Goal: Task Accomplishment & Management: Manage account settings

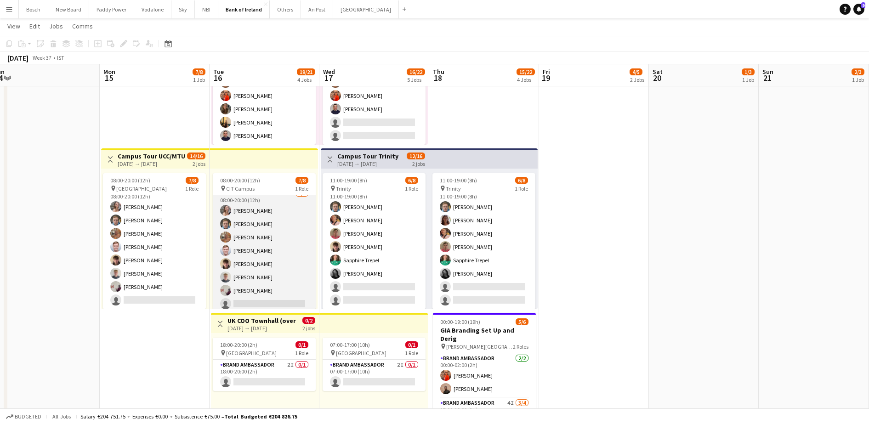
scroll to position [11, 0]
click at [248, 243] on app-card-role "Brand Ambassador 7I 7/8 08:00-20:00 (12h) Clodagh O’ Callaghan Dominik Morycki …" at bounding box center [264, 247] width 103 height 125
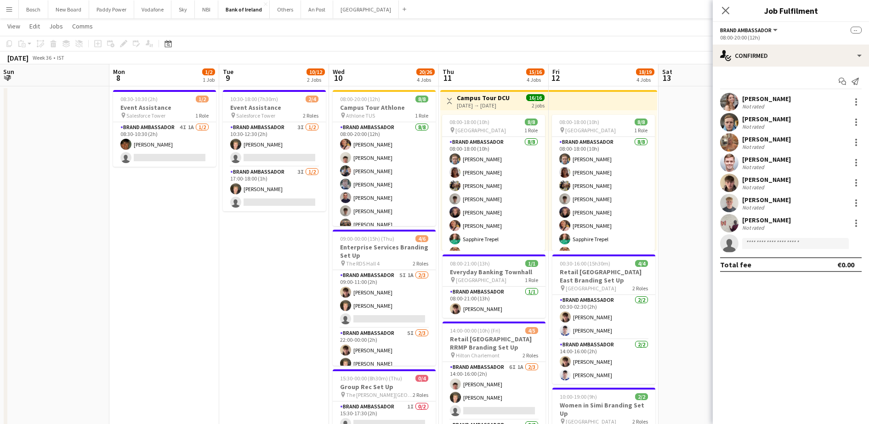
scroll to position [0, 0]
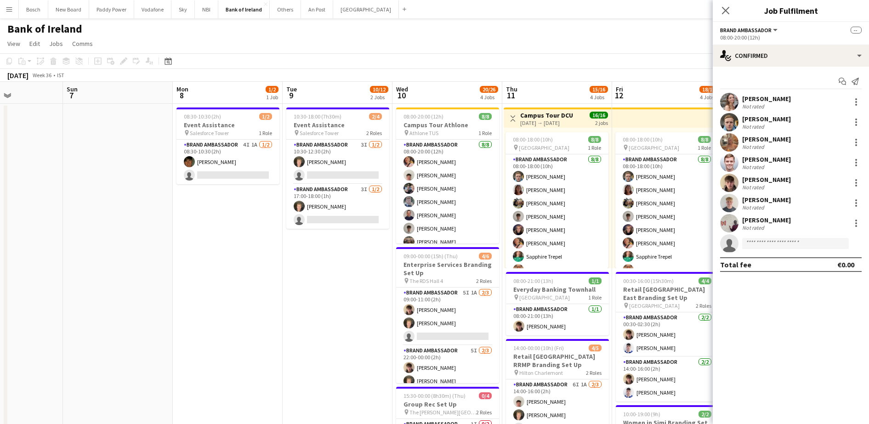
drag, startPoint x: 226, startPoint y: 156, endPoint x: 859, endPoint y: 138, distance: 633.6
click at [227, 155] on app-card-role "Brand Ambassador 4I 1A 1/2 08:30-10:30 (2h) Stephen Jordan single-neutral-actio…" at bounding box center [227, 162] width 103 height 45
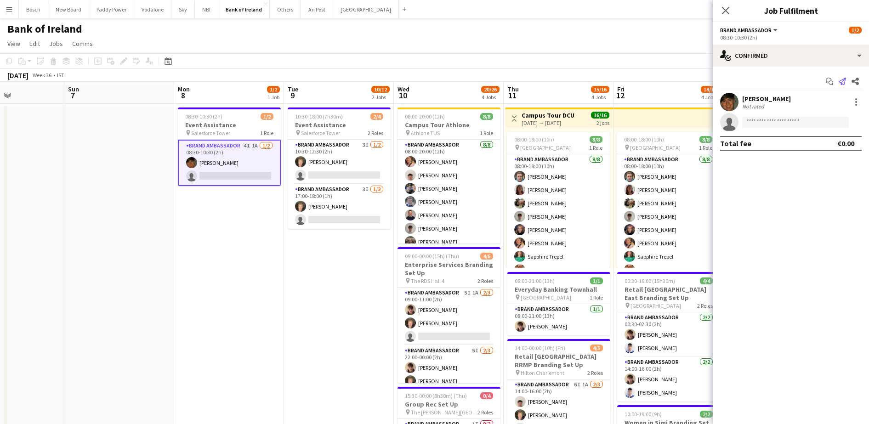
scroll to position [11, 0]
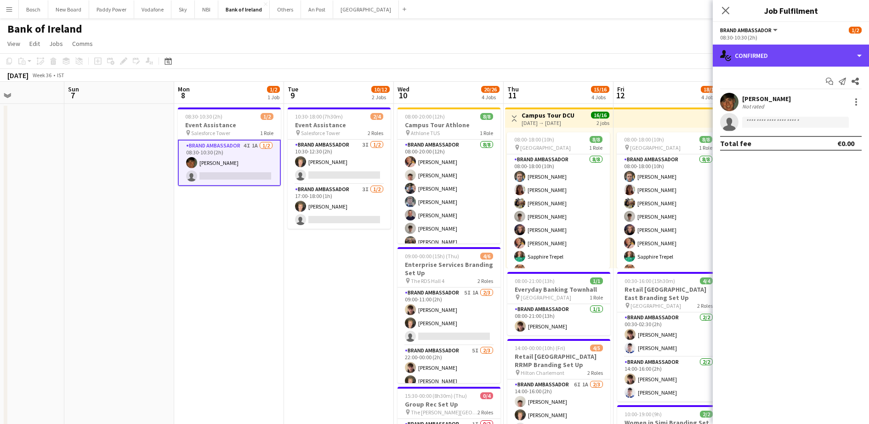
drag, startPoint x: 763, startPoint y: 48, endPoint x: 796, endPoint y: 70, distance: 39.0
click at [763, 47] on div "single-neutral-actions-check-2 Confirmed" at bounding box center [791, 56] width 156 height 22
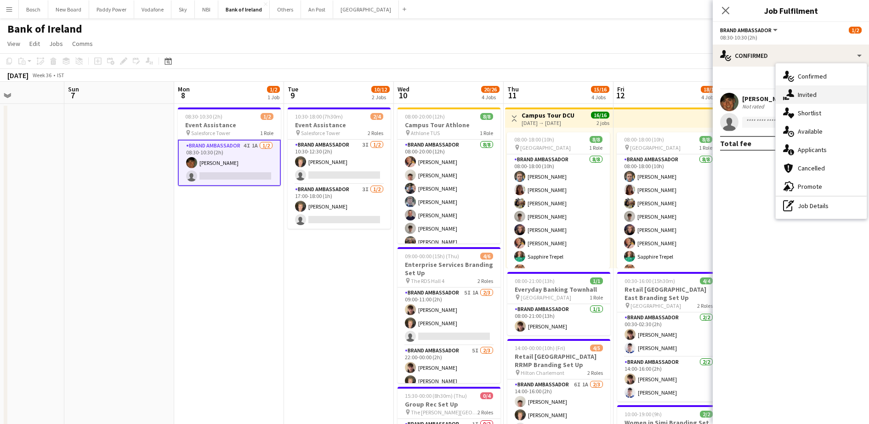
click at [811, 87] on div "single-neutral-actions-share-1 Invited" at bounding box center [821, 94] width 91 height 18
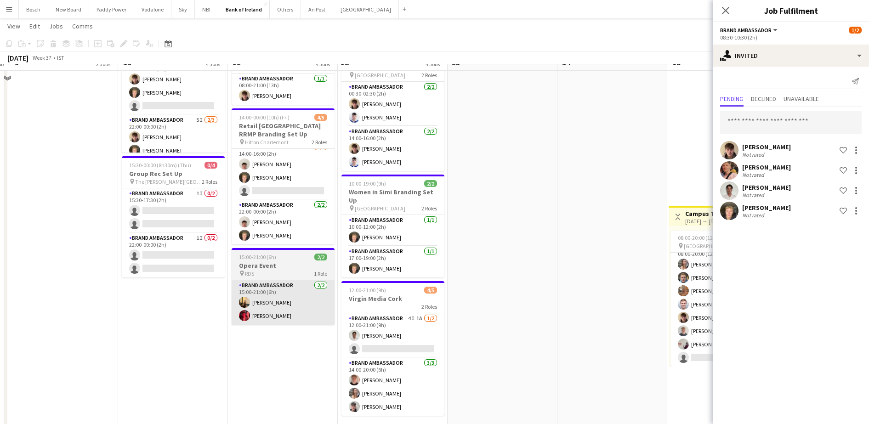
scroll to position [172, 0]
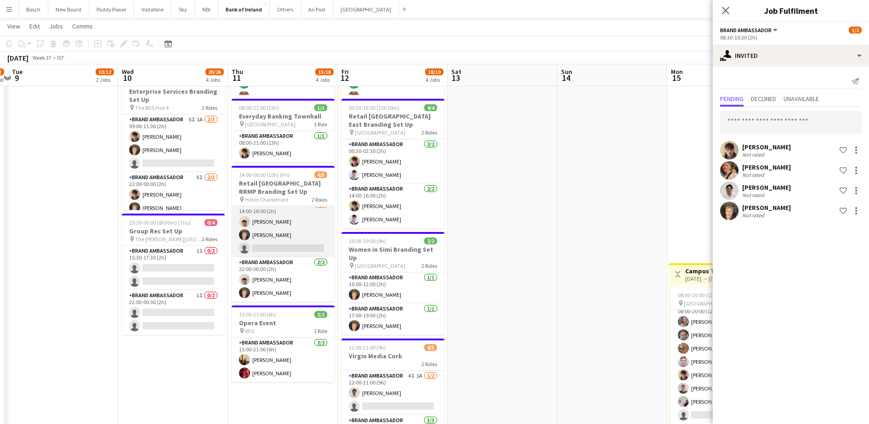
click at [280, 242] on app-card-role "Brand Ambassador 6I 1A 2/3 14:00-16:00 (2h) Robert Harvey Ronam Mcloughlin sing…" at bounding box center [283, 228] width 103 height 58
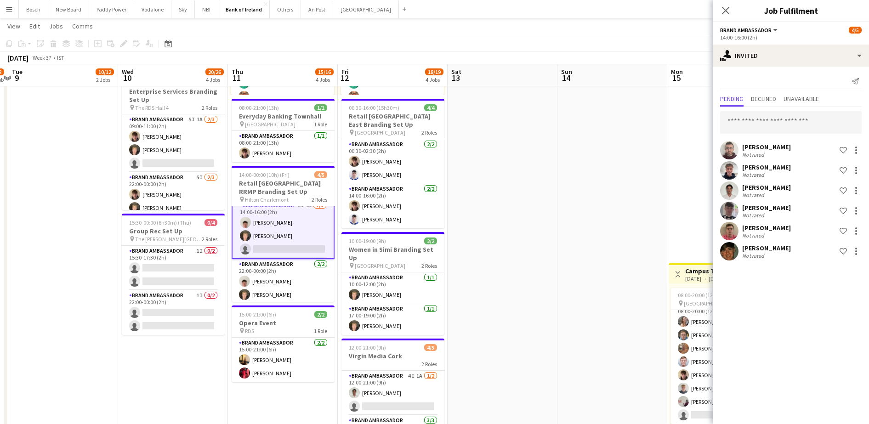
scroll to position [8, 0]
click at [857, 188] on div at bounding box center [856, 188] width 2 height 2
click at [840, 224] on button "Send notification" at bounding box center [827, 230] width 69 height 22
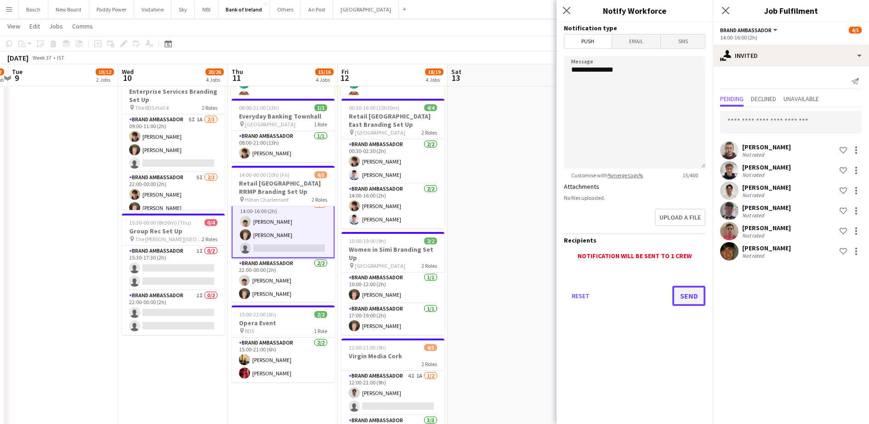
click at [700, 291] on button "Send" at bounding box center [688, 296] width 33 height 20
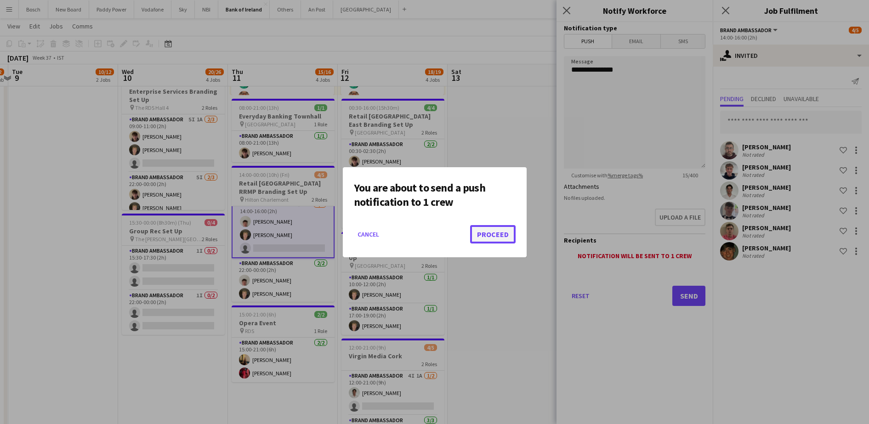
drag, startPoint x: 511, startPoint y: 236, endPoint x: 490, endPoint y: 245, distance: 22.3
click at [510, 236] on button "Proceed" at bounding box center [493, 234] width 46 height 18
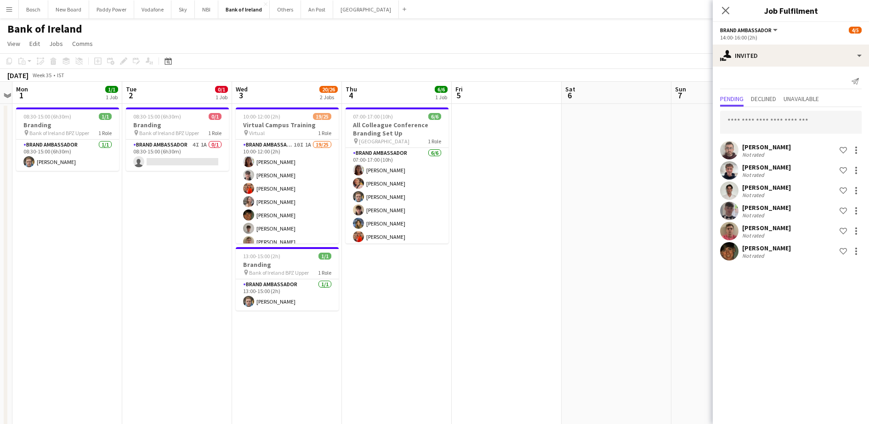
scroll to position [0, 207]
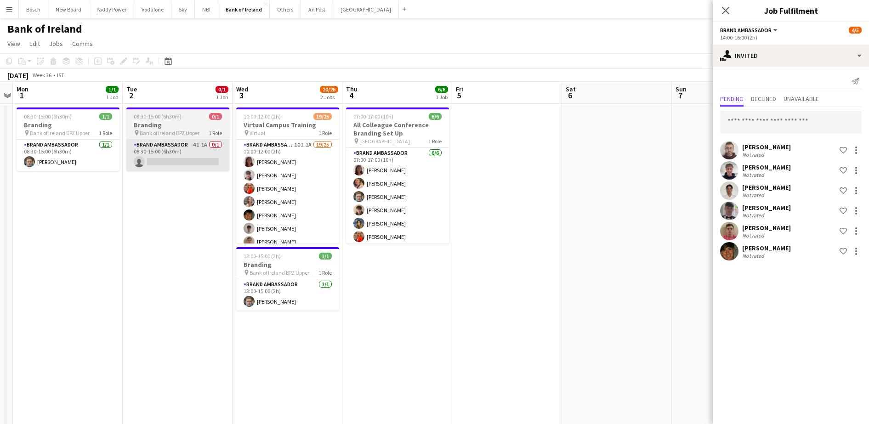
click at [186, 166] on app-card-role "Brand Ambassador 4I 1A 0/1 08:30-15:00 (6h30m) single-neutral-actions" at bounding box center [177, 155] width 103 height 31
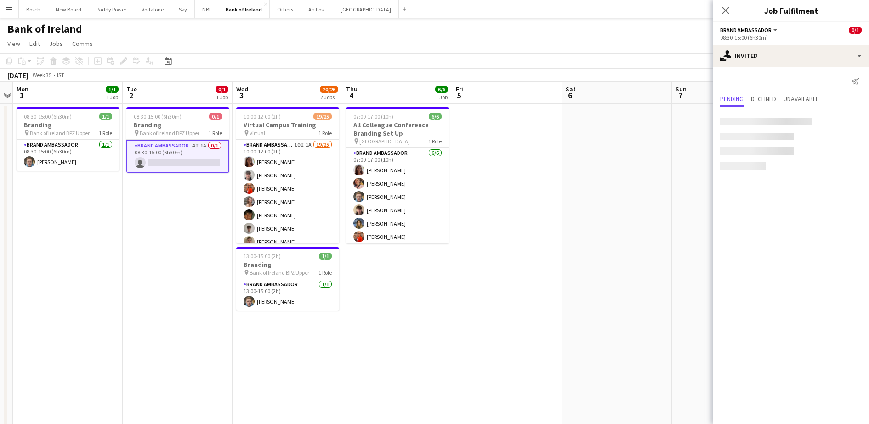
scroll to position [7, 0]
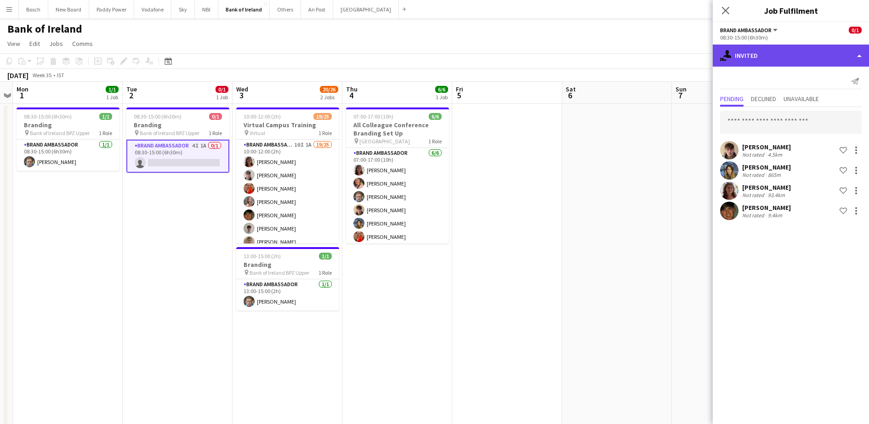
click at [734, 54] on div "single-neutral-actions-share-1 Invited" at bounding box center [791, 56] width 156 height 22
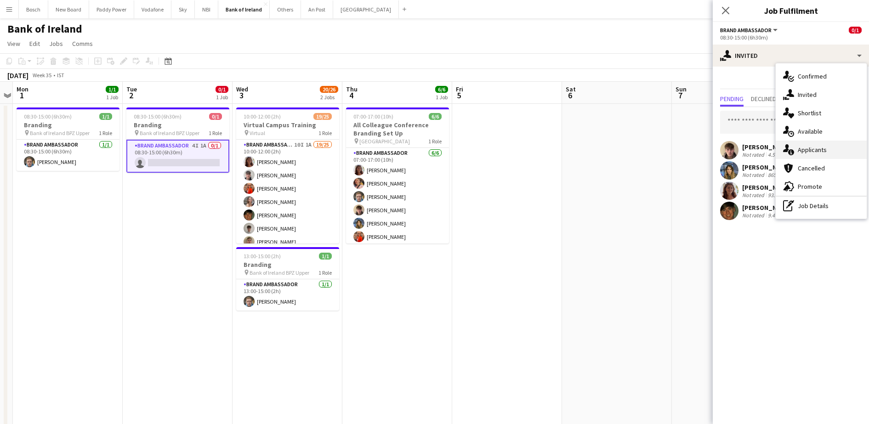
click at [817, 150] on div "single-neutral-actions-information Applicants" at bounding box center [821, 150] width 91 height 18
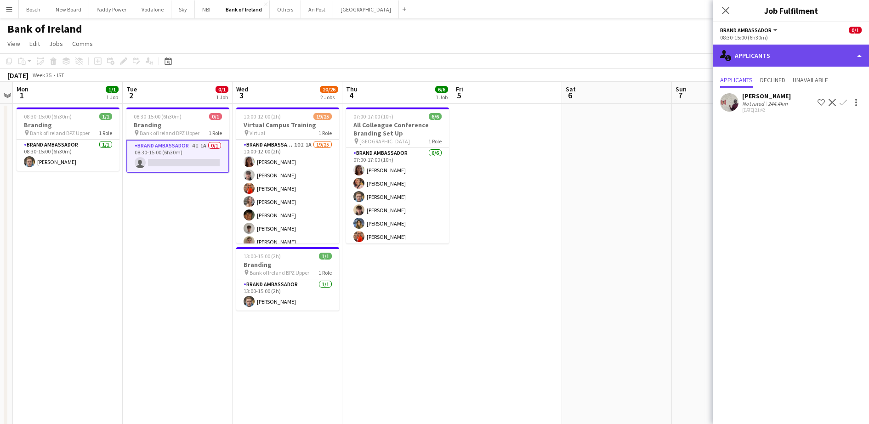
click at [761, 51] on div "single-neutral-actions-information Applicants" at bounding box center [791, 56] width 156 height 22
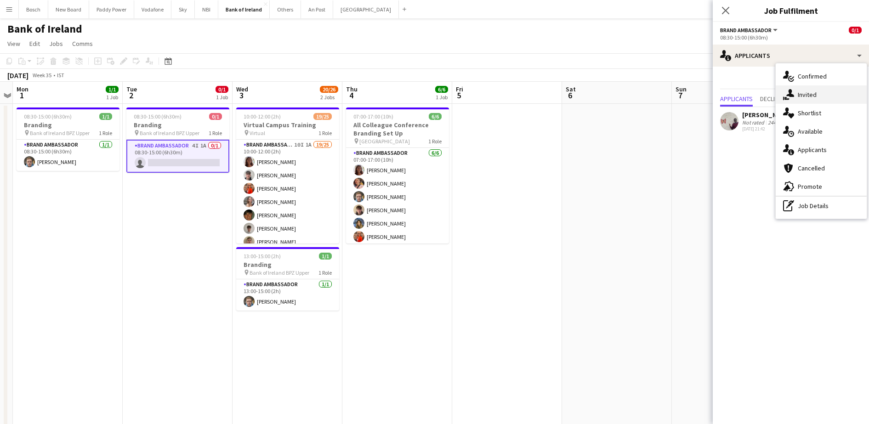
click at [784, 93] on icon "single-neutral-actions-share-1" at bounding box center [788, 94] width 11 height 11
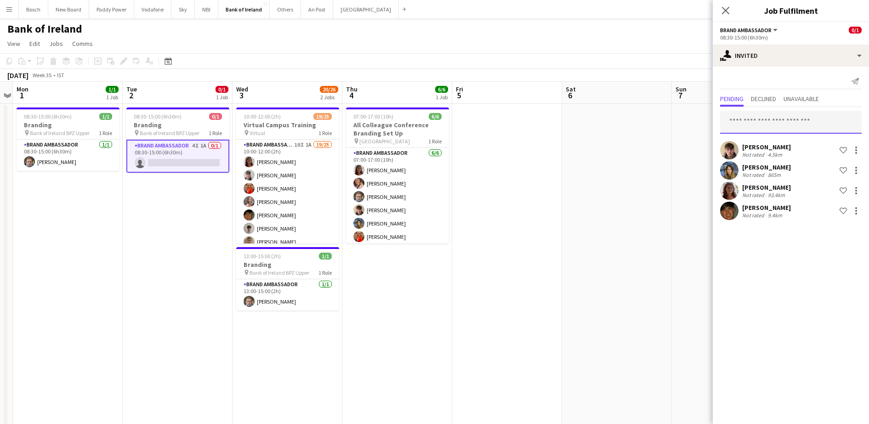
click at [771, 112] on input "text" at bounding box center [791, 122] width 142 height 23
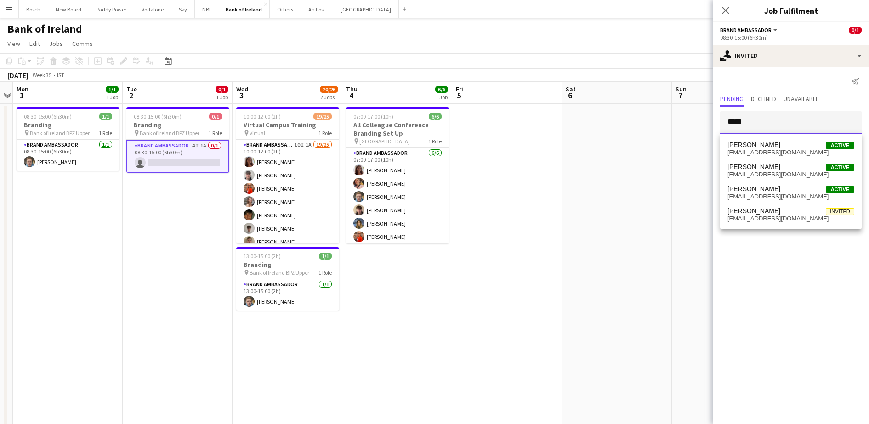
type input "*****"
click at [817, 136] on div "Shane McCarthy Active mccarthyshane876@gmail.com Shane McCloskey Active shanemc…" at bounding box center [791, 182] width 142 height 96
click at [810, 147] on span "Shane McCarthy Active" at bounding box center [791, 145] width 127 height 8
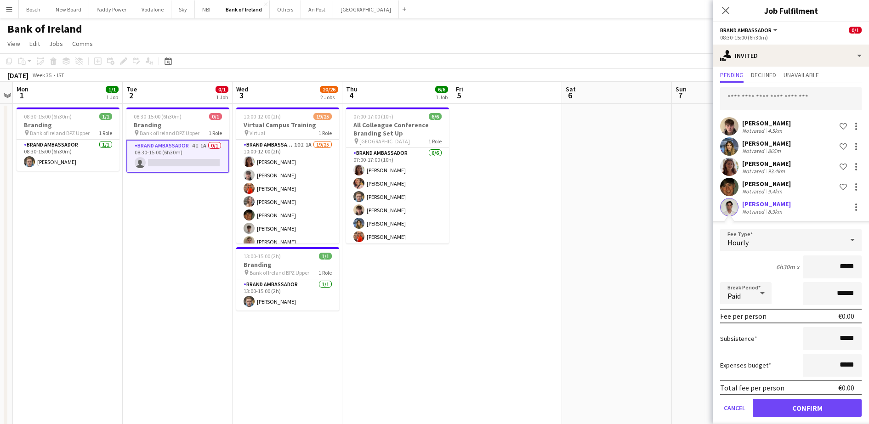
scroll to position [34, 0]
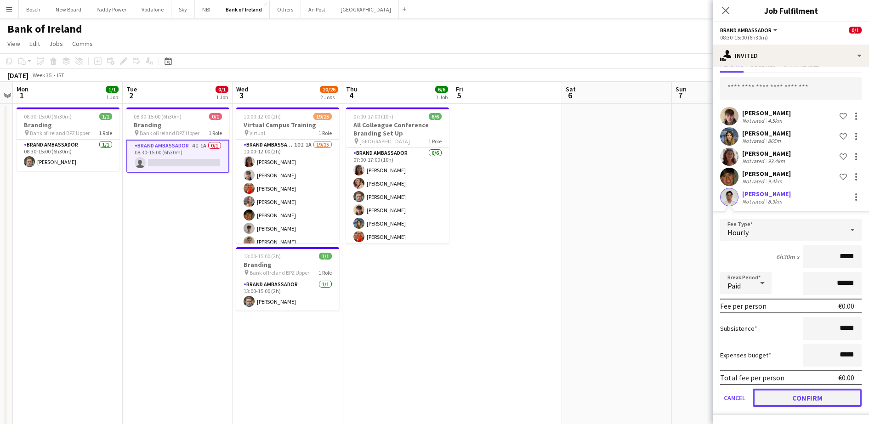
click at [805, 402] on button "Confirm" at bounding box center [807, 398] width 109 height 18
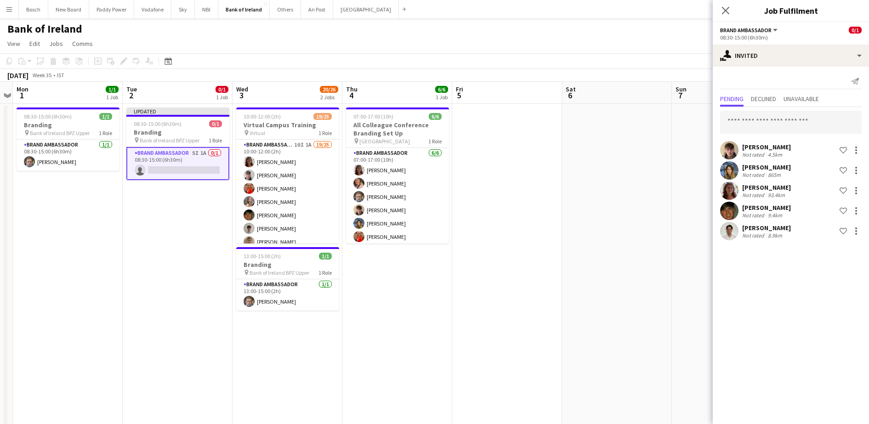
scroll to position [0, 0]
click at [619, 25] on div "Bank of Ireland user" at bounding box center [434, 26] width 869 height 17
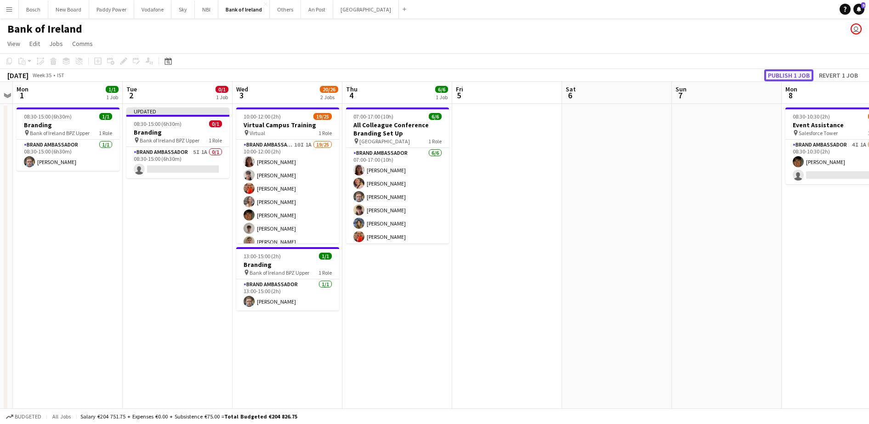
click at [795, 73] on button "Publish 1 job" at bounding box center [788, 75] width 49 height 12
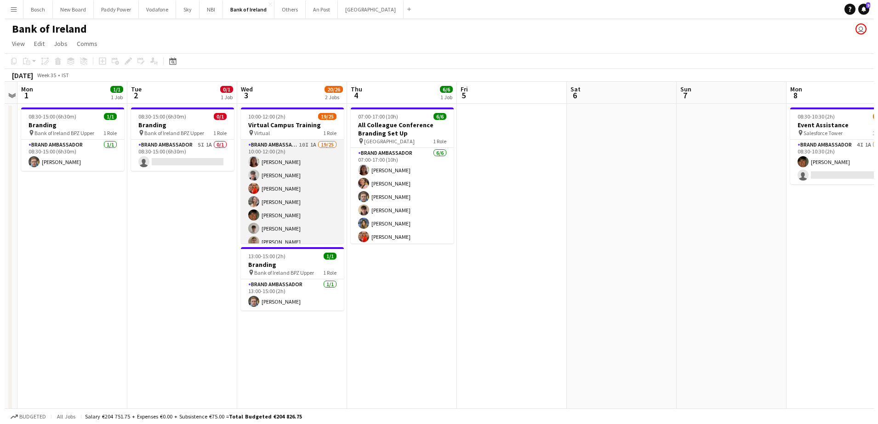
scroll to position [2, 0]
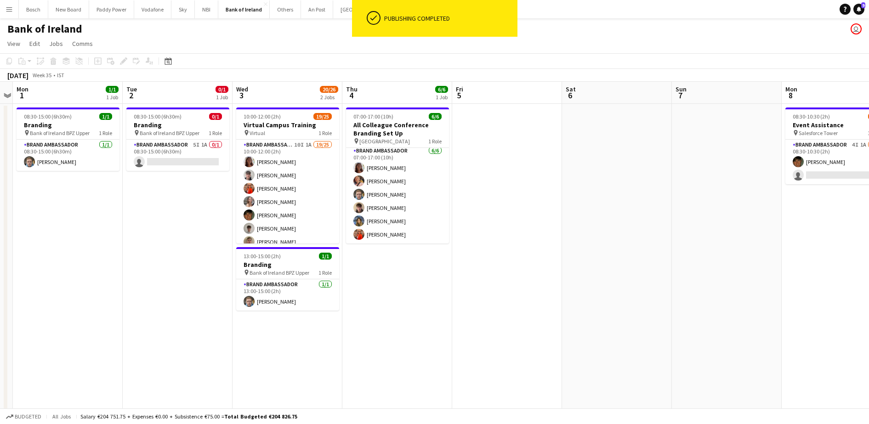
click at [287, 20] on div "Bank of Ireland user" at bounding box center [434, 26] width 869 height 17
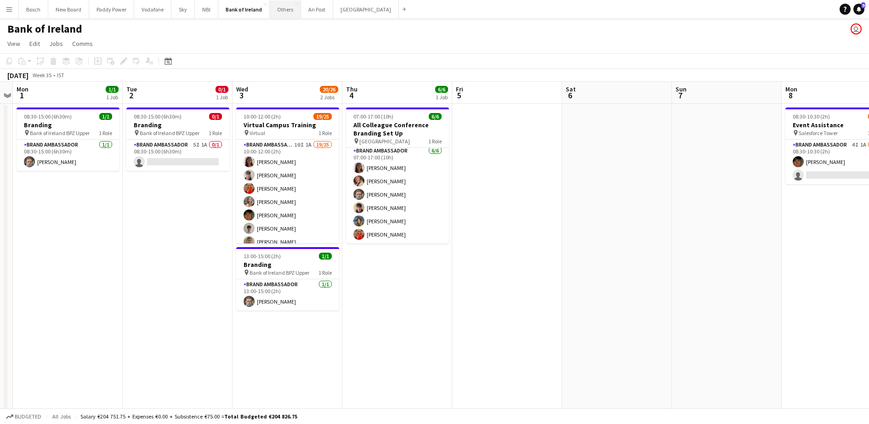
click at [287, 15] on button "Others Close" at bounding box center [285, 9] width 31 height 18
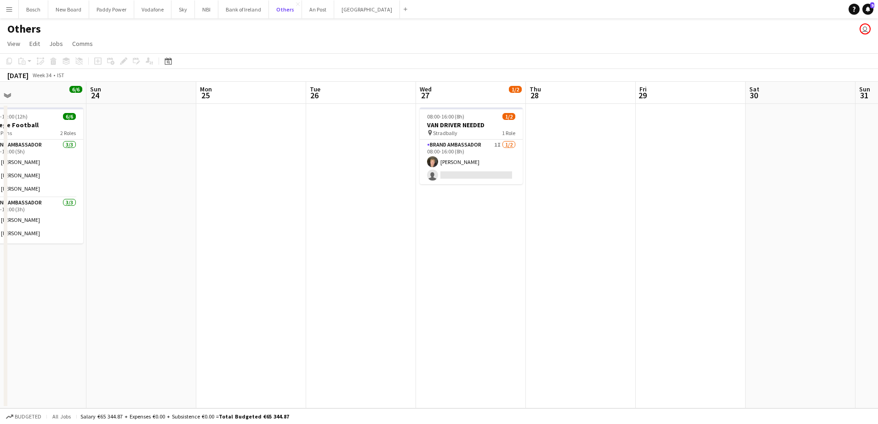
scroll to position [0, 354]
click at [497, 159] on app-card-role "Brand Ambassador 1I 1/2 08:00-16:00 (8h) Ronam Mcloughlin single-neutral-actions" at bounding box center [470, 162] width 103 height 45
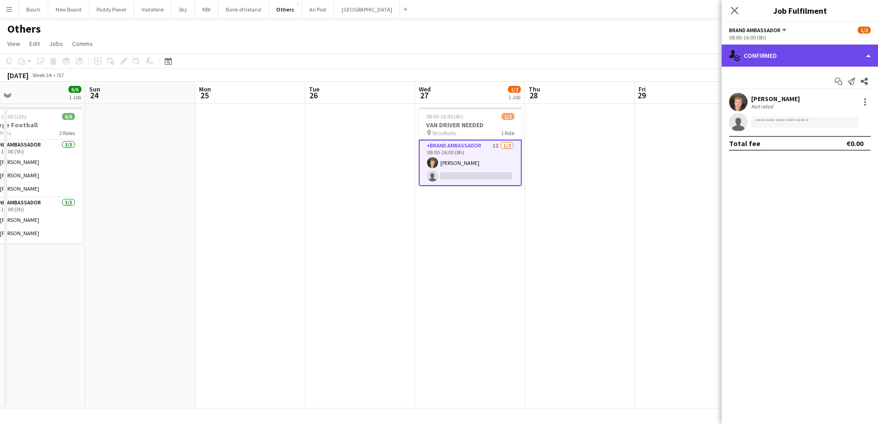
click at [777, 57] on div "single-neutral-actions-check-2 Confirmed" at bounding box center [800, 56] width 156 height 22
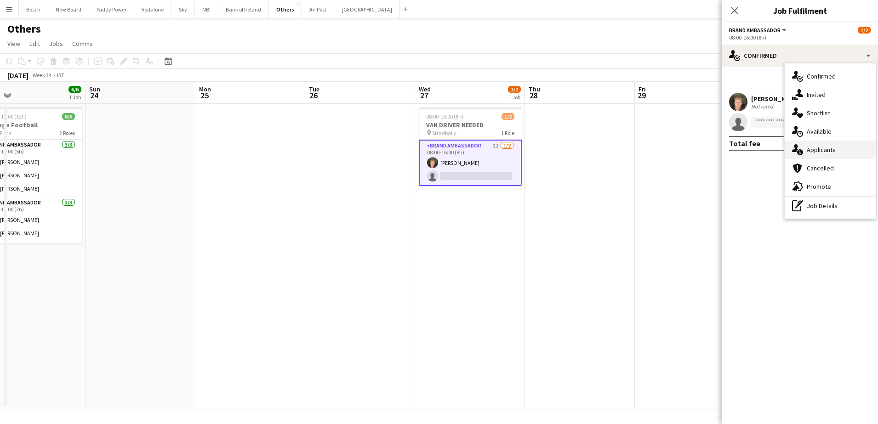
drag, startPoint x: 777, startPoint y: 57, endPoint x: 817, endPoint y: 154, distance: 104.9
click at [817, 154] on div "single-neutral-actions-information Applicants" at bounding box center [830, 150] width 91 height 18
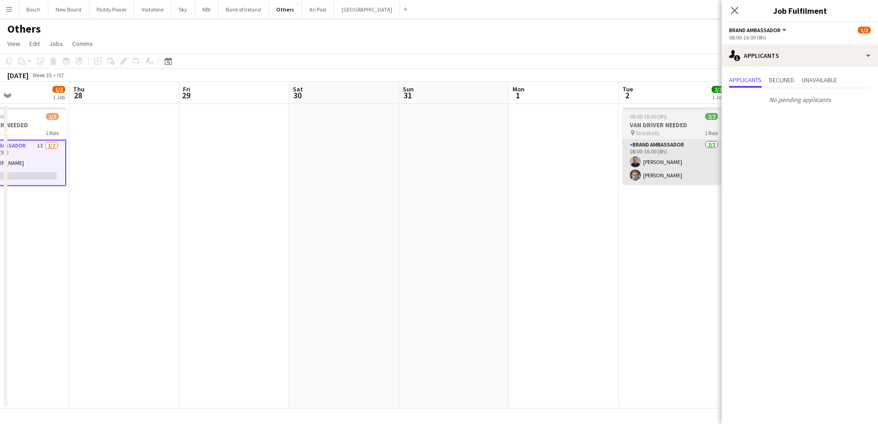
scroll to position [0, 0]
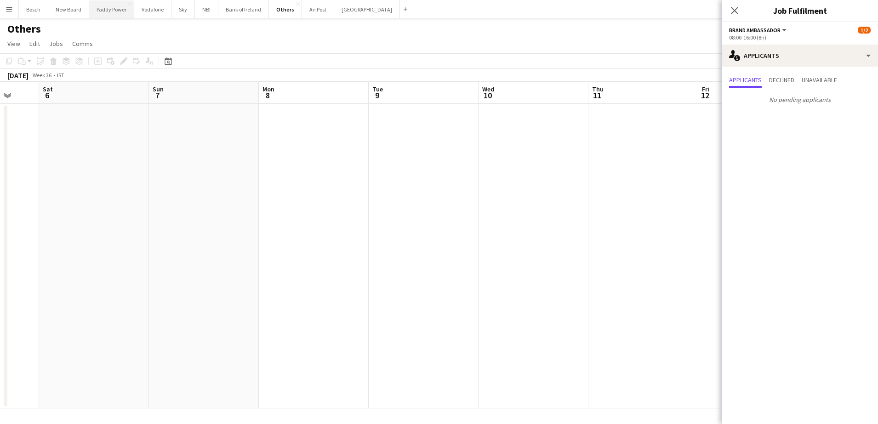
click at [111, 11] on button "Paddy Power Close" at bounding box center [111, 9] width 45 height 18
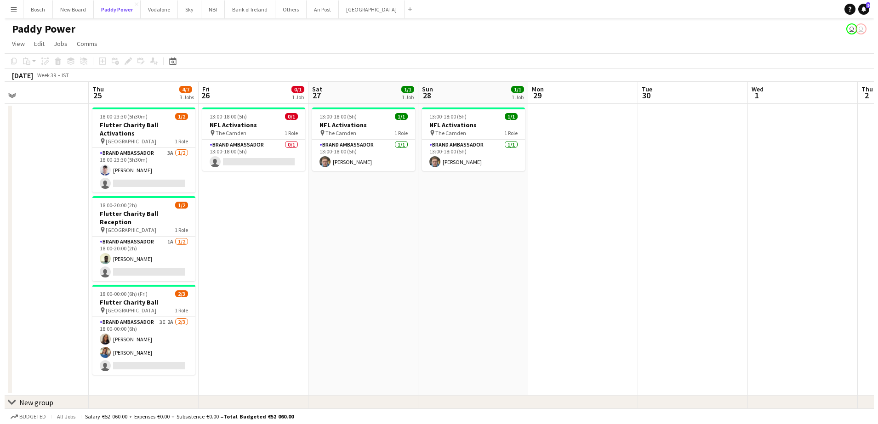
scroll to position [0, 244]
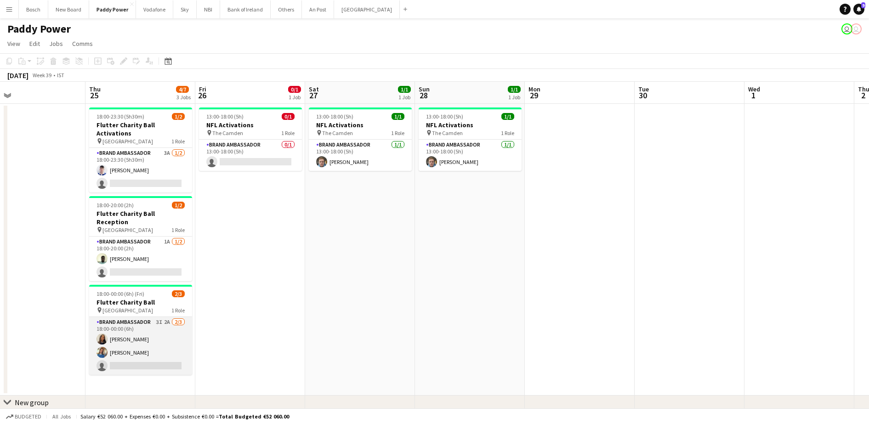
click at [140, 337] on app-card-role "Brand Ambassador 3I 2A 2/3 18:00-00:00 (6h) Lauren Bradshaw Rosha Mc Donnell si…" at bounding box center [140, 346] width 103 height 58
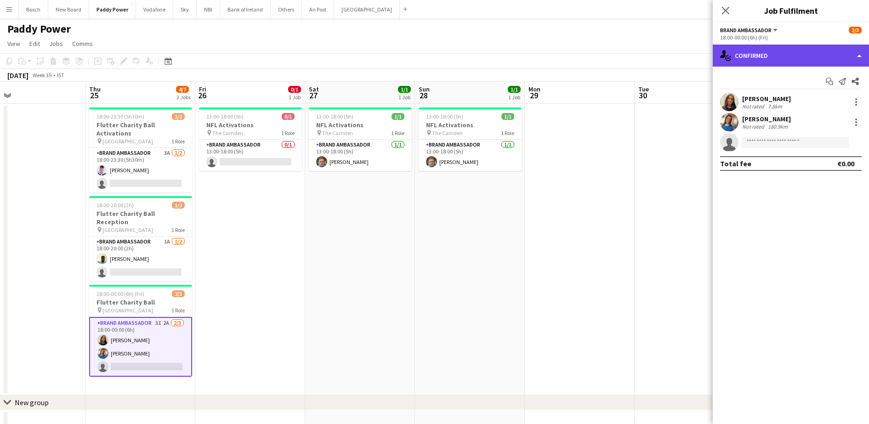
click at [734, 54] on div "single-neutral-actions-check-2 Confirmed" at bounding box center [791, 56] width 156 height 22
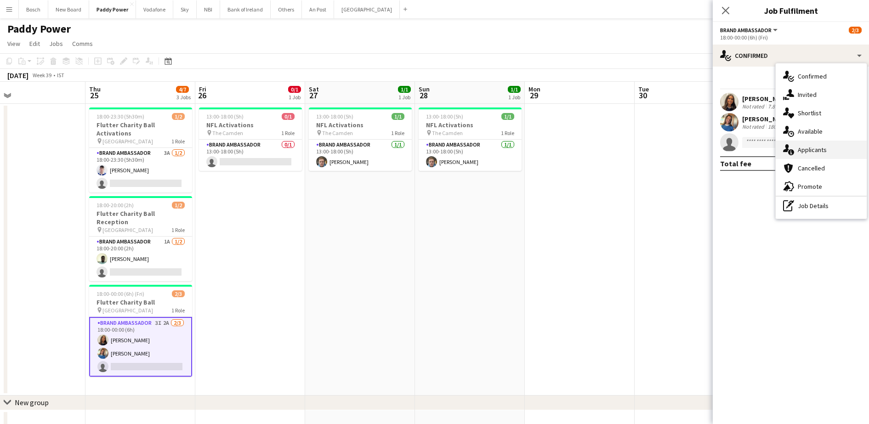
click at [822, 152] on div "single-neutral-actions-information Applicants" at bounding box center [821, 150] width 91 height 18
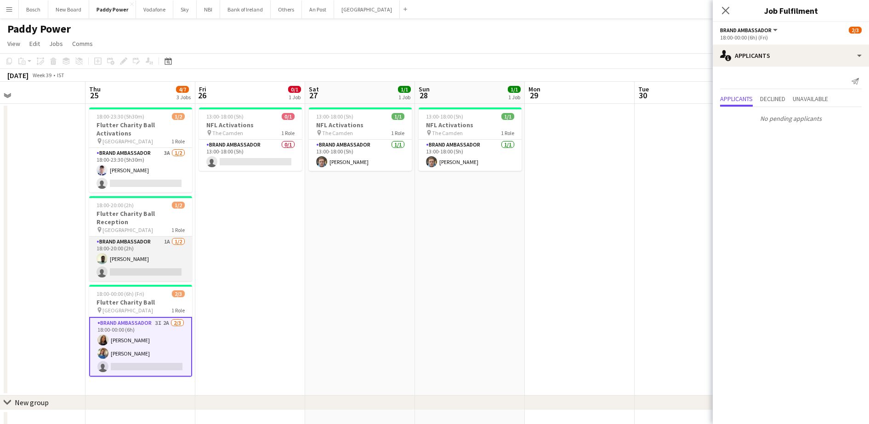
click at [143, 243] on app-card-role "Brand Ambassador 1A 1/2 18:00-20:00 (2h) Daniel Muya single-neutral-actions" at bounding box center [140, 259] width 103 height 45
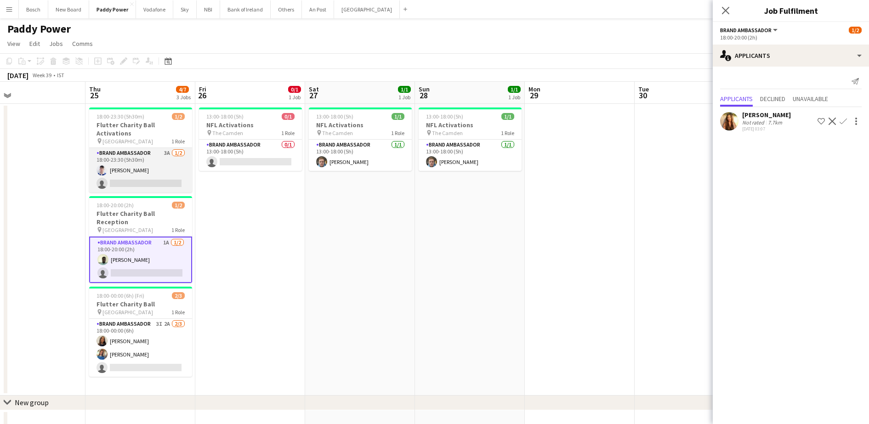
click at [147, 154] on app-card-role "Brand Ambassador 3A 1/2 18:00-23:30 (5h30m) Finnian King single-neutral-actions" at bounding box center [140, 170] width 103 height 45
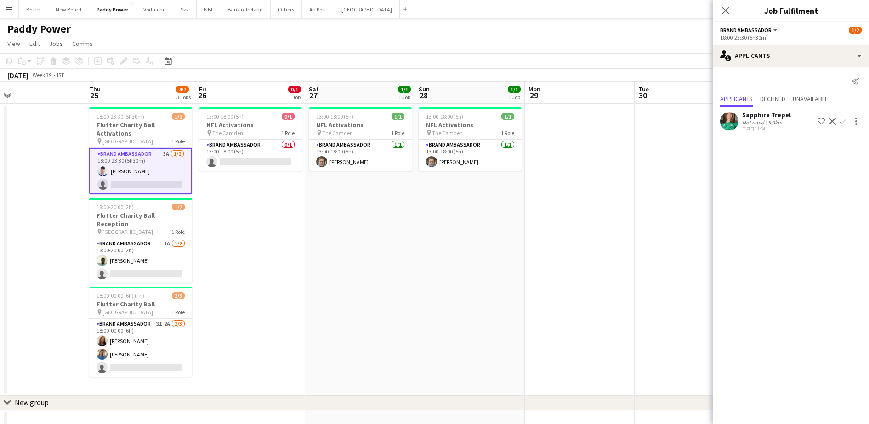
click at [300, 39] on app-page-menu "View Day view expanded Day view collapsed Month view Date picker Jump to [DATE]…" at bounding box center [434, 44] width 869 height 17
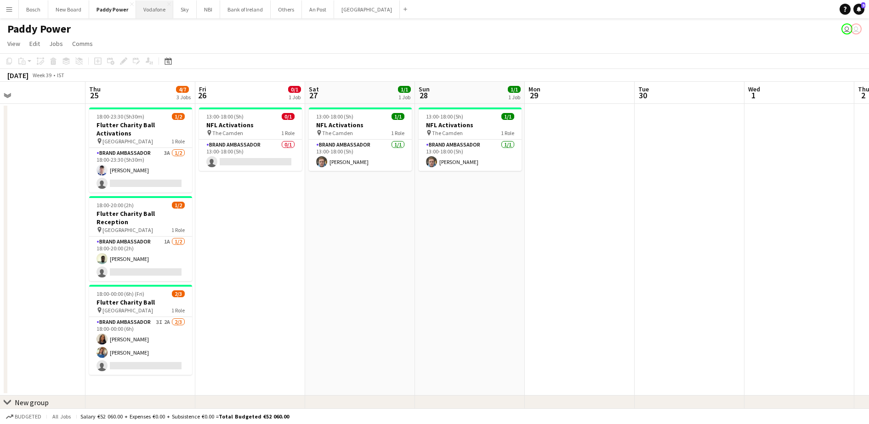
click at [156, 5] on button "Vodafone Close" at bounding box center [154, 9] width 37 height 18
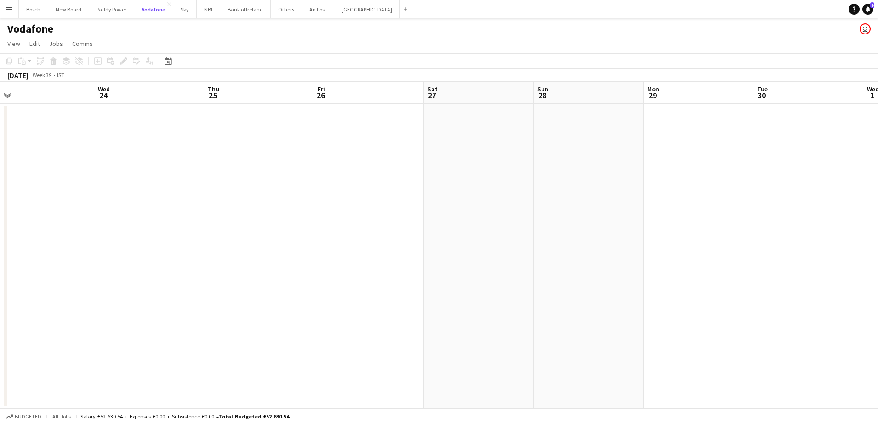
scroll to position [0, 272]
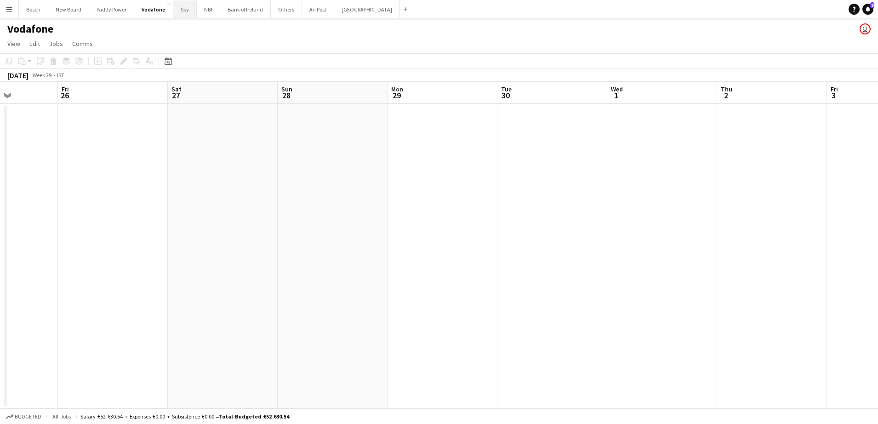
click at [185, 16] on button "Sky Close" at bounding box center [184, 9] width 23 height 18
click at [262, 11] on button "Bank of Ireland Close" at bounding box center [244, 9] width 51 height 18
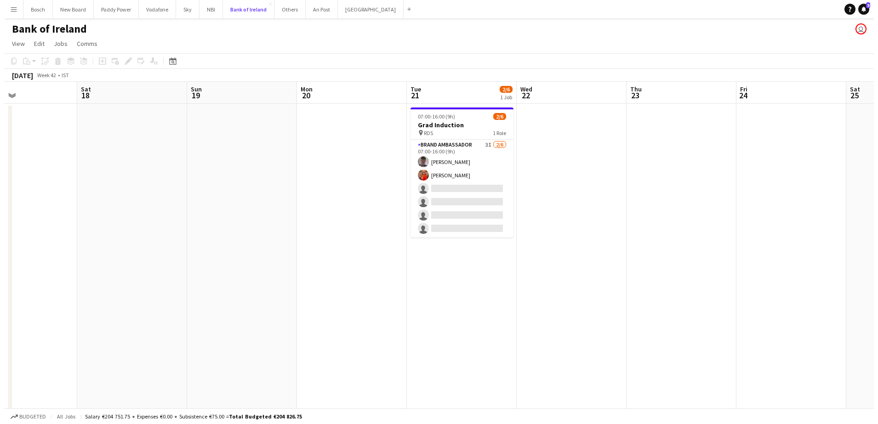
scroll to position [0, 285]
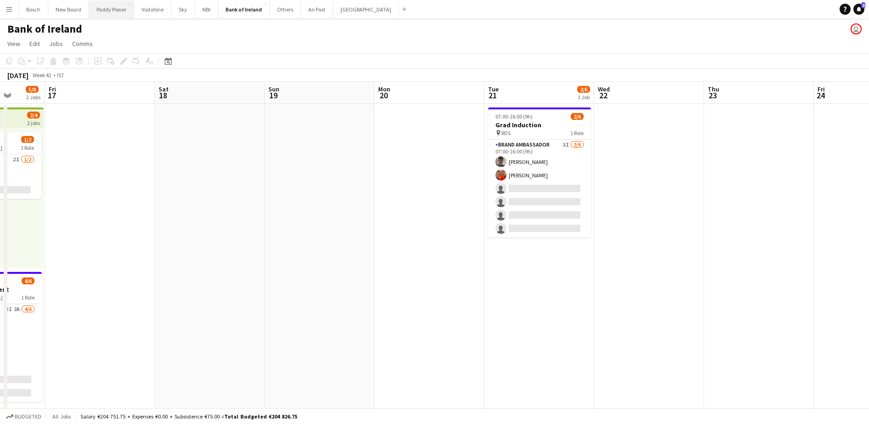
click at [112, 11] on button "Paddy Power Close" at bounding box center [111, 9] width 45 height 18
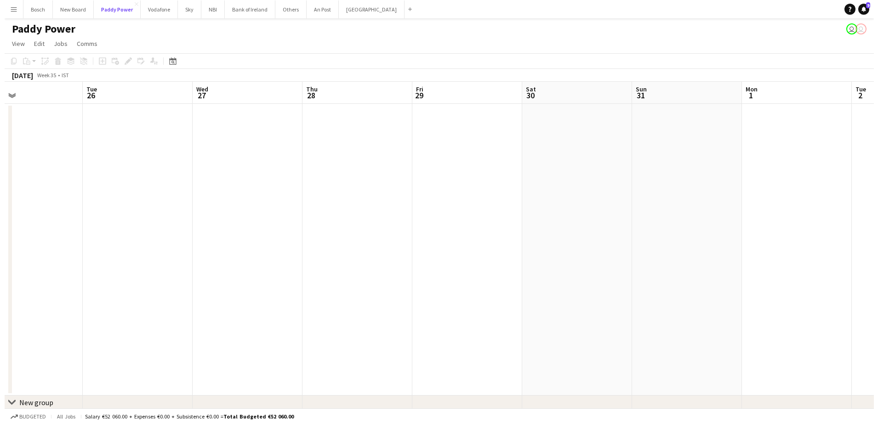
scroll to position [0, 251]
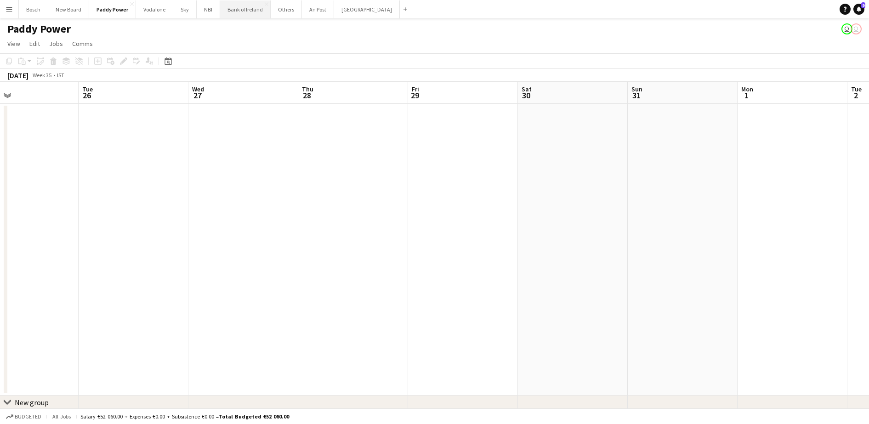
click at [252, 16] on button "Bank of Ireland Close" at bounding box center [245, 9] width 51 height 18
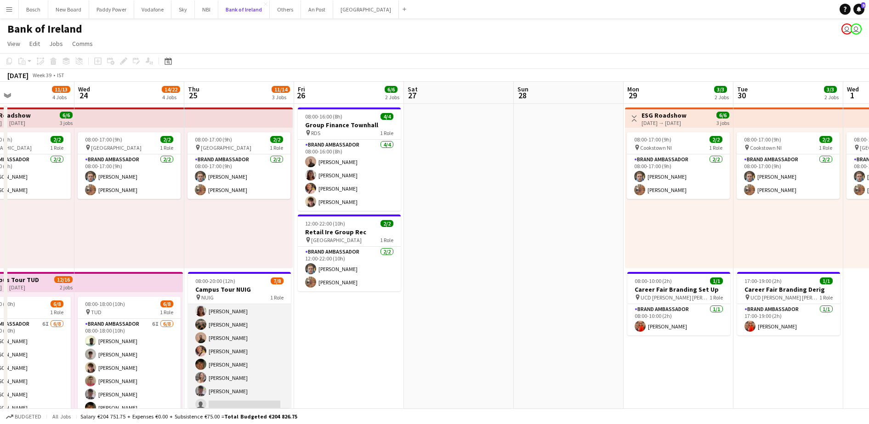
scroll to position [21, 0]
click at [245, 329] on app-card-role "Brand Ambassador 4I 1A 7/8 08:00-20:00 (12h) Amelia Morycka Matheus Cramolich A…" at bounding box center [239, 346] width 103 height 125
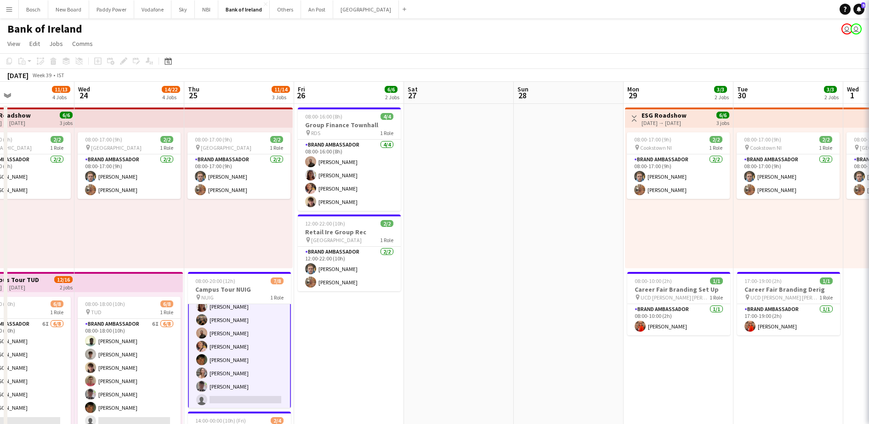
scroll to position [22, 0]
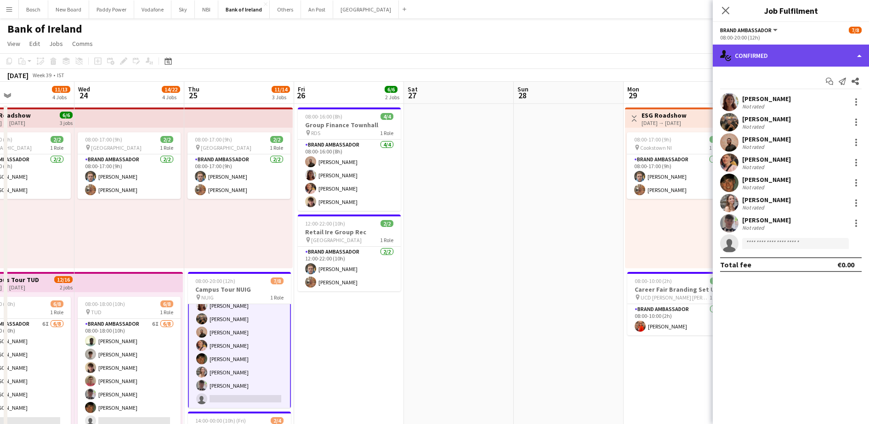
click at [741, 45] on div "single-neutral-actions-check-2 Confirmed" at bounding box center [791, 56] width 156 height 22
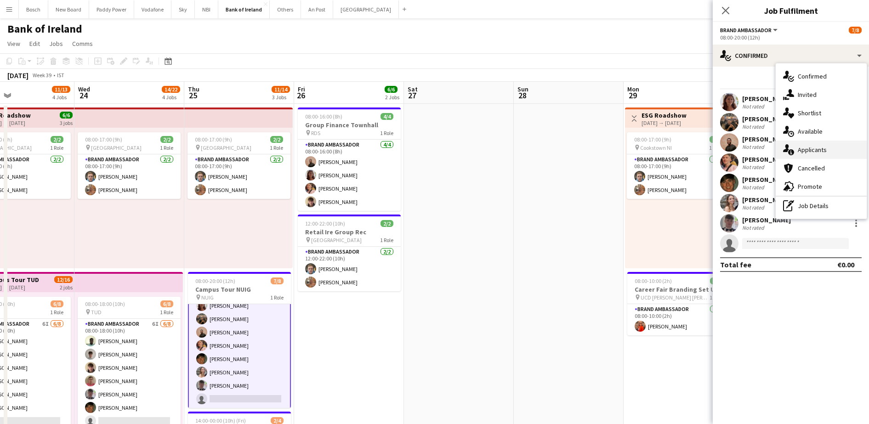
click at [797, 145] on div "single-neutral-actions-information Applicants" at bounding box center [821, 150] width 91 height 18
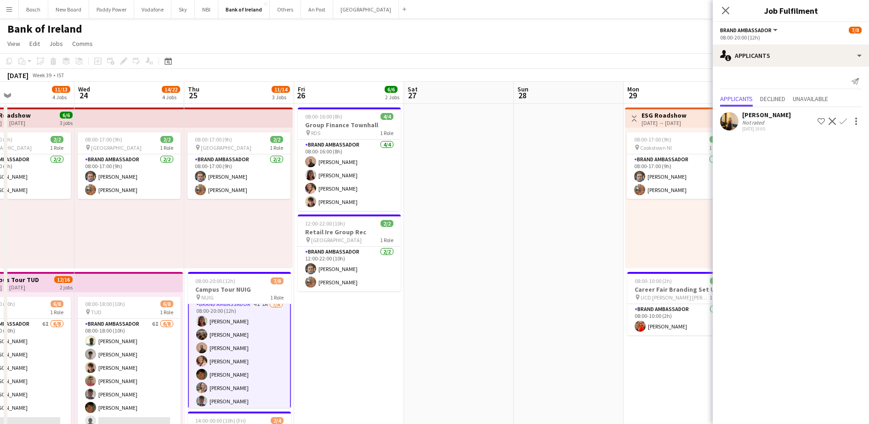
scroll to position [0, 0]
click at [383, 52] on app-page-menu "View Day view expanded Day view collapsed Month view Date picker Jump to [DATE]…" at bounding box center [434, 44] width 869 height 17
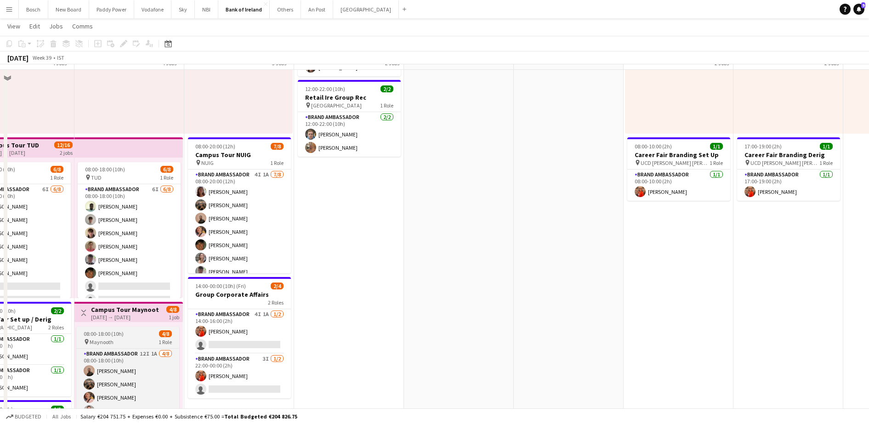
scroll to position [115, 0]
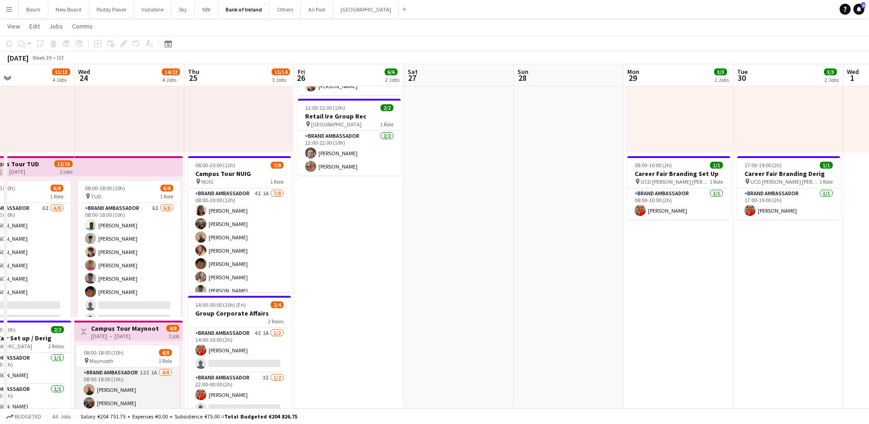
click at [132, 374] on app-card-role "Brand Ambassador 12I 1A 4/8 08:00-18:00 (10h) Andrew Ajetunmobi Matheus Cramoli…" at bounding box center [127, 430] width 103 height 125
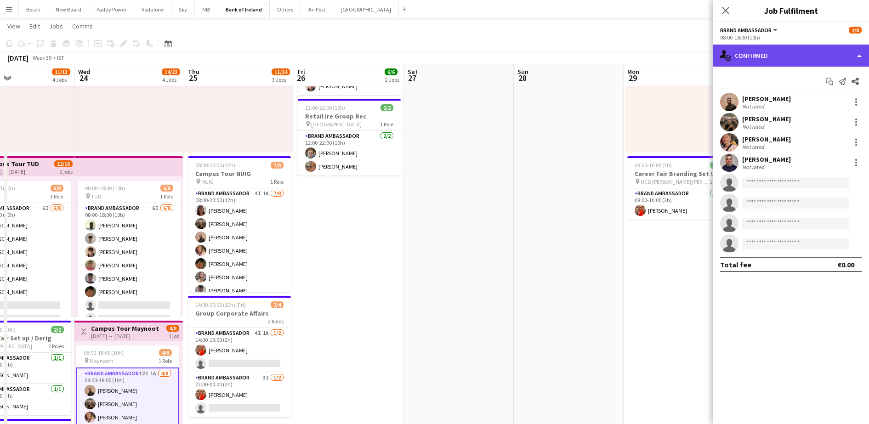
click at [748, 63] on div "single-neutral-actions-check-2 Confirmed" at bounding box center [791, 56] width 156 height 22
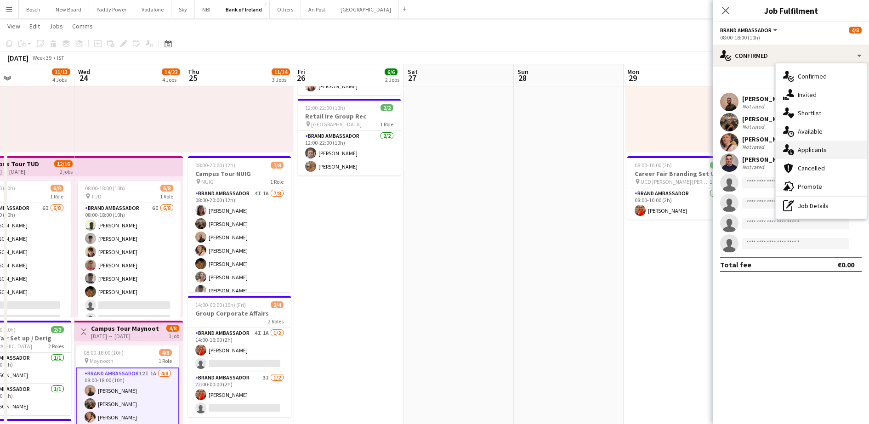
click at [784, 149] on icon "single-neutral-actions-information" at bounding box center [788, 149] width 11 height 11
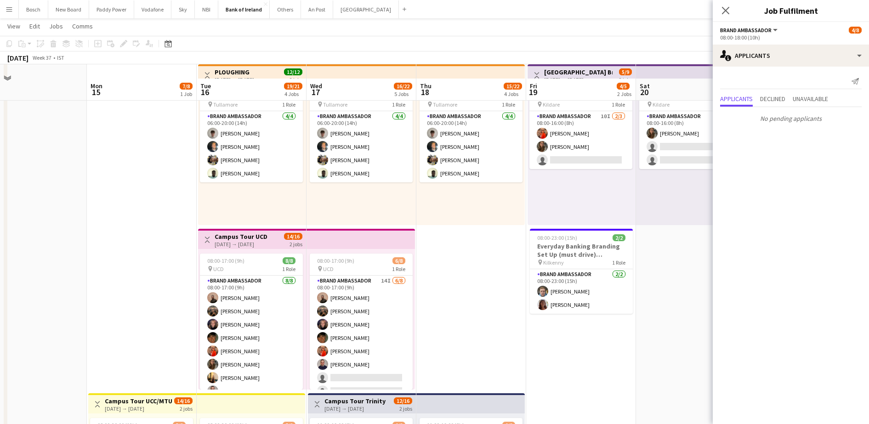
scroll to position [0, 0]
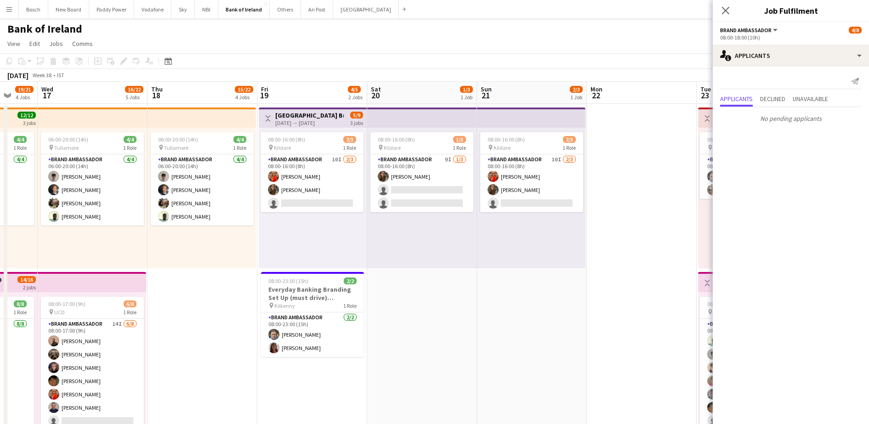
drag, startPoint x: 286, startPoint y: 317, endPoint x: 210, endPoint y: 308, distance: 76.7
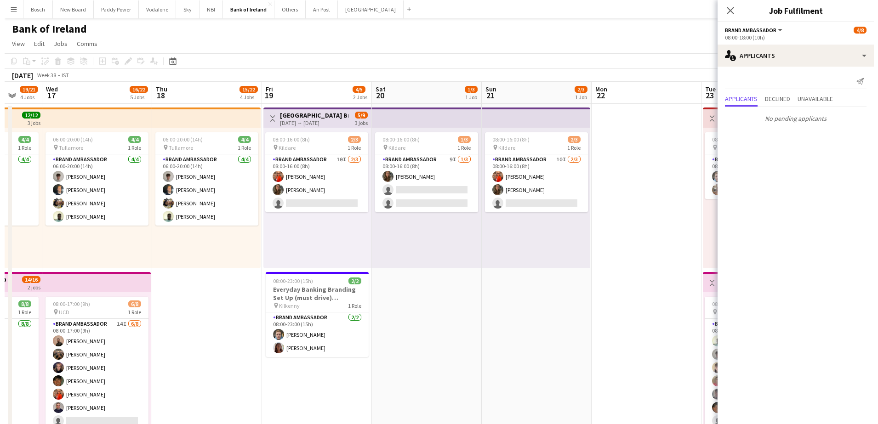
scroll to position [0, 292]
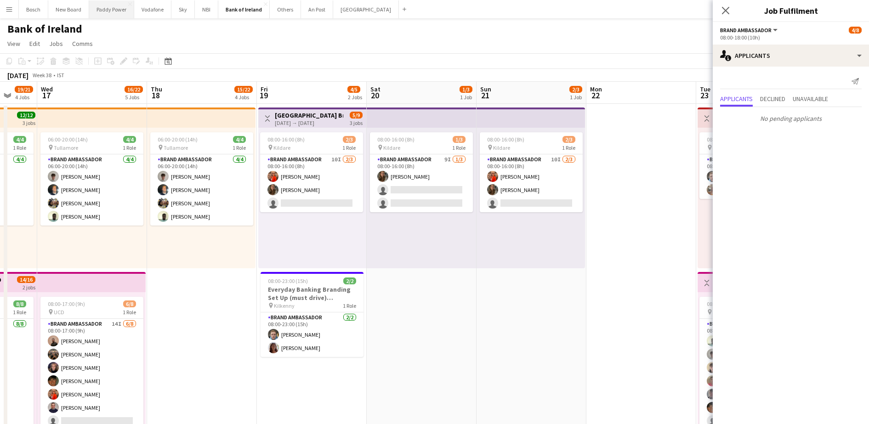
click at [118, 12] on button "Paddy Power Close" at bounding box center [111, 9] width 45 height 18
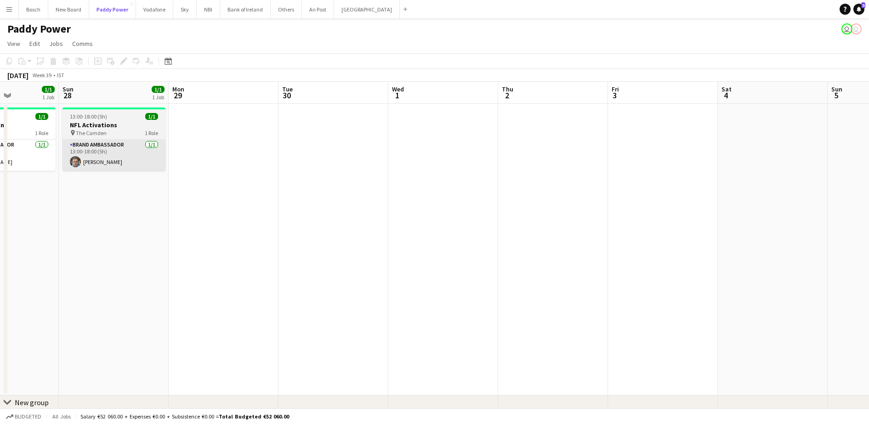
scroll to position [0, 270]
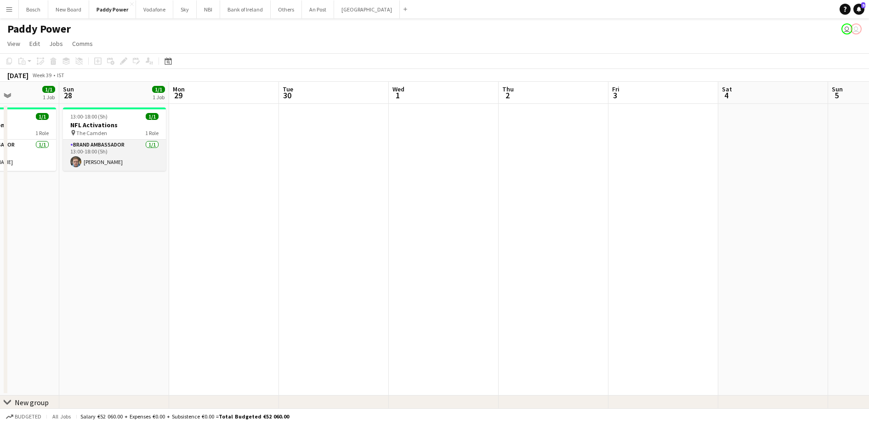
click at [97, 142] on app-card-role "Brand Ambassador 1/1 13:00-18:00 (5h) Dominik Morycki" at bounding box center [114, 155] width 103 height 31
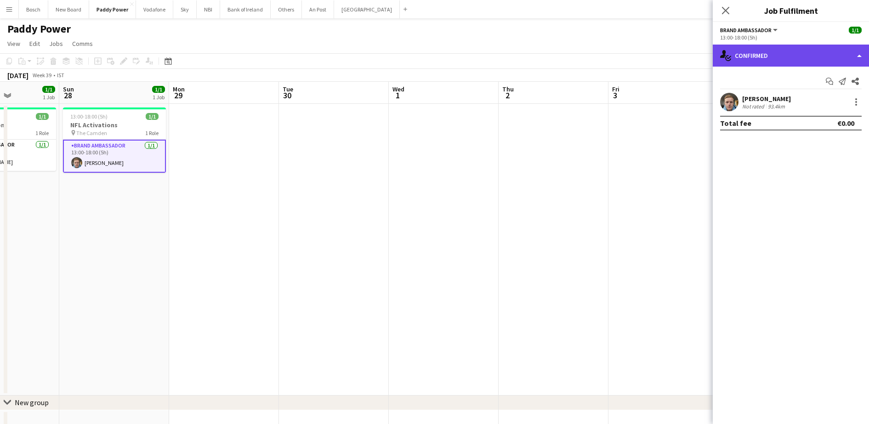
click at [752, 53] on div "single-neutral-actions-check-2 Confirmed" at bounding box center [791, 56] width 156 height 22
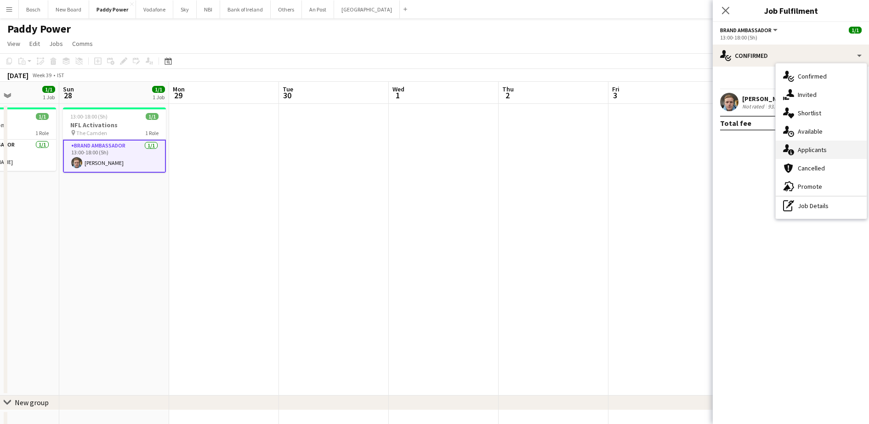
click at [793, 151] on icon at bounding box center [791, 152] width 6 height 6
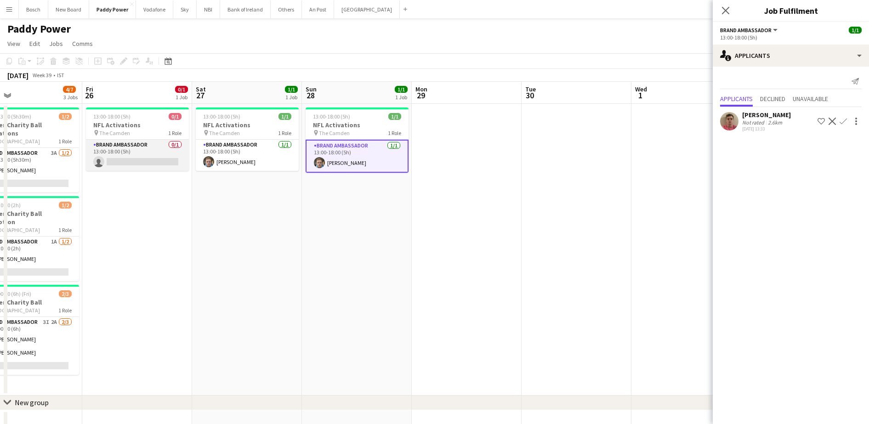
scroll to position [0, 247]
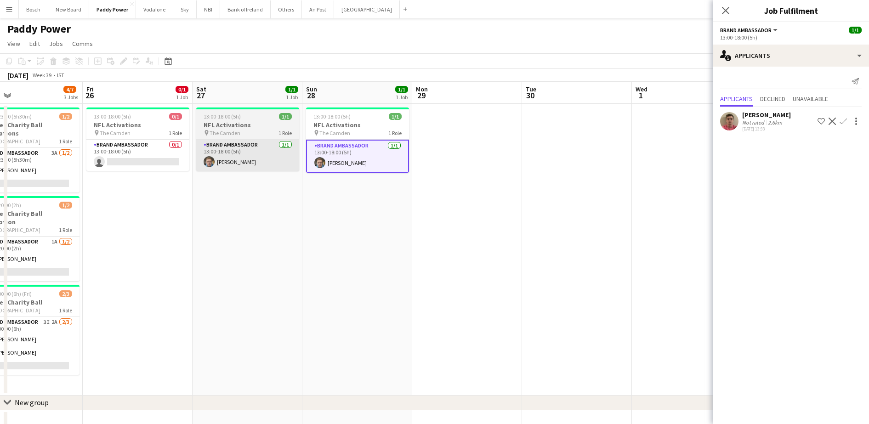
click at [218, 159] on app-card-role "Brand Ambassador 1/1 13:00-18:00 (5h) Dominik Morycki" at bounding box center [247, 155] width 103 height 31
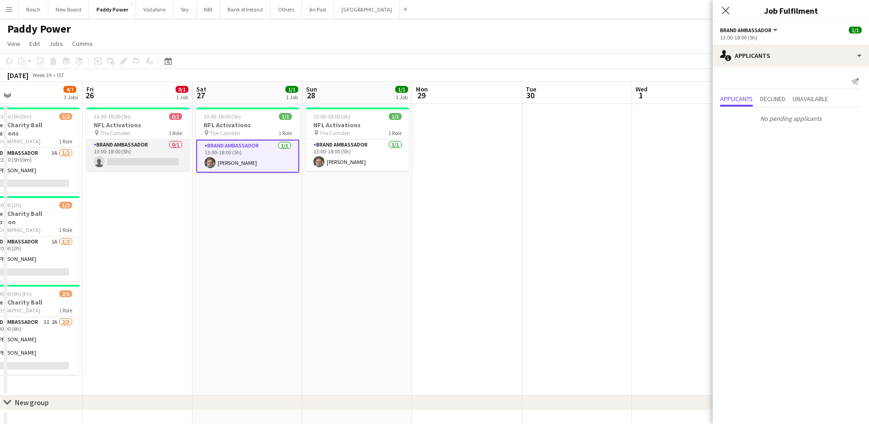
click at [145, 159] on app-card-role "Brand Ambassador 0/1 13:00-18:00 (5h) single-neutral-actions" at bounding box center [137, 155] width 103 height 31
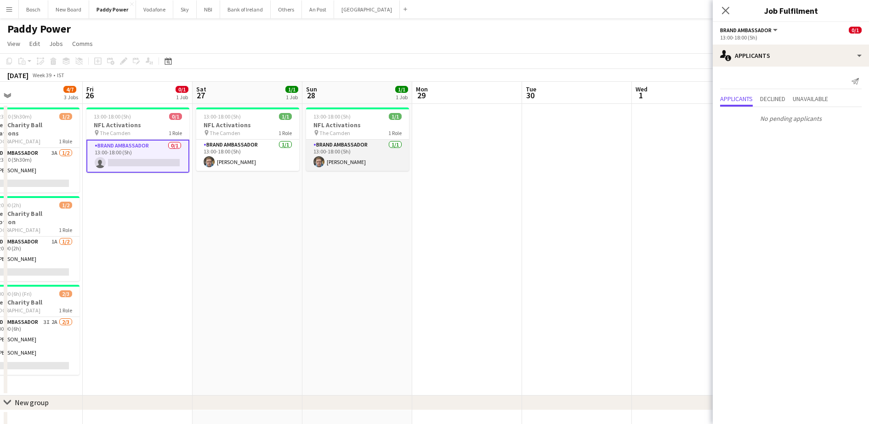
click at [338, 153] on app-card-role "Brand Ambassador 1/1 13:00-18:00 (5h) Dominik Morycki" at bounding box center [357, 155] width 103 height 31
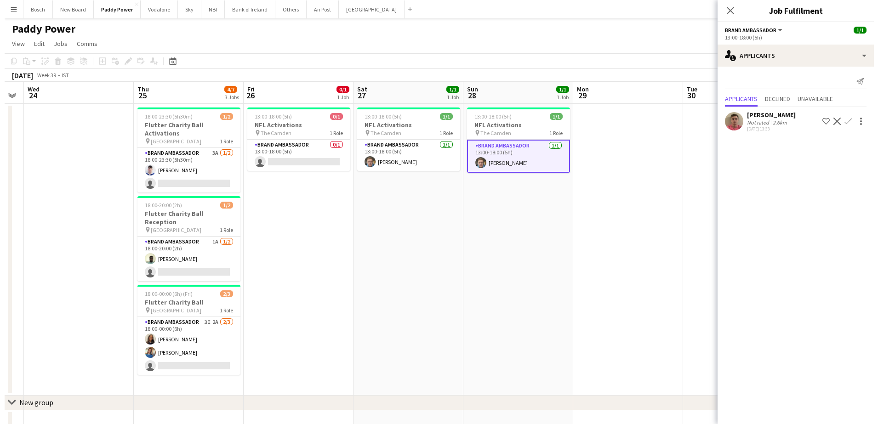
scroll to position [0, 200]
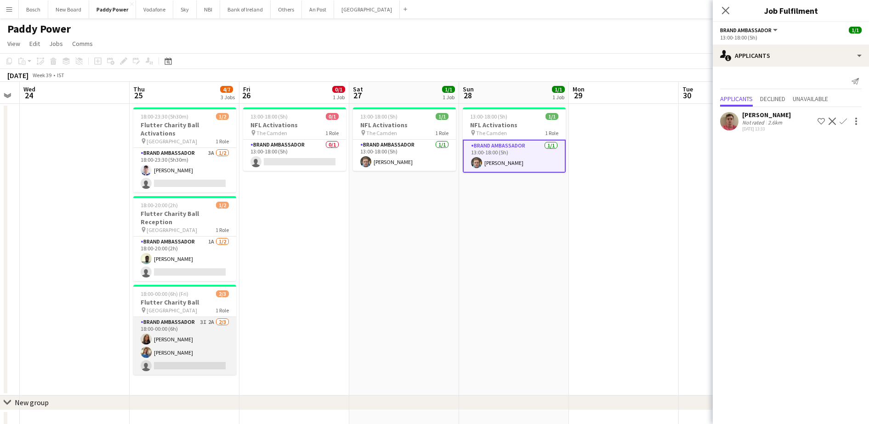
click at [200, 343] on app-card-role "Brand Ambassador 3I 2A 2/3 18:00-00:00 (6h) Lauren Bradshaw Rosha Mc Donnell si…" at bounding box center [184, 346] width 103 height 58
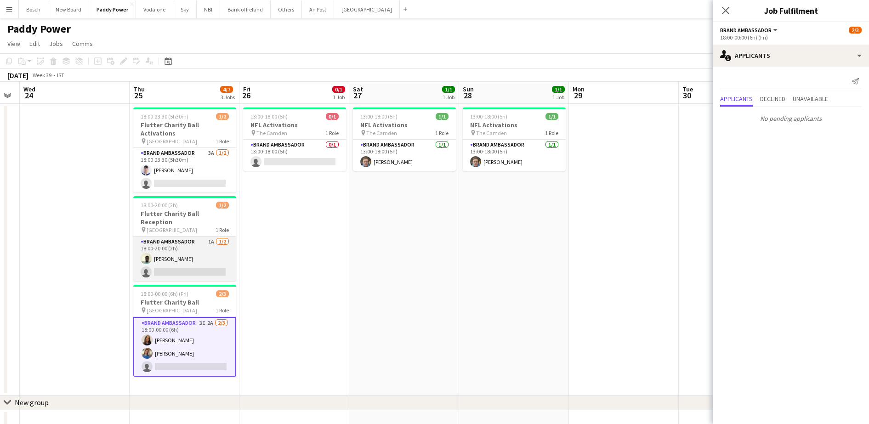
click at [200, 238] on app-card-role "Brand Ambassador 1A 1/2 18:00-20:00 (2h) Daniel Muya single-neutral-actions" at bounding box center [184, 259] width 103 height 45
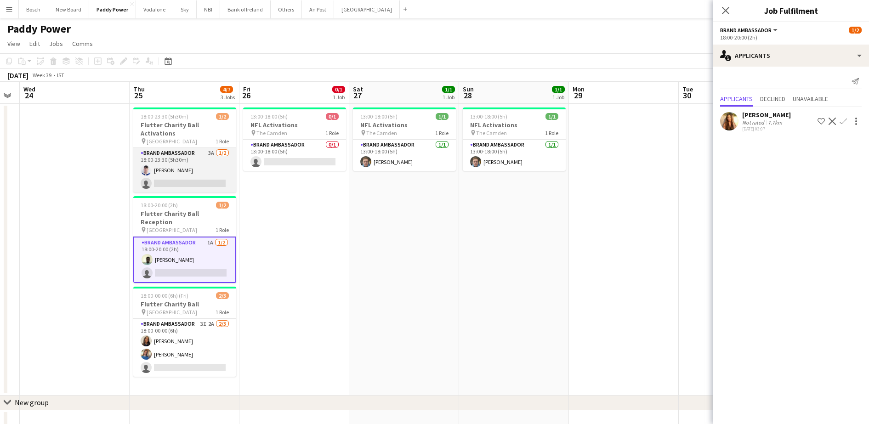
click at [192, 159] on app-card-role "Brand Ambassador 3A 1/2 18:00-23:30 (5h30m) Finnian King single-neutral-actions" at bounding box center [184, 170] width 103 height 45
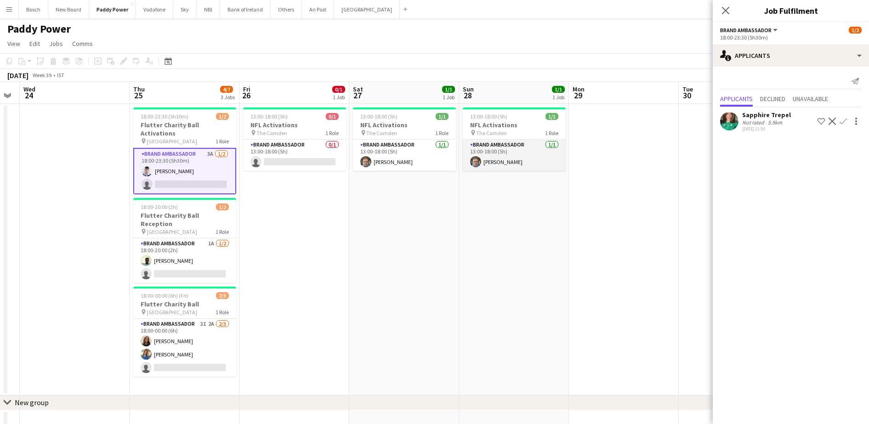
click at [530, 151] on app-card-role "Brand Ambassador 1/1 13:00-18:00 (5h) Dominik Morycki" at bounding box center [514, 155] width 103 height 31
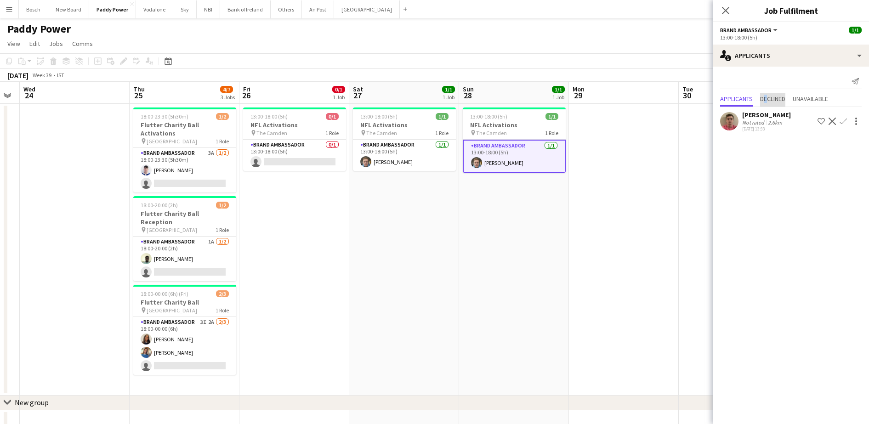
click at [767, 102] on span "Declined" at bounding box center [772, 99] width 25 height 6
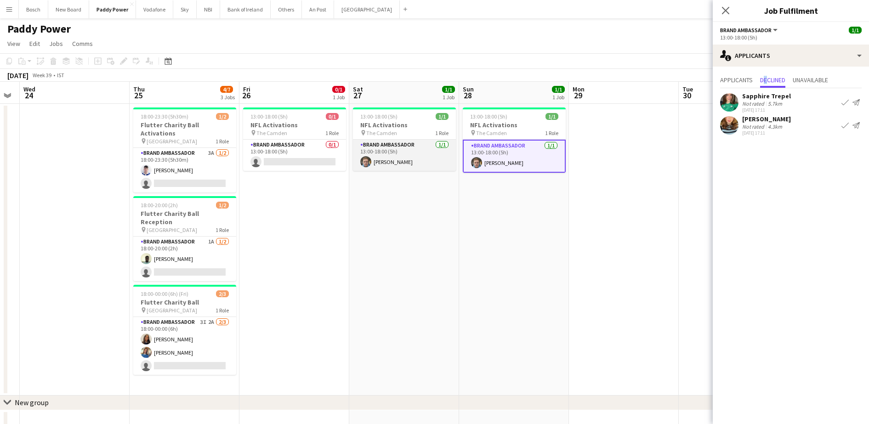
click at [415, 160] on app-card-role "Brand Ambassador 1/1 13:00-18:00 (5h) Dominik Morycki" at bounding box center [404, 155] width 103 height 31
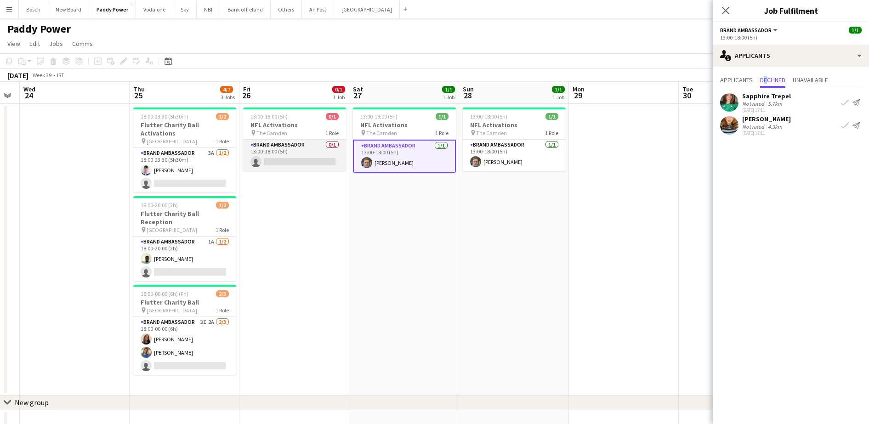
click at [321, 154] on app-card-role "Brand Ambassador 0/1 13:00-18:00 (5h) single-neutral-actions" at bounding box center [294, 155] width 103 height 31
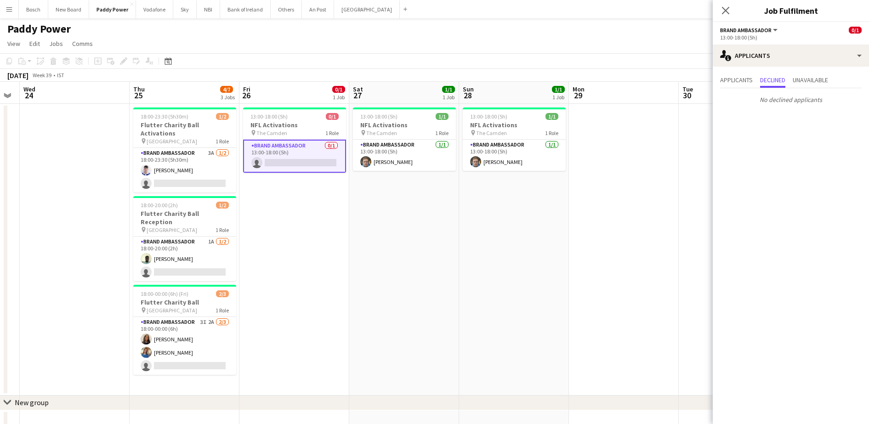
click at [350, 42] on app-page-menu "View Day view expanded Day view collapsed Month view Date picker Jump to [DATE]…" at bounding box center [434, 44] width 869 height 17
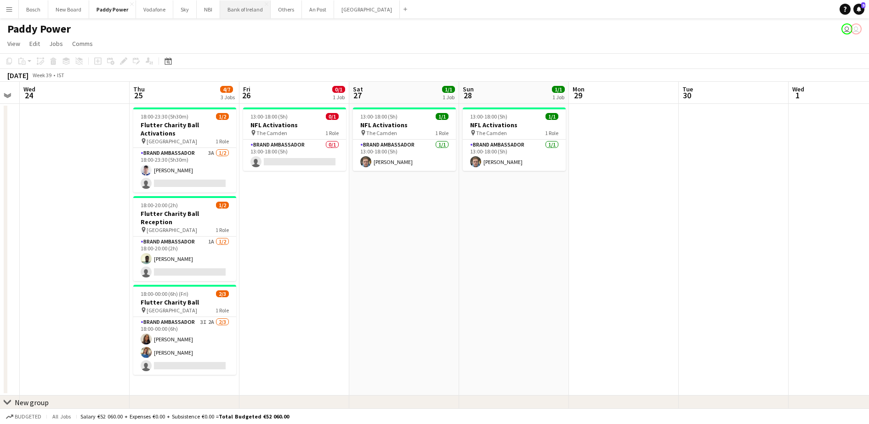
click at [232, 14] on button "Bank of Ireland Close" at bounding box center [245, 9] width 51 height 18
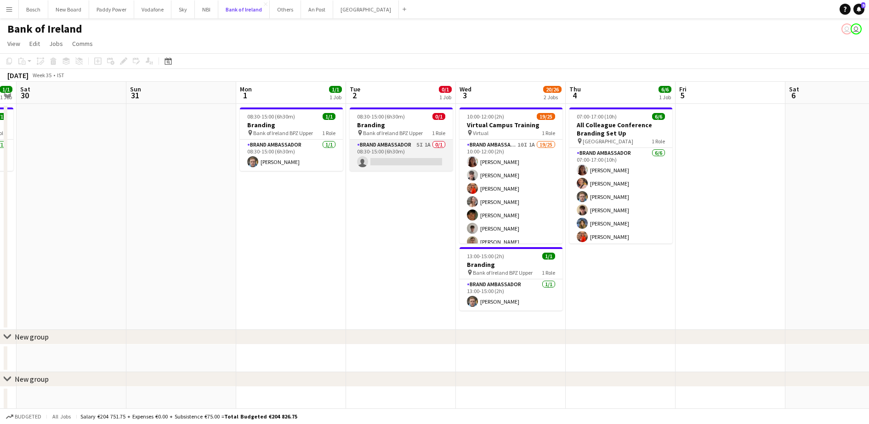
scroll to position [0, 313]
click at [397, 162] on app-card-role "Brand Ambassador 5I 1A 0/1 08:30-15:00 (6h30m) single-neutral-actions" at bounding box center [400, 155] width 103 height 31
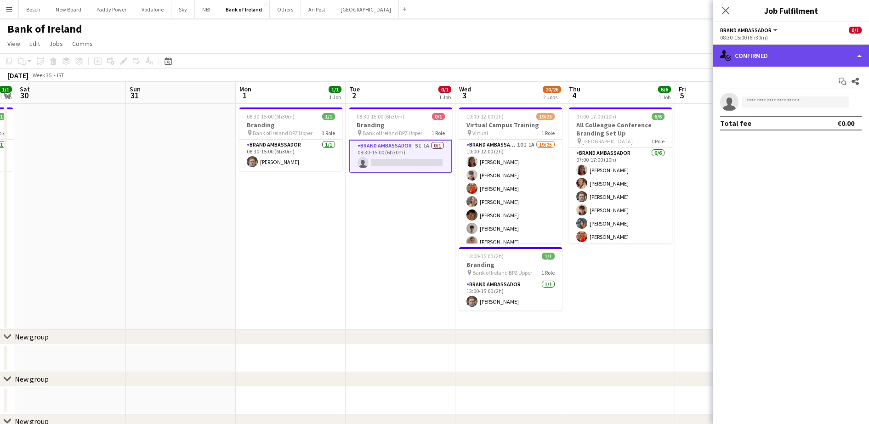
click at [774, 51] on div "single-neutral-actions-check-2 Confirmed" at bounding box center [791, 56] width 156 height 22
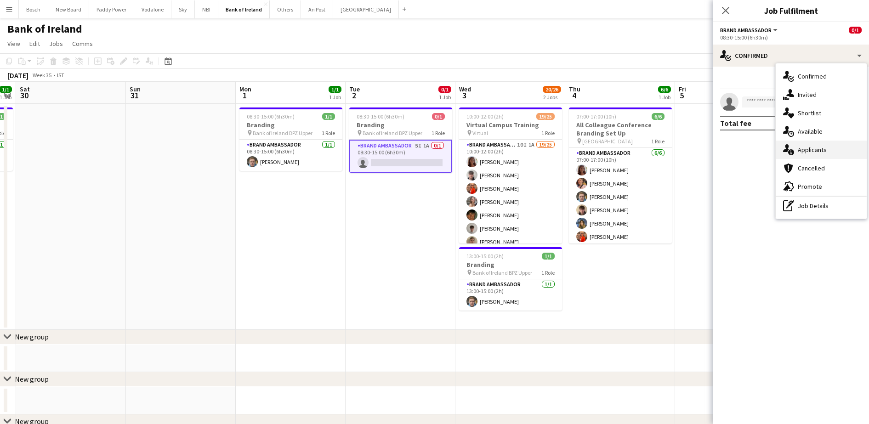
click at [844, 148] on div "single-neutral-actions-information Applicants" at bounding box center [821, 150] width 91 height 18
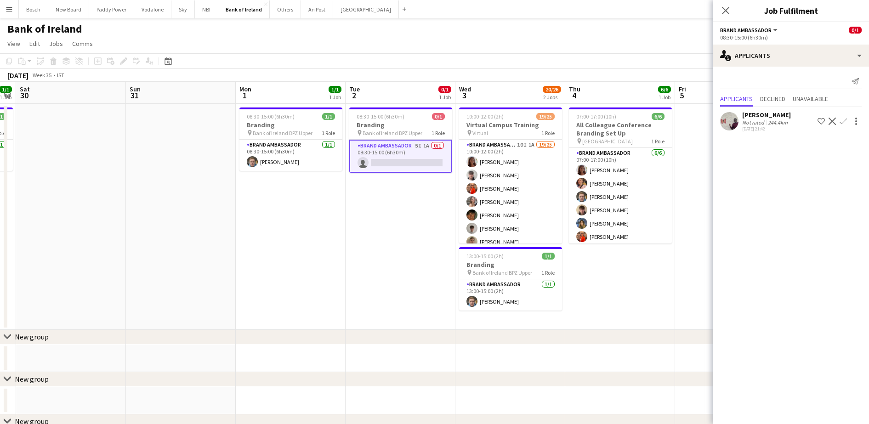
click at [768, 68] on div "Send notification Applicants Declined Unavailable Iruka Vitalis Nnaemeka Not ra…" at bounding box center [791, 104] width 156 height 74
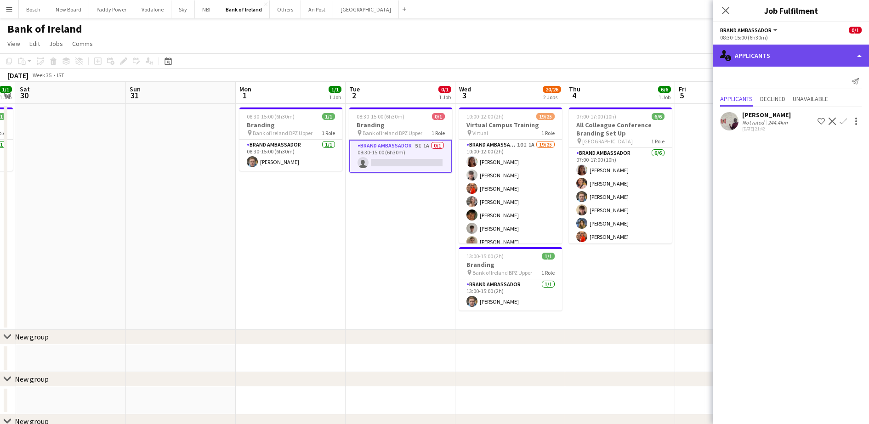
click at [777, 54] on div "single-neutral-actions-information Applicants" at bounding box center [791, 56] width 156 height 22
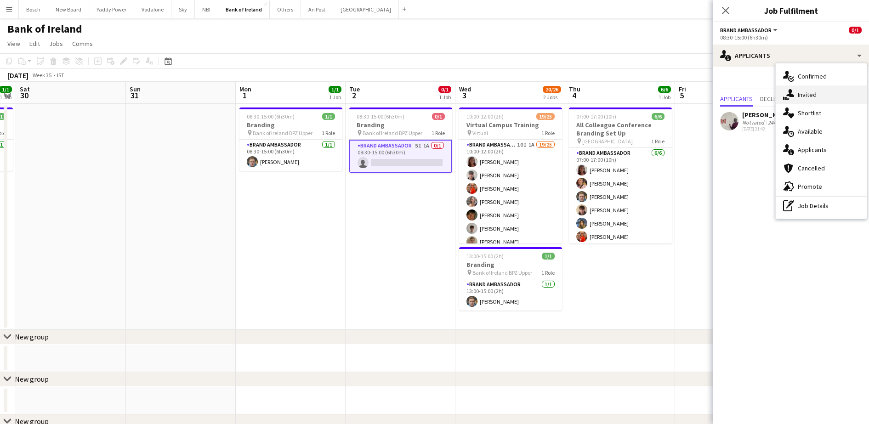
click at [800, 92] on div "single-neutral-actions-share-1 Invited" at bounding box center [821, 94] width 91 height 18
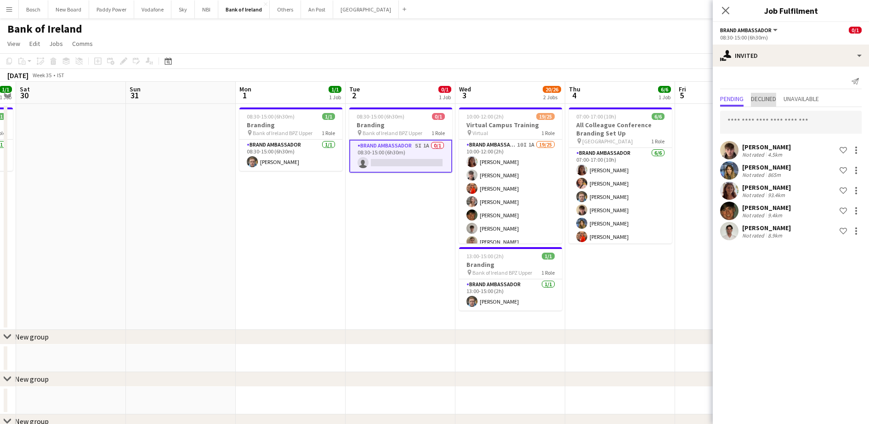
click at [775, 97] on span "Declined" at bounding box center [763, 99] width 25 height 6
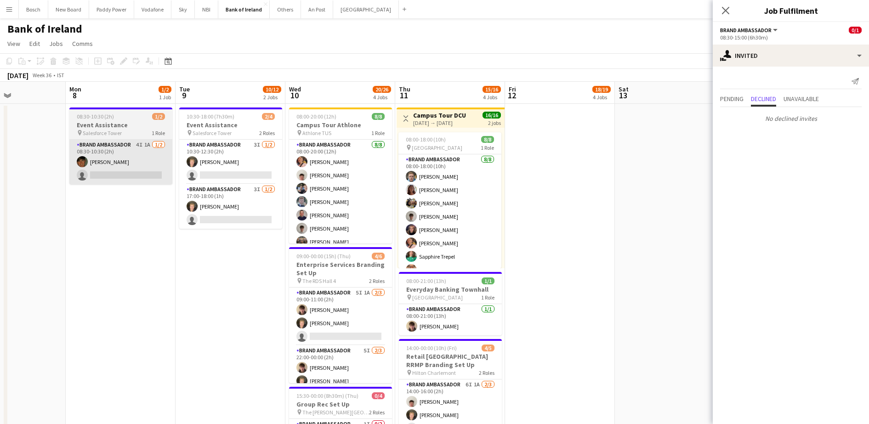
scroll to position [0, 267]
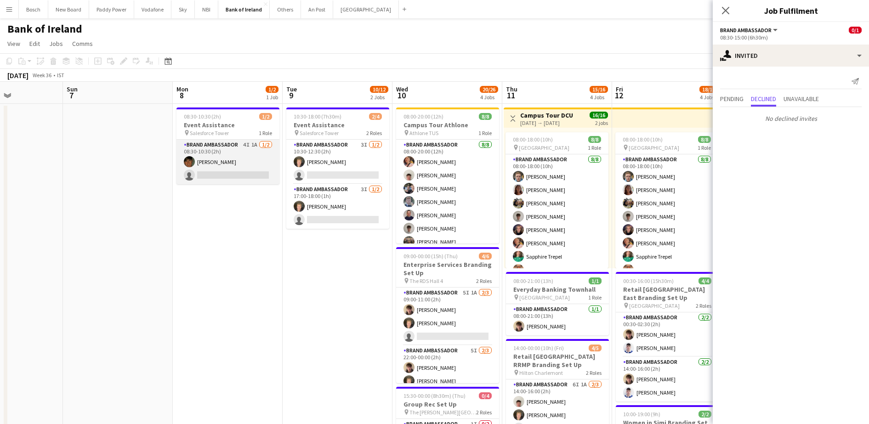
click at [230, 163] on app-card-role "Brand Ambassador 4I 1A 1/2 08:30-10:30 (2h) Stephen Jordan single-neutral-actio…" at bounding box center [227, 162] width 103 height 45
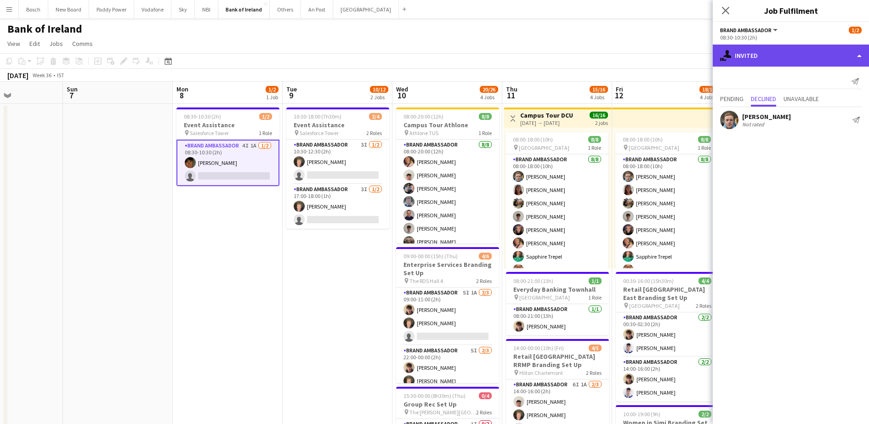
click at [769, 55] on div "single-neutral-actions-share-1 Invited" at bounding box center [791, 56] width 156 height 22
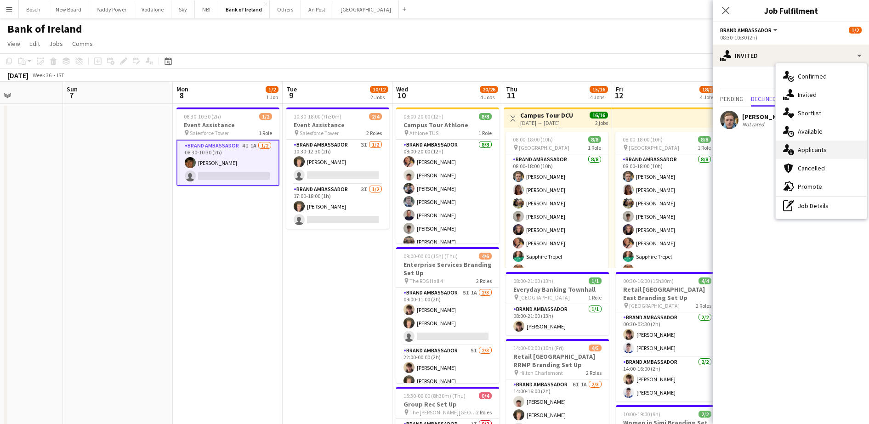
click at [821, 143] on div "single-neutral-actions-information Applicants" at bounding box center [821, 150] width 91 height 18
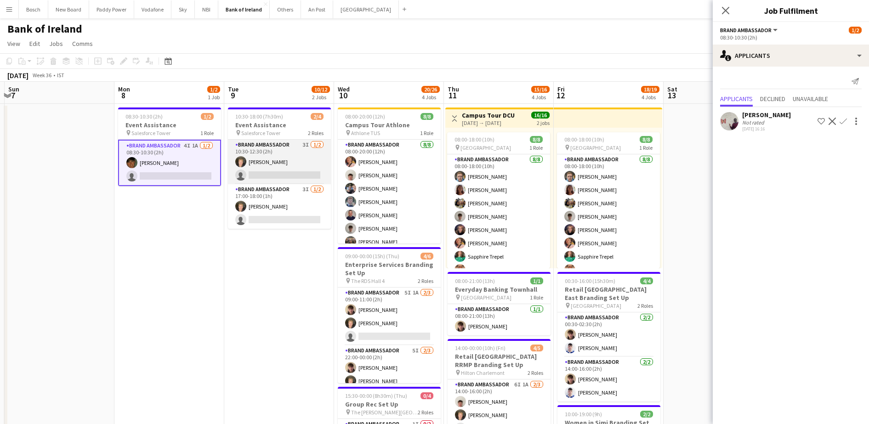
scroll to position [0, 325]
click at [292, 163] on app-card-role "Brand Ambassador 3I 1/2 10:30-12:30 (2h) Ronam Mcloughlin single-neutral-actions" at bounding box center [279, 162] width 103 height 45
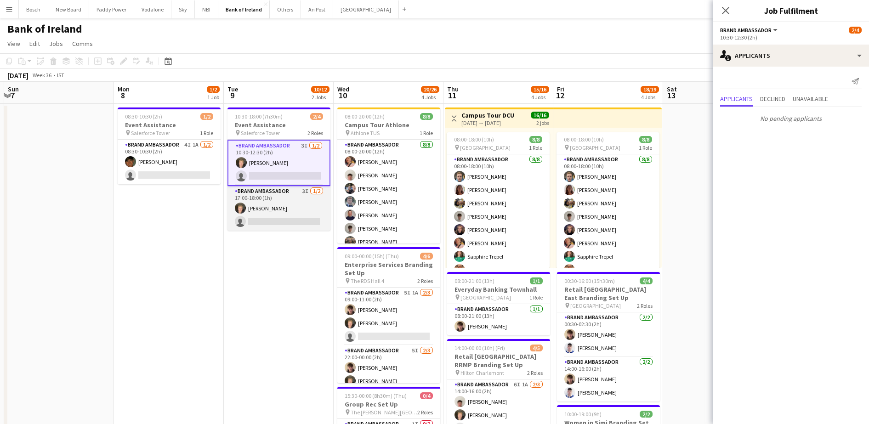
click at [293, 201] on app-card-role "Brand Ambassador 3I 1/2 17:00-18:00 (1h) Ronam Mcloughlin single-neutral-actions" at bounding box center [279, 208] width 103 height 45
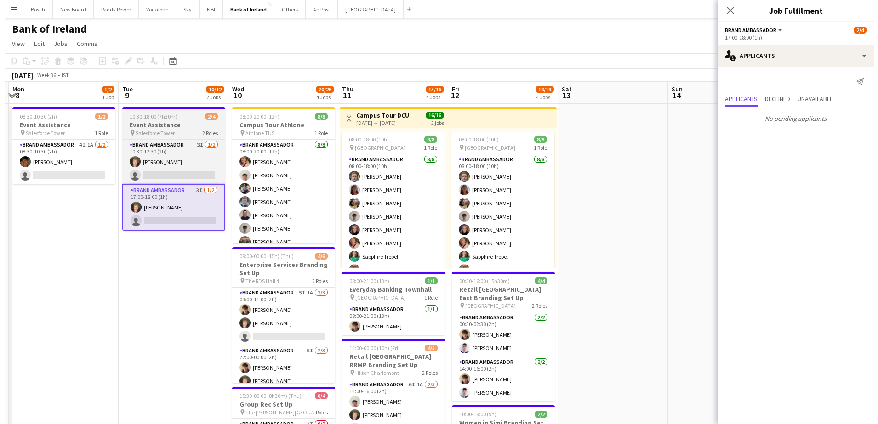
scroll to position [0, 360]
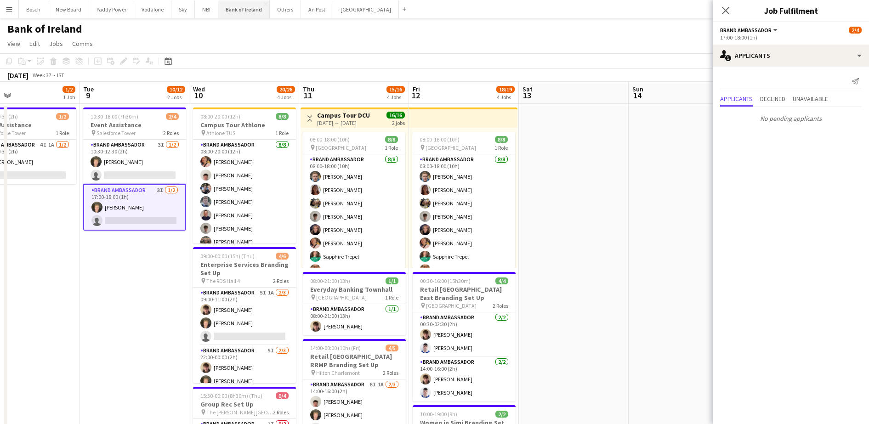
click at [244, 9] on button "Bank of Ireland Close" at bounding box center [243, 9] width 51 height 18
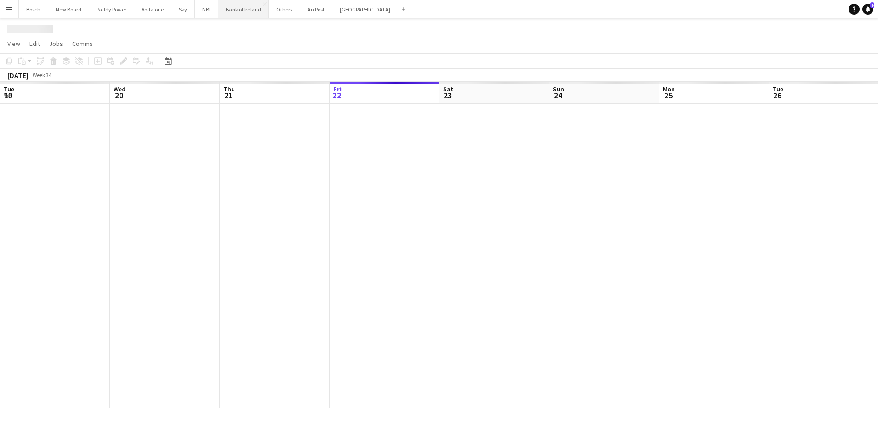
scroll to position [0, 220]
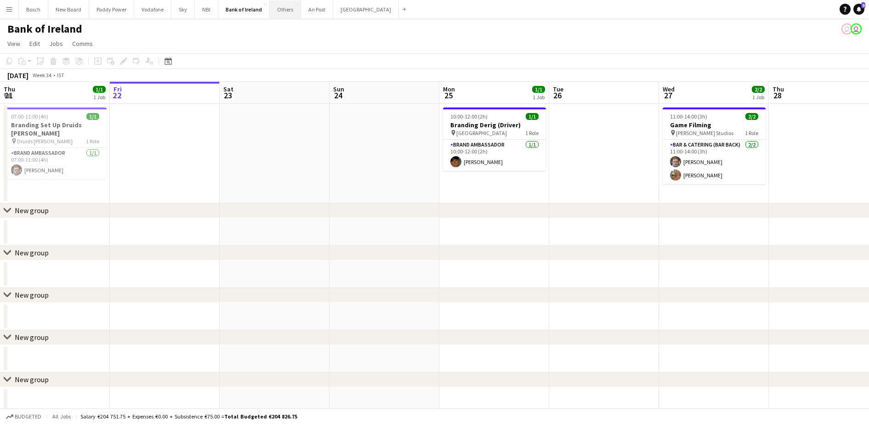
click at [278, 15] on button "Others Close" at bounding box center [285, 9] width 31 height 18
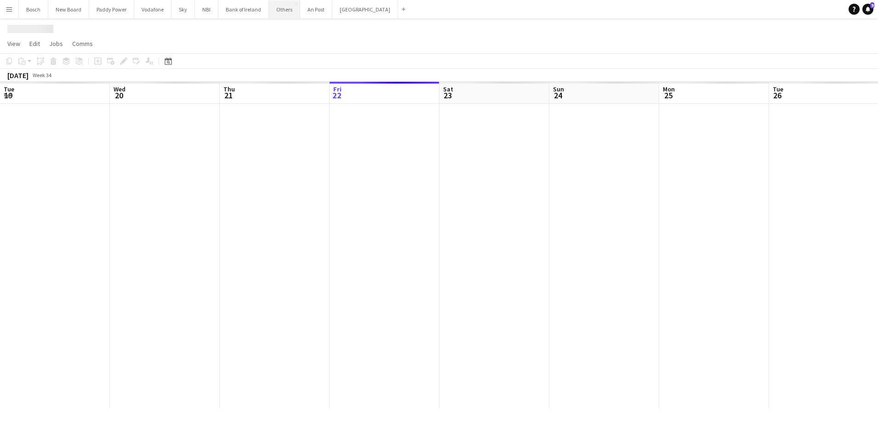
scroll to position [0, 220]
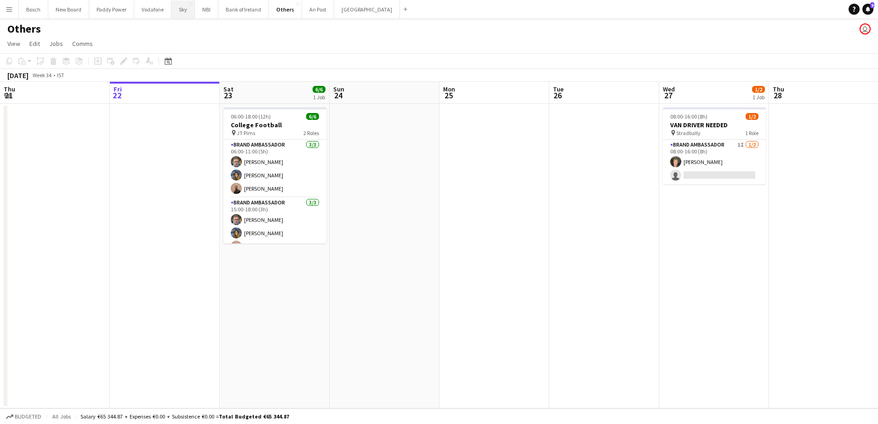
click at [190, 8] on button "Sky Close" at bounding box center [182, 9] width 23 height 18
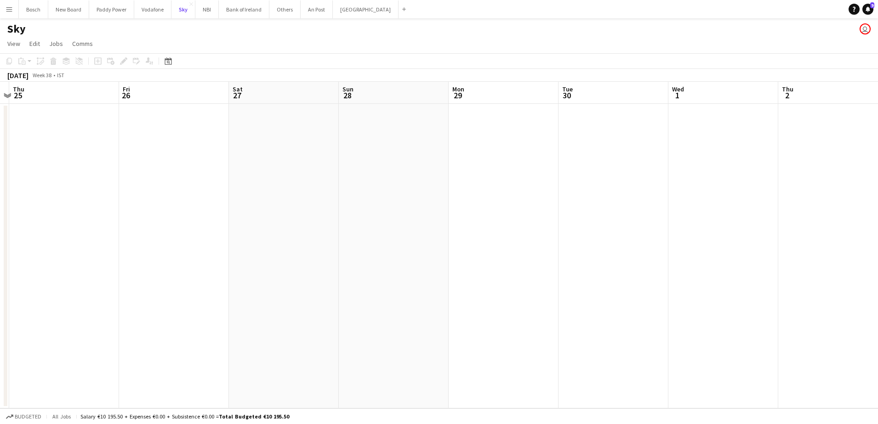
scroll to position [0, 371]
click at [85, 14] on button "New Board Close" at bounding box center [68, 9] width 41 height 18
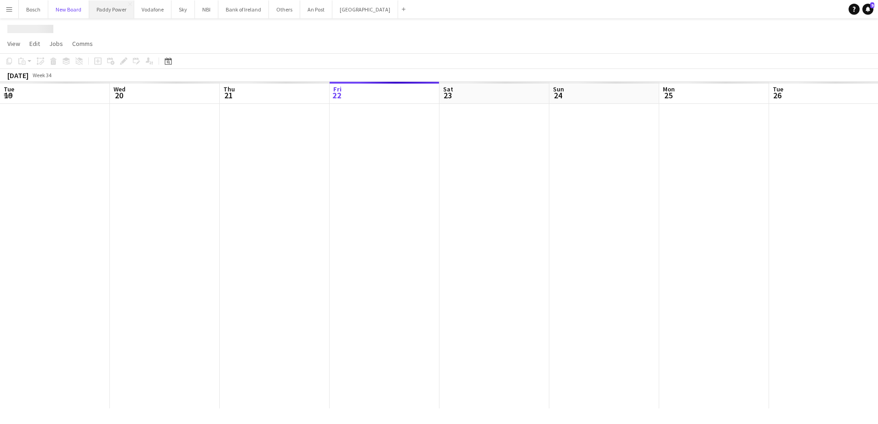
scroll to position [0, 220]
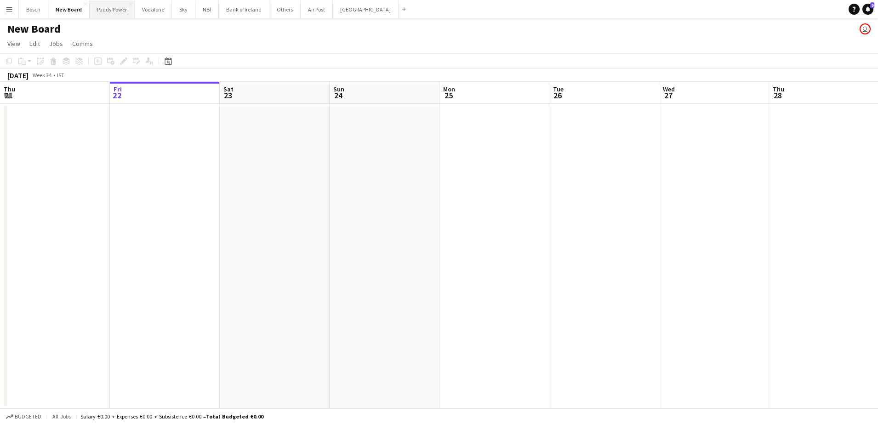
click at [108, 13] on button "Paddy Power Close" at bounding box center [112, 9] width 45 height 18
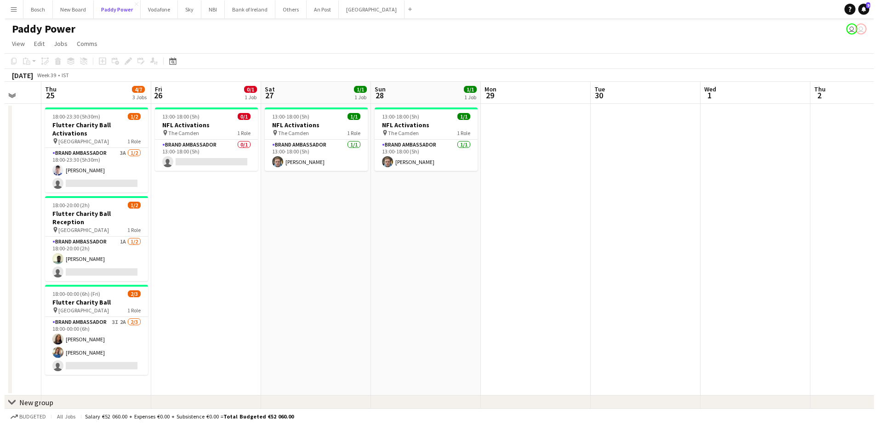
scroll to position [0, 292]
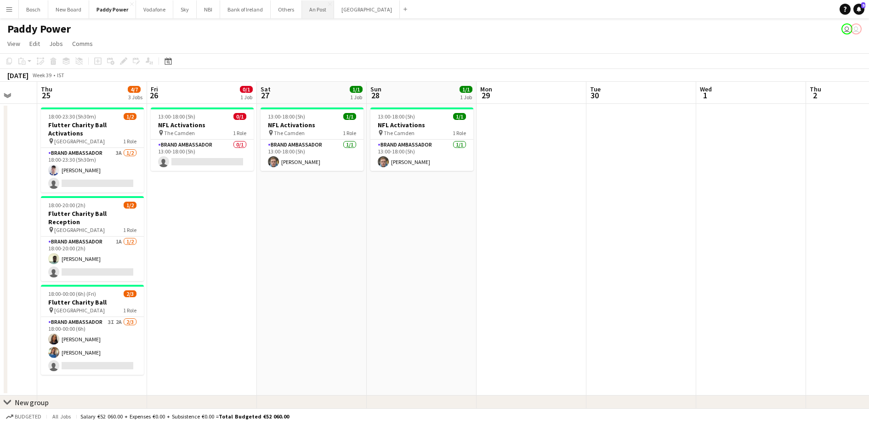
click at [302, 10] on button "An Post Close" at bounding box center [318, 9] width 32 height 18
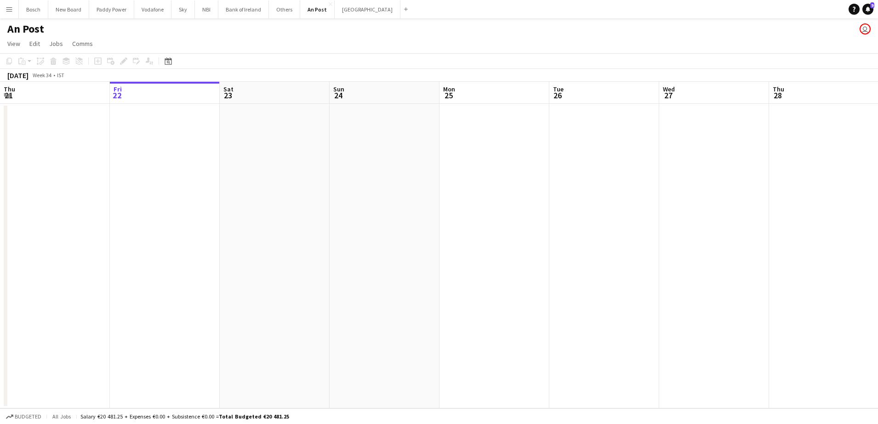
scroll to position [0, 329]
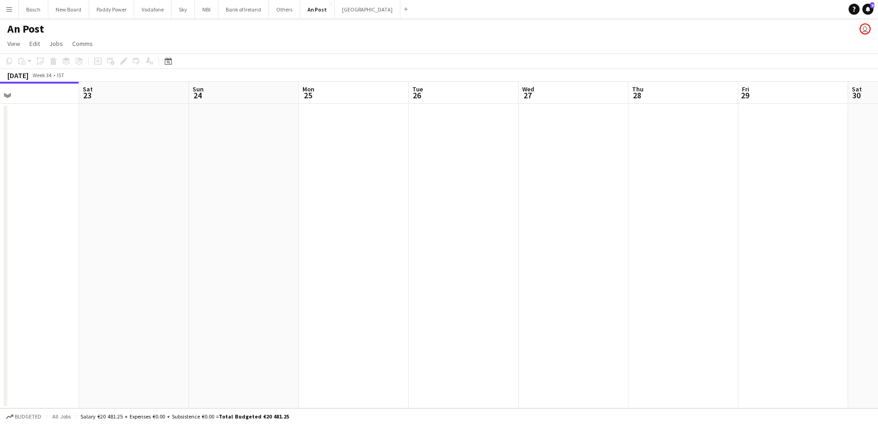
drag, startPoint x: 361, startPoint y: 167, endPoint x: 0, endPoint y: 141, distance: 362.2
click at [0, 142] on html "Menu Boards Boards Boards All jobs Status Workforce Workforce My Workforce Recr…" at bounding box center [439, 212] width 878 height 424
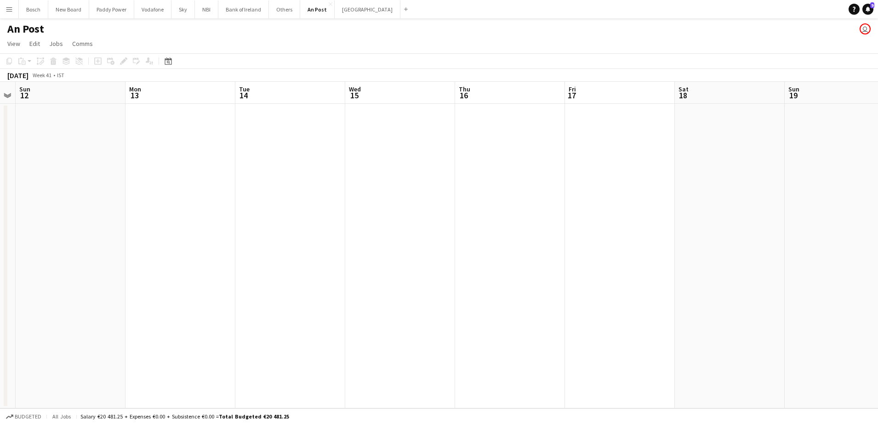
scroll to position [0, 313]
click at [251, 9] on button "Bank of Ireland Close" at bounding box center [243, 9] width 51 height 18
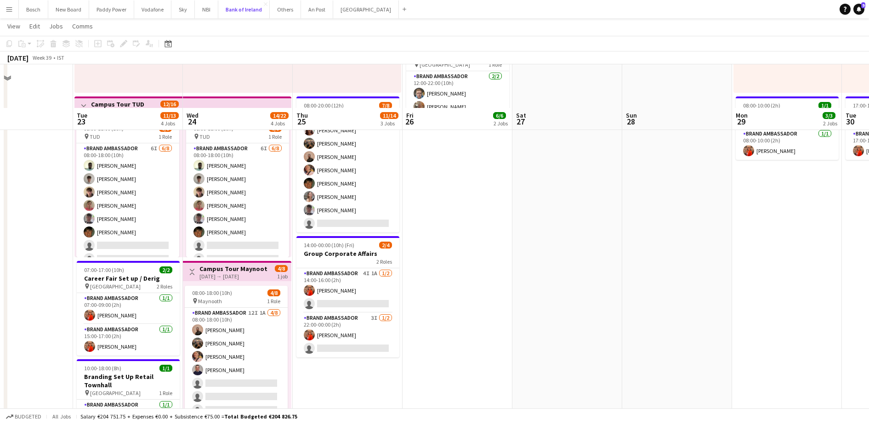
scroll to position [230, 0]
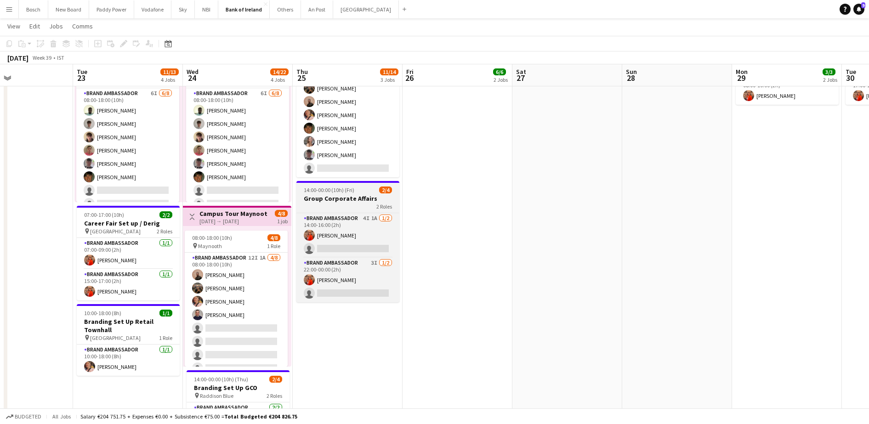
click at [334, 198] on h3 "Group Corporate Affairs" at bounding box center [347, 198] width 103 height 8
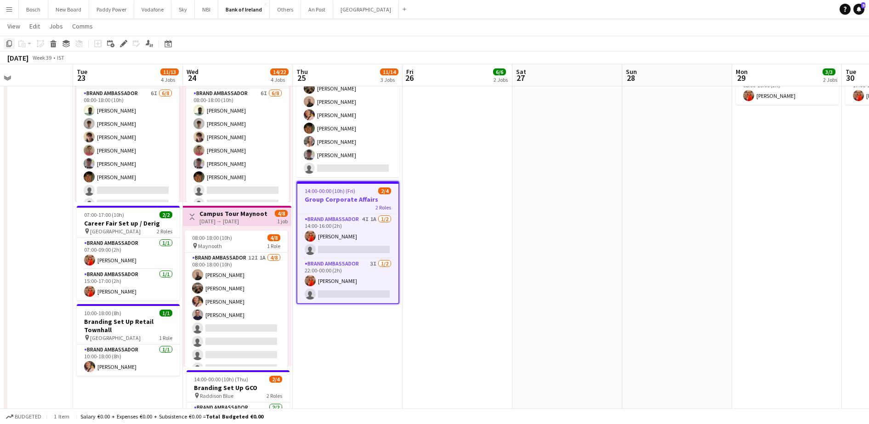
click at [7, 45] on icon at bounding box center [9, 43] width 6 height 6
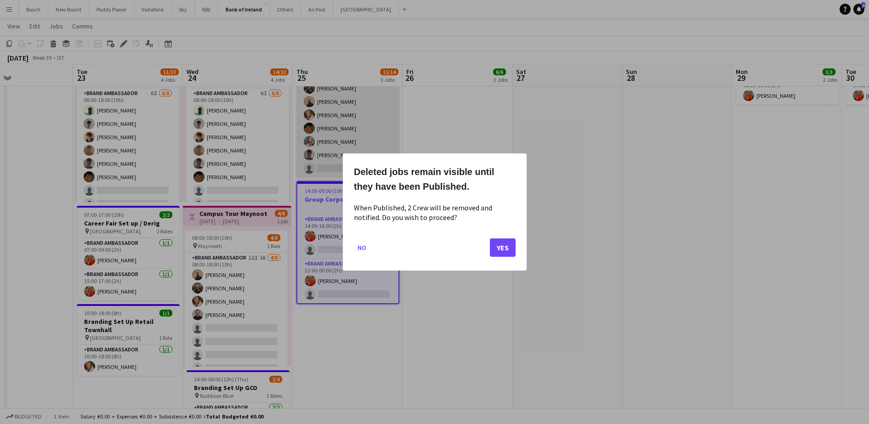
scroll to position [0, 0]
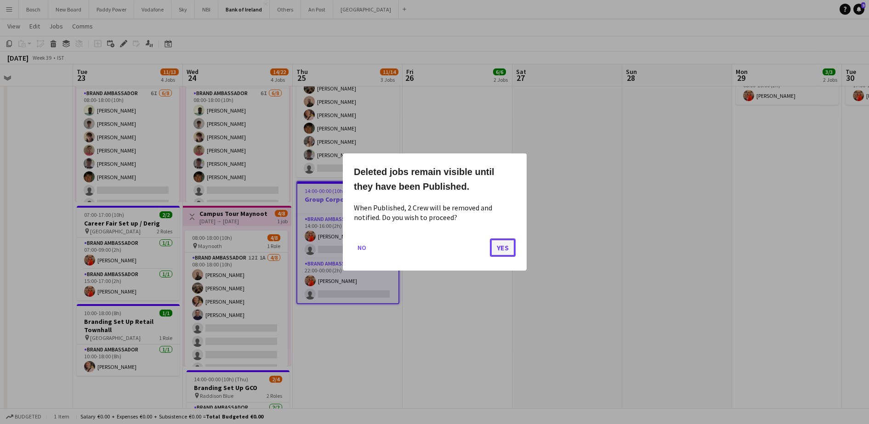
click at [495, 252] on button "Yes" at bounding box center [503, 248] width 26 height 18
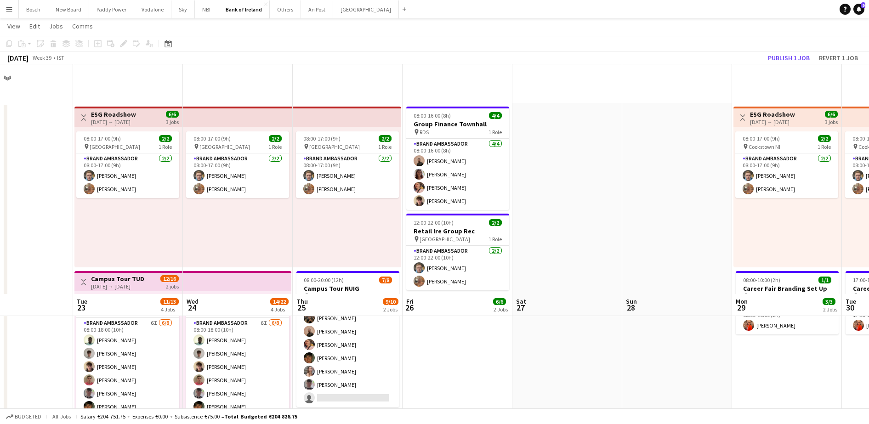
scroll to position [230, 0]
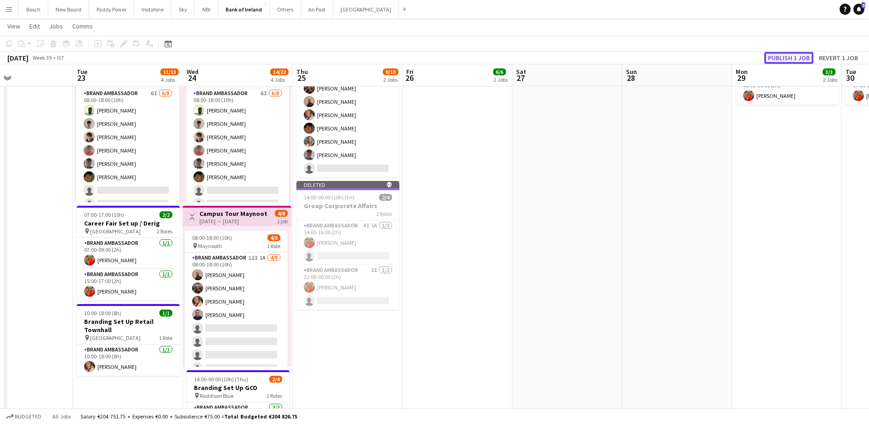
click at [782, 57] on button "Publish 1 job" at bounding box center [788, 58] width 49 height 12
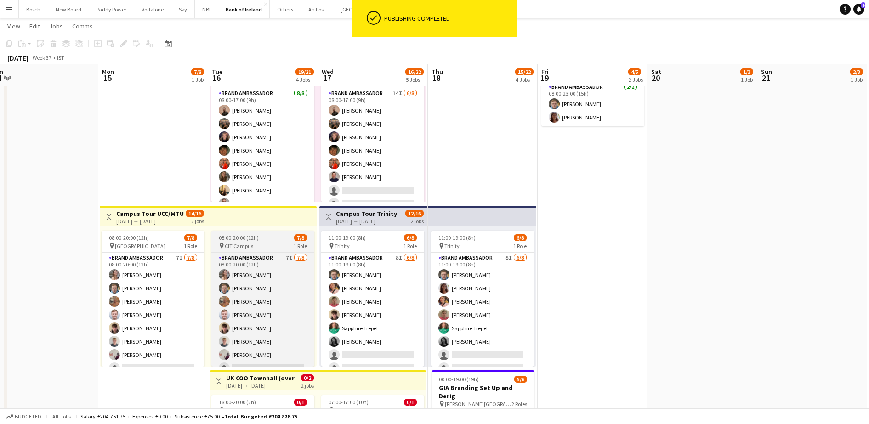
scroll to position [0, 278]
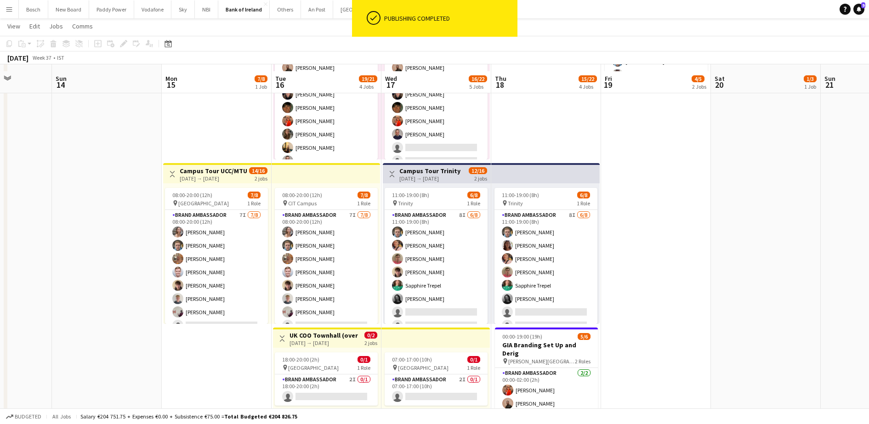
click at [313, 250] on app-job-card "08:00-20:00 (12h) 7/8 pin CIT Campus 1 Role Brand Ambassador 7I 7/8 08:00-20:00…" at bounding box center [326, 256] width 103 height 136
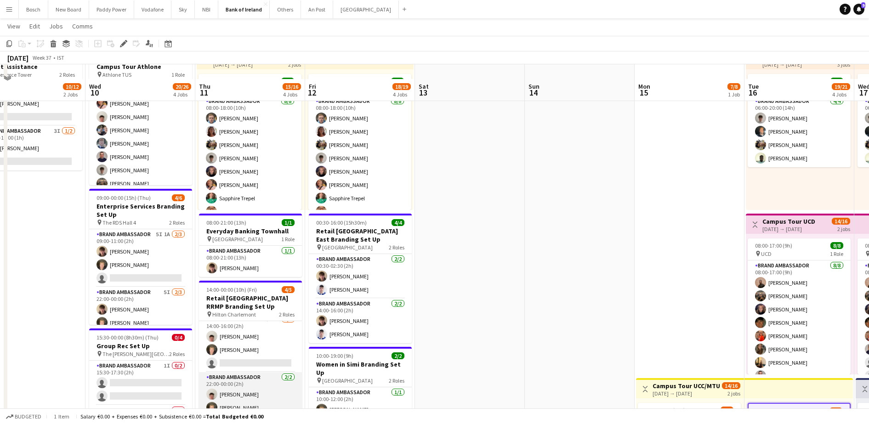
scroll to position [115, 0]
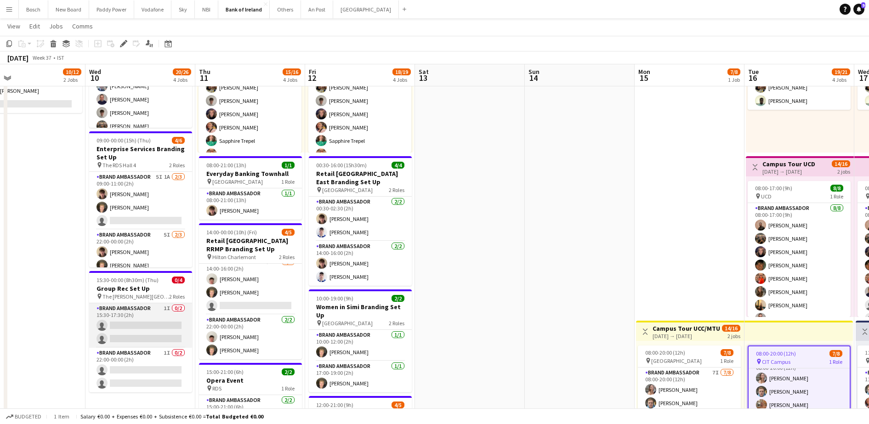
click at [159, 306] on app-card-role "Brand Ambassador 1I 0/2 15:30-17:30 (2h) single-neutral-actions single-neutral-…" at bounding box center [140, 325] width 103 height 45
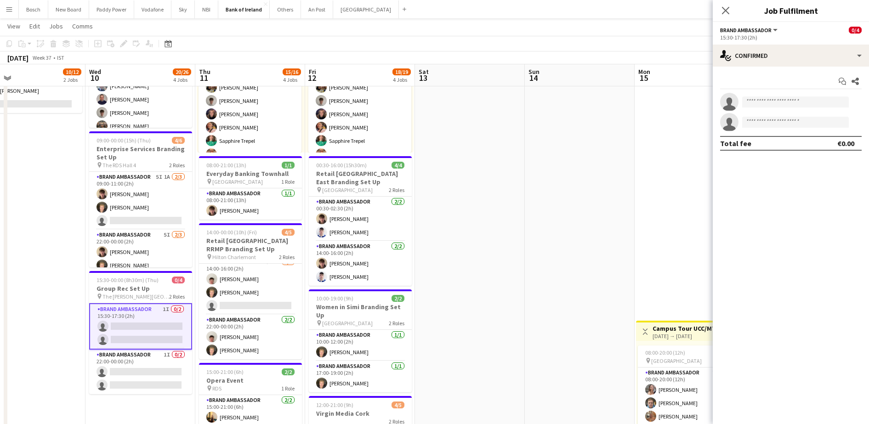
scroll to position [11, 0]
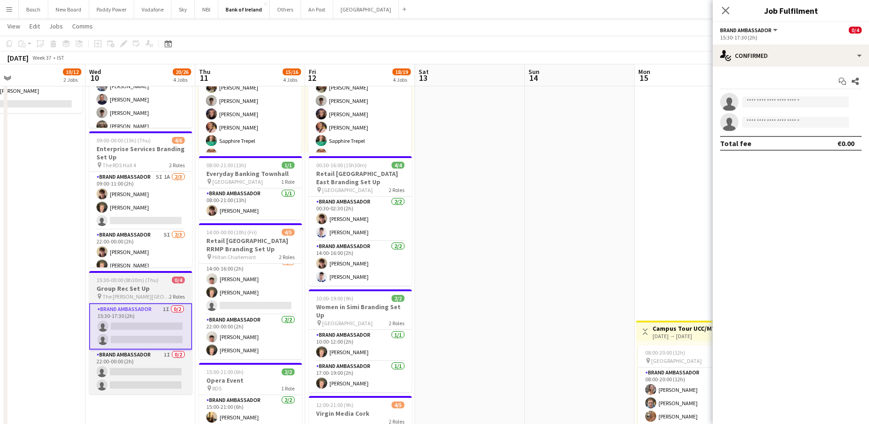
click at [152, 290] on h3 "Group Rec Set Up" at bounding box center [140, 289] width 103 height 8
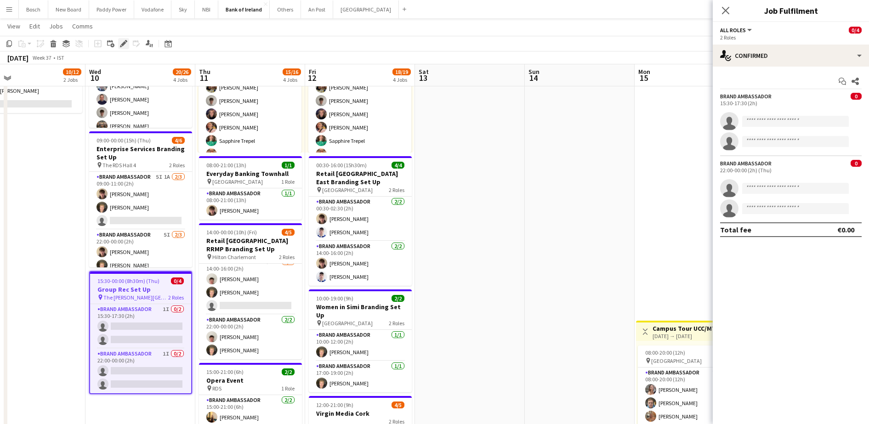
click at [125, 40] on icon at bounding box center [126, 41] width 2 height 2
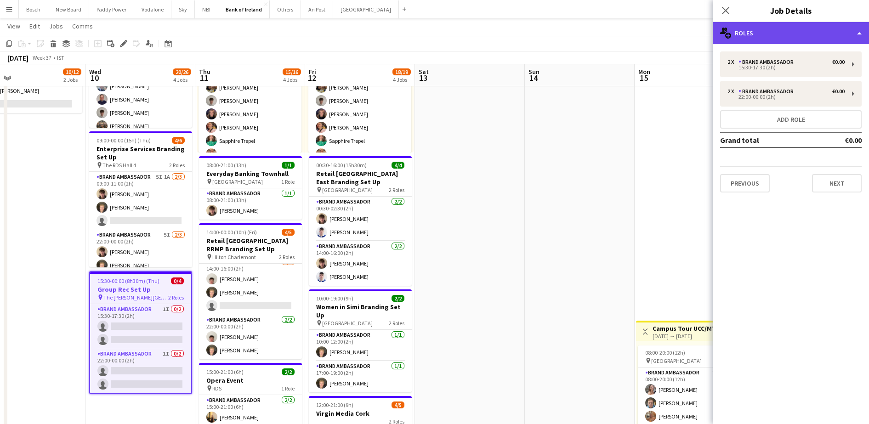
click at [769, 31] on div "multiple-users-add Roles" at bounding box center [791, 33] width 156 height 22
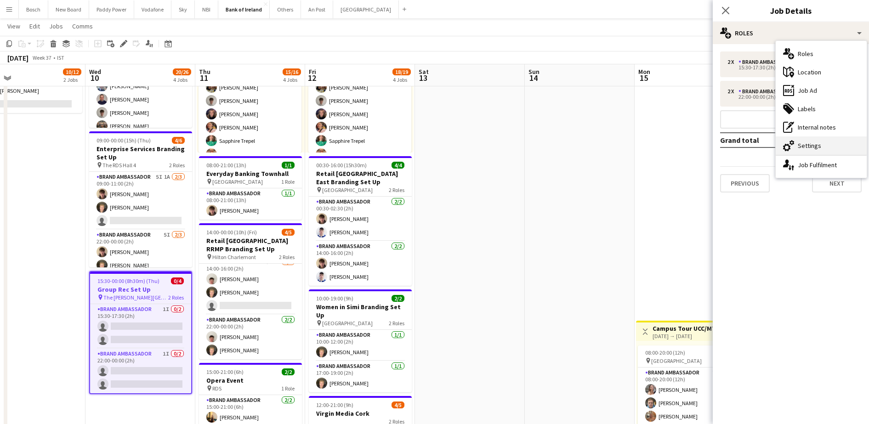
click at [816, 146] on div "cog-double-3 Settings" at bounding box center [821, 146] width 91 height 18
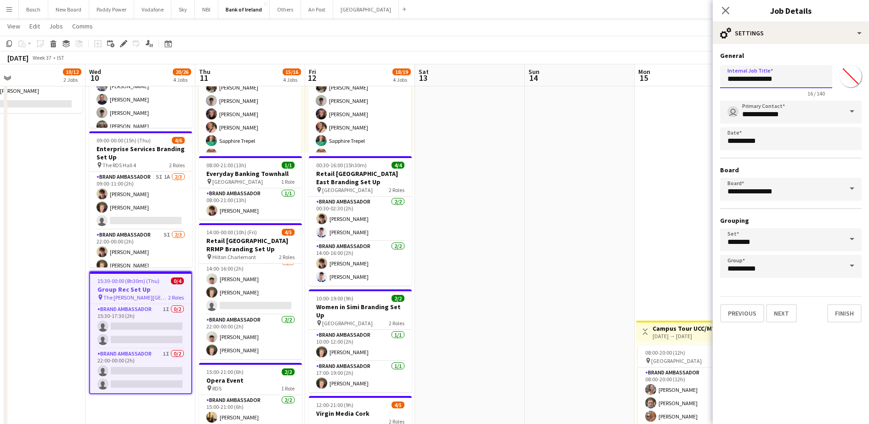
click at [785, 83] on input "**********" at bounding box center [776, 76] width 112 height 23
type input "**********"
click at [677, 39] on app-toolbar "Copy Paste Paste Ctrl+V Paste with crew Ctrl+Shift+V Paste linked Job [GEOGRAPH…" at bounding box center [434, 44] width 869 height 16
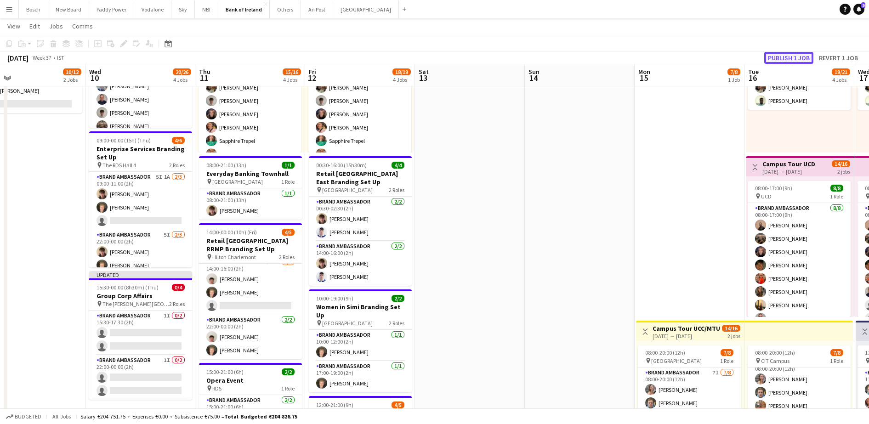
click at [777, 58] on button "Publish 1 job" at bounding box center [788, 58] width 49 height 12
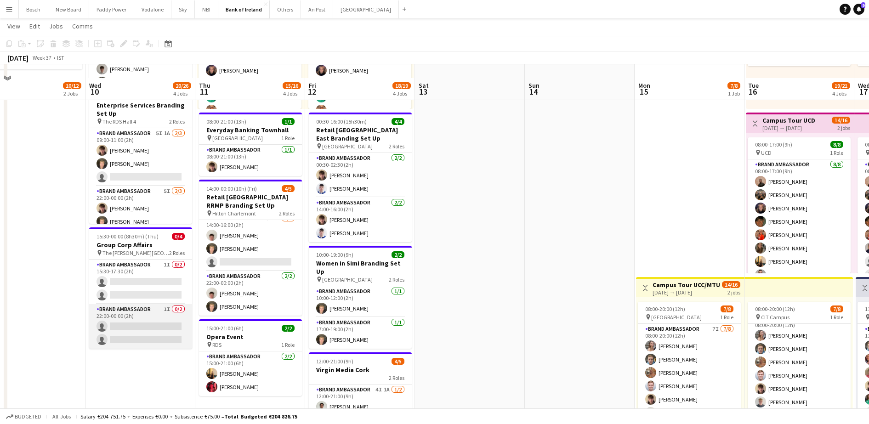
scroll to position [172, 0]
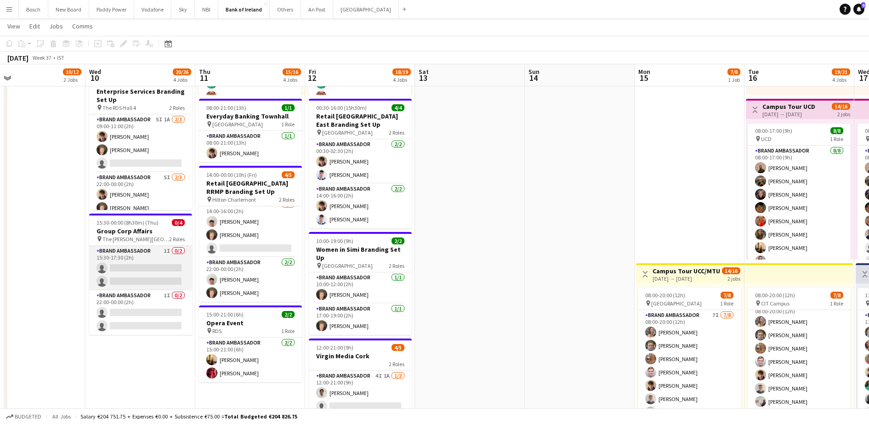
click at [138, 269] on app-card-role "Brand Ambassador 1I 0/2 15:30-17:30 (2h) single-neutral-actions single-neutral-…" at bounding box center [140, 268] width 103 height 45
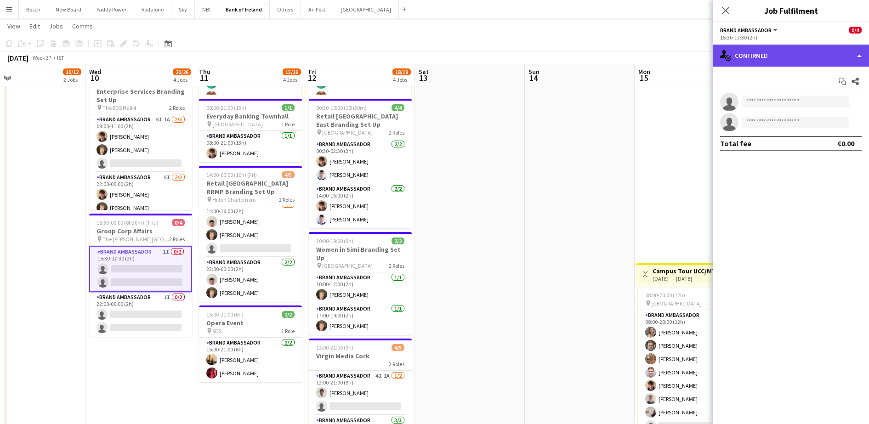
click at [750, 52] on div "single-neutral-actions-check-2 Confirmed" at bounding box center [791, 56] width 156 height 22
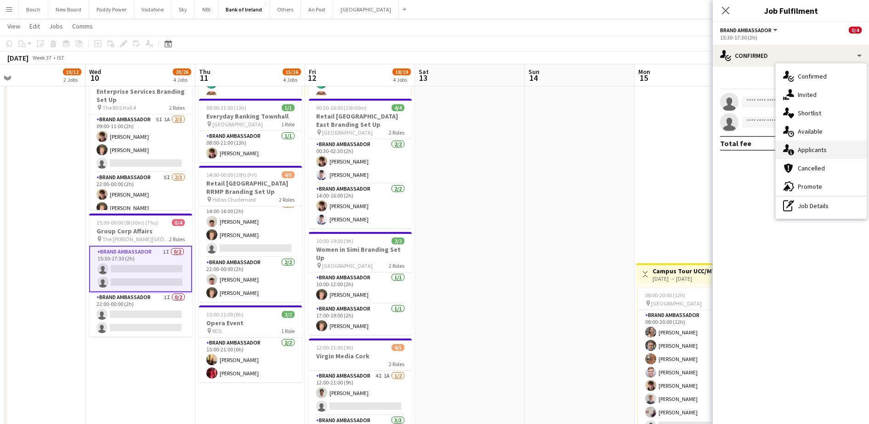
click at [841, 142] on div "single-neutral-actions-information Applicants" at bounding box center [821, 150] width 91 height 18
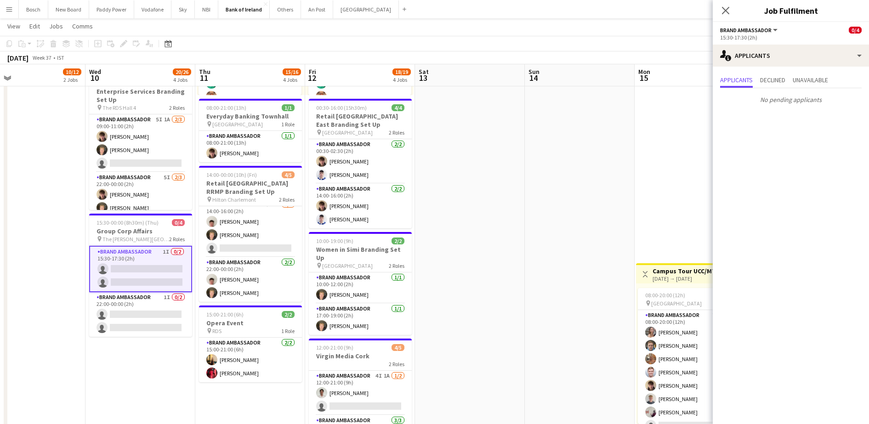
click at [691, 35] on app-page-menu "View Day view expanded Day view collapsed Month view Date picker Jump to [DATE]…" at bounding box center [434, 26] width 869 height 17
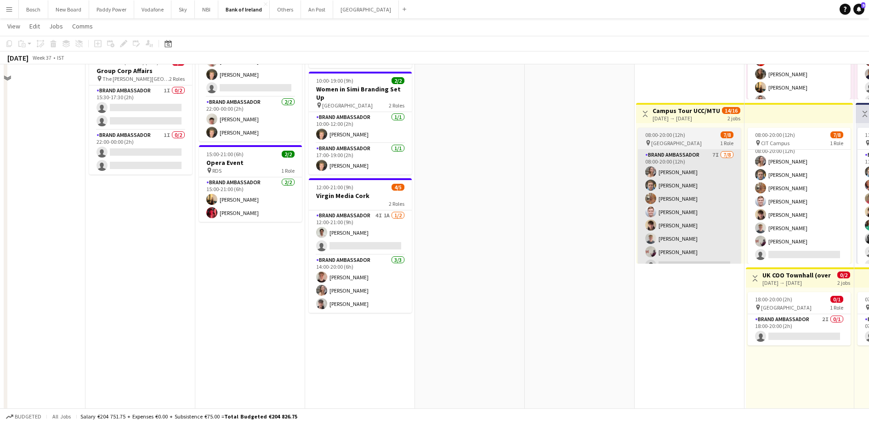
scroll to position [345, 0]
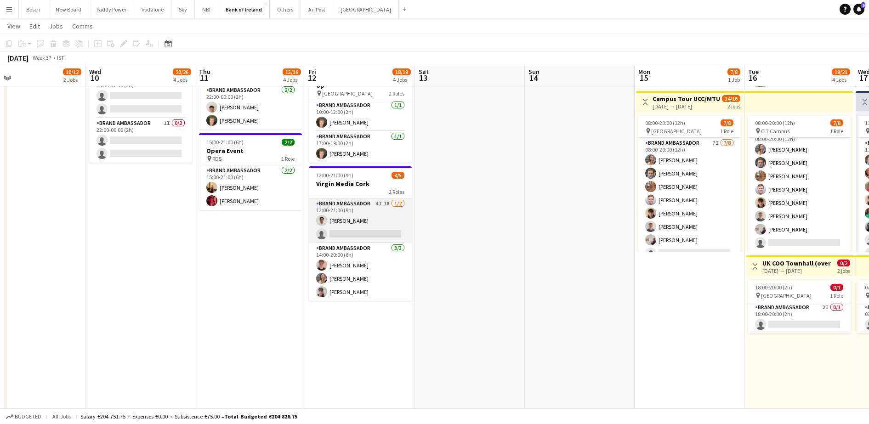
click at [395, 215] on app-card-role "Brand Ambassador 4I 1A [DATE] 12:00-21:00 (9h) [PERSON_NAME] single-neutral-act…" at bounding box center [360, 221] width 103 height 45
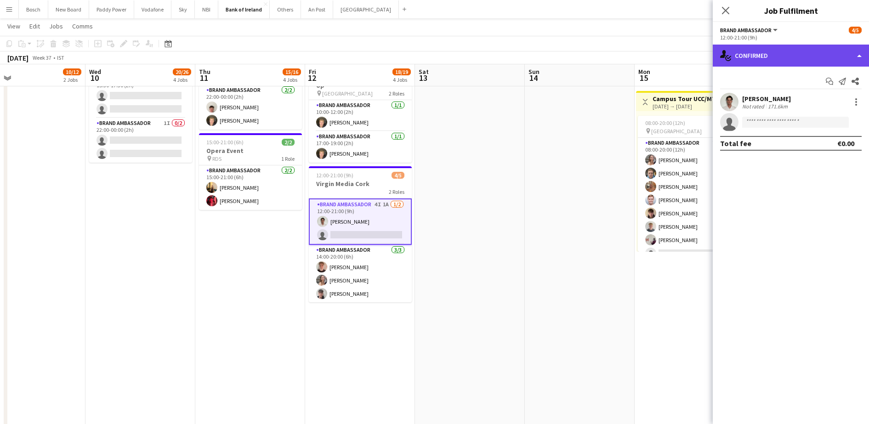
click at [794, 51] on div "single-neutral-actions-check-2 Confirmed" at bounding box center [791, 56] width 156 height 22
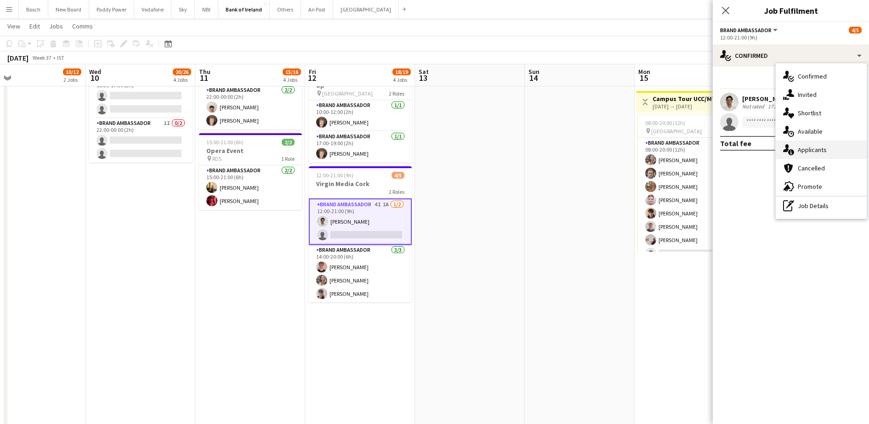
click at [831, 149] on div "single-neutral-actions-information Applicants" at bounding box center [821, 150] width 91 height 18
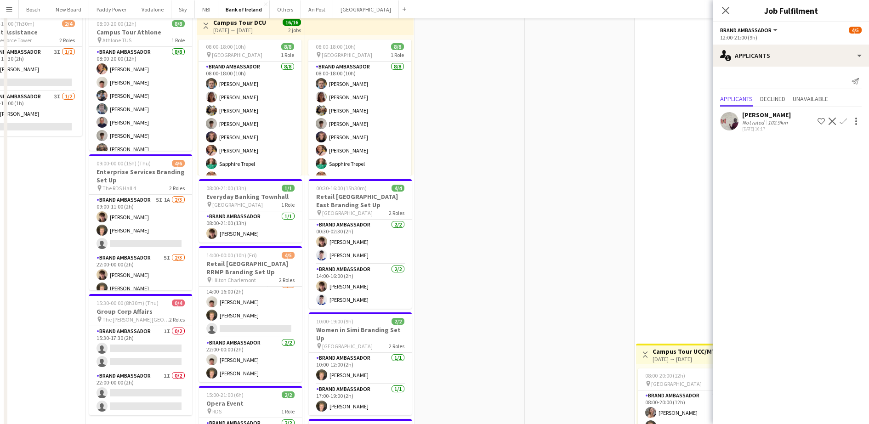
scroll to position [0, 0]
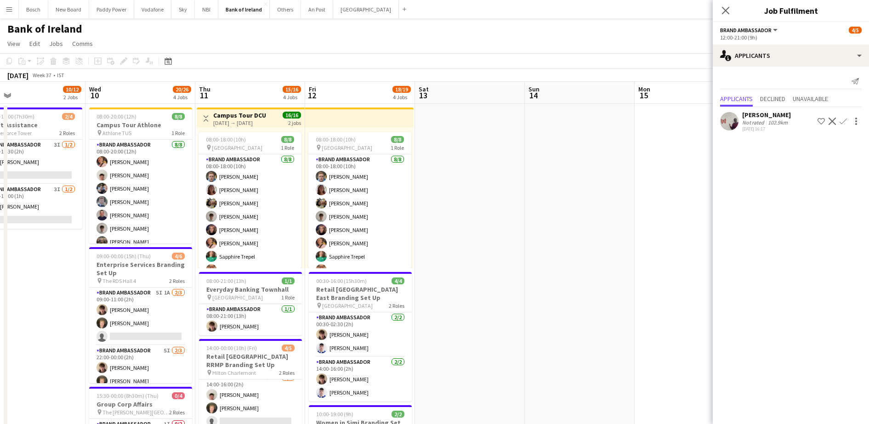
drag, startPoint x: 332, startPoint y: 41, endPoint x: 381, endPoint y: 5, distance: 61.1
click at [333, 41] on app-page-menu "View Day view expanded Day view collapsed Month view Date picker Jump to [DATE]…" at bounding box center [434, 44] width 869 height 17
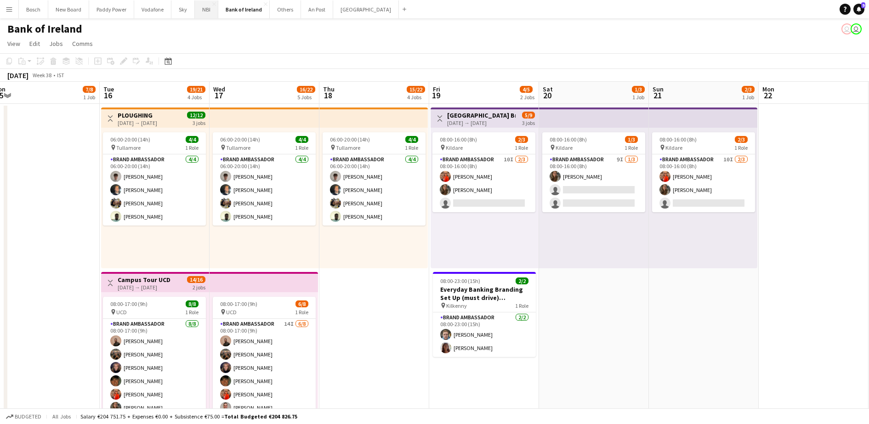
click at [201, 8] on button "NBI Close" at bounding box center [206, 9] width 23 height 18
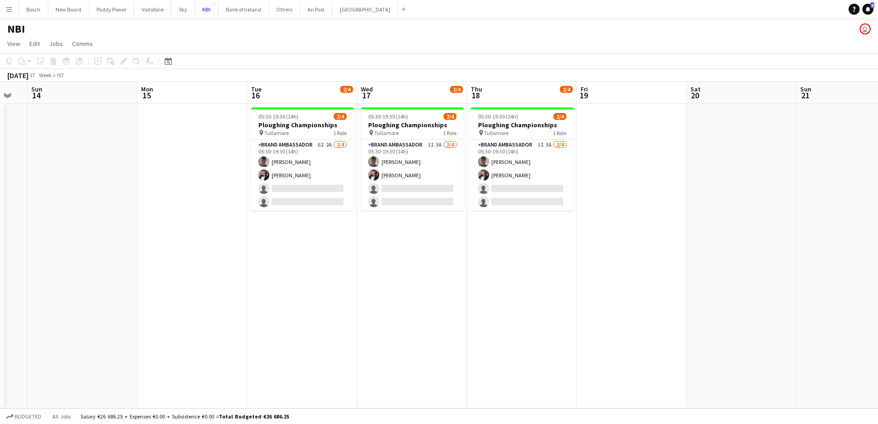
scroll to position [0, 192]
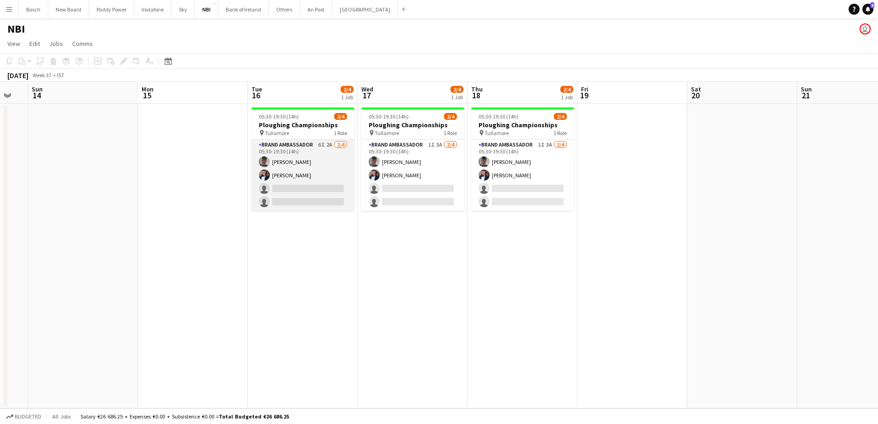
click at [347, 175] on app-card-role "Brand Ambassador 6I 2A 2/4 05:30-19:30 (14h) Myles Dunnion Oran Boylan single-n…" at bounding box center [302, 175] width 103 height 71
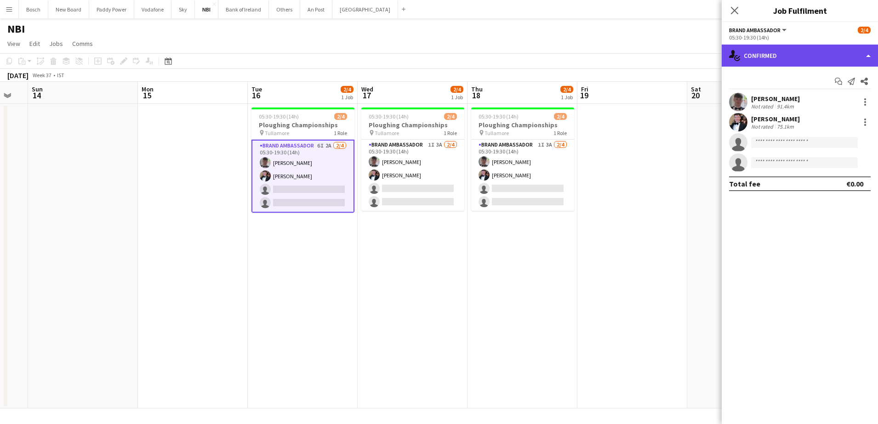
click at [756, 59] on div "single-neutral-actions-check-2 Confirmed" at bounding box center [800, 56] width 156 height 22
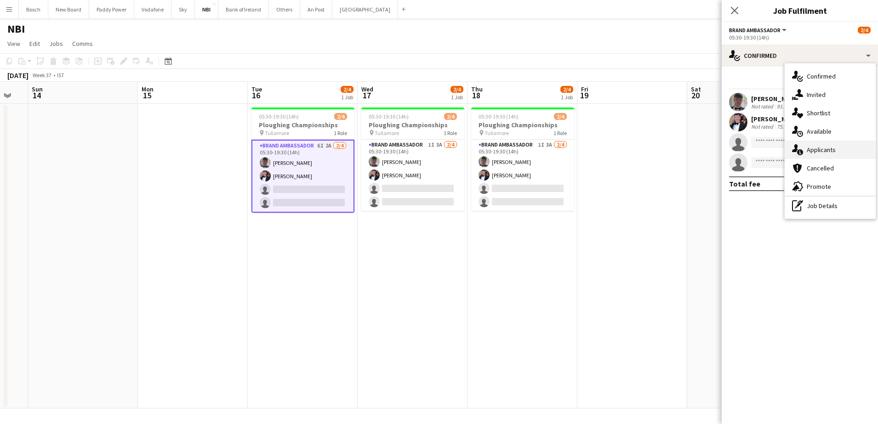
click at [816, 145] on div "single-neutral-actions-information Applicants" at bounding box center [830, 150] width 91 height 18
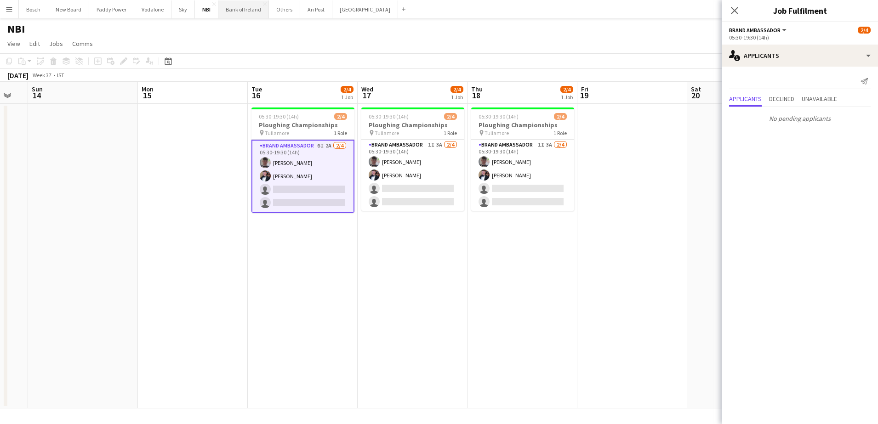
click at [246, 6] on button "Bank of Ireland Close" at bounding box center [243, 9] width 51 height 18
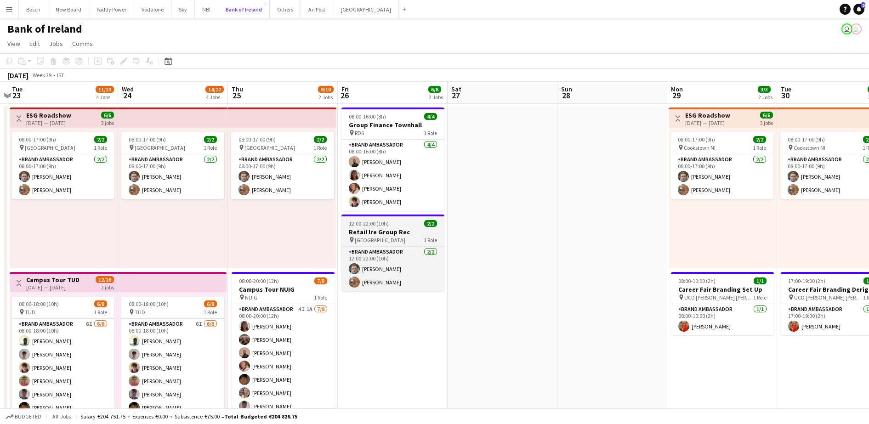
scroll to position [0, 322]
click at [409, 246] on div "Brand Ambassador 2/2 12:00-22:00 (10h) Dominik Morycki Ciara Gorman" at bounding box center [392, 268] width 103 height 45
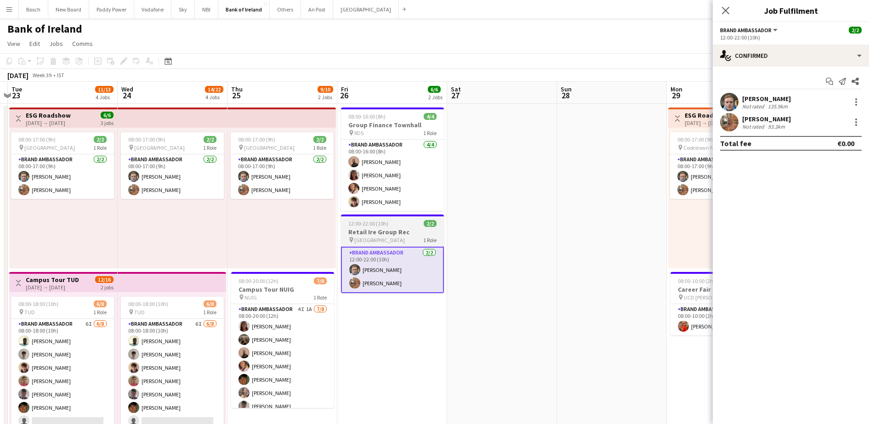
click at [412, 231] on h3 "Retail Ire Group Rec" at bounding box center [392, 232] width 103 height 8
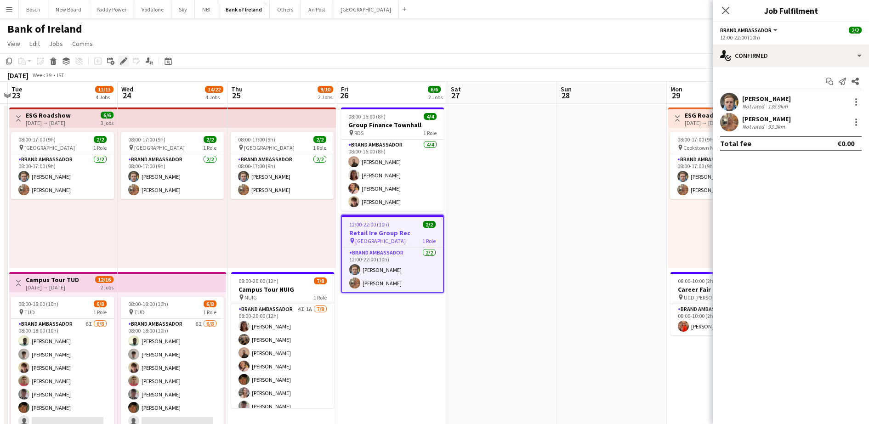
click at [126, 63] on icon "Edit" at bounding box center [123, 60] width 7 height 7
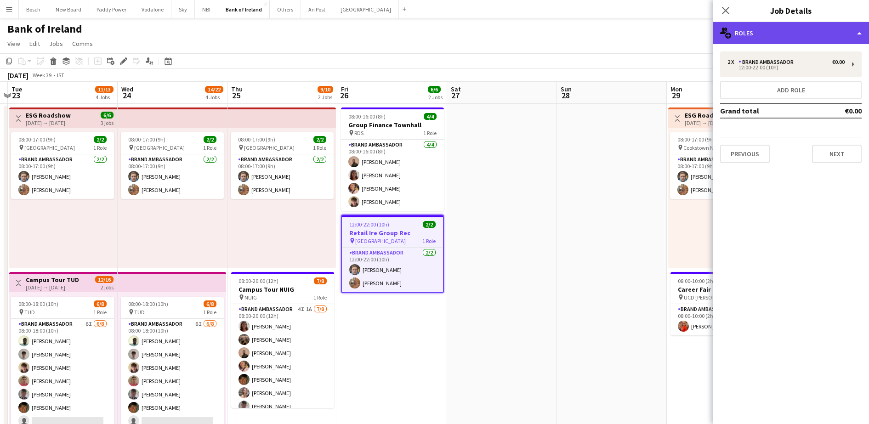
click at [754, 30] on div "multiple-users-add Roles" at bounding box center [791, 33] width 156 height 22
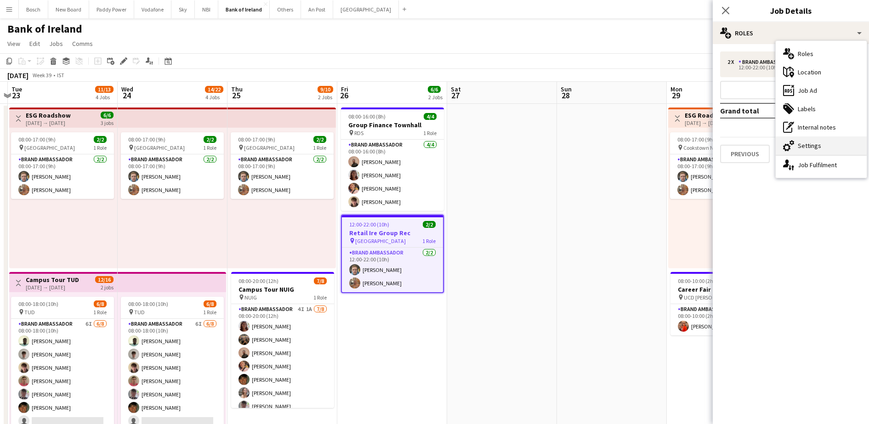
click at [818, 142] on div "cog-double-3 Settings" at bounding box center [821, 146] width 91 height 18
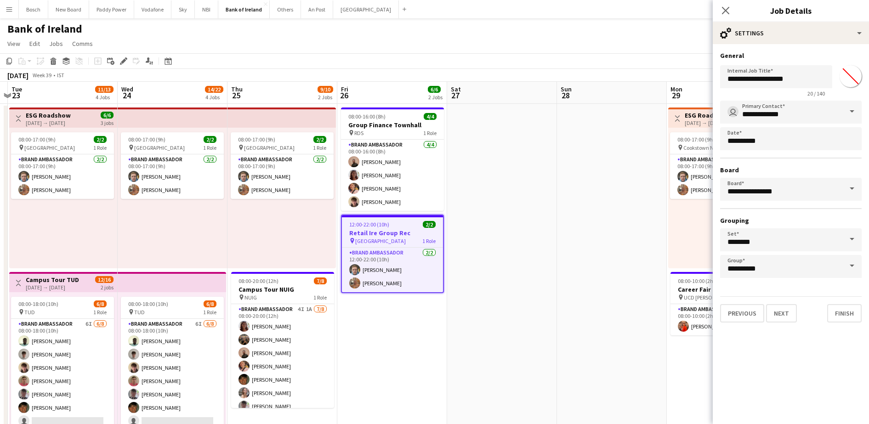
click at [801, 90] on span "20 / 140" at bounding box center [816, 93] width 32 height 7
click at [801, 83] on input "**********" at bounding box center [776, 76] width 112 height 23
type input "**********"
click at [842, 320] on button "Finish" at bounding box center [844, 313] width 34 height 18
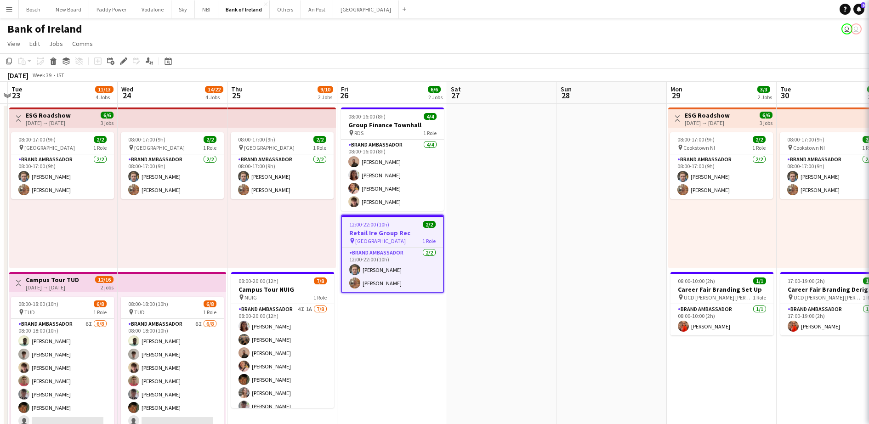
scroll to position [0, 0]
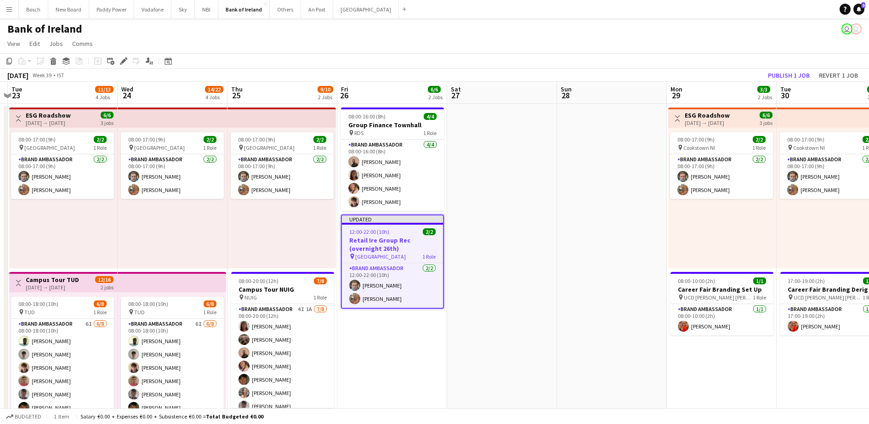
click at [632, 62] on app-toolbar "Copy Paste Paste Ctrl+V Paste with crew Ctrl+Shift+V Paste linked Job [GEOGRAPH…" at bounding box center [434, 61] width 869 height 16
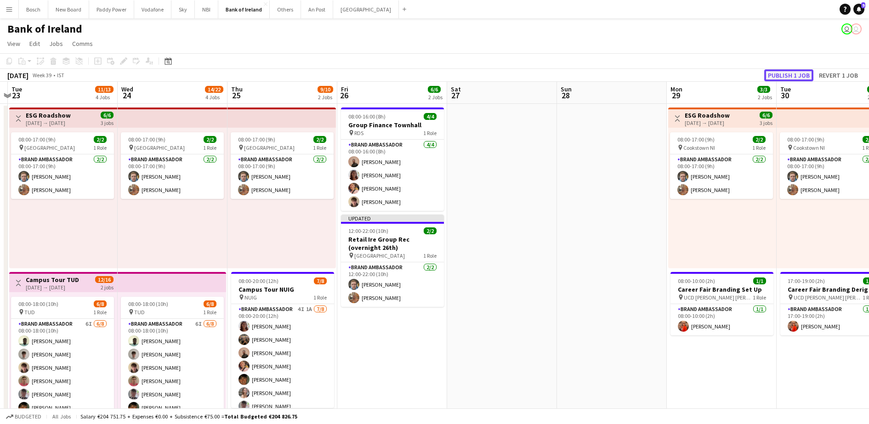
click at [798, 71] on button "Publish 1 job" at bounding box center [788, 75] width 49 height 12
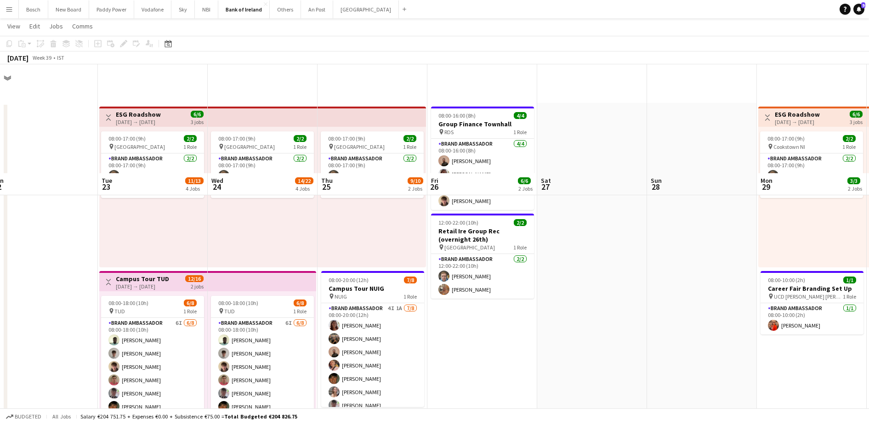
scroll to position [115, 0]
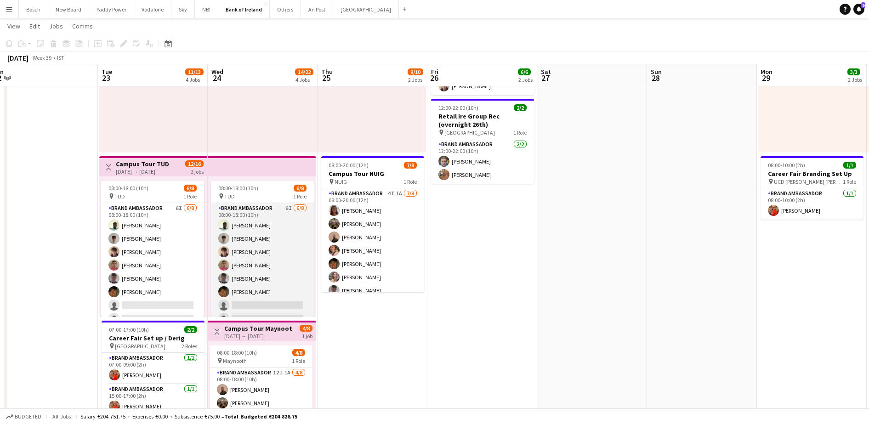
click at [280, 284] on app-card-role "Brand Ambassador 6I 6/8 08:00-18:00 (10h) Daniel Muya Jakub Kula David Woods Za…" at bounding box center [262, 265] width 103 height 125
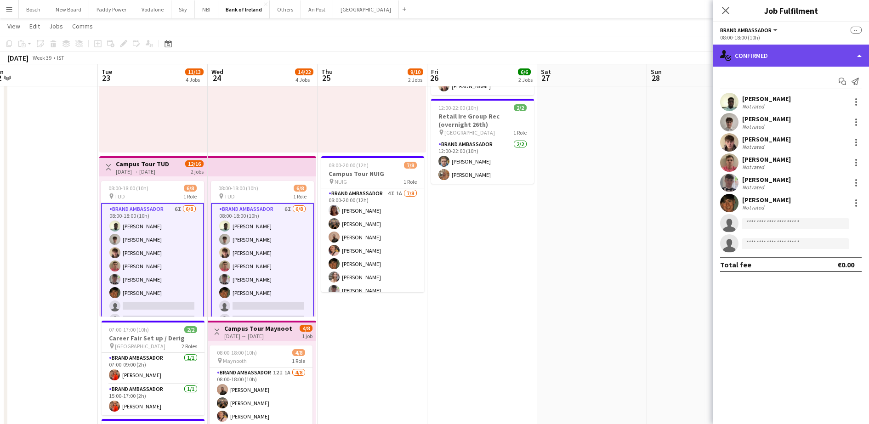
click at [753, 59] on div "single-neutral-actions-check-2 Confirmed" at bounding box center [791, 56] width 156 height 22
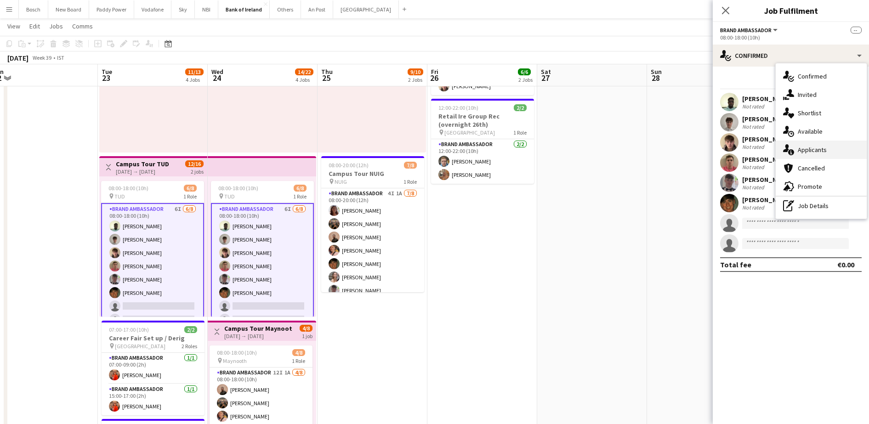
click at [811, 146] on div "single-neutral-actions-information Applicants" at bounding box center [821, 150] width 91 height 18
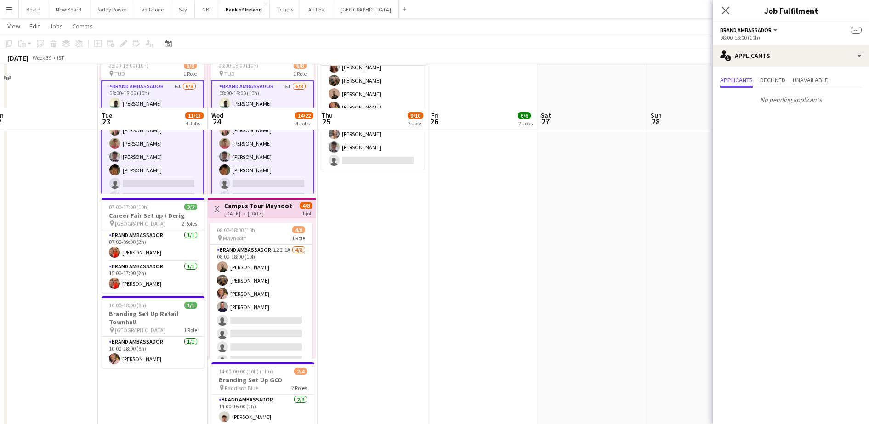
scroll to position [287, 0]
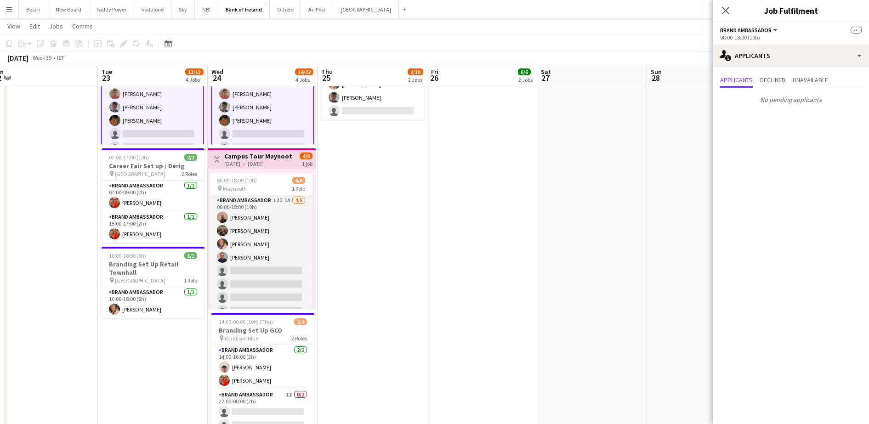
click at [246, 268] on app-card-role "Brand Ambassador 12I 1A 4/8 08:00-18:00 (10h) Andrew Ajetunmobi Matheus Cramoli…" at bounding box center [261, 257] width 103 height 125
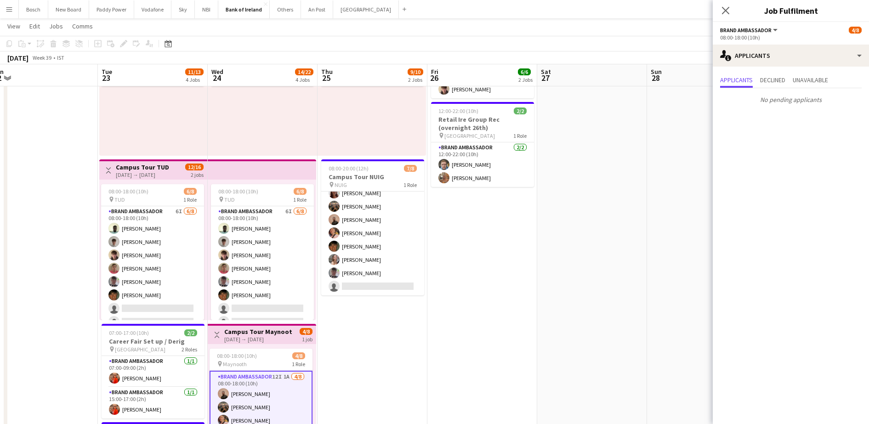
scroll to position [0, 0]
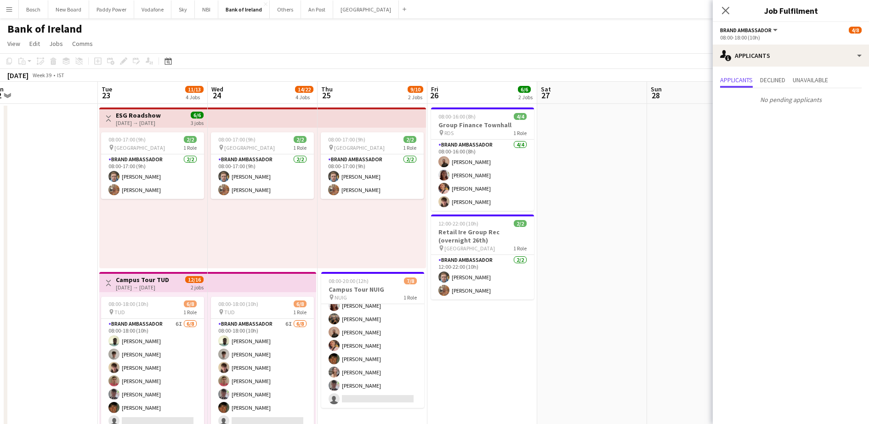
drag, startPoint x: 237, startPoint y: 207, endPoint x: 755, endPoint y: 206, distance: 517.5
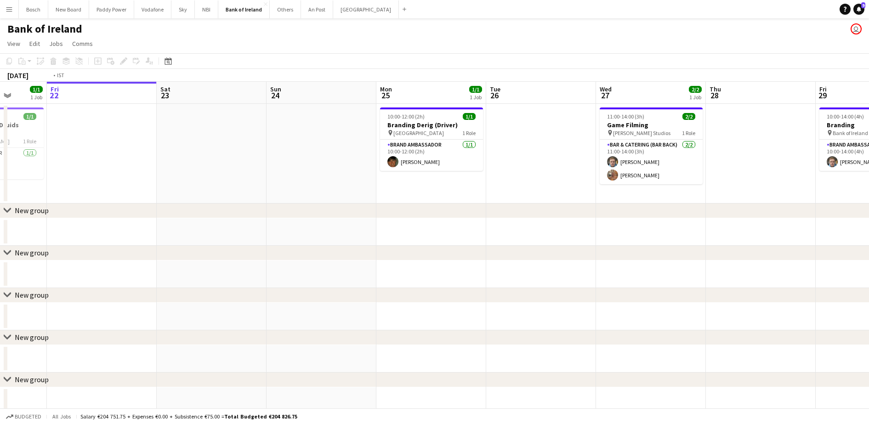
scroll to position [0, 352]
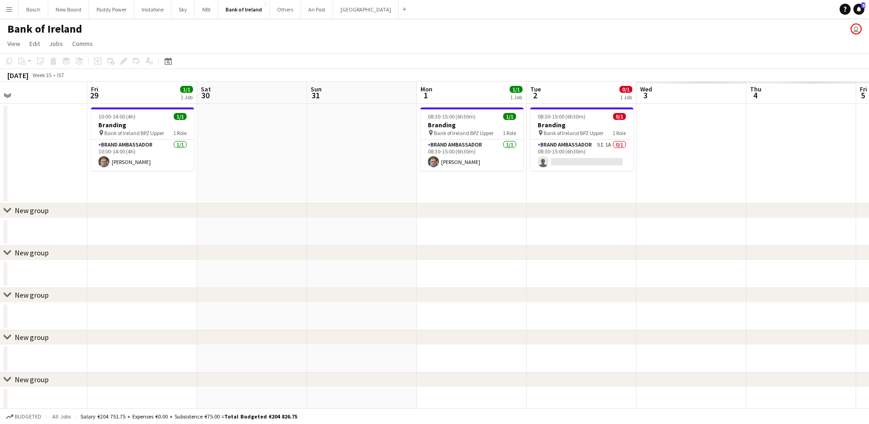
drag, startPoint x: 826, startPoint y: 147, endPoint x: -2, endPoint y: 179, distance: 828.9
click at [0, 179] on html "Menu Boards Boards Boards All jobs Status Workforce Workforce My Workforce Recr…" at bounding box center [434, 427] width 869 height 854
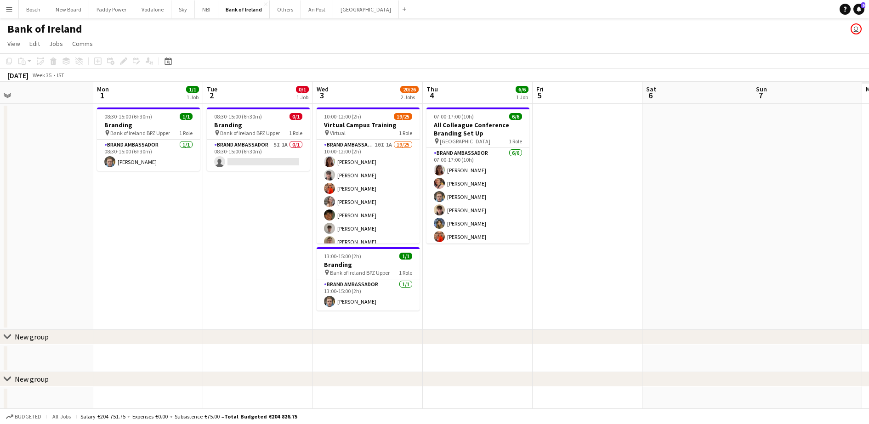
scroll to position [0, 314]
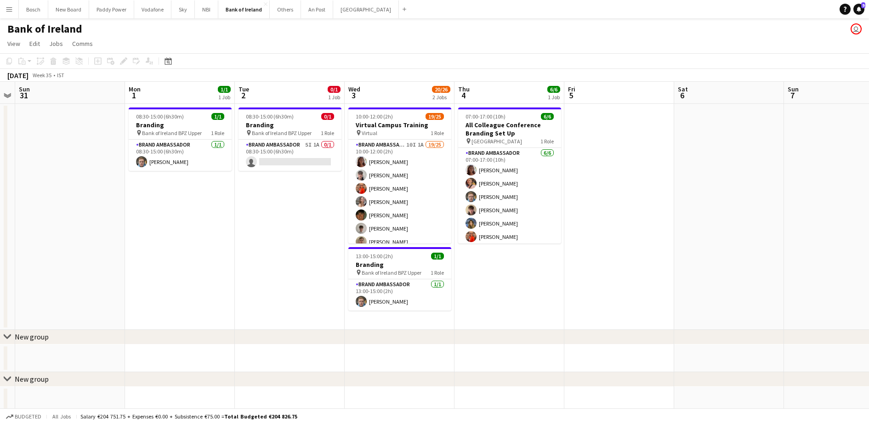
drag, startPoint x: 592, startPoint y: 201, endPoint x: 191, endPoint y: 209, distance: 401.8
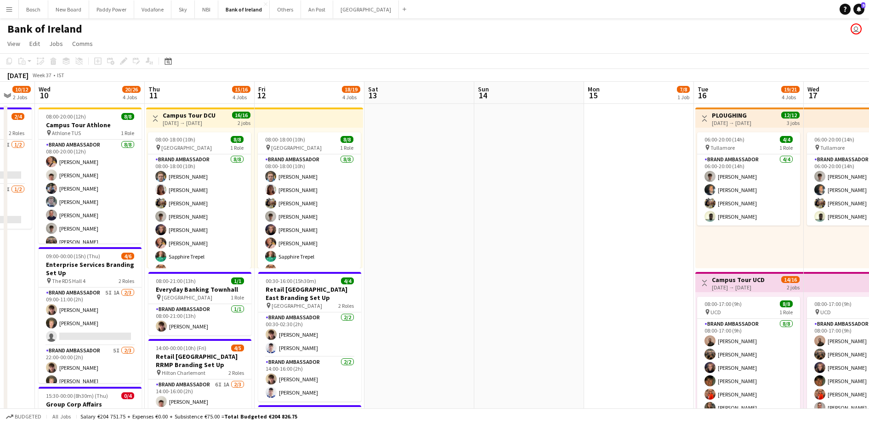
scroll to position [0, 340]
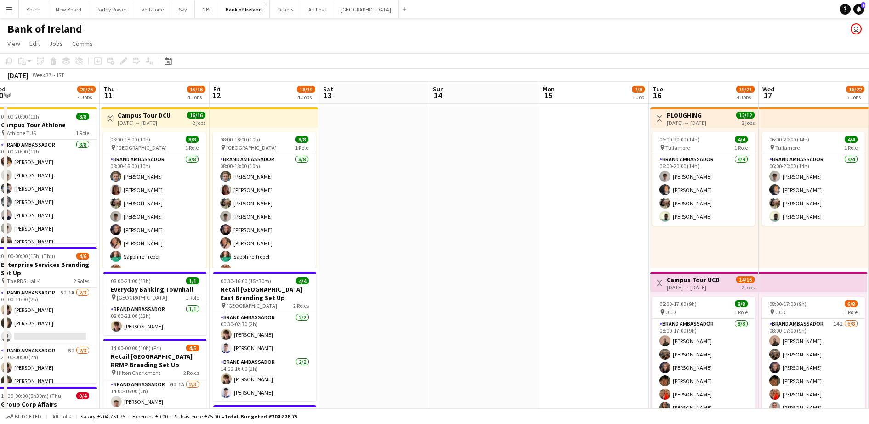
drag, startPoint x: 720, startPoint y: 232, endPoint x: 71, endPoint y: 212, distance: 649.3
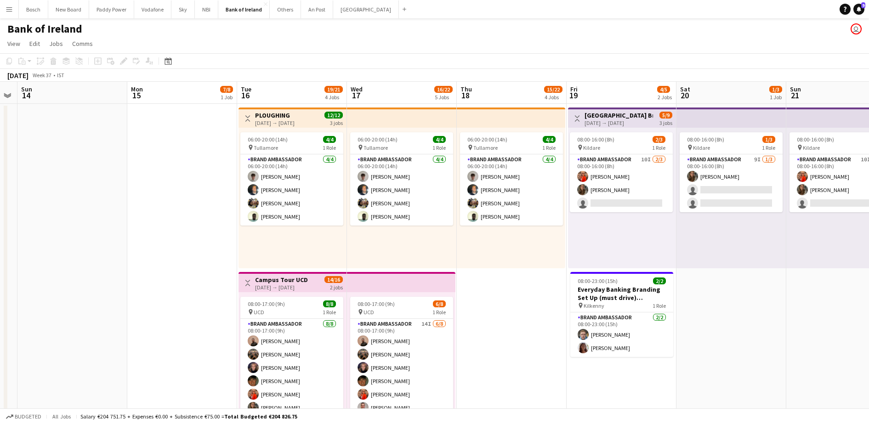
scroll to position [0, 254]
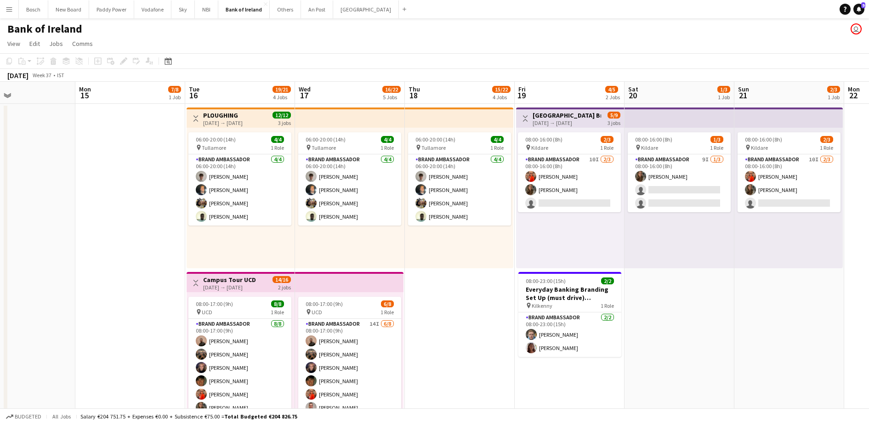
drag, startPoint x: 499, startPoint y: 342, endPoint x: 474, endPoint y: 285, distance: 62.0
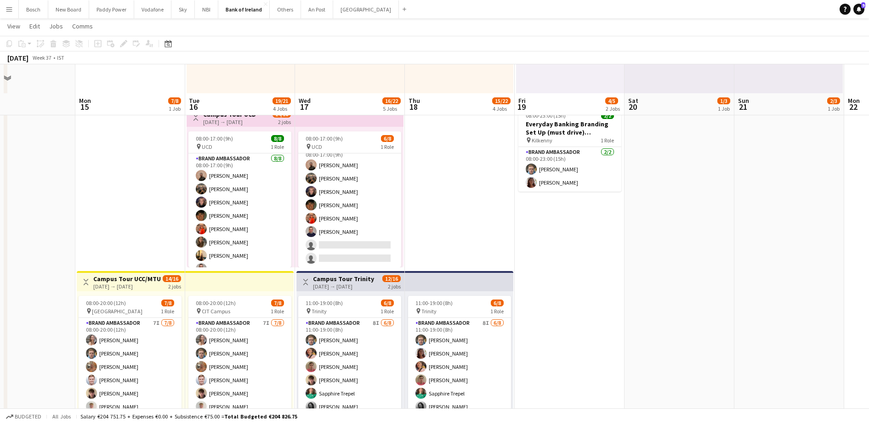
scroll to position [230, 0]
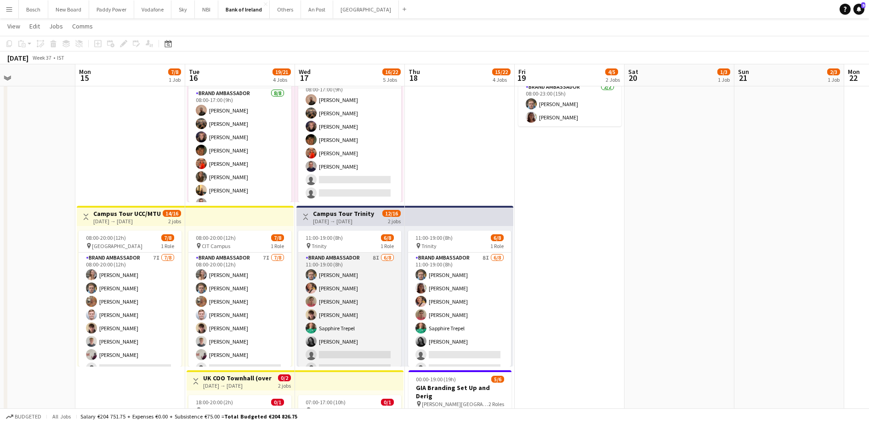
click at [370, 279] on app-card-role "Brand Ambassador 8I [DATE] 11:00-19:00 (8h) [PERSON_NAME] [PERSON_NAME] [PERSON…" at bounding box center [349, 315] width 103 height 125
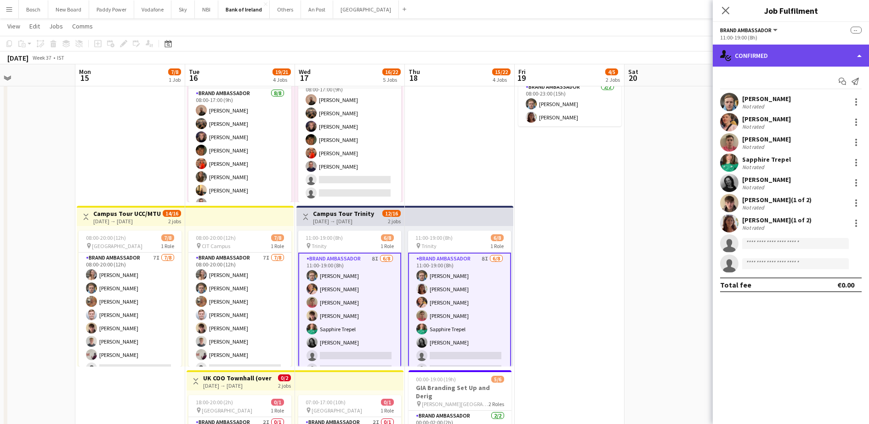
click at [801, 47] on div "single-neutral-actions-check-2 Confirmed" at bounding box center [791, 56] width 156 height 22
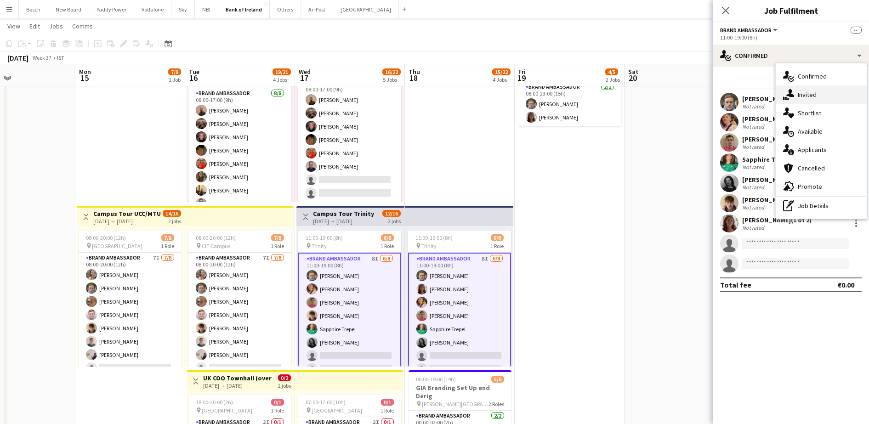
click at [799, 97] on div "single-neutral-actions-share-1 Invited" at bounding box center [821, 94] width 91 height 18
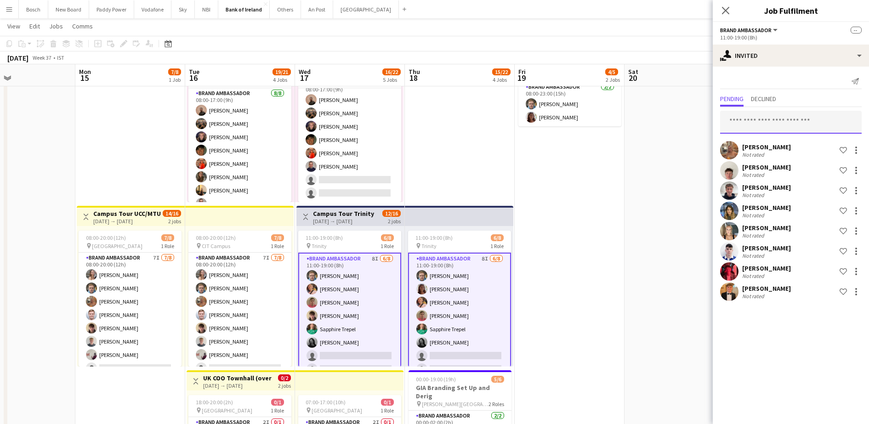
click at [782, 119] on input "text" at bounding box center [791, 122] width 142 height 23
type input "*"
type input "****"
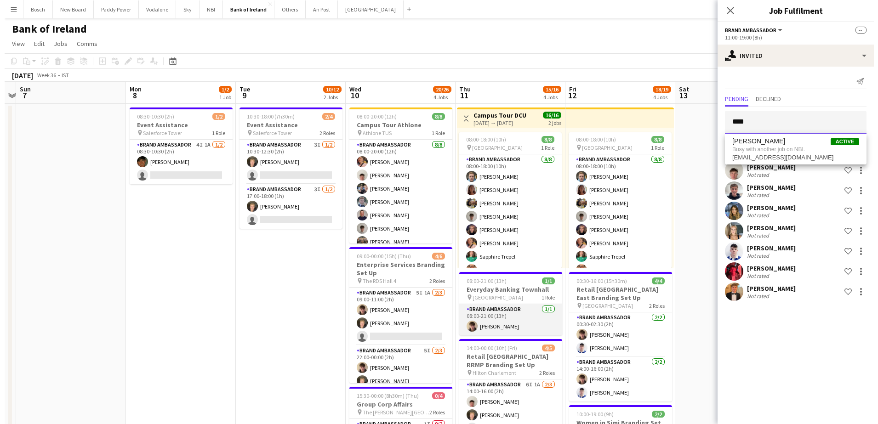
scroll to position [0, 208]
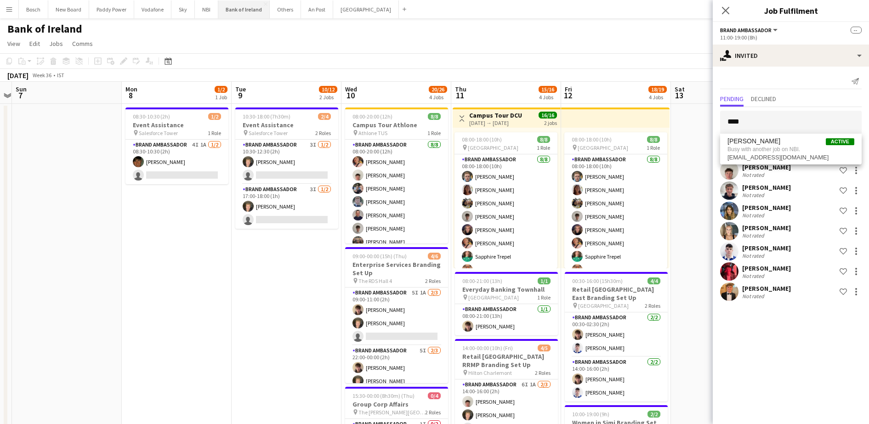
click at [252, 11] on button "Bank of Ireland Close" at bounding box center [243, 9] width 51 height 18
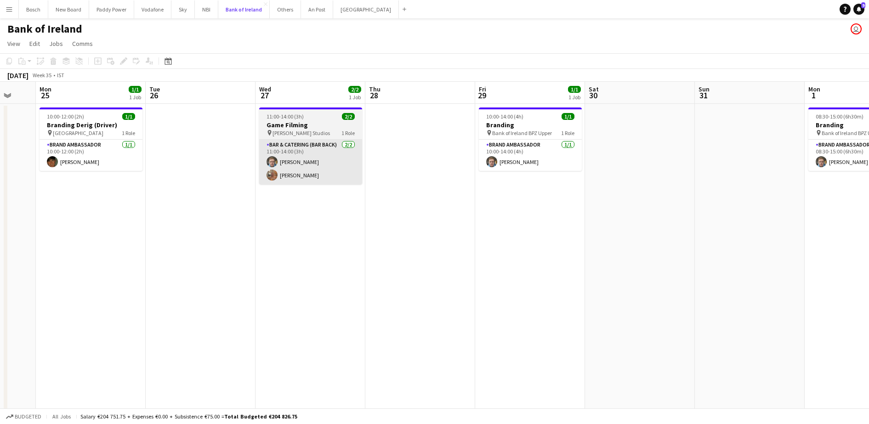
scroll to position [0, 293]
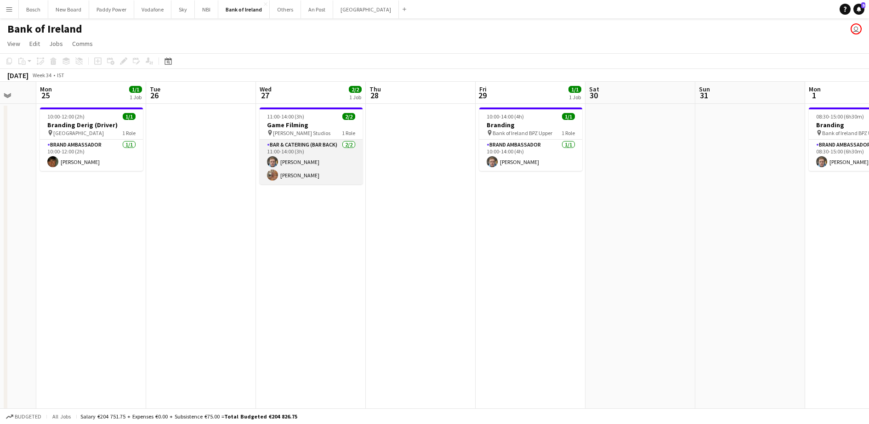
click at [283, 167] on app-card-role "Bar & Catering (Bar Back) [DATE] 11:00-14:00 (3h) [PERSON_NAME] [PERSON_NAME]" at bounding box center [311, 162] width 103 height 45
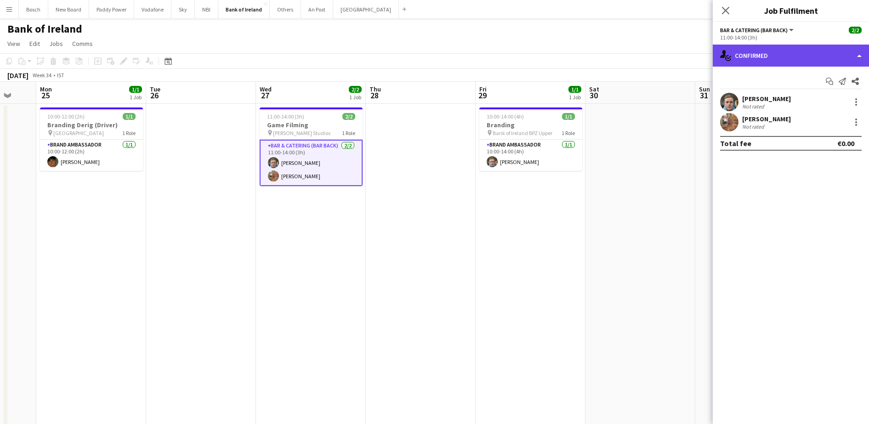
click at [810, 57] on div "single-neutral-actions-check-2 Confirmed" at bounding box center [791, 56] width 156 height 22
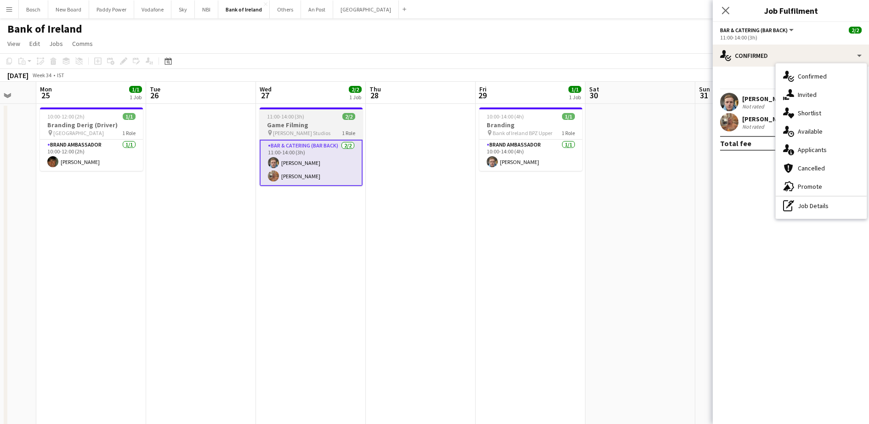
click at [330, 120] on app-job-card "11:00-14:00 (3h) 2/2 Game Filming pin [PERSON_NAME] Studios 1 Role Bar & Cateri…" at bounding box center [311, 147] width 103 height 79
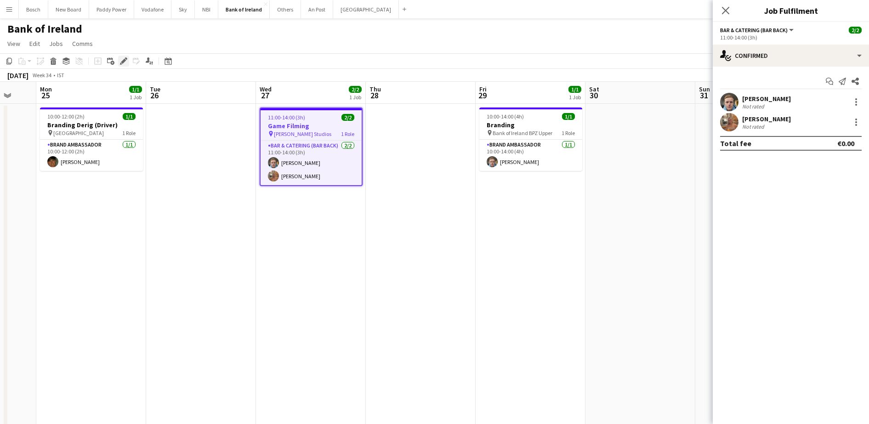
click at [118, 62] on div "Edit" at bounding box center [123, 61] width 11 height 11
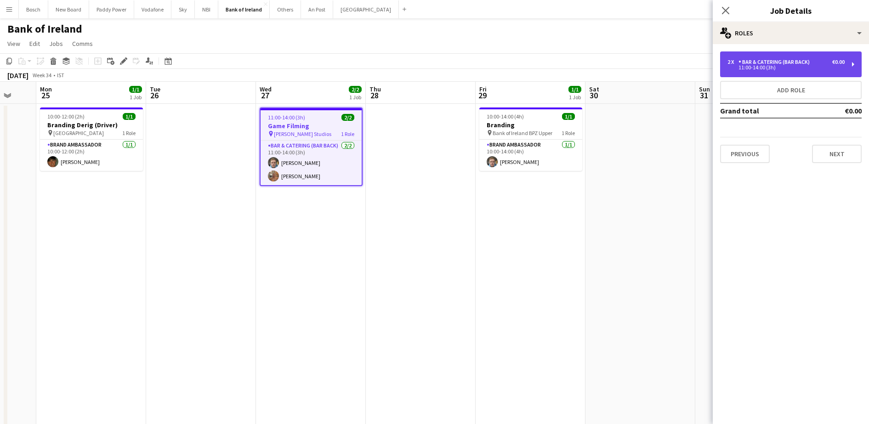
click at [816, 68] on div "11:00-14:00 (3h)" at bounding box center [786, 67] width 117 height 5
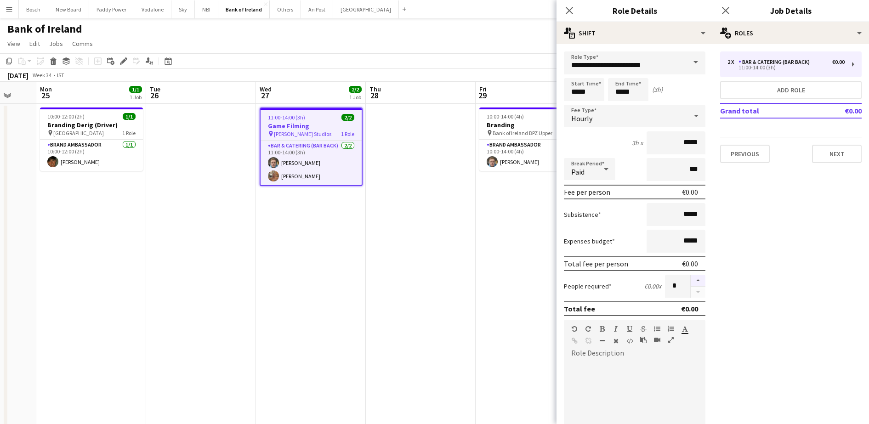
click at [691, 275] on button "button" at bounding box center [698, 281] width 15 height 12
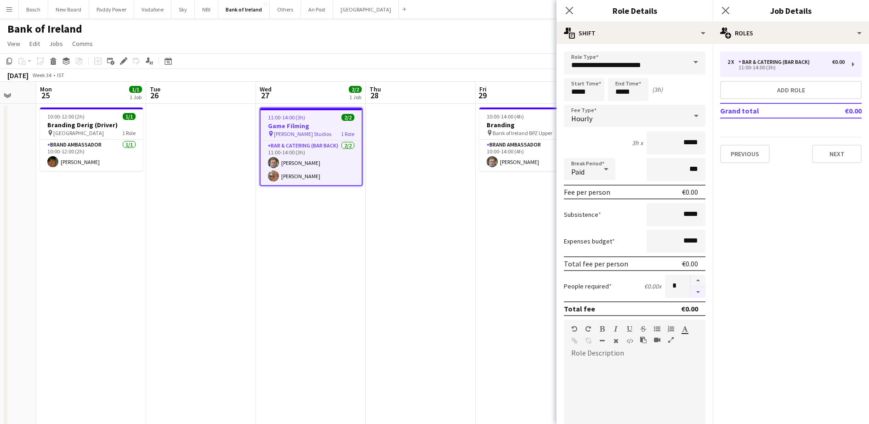
click at [691, 296] on button "button" at bounding box center [698, 292] width 15 height 11
type input "*"
click at [859, 151] on button "Next" at bounding box center [837, 154] width 50 height 18
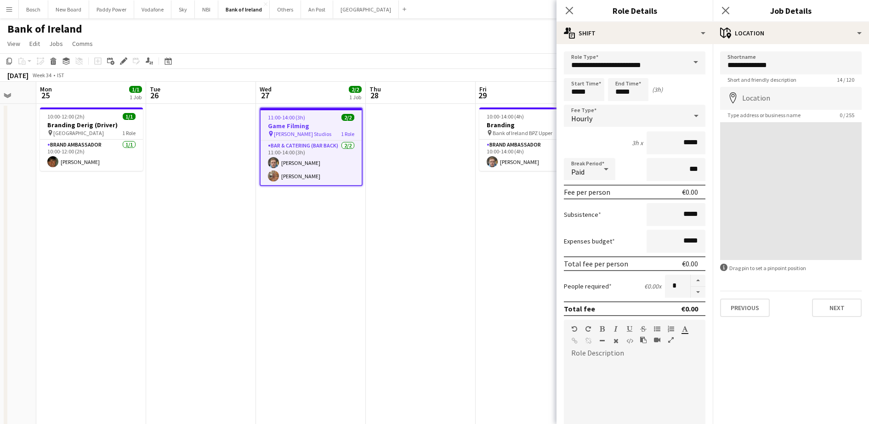
click at [467, 87] on app-board-header-date "Thu 28" at bounding box center [421, 93] width 110 height 22
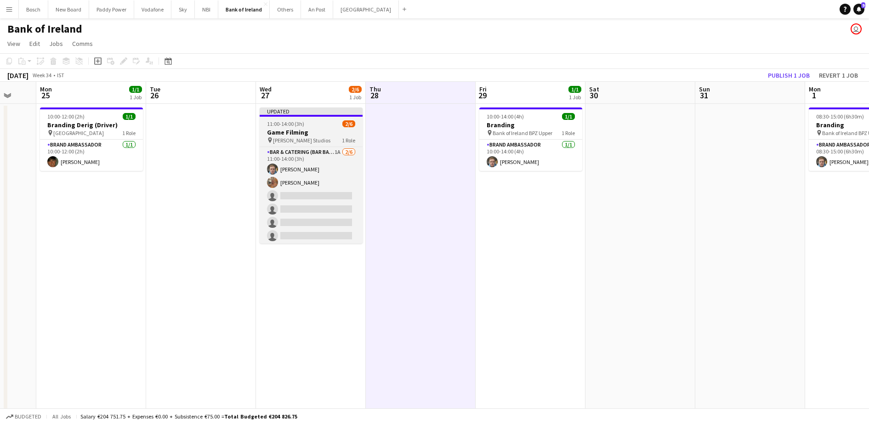
click at [296, 139] on span "[PERSON_NAME] Studios" at bounding box center [301, 140] width 57 height 7
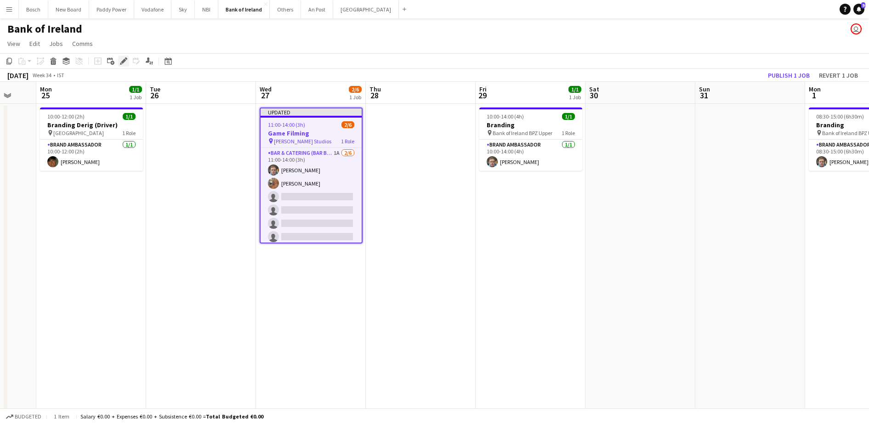
click at [121, 60] on icon "Edit" at bounding box center [123, 60] width 7 height 7
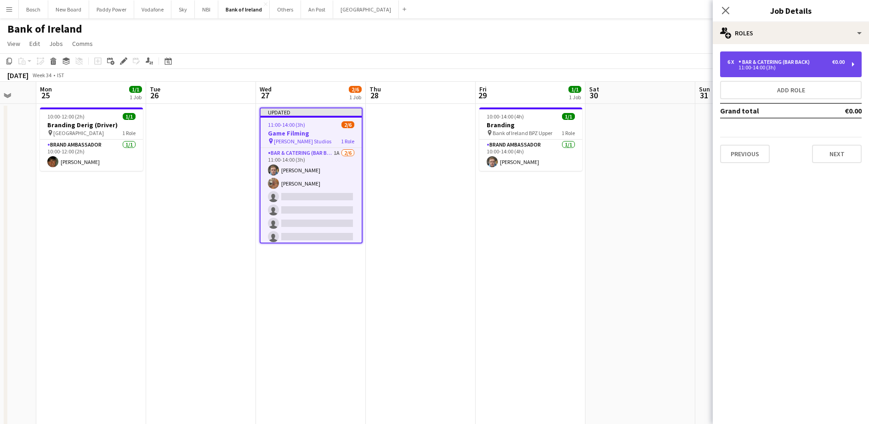
click at [797, 62] on div "Bar & Catering (Bar Back)" at bounding box center [776, 62] width 75 height 6
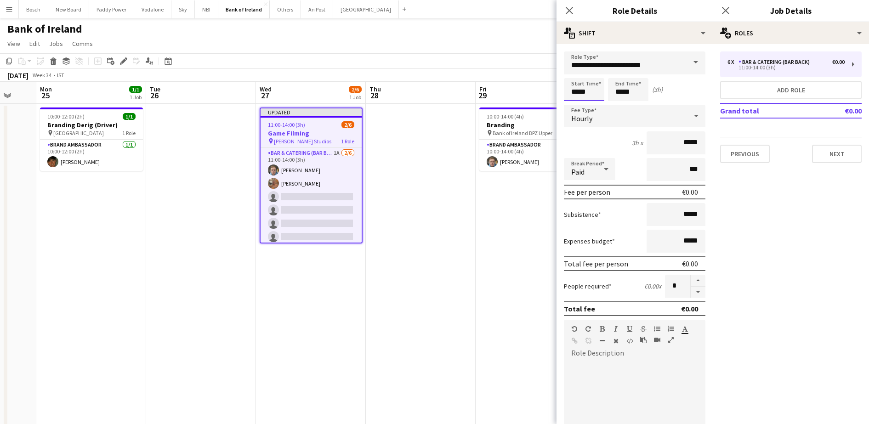
click at [586, 89] on input "*****" at bounding box center [584, 89] width 40 height 23
type input "*****"
click at [619, 95] on input "*****" at bounding box center [628, 89] width 40 height 23
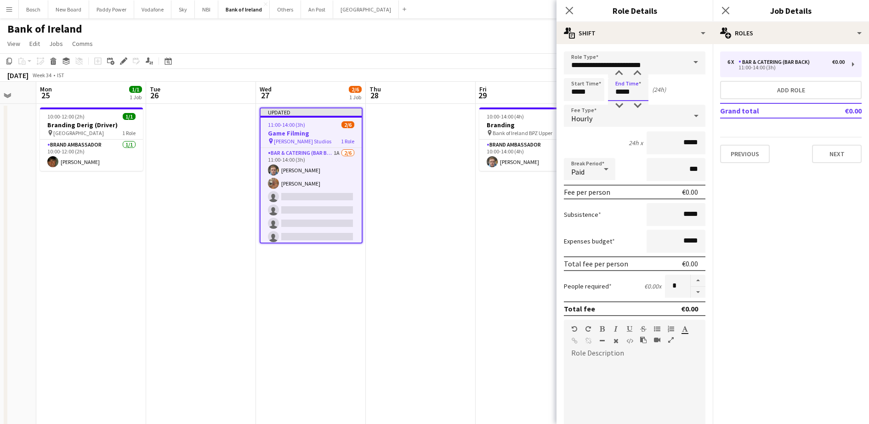
click at [619, 95] on input "*****" at bounding box center [628, 89] width 40 height 23
type input "*****"
click at [587, 93] on input "*****" at bounding box center [584, 89] width 40 height 23
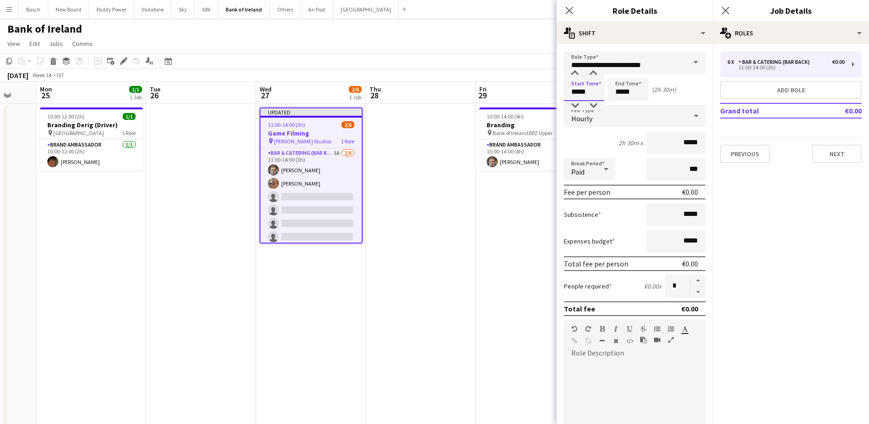
click at [587, 93] on input "*****" at bounding box center [584, 89] width 40 height 23
type input "*****"
click at [674, 63] on input "**********" at bounding box center [635, 62] width 142 height 23
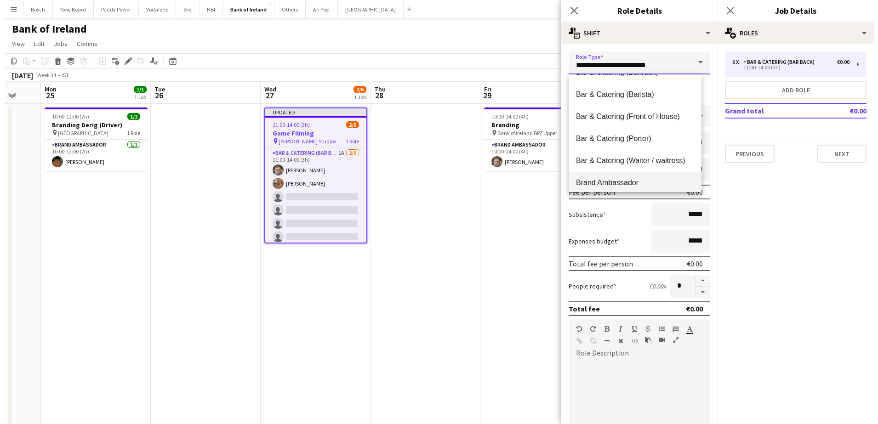
scroll to position [115, 0]
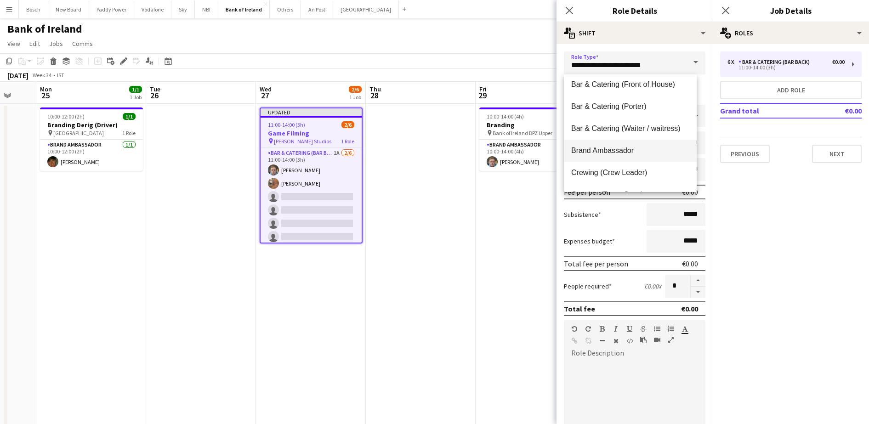
click at [628, 146] on span "Brand Ambassador" at bounding box center [630, 150] width 118 height 9
type input "**********"
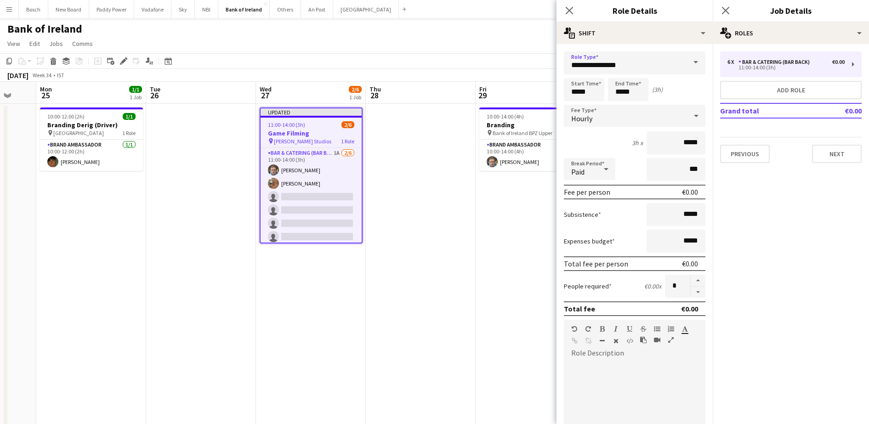
click at [522, 78] on div "[DATE] Week 34 • IST Publish 1 job Revert 1 job" at bounding box center [434, 75] width 869 height 13
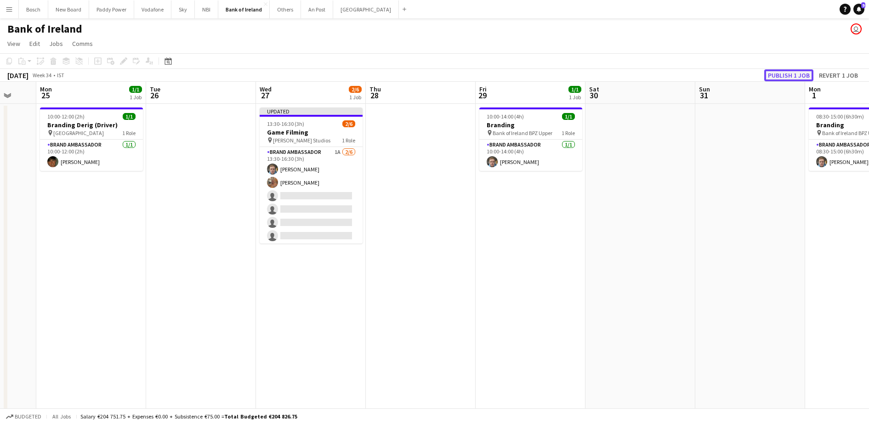
click at [777, 76] on button "Publish 1 job" at bounding box center [788, 75] width 49 height 12
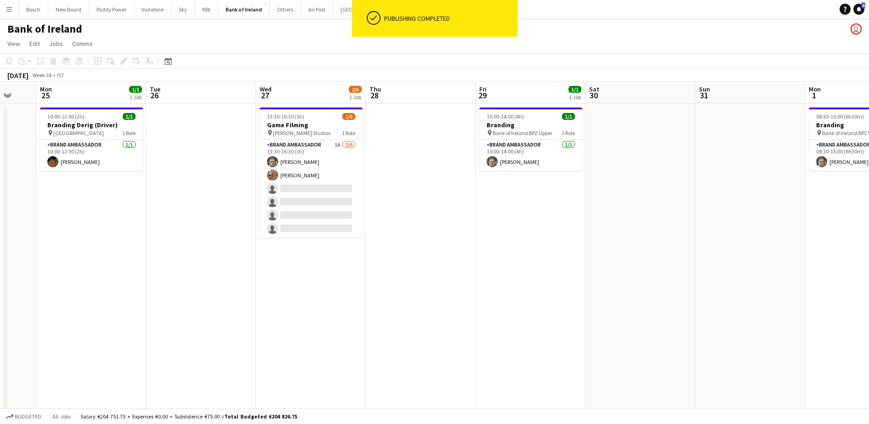
click at [286, 18] on div "Bosch Close New Board Close Paddy Power Close Vodafone Close Sky Close NBI Clos…" at bounding box center [214, 9] width 392 height 18
click at [285, 17] on button "Others Close" at bounding box center [285, 9] width 31 height 18
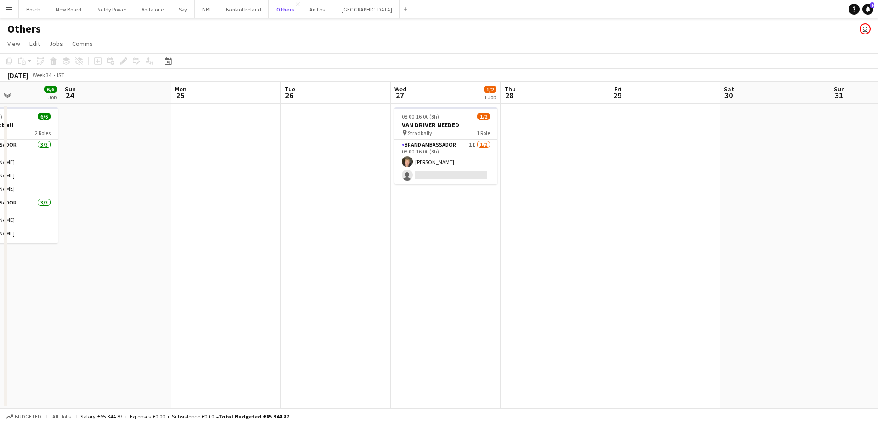
scroll to position [0, 266]
click at [233, 11] on button "Bank of Ireland Close" at bounding box center [243, 9] width 51 height 18
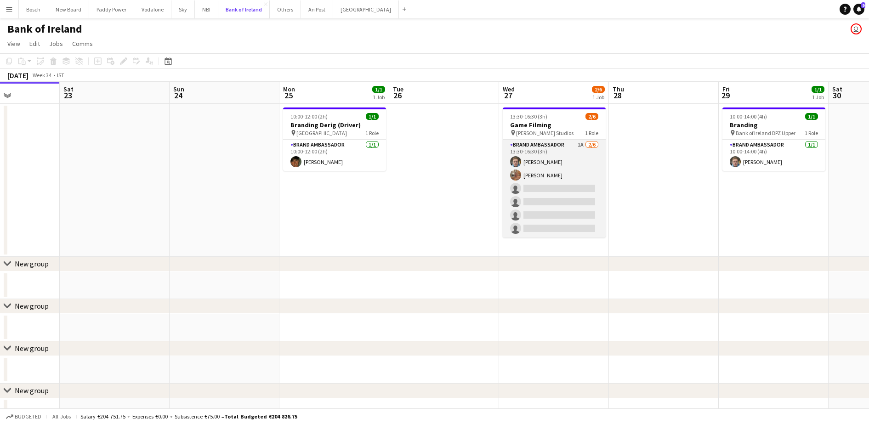
scroll to position [0, 270]
click at [553, 161] on app-card-role "Brand Ambassador 1A [DATE] 13:30-16:30 (3h) [PERSON_NAME] [PERSON_NAME] single-…" at bounding box center [553, 189] width 103 height 98
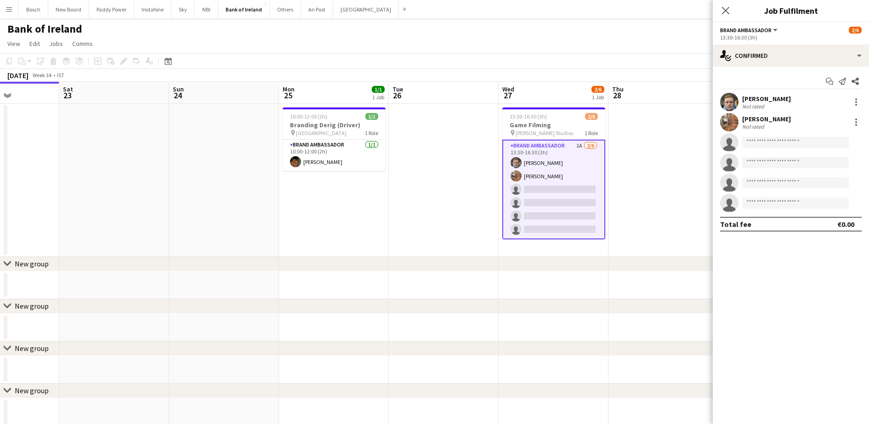
click at [781, 41] on app-options-switcher "Brand Ambassador All roles Brand Ambassador [DATE] 13:30-16:30 (3h)" at bounding box center [791, 33] width 156 height 23
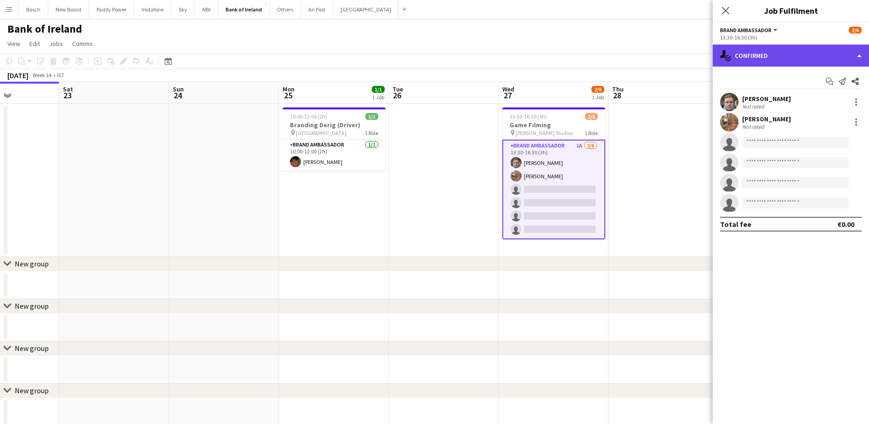
click at [785, 49] on div "single-neutral-actions-check-2 Confirmed" at bounding box center [791, 56] width 156 height 22
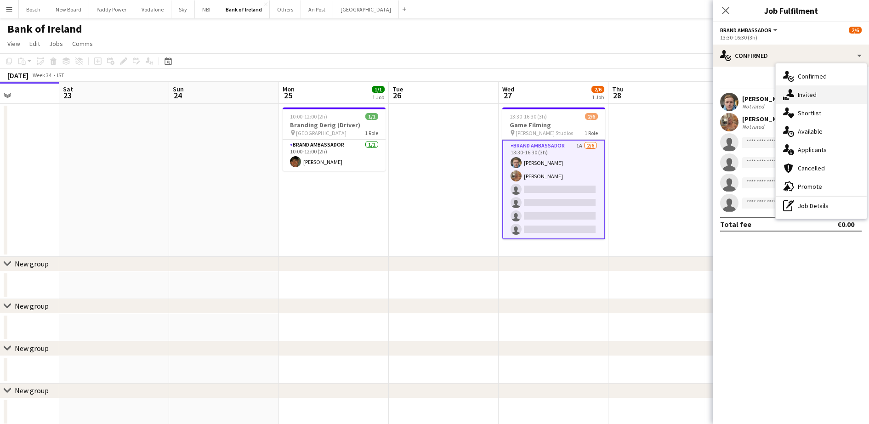
click at [820, 93] on div "single-neutral-actions-share-1 Invited" at bounding box center [821, 94] width 91 height 18
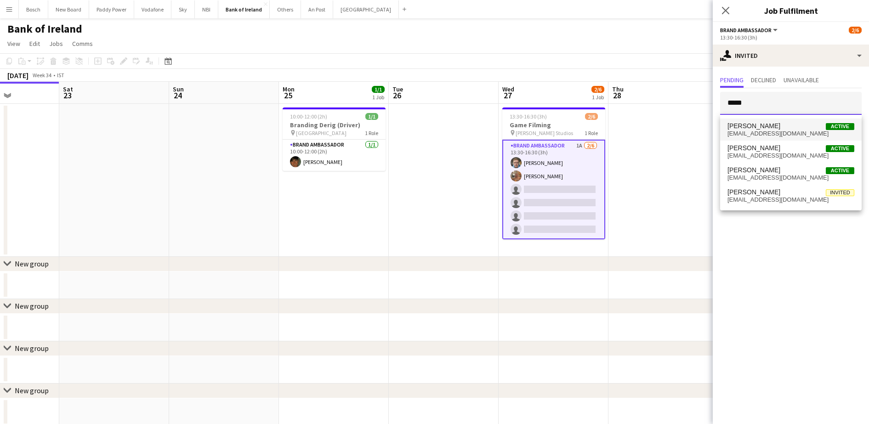
type input "*****"
click at [753, 131] on span "[EMAIL_ADDRESS][DOMAIN_NAME]" at bounding box center [791, 133] width 127 height 7
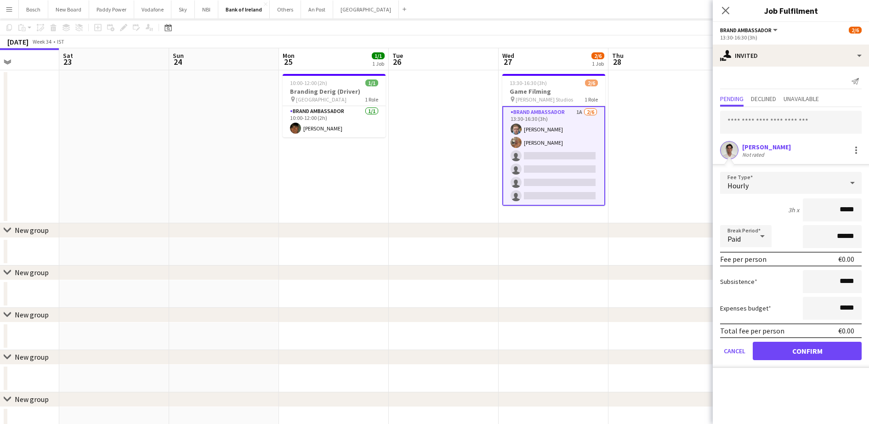
scroll to position [57, 0]
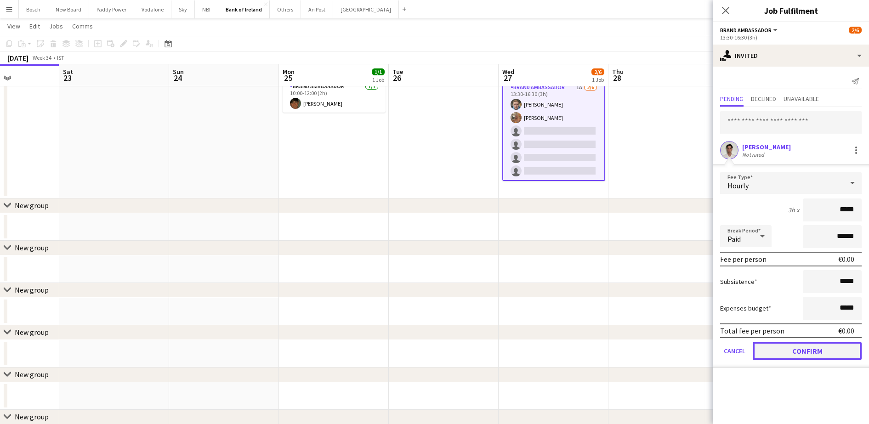
click at [796, 358] on button "Confirm" at bounding box center [807, 351] width 109 height 18
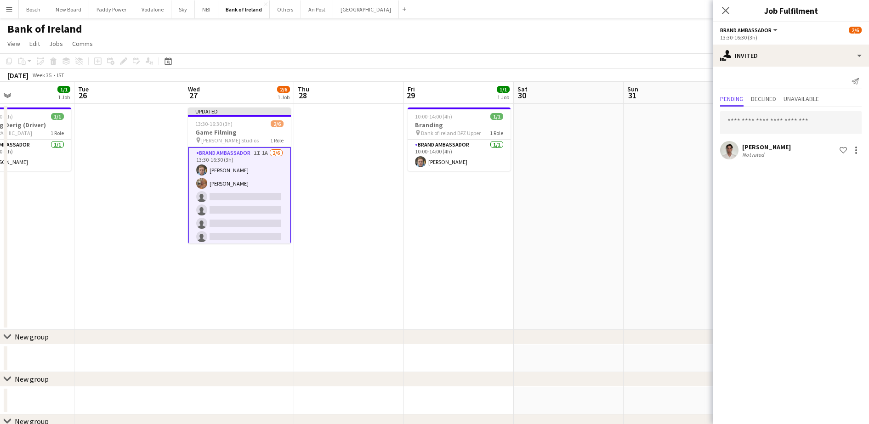
scroll to position [0, 365]
click at [759, 123] on input "text" at bounding box center [791, 122] width 142 height 23
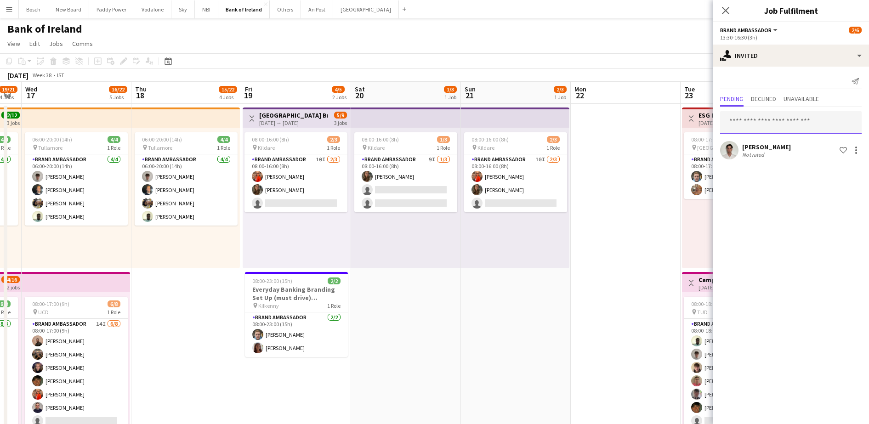
scroll to position [230, 0]
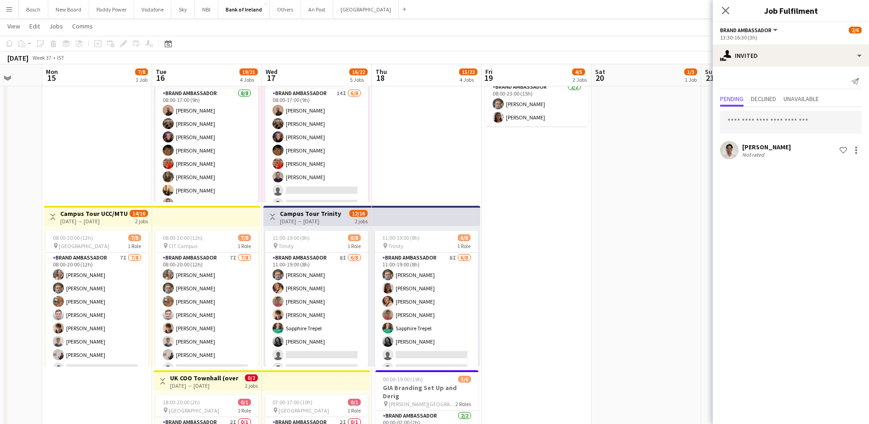
drag, startPoint x: 422, startPoint y: 297, endPoint x: 663, endPoint y: 259, distance: 243.8
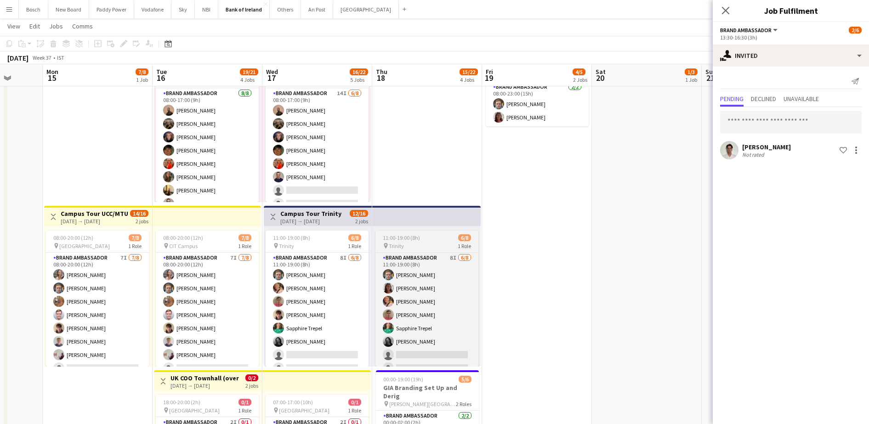
click at [426, 239] on div "11:00-19:00 (8h) 6/8" at bounding box center [427, 237] width 103 height 7
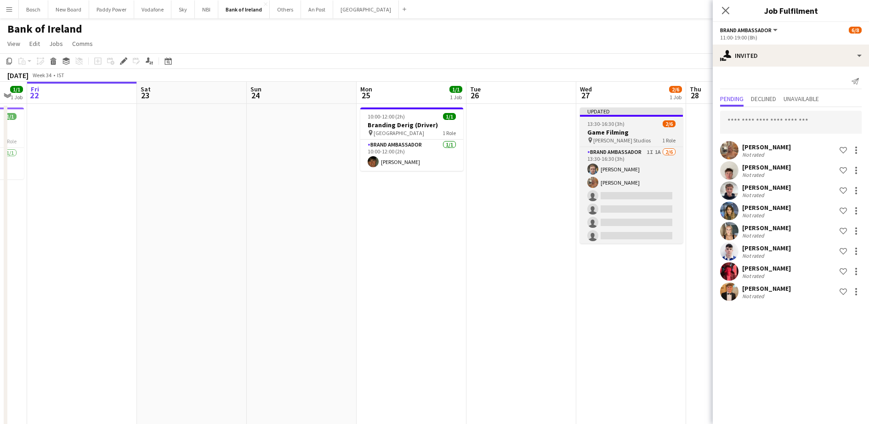
scroll to position [0, 244]
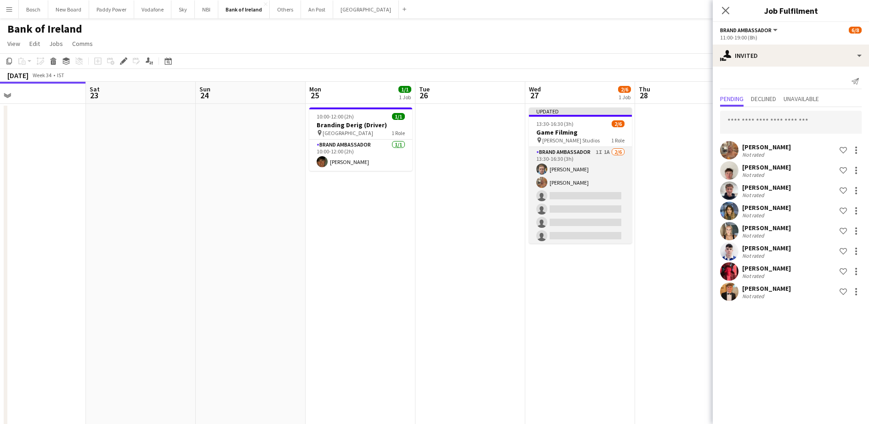
click at [604, 190] on app-card-role "Brand Ambassador 1I 1A [DATE] 13:30-16:30 (3h) [PERSON_NAME] [PERSON_NAME] sing…" at bounding box center [580, 196] width 103 height 98
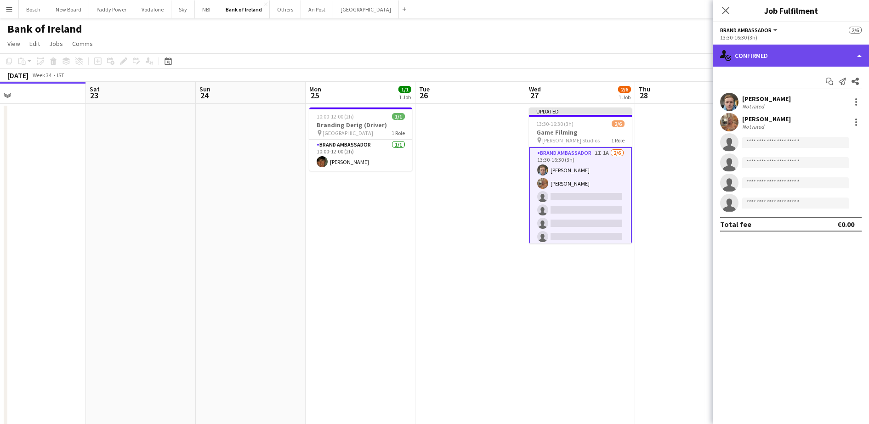
click at [780, 48] on div "single-neutral-actions-check-2 Confirmed" at bounding box center [791, 56] width 156 height 22
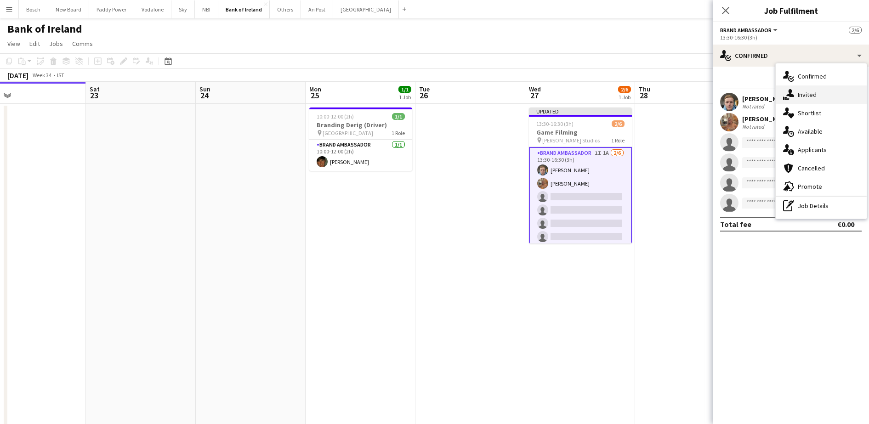
click at [809, 94] on div "single-neutral-actions-share-1 Invited" at bounding box center [821, 94] width 91 height 18
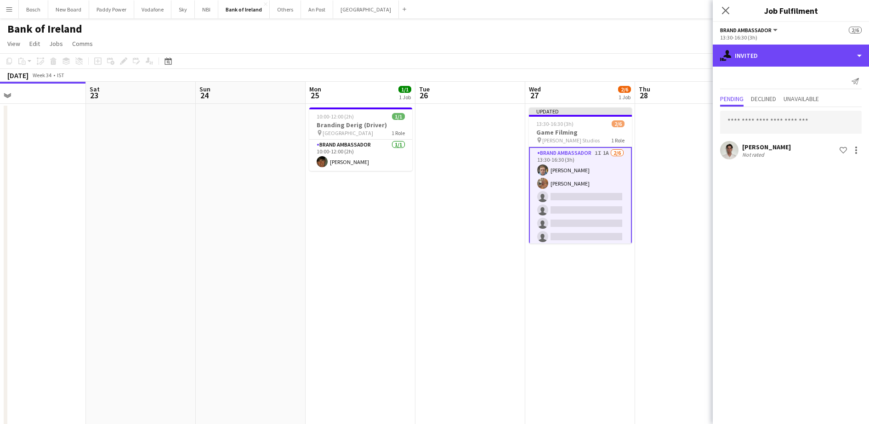
drag, startPoint x: 770, startPoint y: 63, endPoint x: 780, endPoint y: 69, distance: 11.0
click at [772, 62] on div "single-neutral-actions-share-1 Invited" at bounding box center [791, 56] width 156 height 22
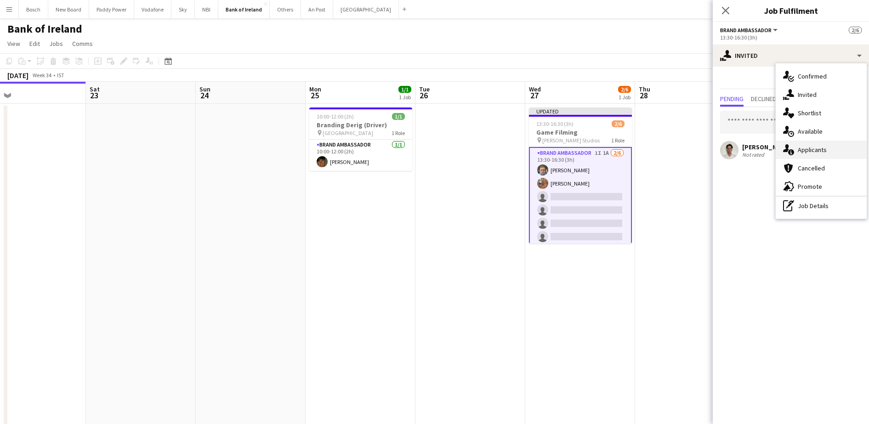
click at [814, 144] on div "single-neutral-actions-information Applicants" at bounding box center [821, 150] width 91 height 18
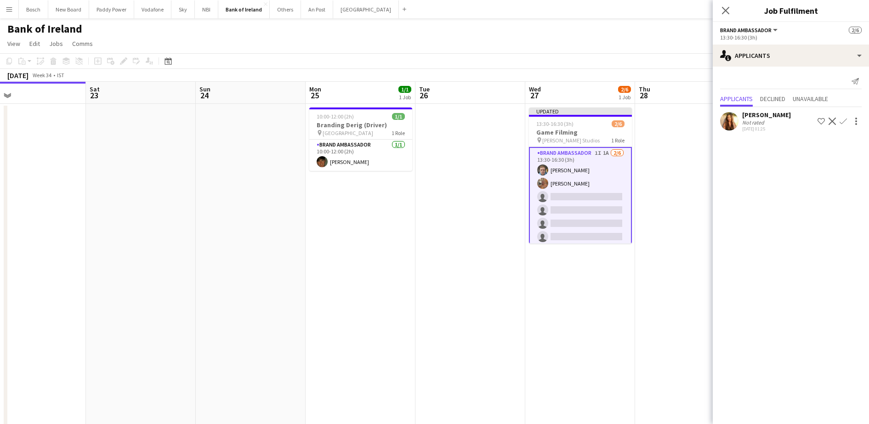
click at [781, 118] on div "[PERSON_NAME]" at bounding box center [766, 115] width 49 height 8
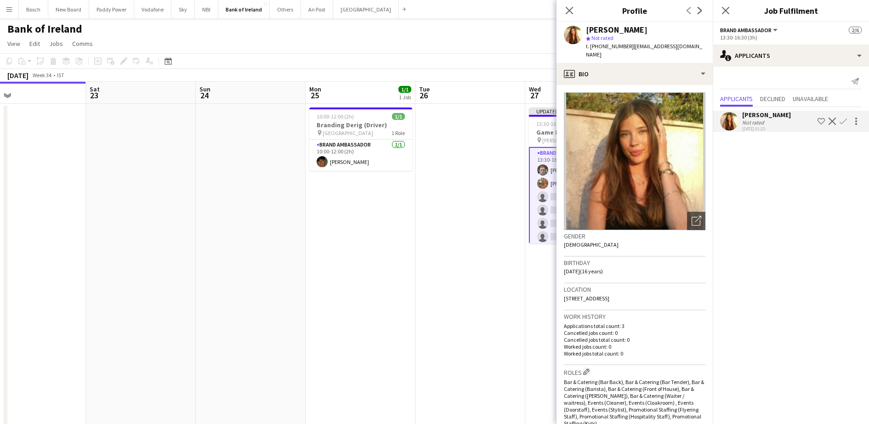
click at [836, 118] on button "Decline" at bounding box center [832, 121] width 11 height 11
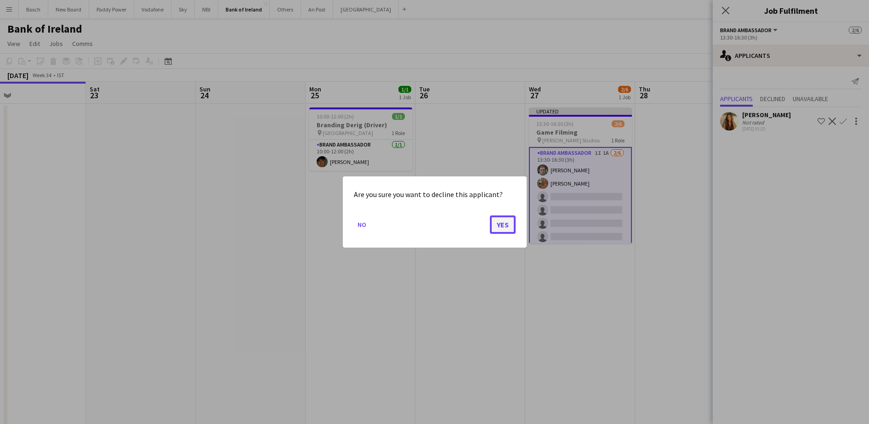
click at [499, 230] on button "Yes" at bounding box center [503, 225] width 26 height 18
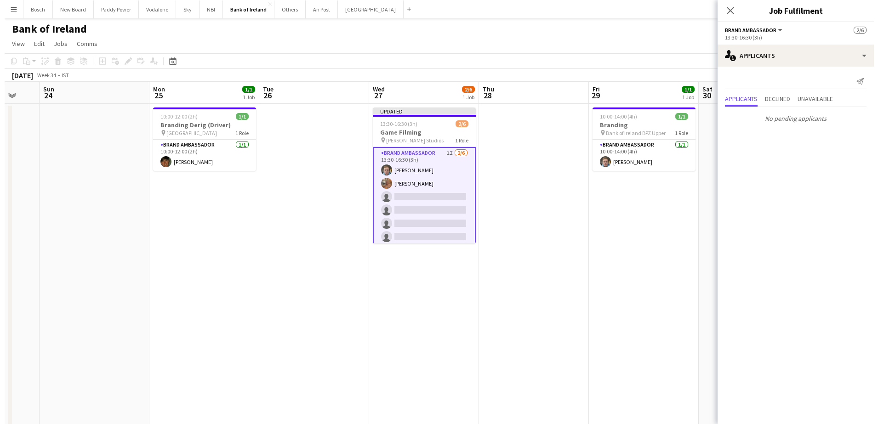
scroll to position [0, 300]
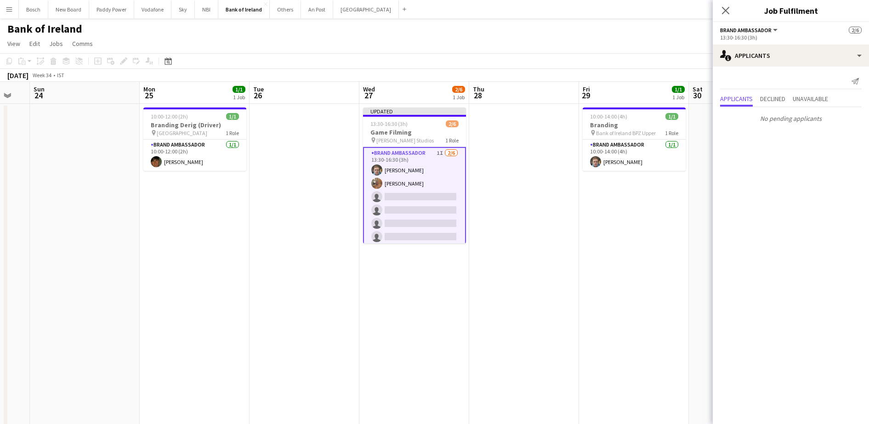
click at [538, 82] on app-board-header-date "Thu 28" at bounding box center [524, 93] width 110 height 22
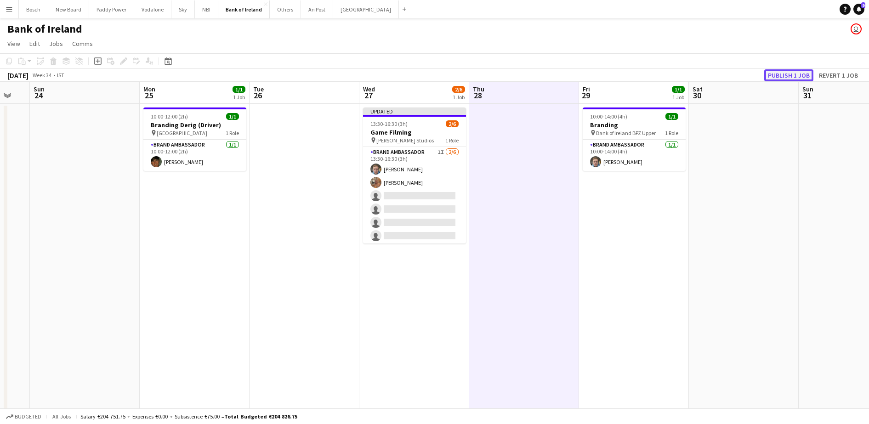
click at [788, 78] on button "Publish 1 job" at bounding box center [788, 75] width 49 height 12
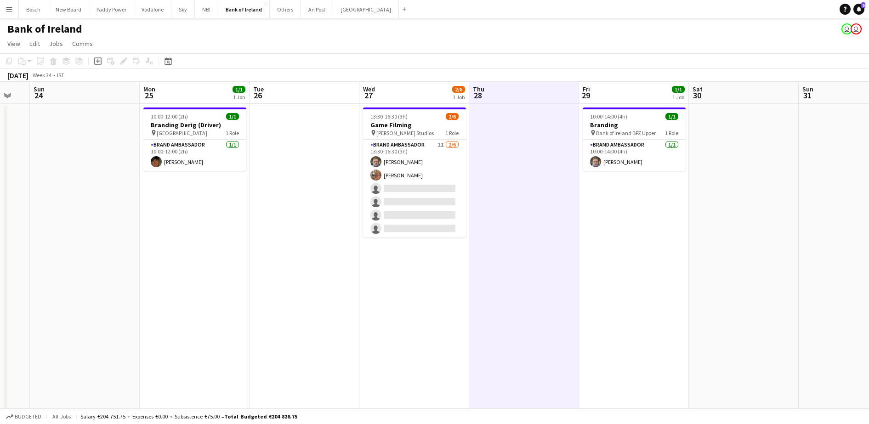
click at [862, 34] on div "Bank of Ireland user user" at bounding box center [434, 26] width 869 height 17
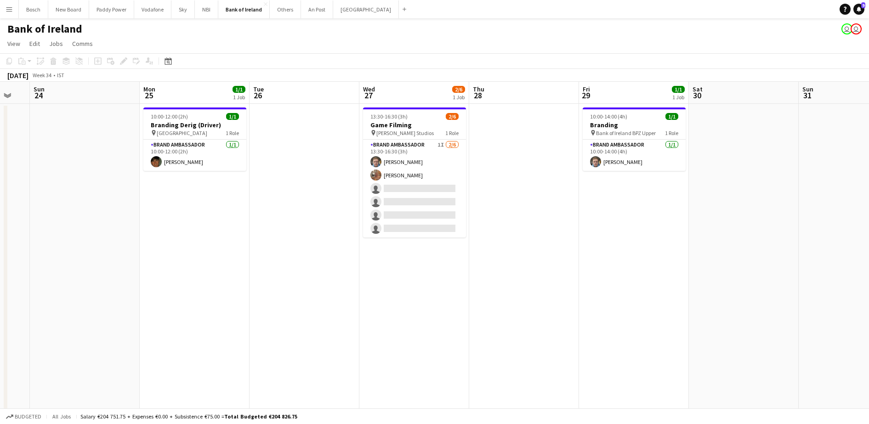
click at [854, 29] on app-user-avatar "user" at bounding box center [856, 28] width 11 height 11
click at [856, 8] on icon "Notifications" at bounding box center [859, 9] width 6 height 6
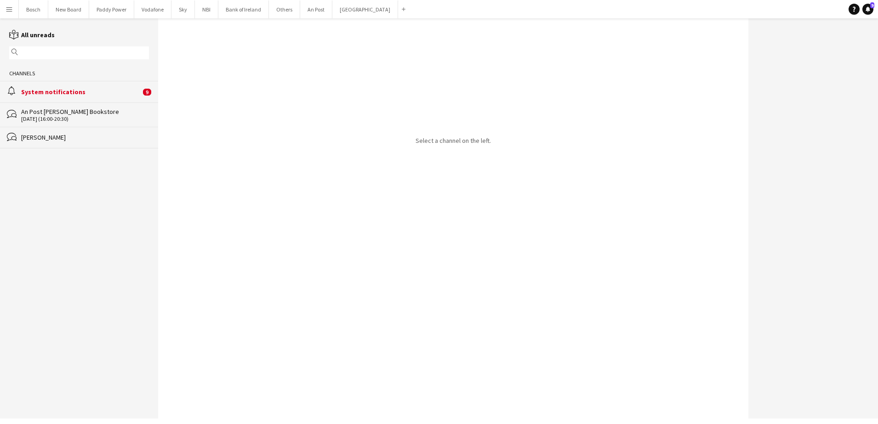
click at [96, 84] on div "alarm System notifications 9" at bounding box center [79, 91] width 158 height 21
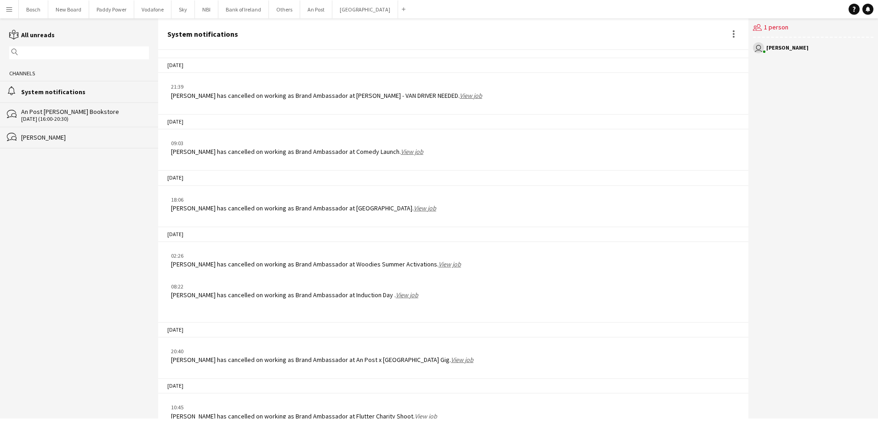
scroll to position [1067, 0]
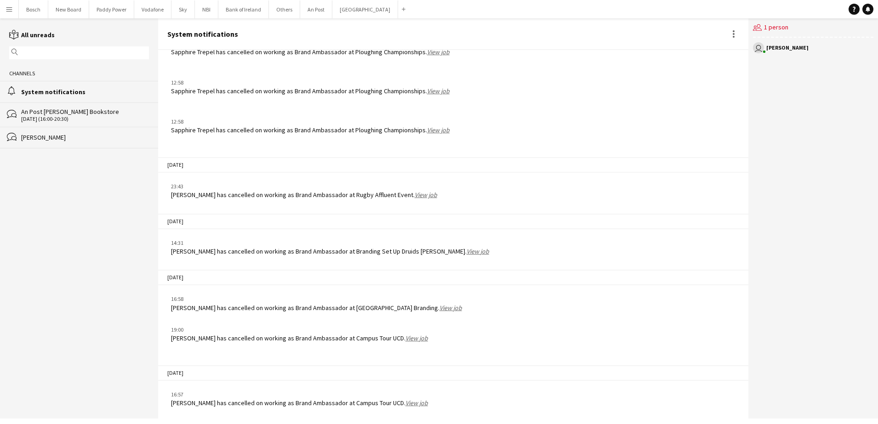
click at [50, 138] on div "[PERSON_NAME]" at bounding box center [85, 137] width 128 height 8
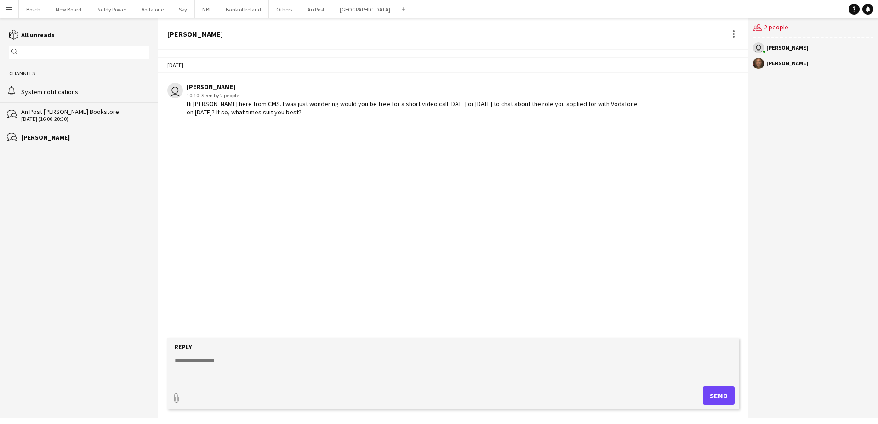
click at [68, 90] on div "System notifications" at bounding box center [85, 92] width 128 height 8
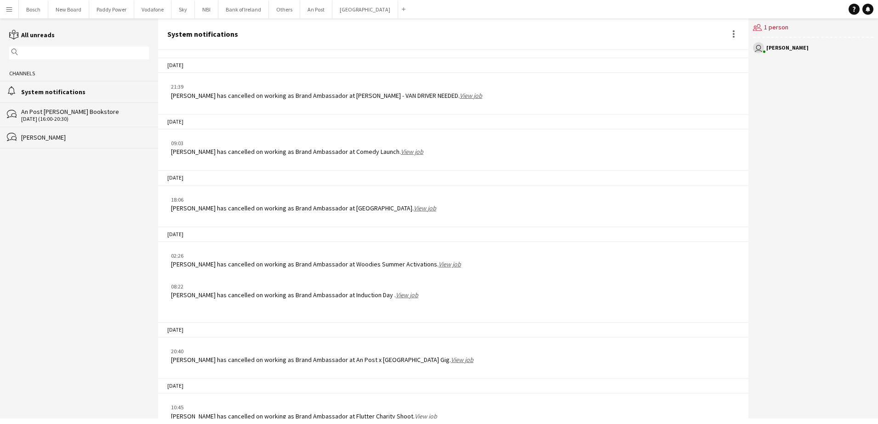
scroll to position [1067, 0]
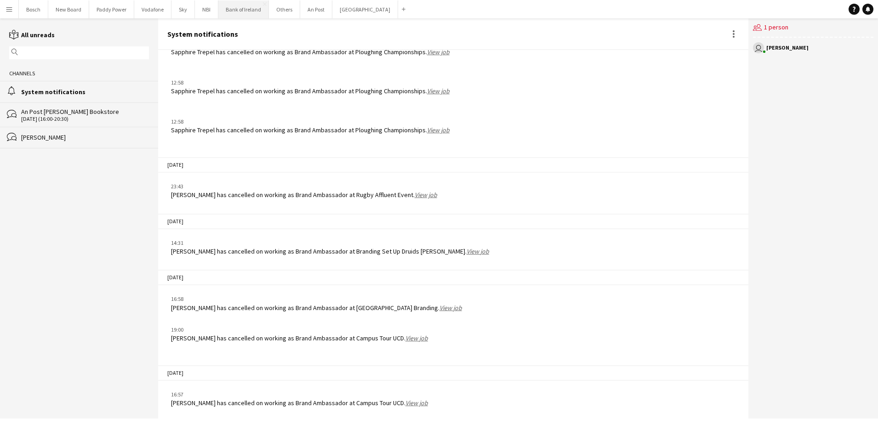
click at [236, 15] on button "Bank of Ireland Close" at bounding box center [243, 9] width 51 height 18
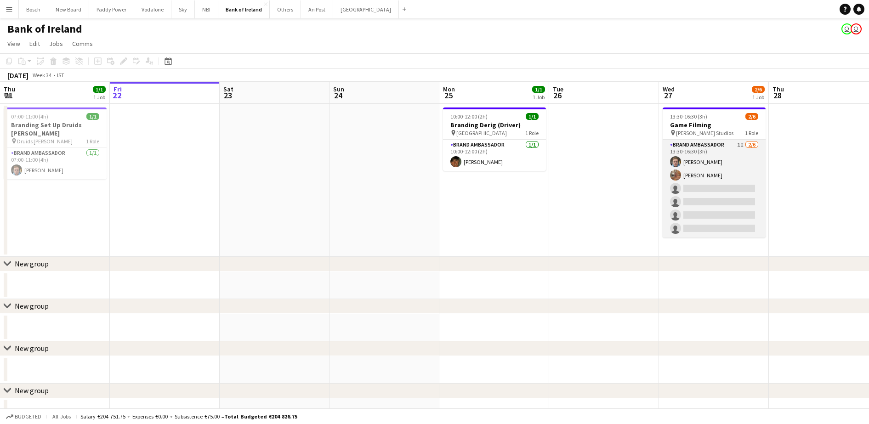
click at [717, 202] on app-card-role "Brand Ambassador 1I [DATE] 13:30-16:30 (3h) [PERSON_NAME] [PERSON_NAME] single-…" at bounding box center [714, 189] width 103 height 98
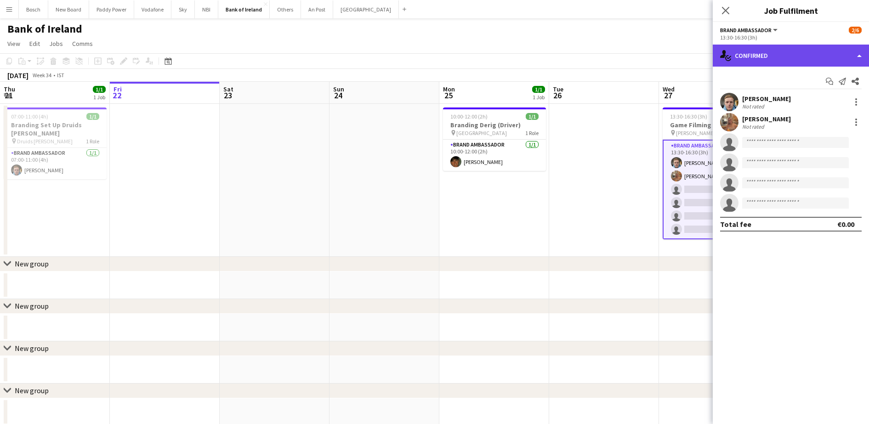
drag, startPoint x: 808, startPoint y: 64, endPoint x: 809, endPoint y: 55, distance: 8.8
click at [808, 61] on div "single-neutral-actions-check-2 Confirmed" at bounding box center [791, 56] width 156 height 22
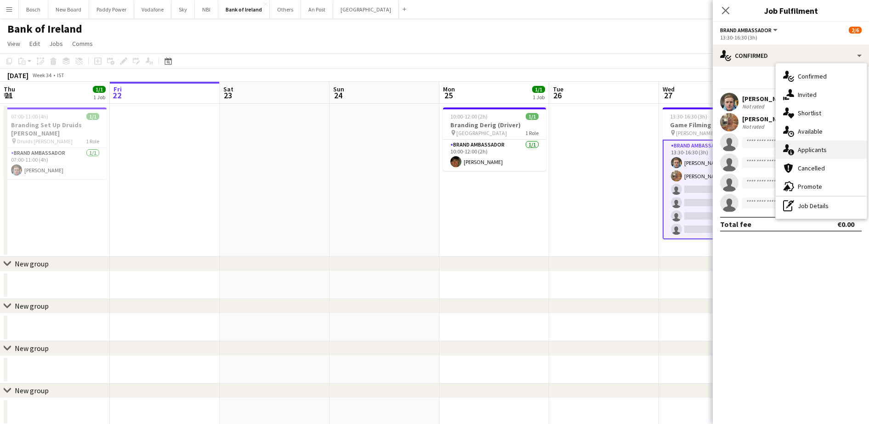
click at [830, 152] on div "single-neutral-actions-information Applicants" at bounding box center [821, 150] width 91 height 18
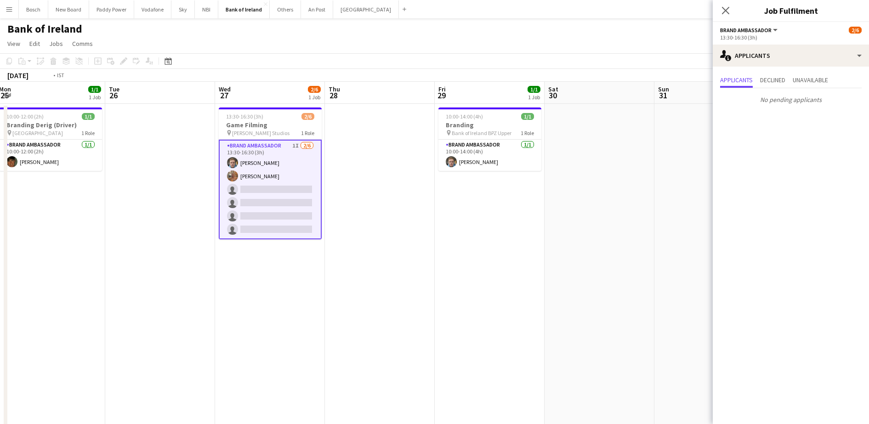
scroll to position [0, 211]
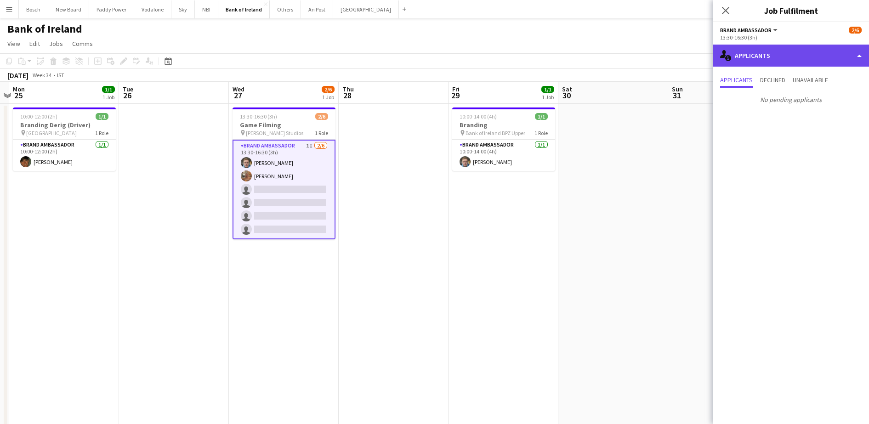
click at [780, 50] on div "single-neutral-actions-information Applicants" at bounding box center [791, 56] width 156 height 22
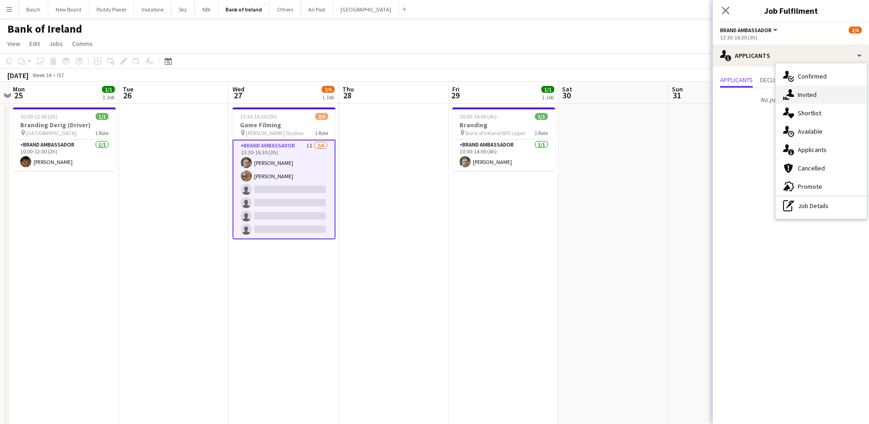
click at [830, 93] on div "single-neutral-actions-share-1 Invited" at bounding box center [821, 94] width 91 height 18
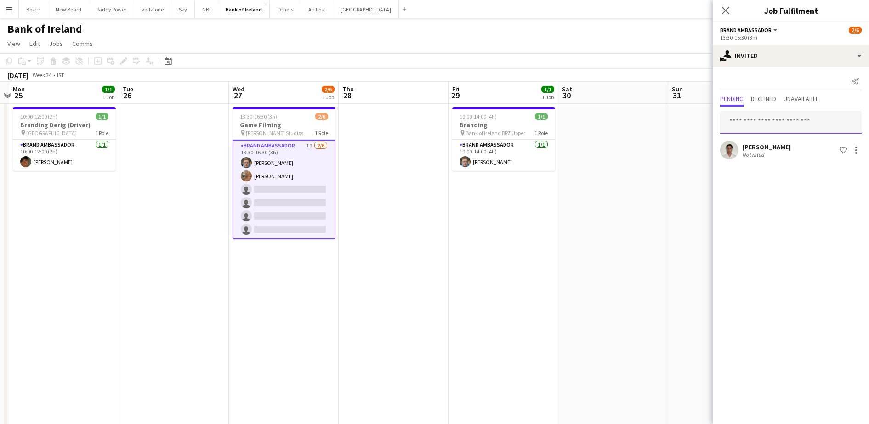
click at [783, 117] on input "text" at bounding box center [791, 122] width 142 height 23
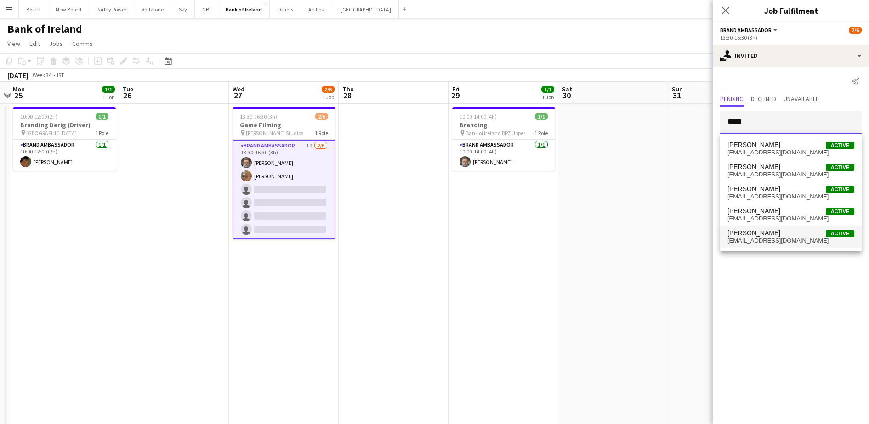
type input "*****"
click at [768, 233] on span "[PERSON_NAME] Active" at bounding box center [791, 233] width 127 height 8
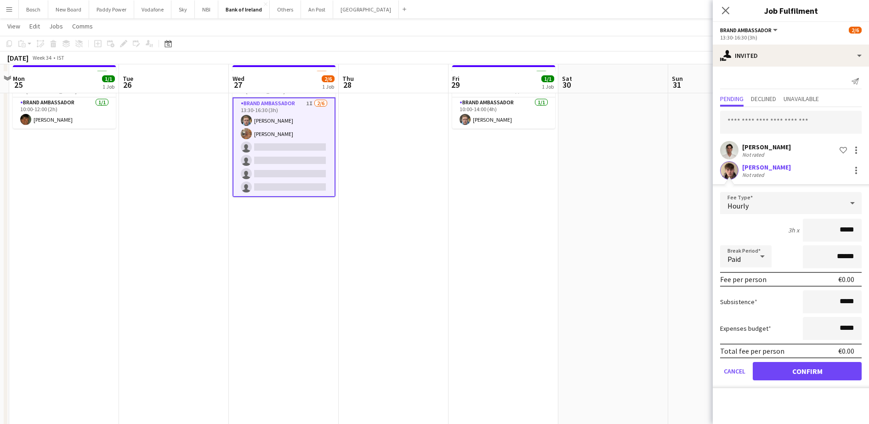
scroll to position [57, 0]
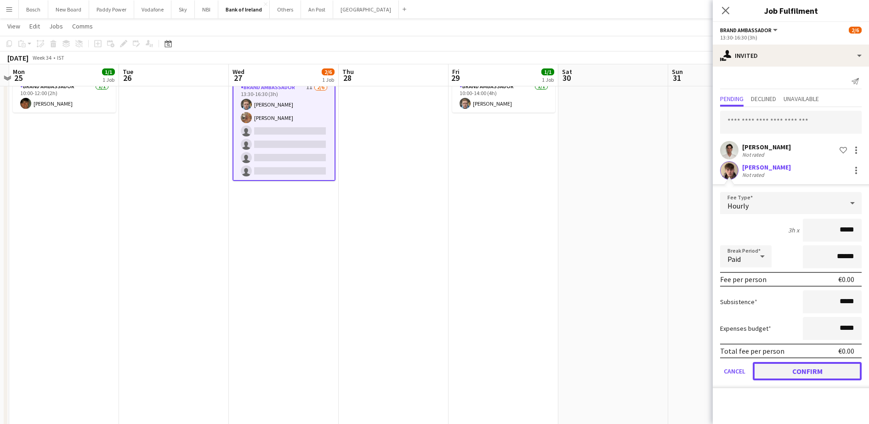
click at [802, 363] on button "Confirm" at bounding box center [807, 371] width 109 height 18
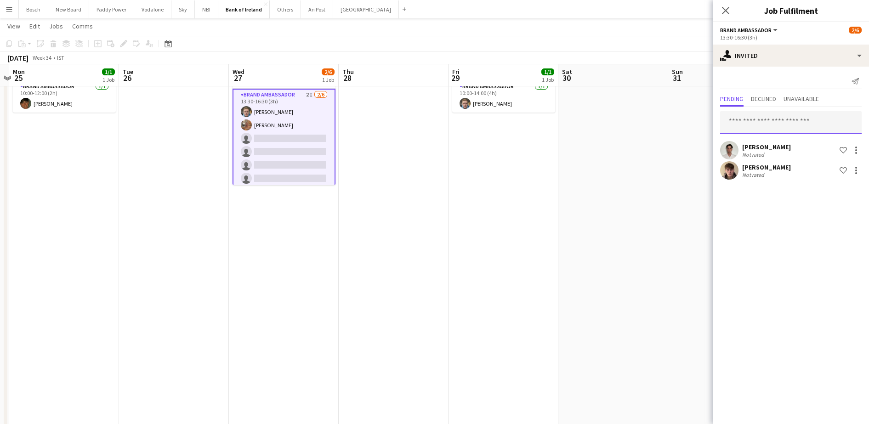
click at [776, 130] on input "text" at bounding box center [791, 122] width 142 height 23
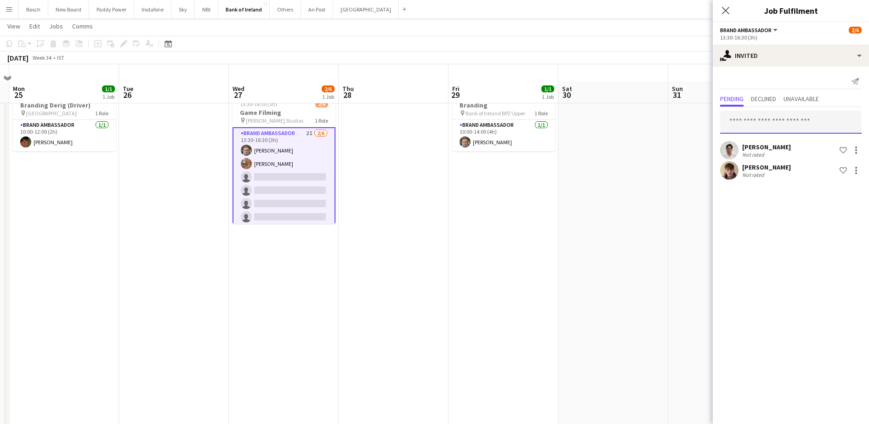
scroll to position [0, 0]
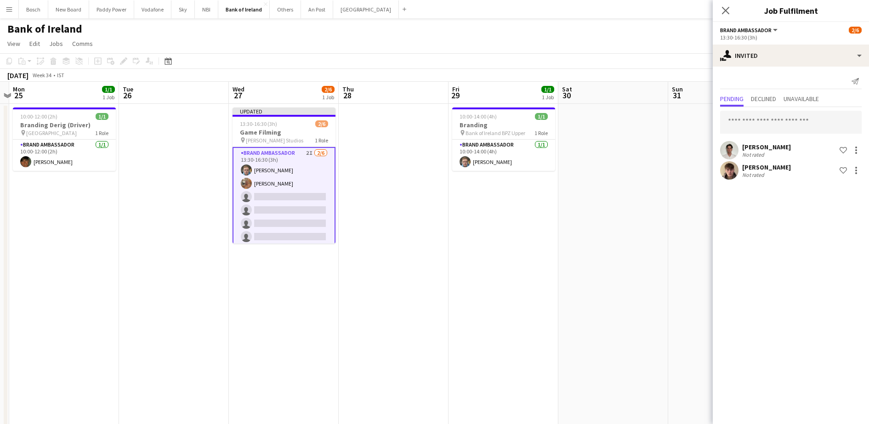
click at [669, 64] on app-toolbar "Copy Paste Paste Ctrl+V Paste with crew Ctrl+Shift+V Paste linked Job [GEOGRAPH…" at bounding box center [434, 61] width 869 height 16
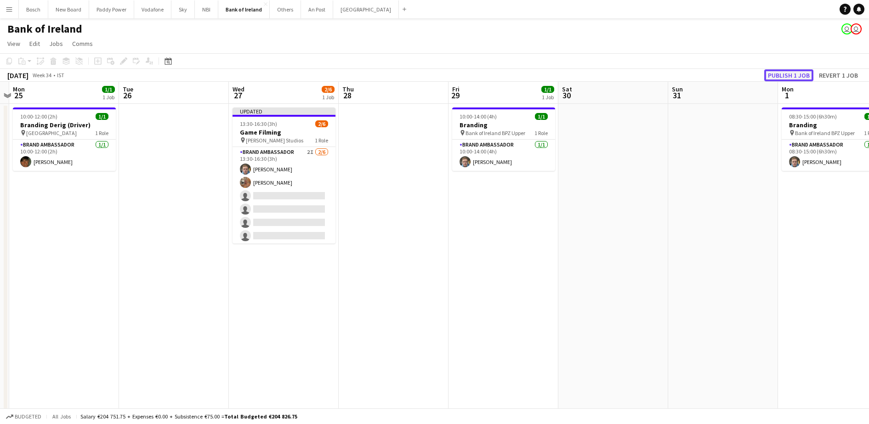
click at [790, 75] on button "Publish 1 job" at bounding box center [788, 75] width 49 height 12
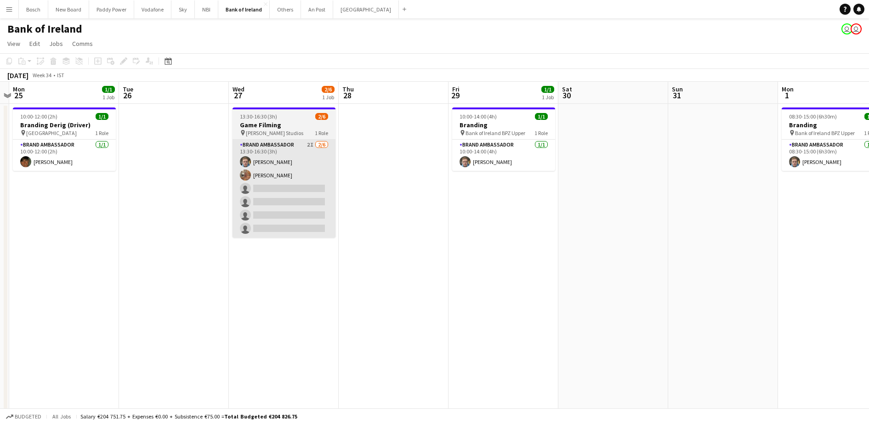
click at [326, 226] on app-card-role "Brand Ambassador 2I [DATE] 13:30-16:30 (3h) [PERSON_NAME] [PERSON_NAME] single-…" at bounding box center [284, 189] width 103 height 98
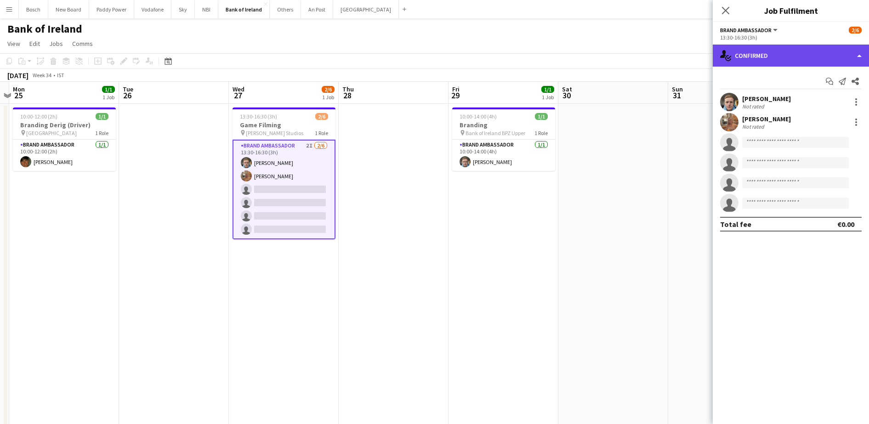
click at [771, 48] on div "single-neutral-actions-check-2 Confirmed" at bounding box center [791, 56] width 156 height 22
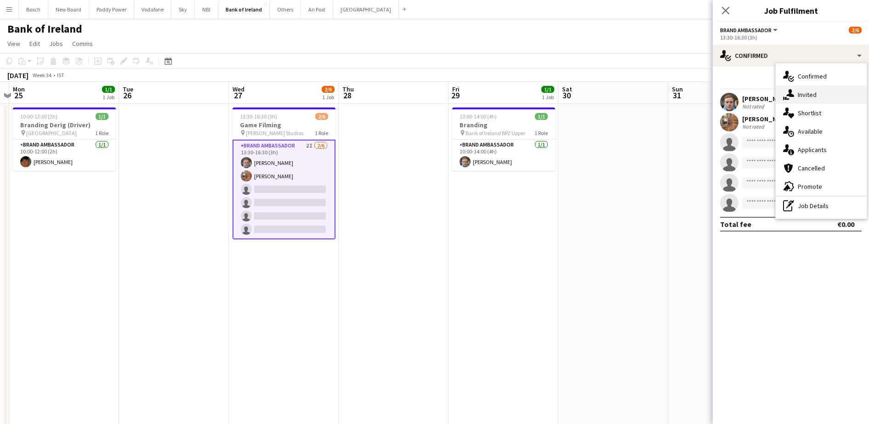
click at [847, 102] on div "single-neutral-actions-share-1 Invited" at bounding box center [821, 94] width 91 height 18
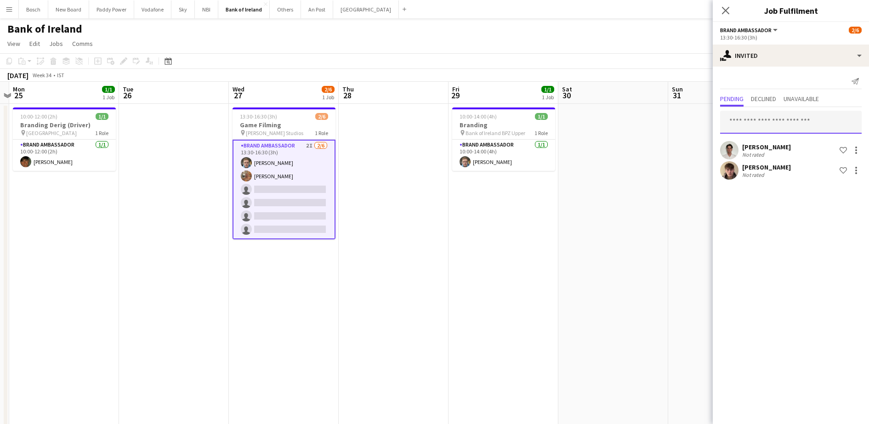
click at [773, 123] on input "text" at bounding box center [791, 122] width 142 height 23
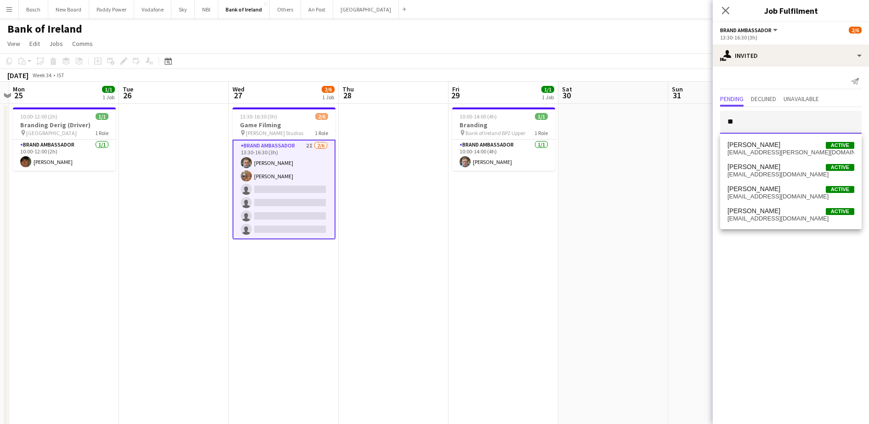
type input "*"
type input "******"
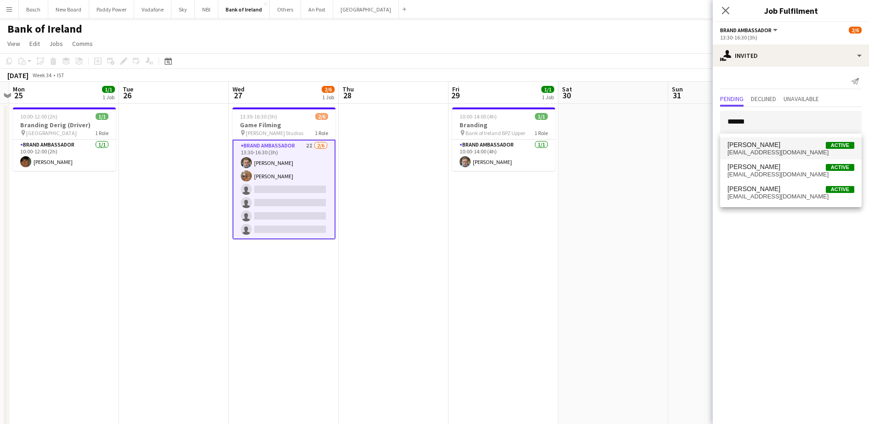
click at [771, 148] on span "[PERSON_NAME]" at bounding box center [754, 145] width 53 height 8
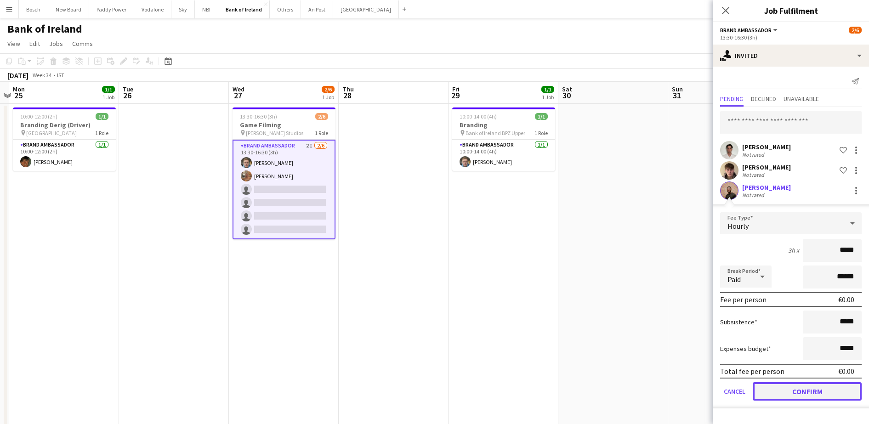
click at [784, 397] on button "Confirm" at bounding box center [807, 391] width 109 height 18
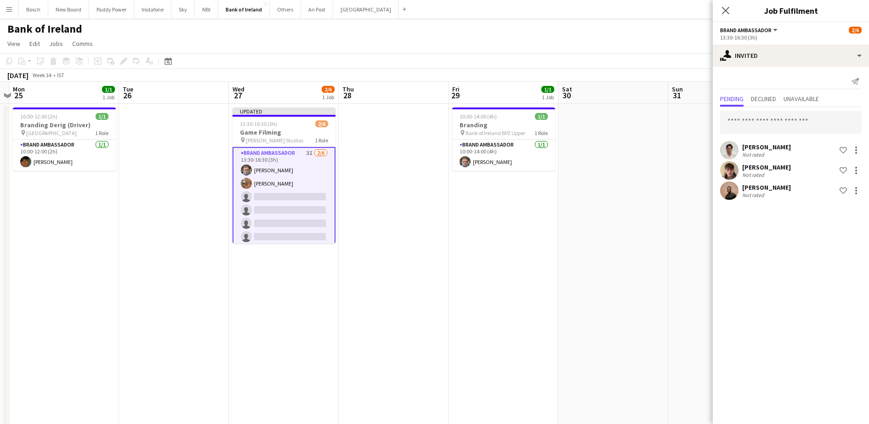
click at [660, 47] on app-page-menu "View Day view expanded Day view collapsed Month view Date picker Jump to [DATE]…" at bounding box center [434, 44] width 869 height 17
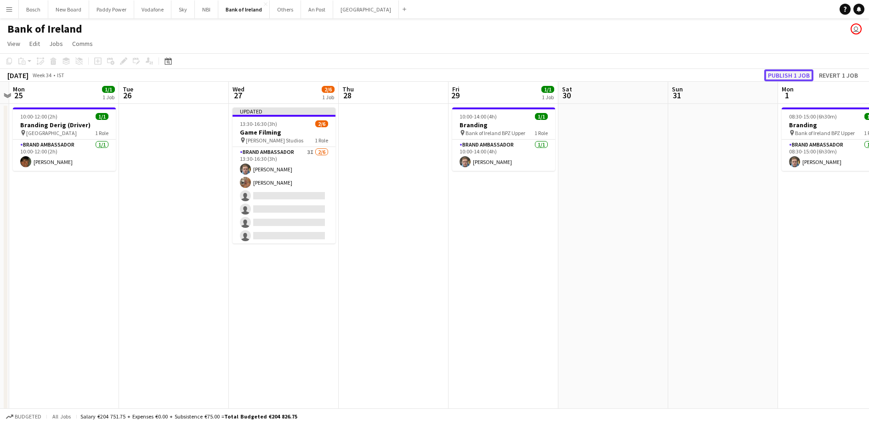
click at [792, 78] on button "Publish 1 job" at bounding box center [788, 75] width 49 height 12
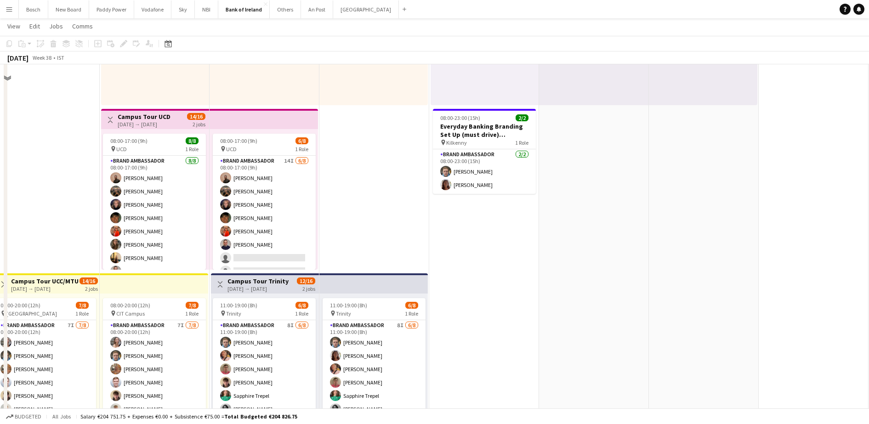
scroll to position [115, 0]
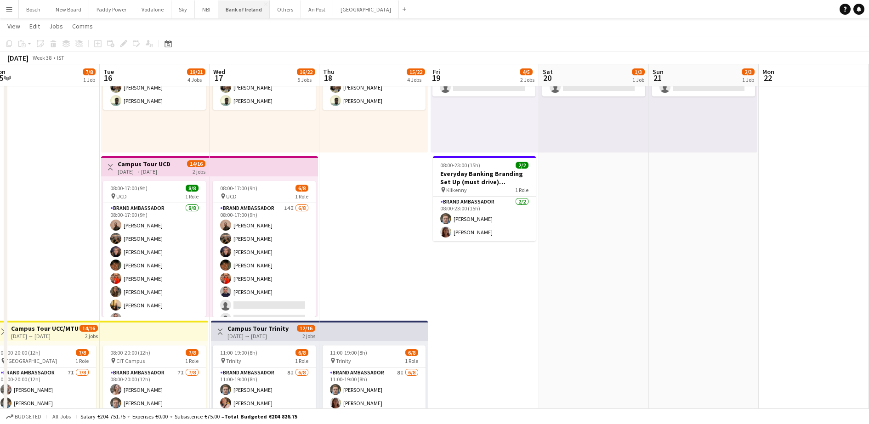
click at [255, 14] on button "Bank of Ireland Close" at bounding box center [243, 9] width 51 height 18
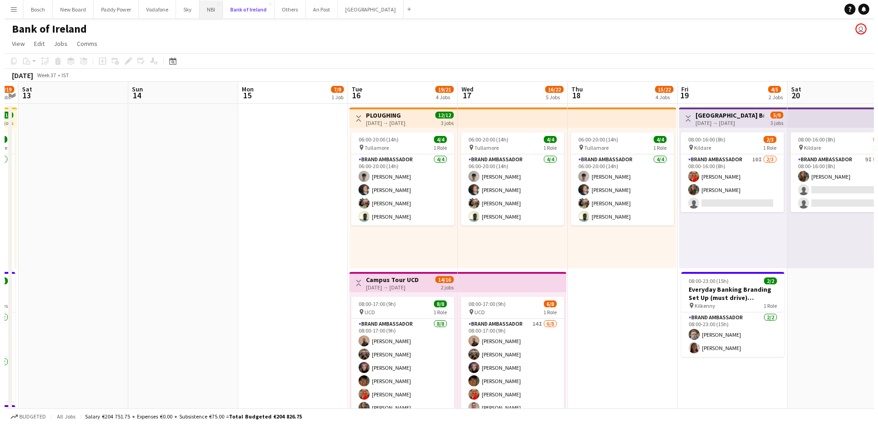
scroll to position [0, 330]
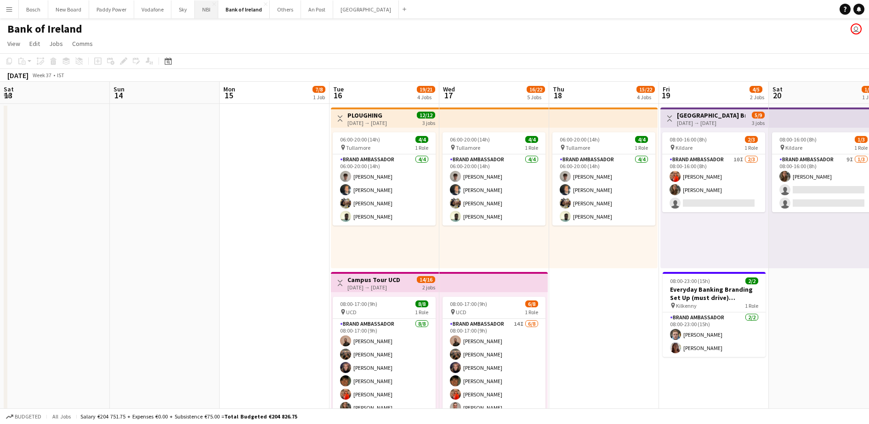
click at [201, 11] on button "NBI Close" at bounding box center [206, 9] width 23 height 18
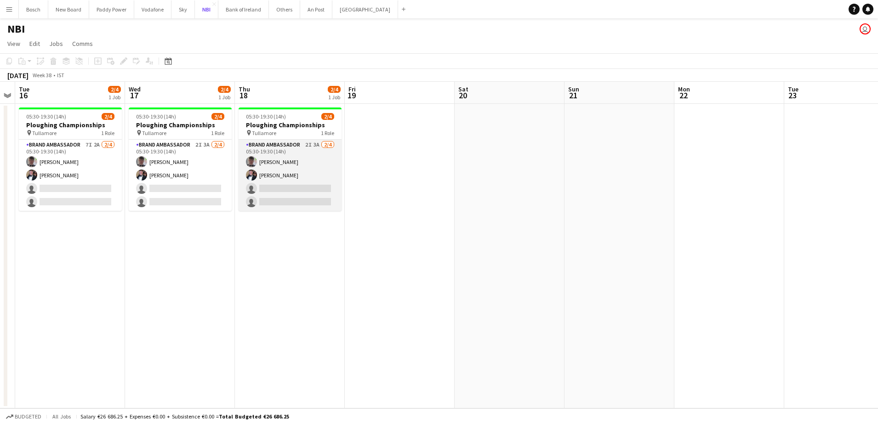
scroll to position [0, 204]
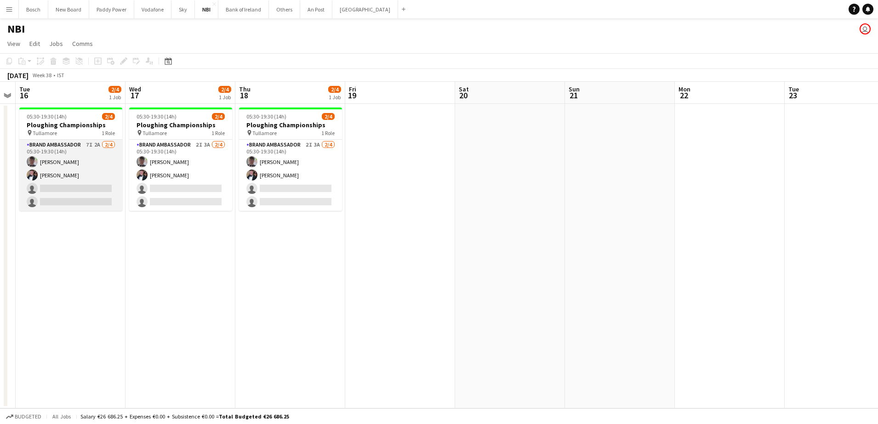
click at [63, 178] on app-card-role "Brand Ambassador 7I 2A [DATE] 05:30-19:30 (14h) [PERSON_NAME] [PERSON_NAME] sin…" at bounding box center [70, 175] width 103 height 71
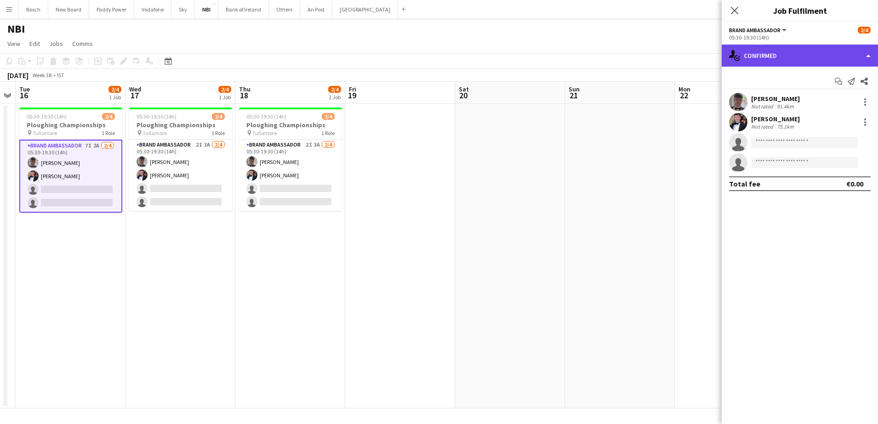
click at [789, 57] on div "single-neutral-actions-check-2 Confirmed" at bounding box center [800, 56] width 156 height 22
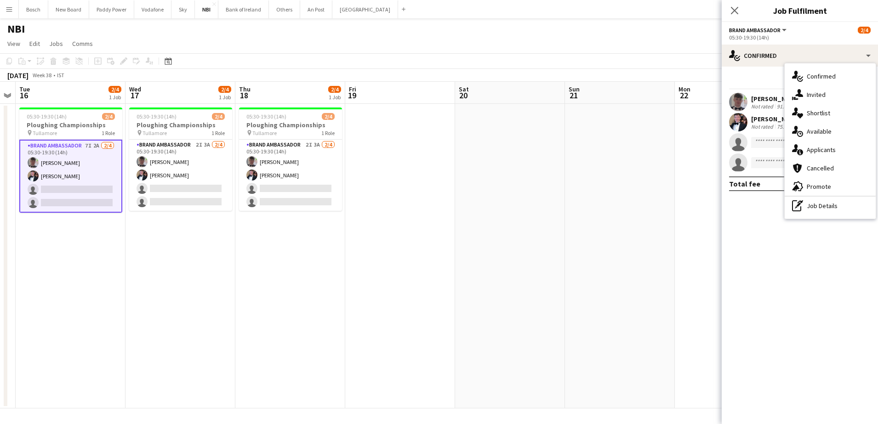
click at [756, 119] on div "[PERSON_NAME]" at bounding box center [775, 119] width 49 height 8
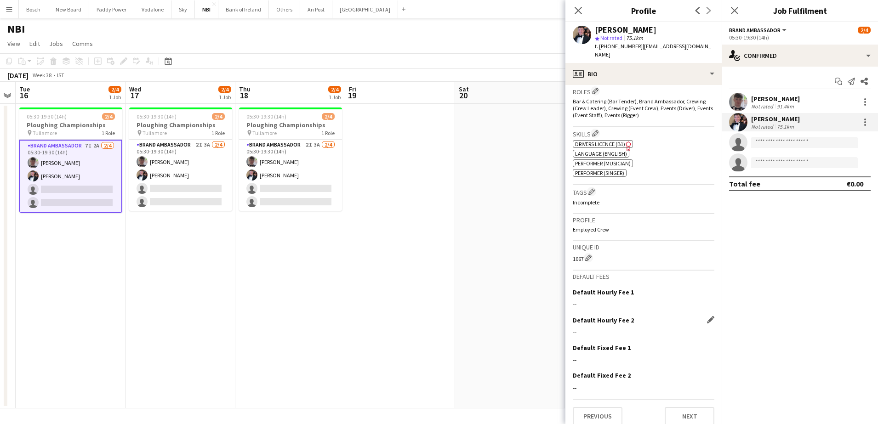
scroll to position [14, 0]
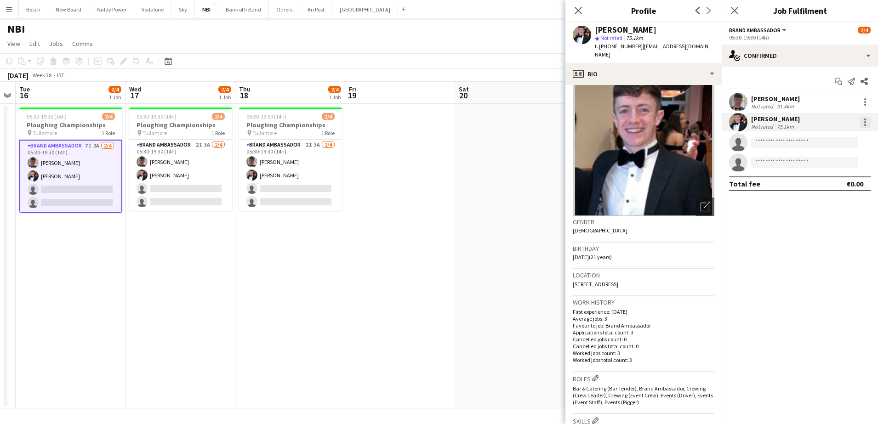
click at [865, 119] on div at bounding box center [865, 120] width 2 height 2
click at [829, 224] on span "Remove" at bounding box center [820, 227] width 28 height 8
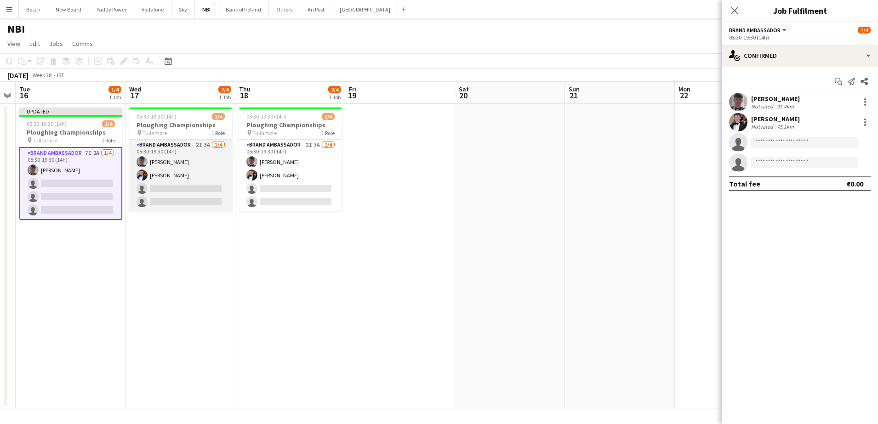
click at [215, 193] on app-card-role "Brand Ambassador 2I 3A [DATE] 05:30-19:30 (14h) [PERSON_NAME] [PERSON_NAME] sin…" at bounding box center [180, 175] width 103 height 71
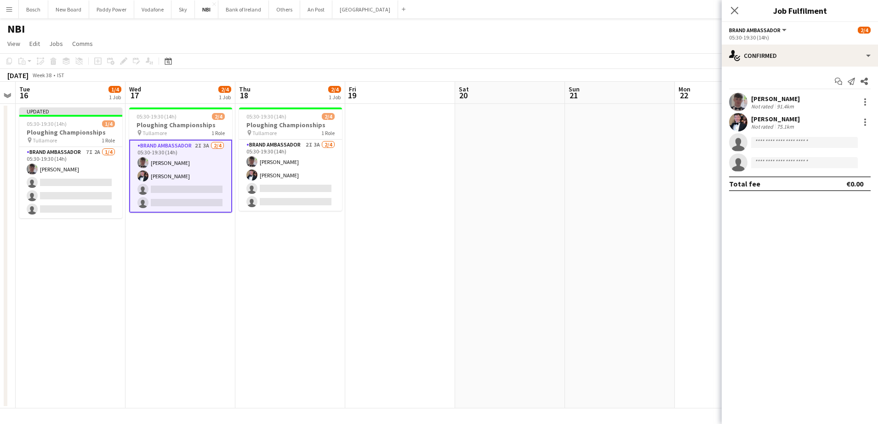
click at [871, 121] on div "[PERSON_NAME] Not rated 75.1km" at bounding box center [800, 122] width 156 height 18
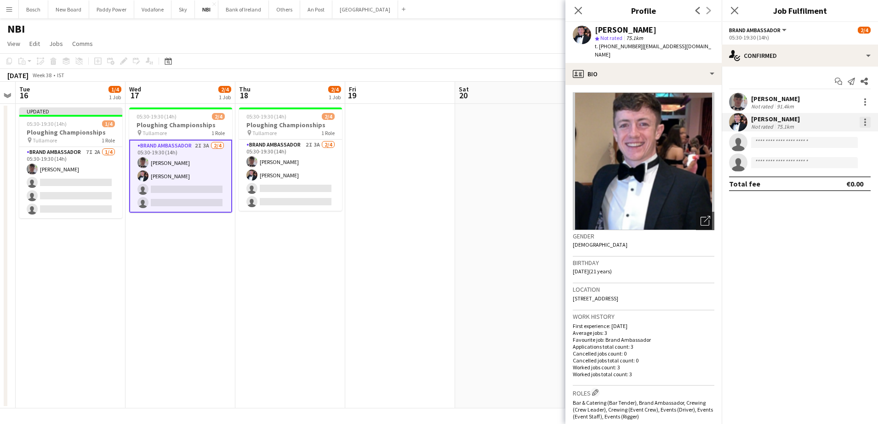
click at [865, 120] on div at bounding box center [864, 122] width 11 height 11
drag, startPoint x: 831, startPoint y: 221, endPoint x: 814, endPoint y: 219, distance: 16.6
click at [831, 221] on button "Remove" at bounding box center [835, 227] width 72 height 22
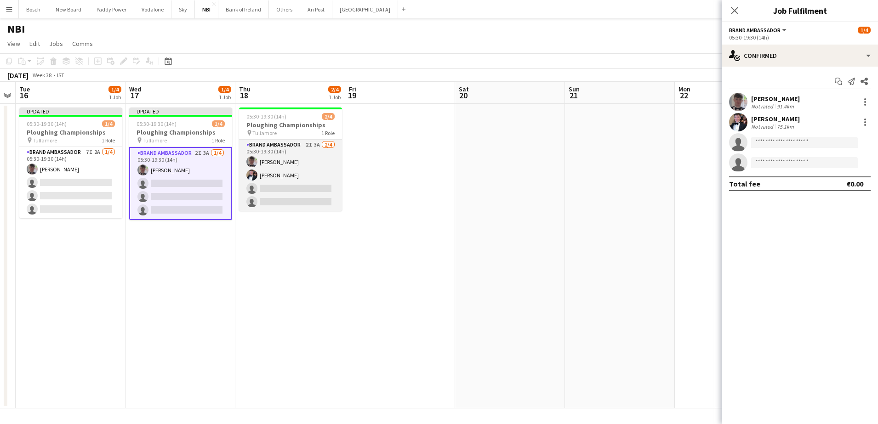
drag, startPoint x: 268, startPoint y: 184, endPoint x: 321, endPoint y: 180, distance: 53.0
click at [269, 183] on app-card-role "Brand Ambassador 2I 3A [DATE] 05:30-19:30 (14h) [PERSON_NAME] [PERSON_NAME] sin…" at bounding box center [290, 175] width 103 height 71
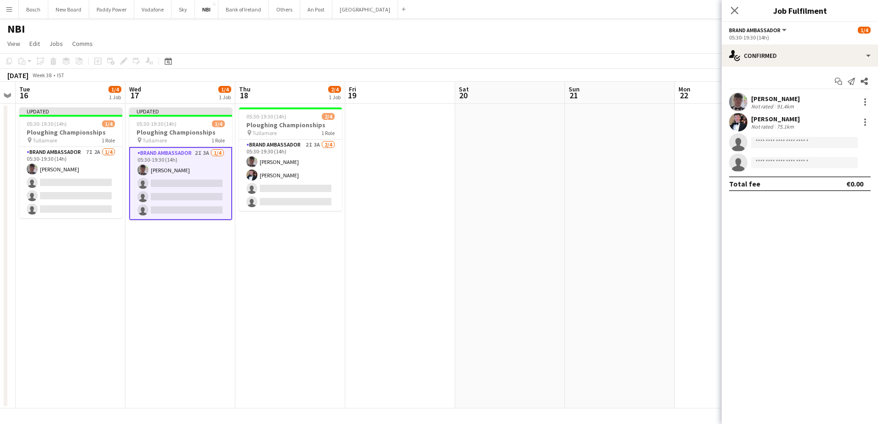
scroll to position [0, 203]
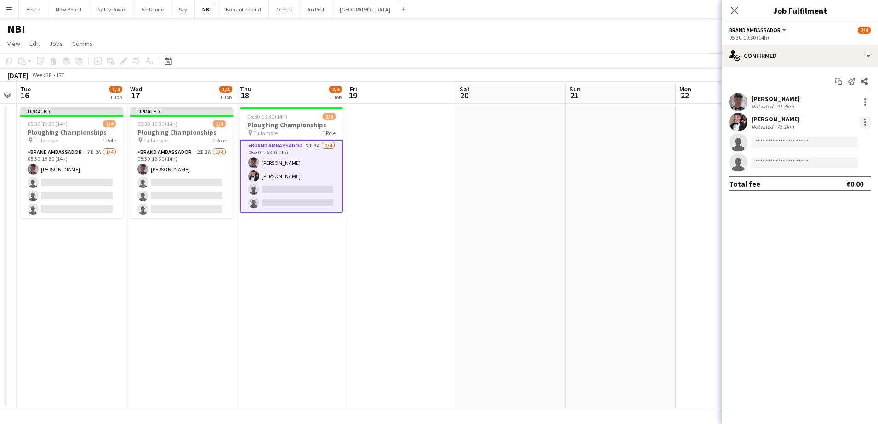
click at [865, 119] on div at bounding box center [865, 120] width 2 height 2
click at [835, 224] on span "Remove" at bounding box center [834, 227] width 57 height 8
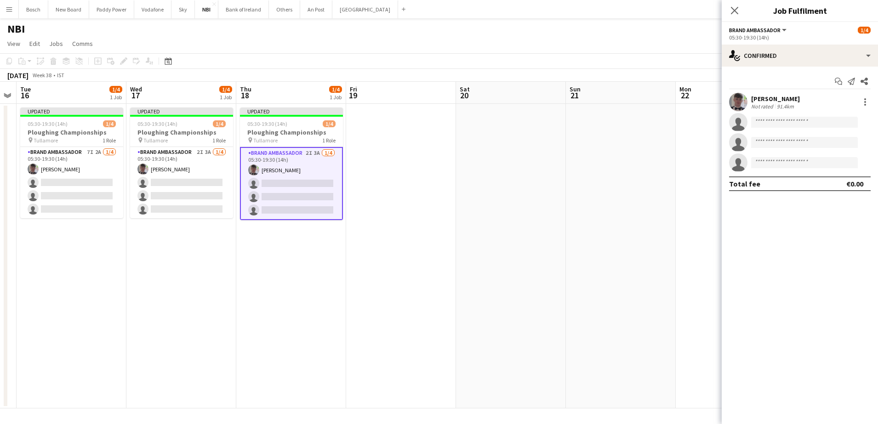
drag, startPoint x: 705, startPoint y: 53, endPoint x: 790, endPoint y: 76, distance: 87.6
click at [705, 52] on app-board "NBI user user View Day view expanded Day view collapsed Month view Date picker …" at bounding box center [439, 221] width 878 height 406
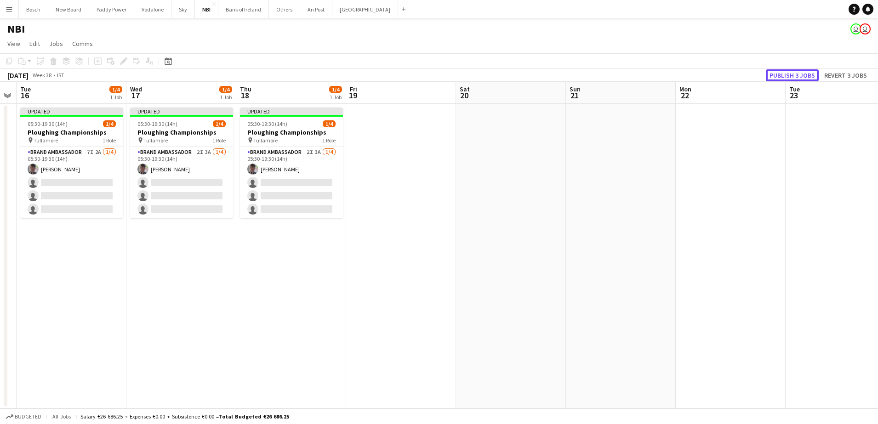
click at [804, 72] on button "Publish 3 jobs" at bounding box center [792, 75] width 53 height 12
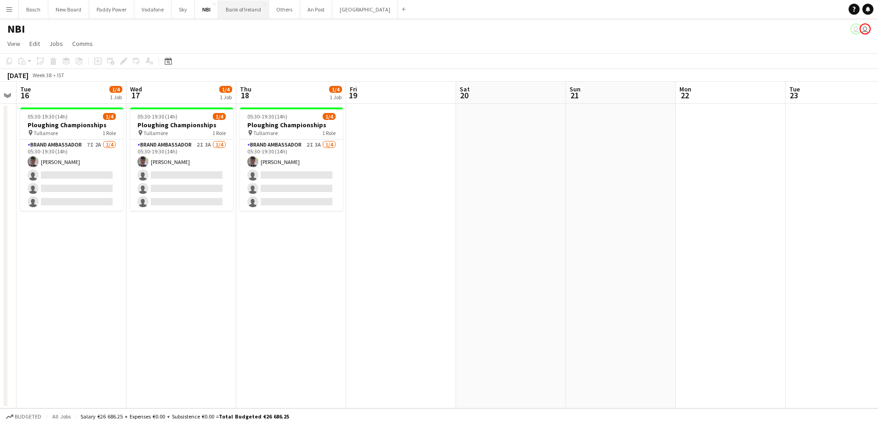
click at [241, 11] on button "Bank of Ireland Close" at bounding box center [243, 9] width 51 height 18
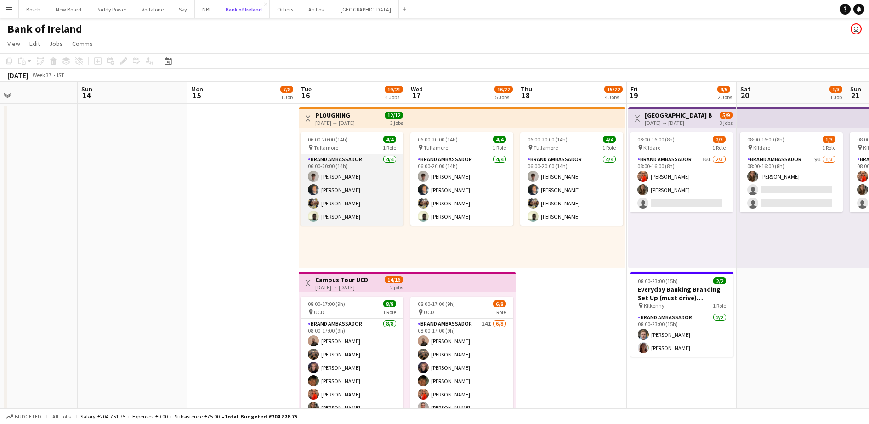
scroll to position [0, 363]
click at [351, 194] on app-card-role "Brand Ambassador [DATE] 06:00-20:00 (14h) [PERSON_NAME] [PERSON_NAME] [PERSON_N…" at bounding box center [351, 189] width 103 height 71
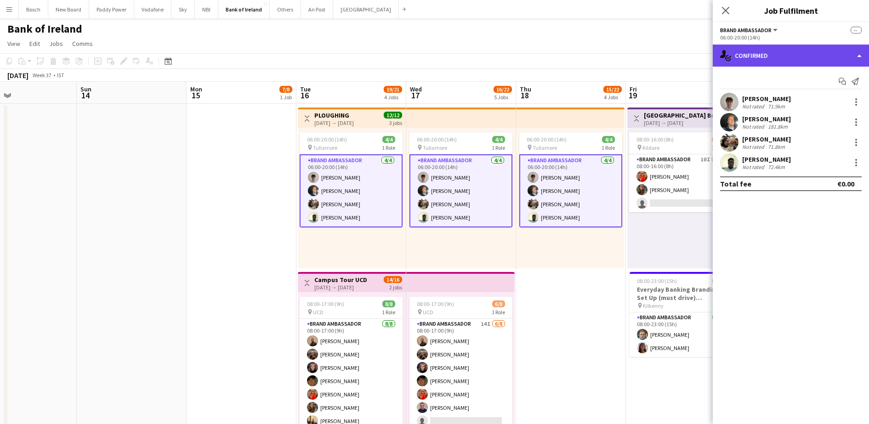
click at [732, 63] on div "single-neutral-actions-check-2 Confirmed" at bounding box center [791, 56] width 156 height 22
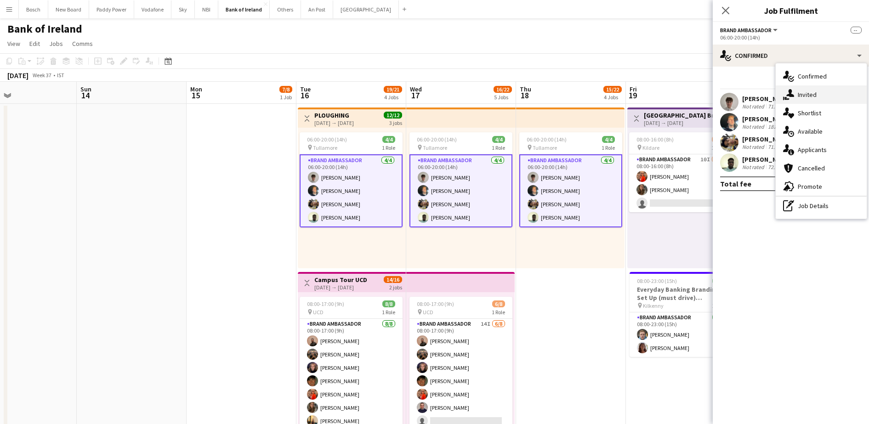
click at [852, 85] on div "single-neutral-actions-share-1 Invited" at bounding box center [821, 94] width 91 height 18
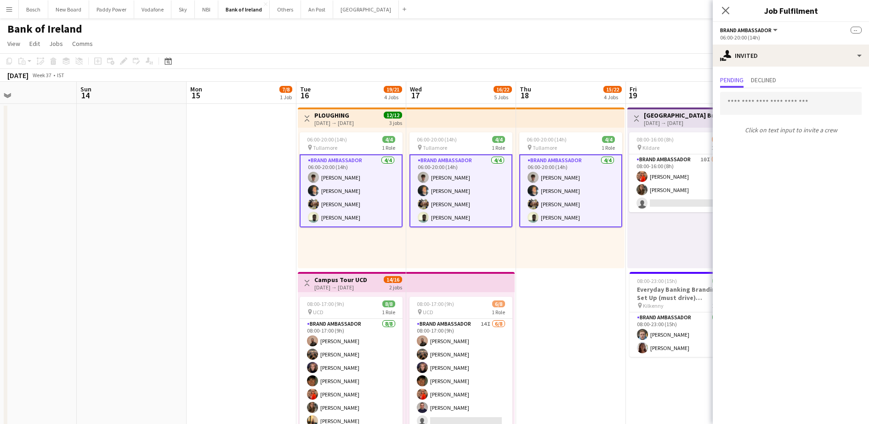
click at [558, 180] on app-card-role "Brand Ambassador [DATE] 06:00-20:00 (14h) [PERSON_NAME] [PERSON_NAME] [PERSON_N…" at bounding box center [570, 190] width 103 height 73
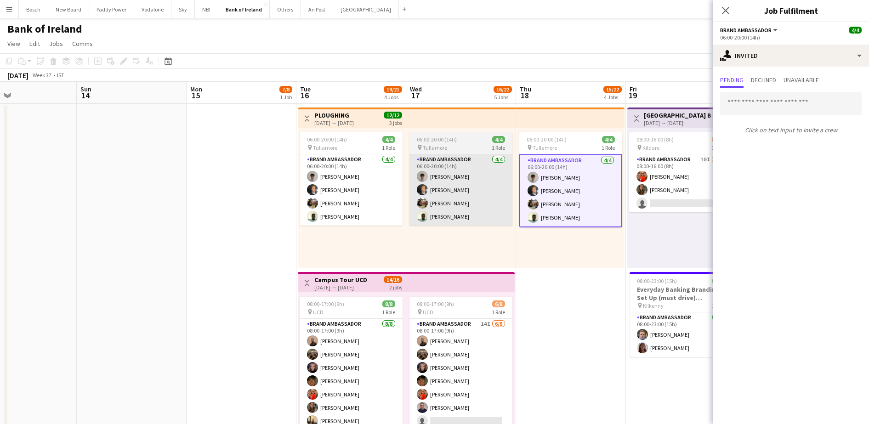
click at [385, 204] on app-card-role "Brand Ambassador [DATE] 06:00-20:00 (14h) [PERSON_NAME] [PERSON_NAME] [PERSON_N…" at bounding box center [351, 189] width 103 height 71
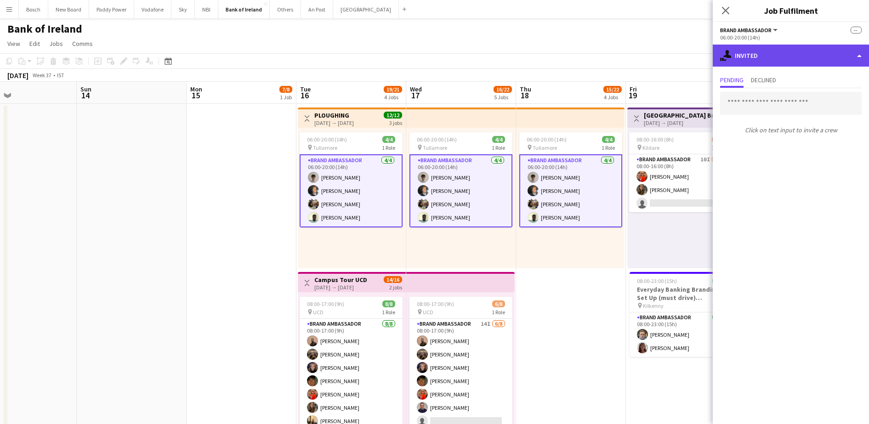
click at [775, 48] on div "single-neutral-actions-share-1 Invited" at bounding box center [791, 56] width 156 height 22
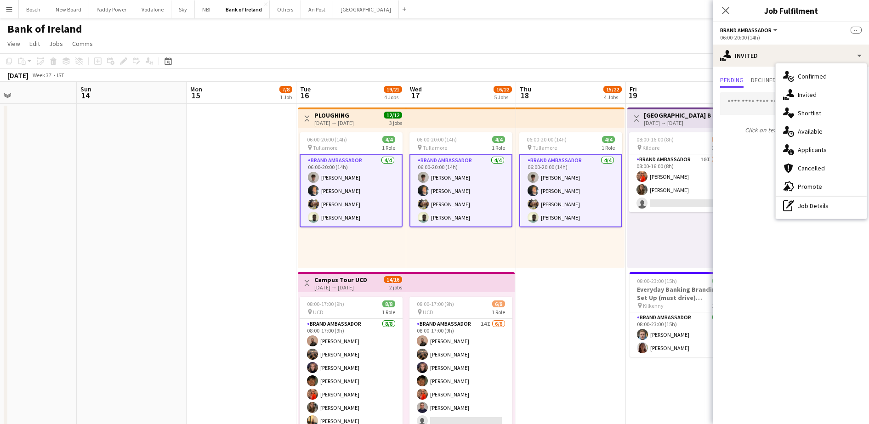
click at [377, 200] on app-card-role "Brand Ambassador [DATE] 06:00-20:00 (14h) [PERSON_NAME] [PERSON_NAME] [PERSON_N…" at bounding box center [351, 190] width 103 height 73
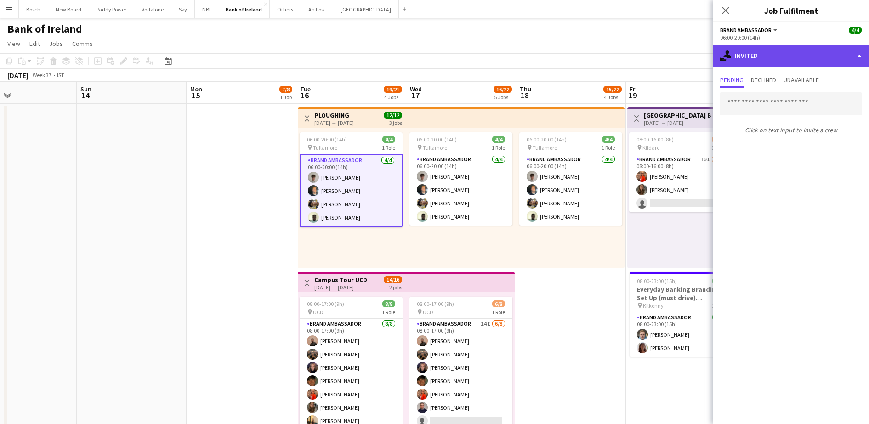
click at [840, 51] on div "single-neutral-actions-share-1 Invited" at bounding box center [791, 56] width 156 height 22
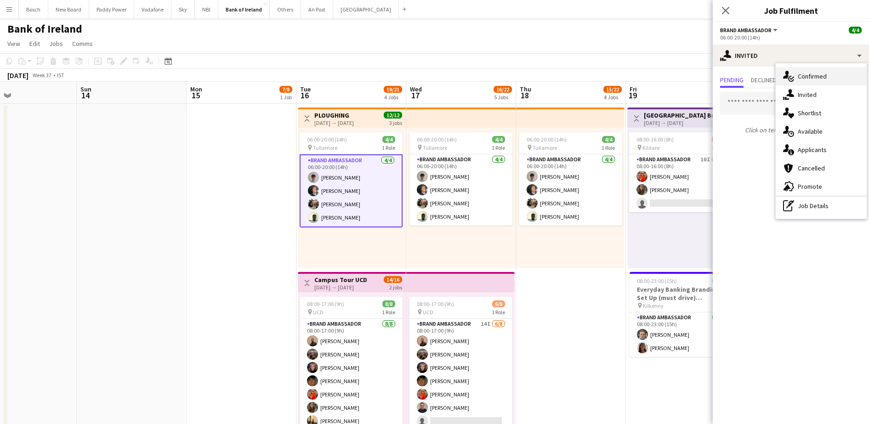
click at [829, 76] on div "single-neutral-actions-check-2 Confirmed" at bounding box center [821, 76] width 91 height 18
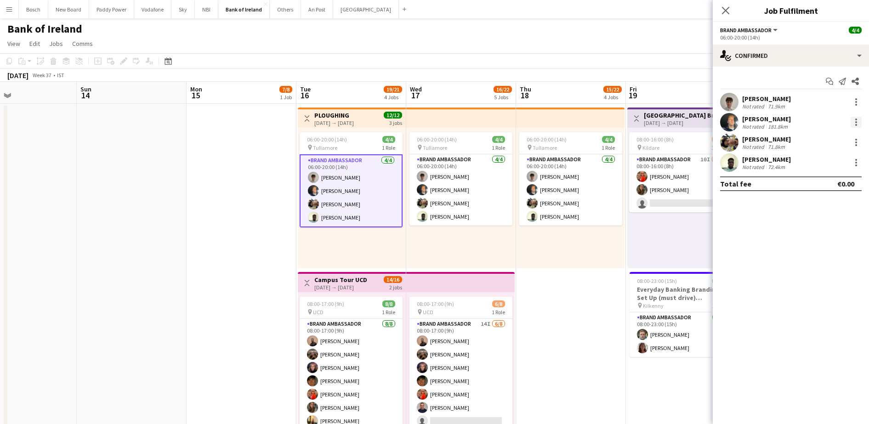
click at [856, 120] on div at bounding box center [856, 120] width 2 height 2
click at [858, 122] on div at bounding box center [434, 212] width 869 height 424
click at [857, 122] on div at bounding box center [856, 122] width 2 height 2
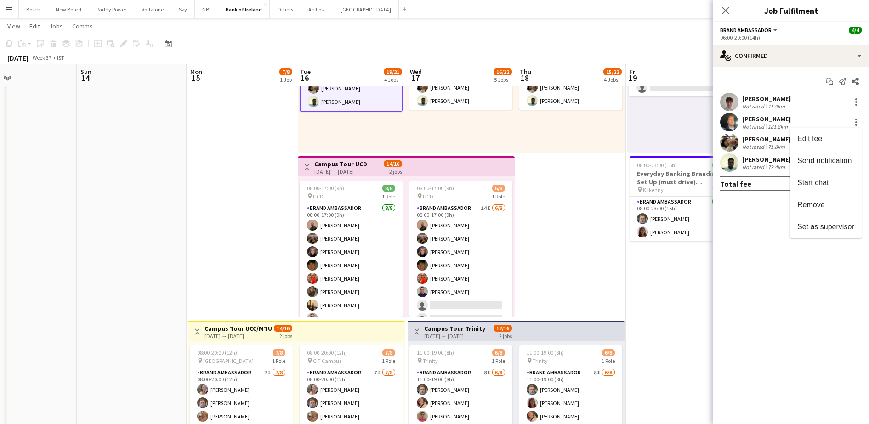
scroll to position [0, 0]
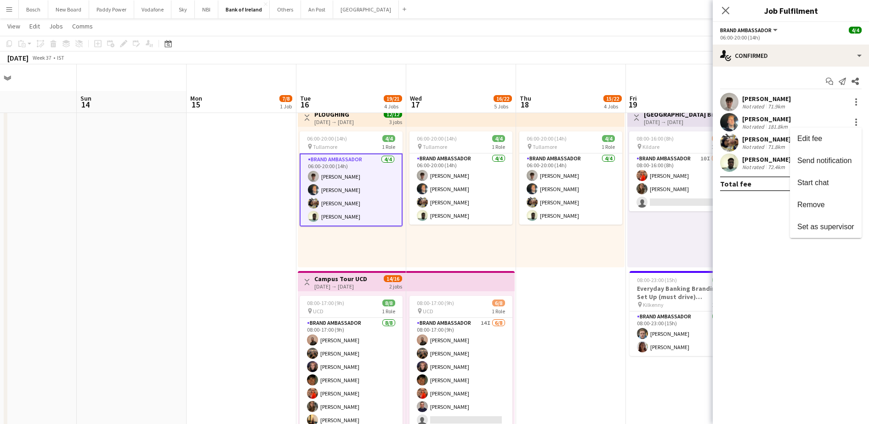
click at [728, 15] on div at bounding box center [434, 212] width 869 height 424
click at [726, 11] on icon at bounding box center [725, 10] width 9 height 9
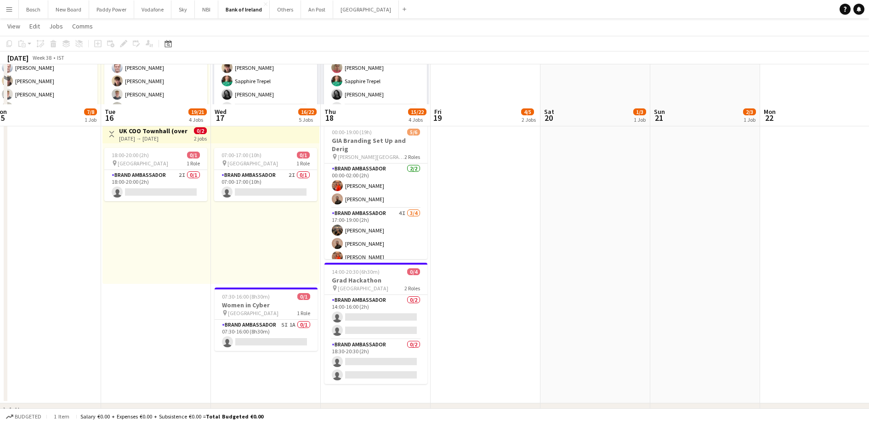
scroll to position [517, 0]
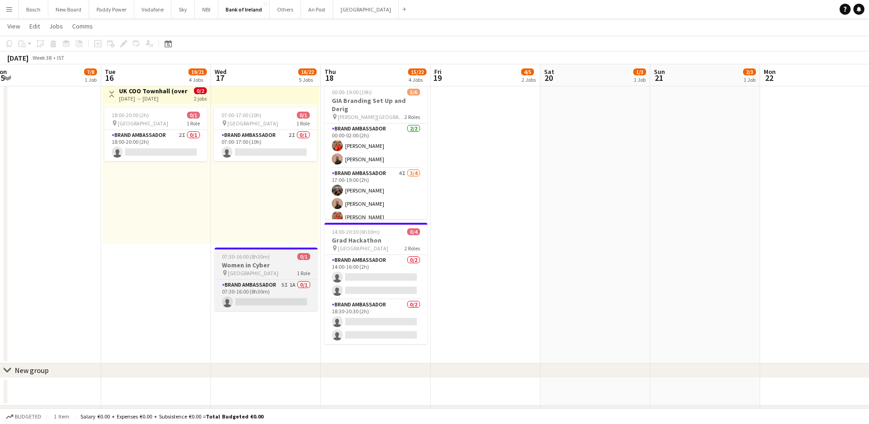
click at [260, 261] on h3 "Women in Cyber" at bounding box center [266, 265] width 103 height 8
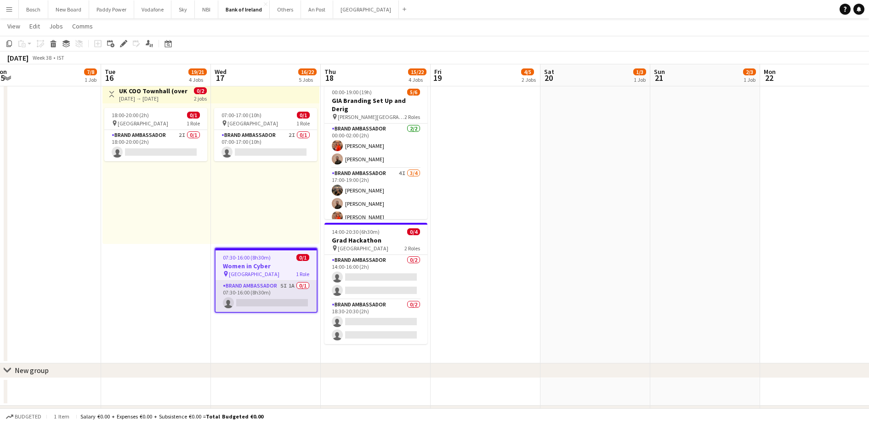
click at [256, 290] on app-card-role "Brand Ambassador 5I 1A 0/1 07:30-16:00 (8h30m) single-neutral-actions" at bounding box center [266, 296] width 101 height 31
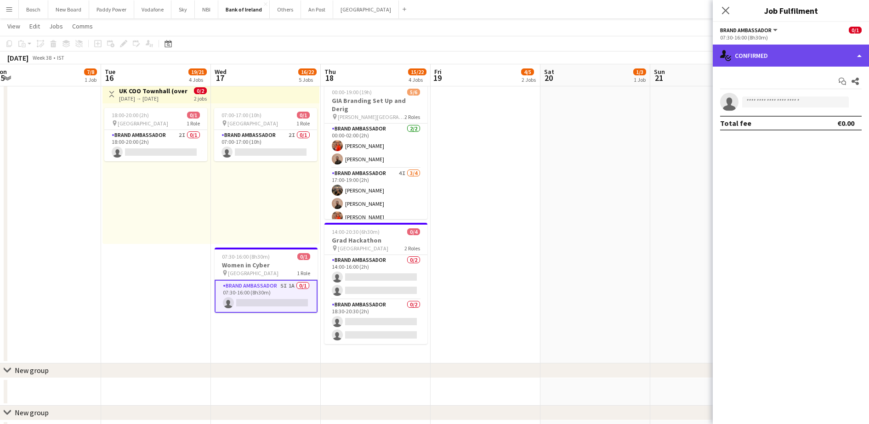
click at [745, 53] on div "single-neutral-actions-check-2 Confirmed" at bounding box center [791, 56] width 156 height 22
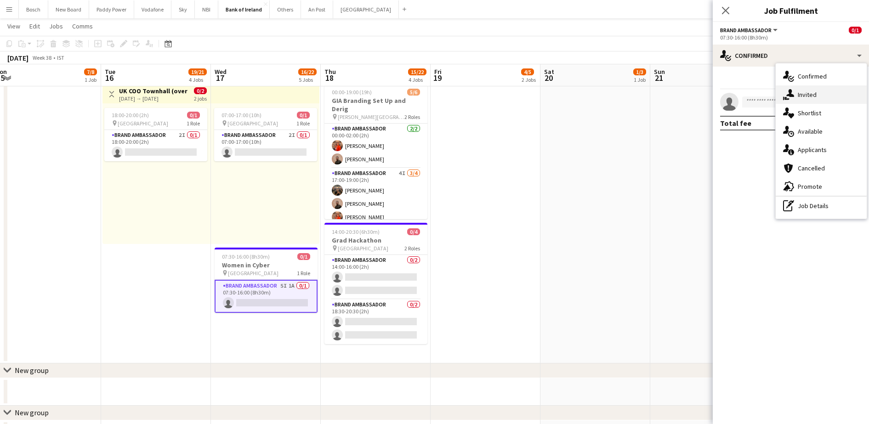
click at [822, 87] on div "single-neutral-actions-share-1 Invited" at bounding box center [821, 94] width 91 height 18
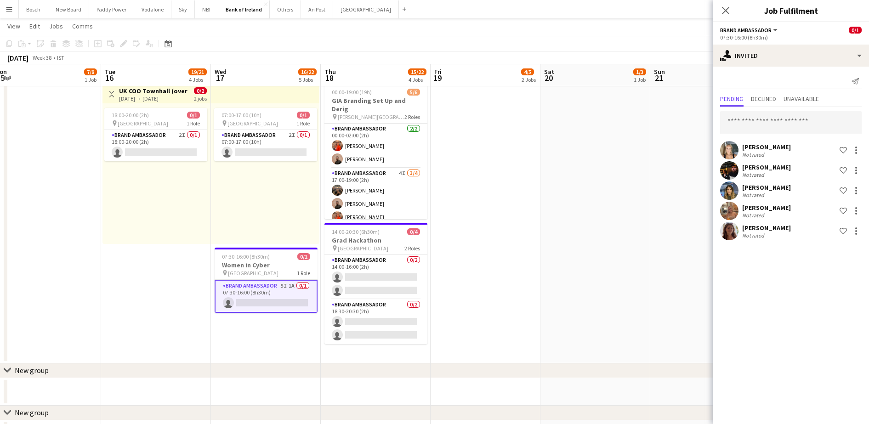
click at [859, 205] on div "[PERSON_NAME] Not rated Shortlist crew" at bounding box center [791, 211] width 156 height 18
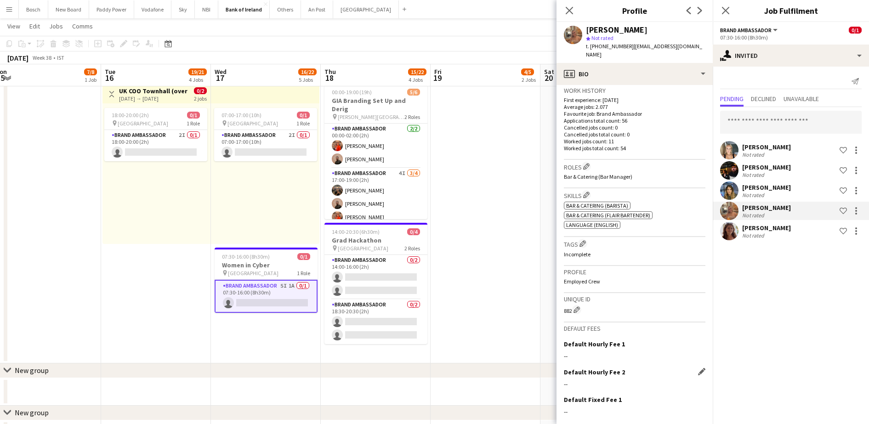
scroll to position [278, 0]
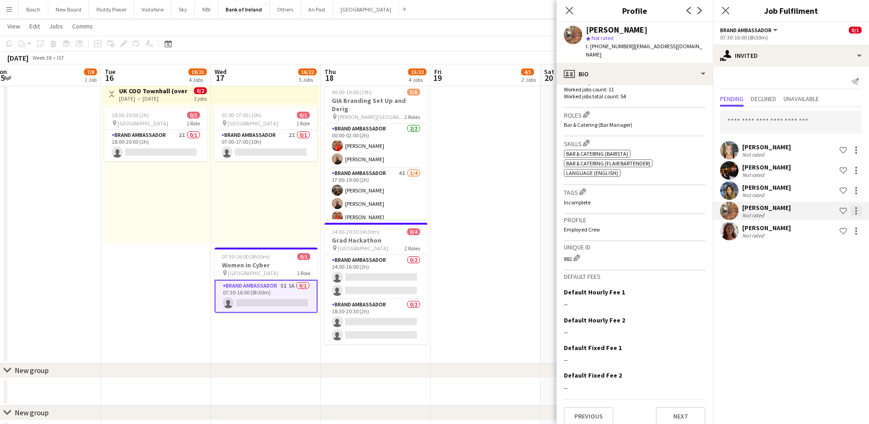
click at [856, 213] on div at bounding box center [856, 214] width 2 height 2
click at [825, 244] on button "Send notification" at bounding box center [827, 250] width 69 height 22
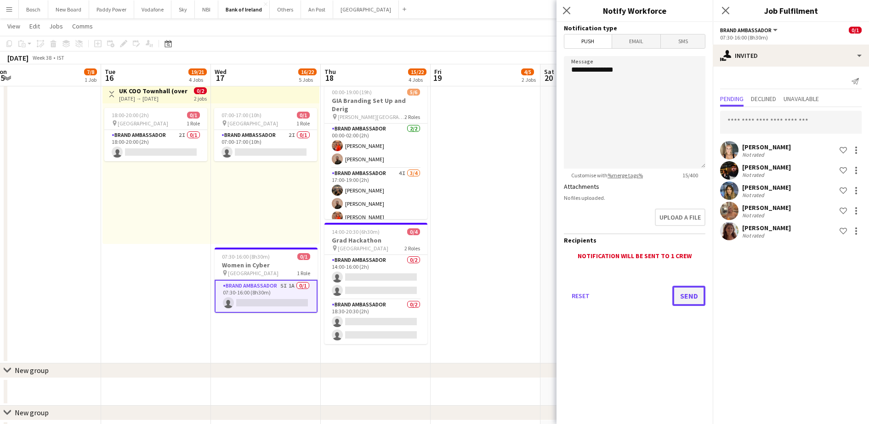
click at [693, 293] on button "Send" at bounding box center [688, 296] width 33 height 20
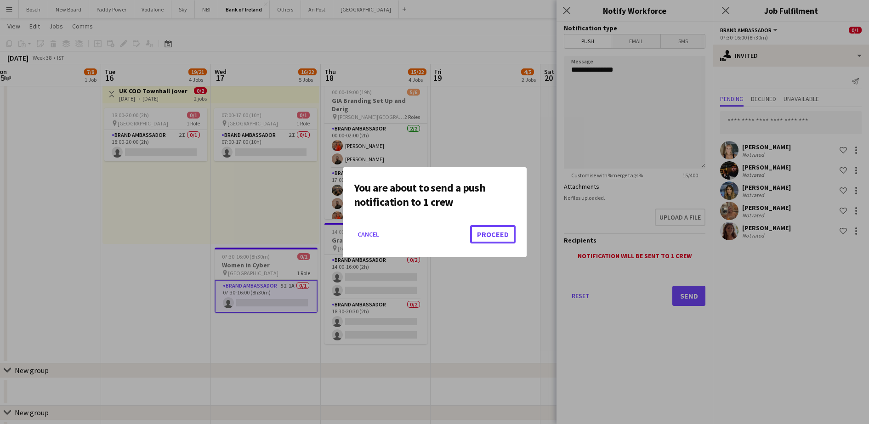
drag, startPoint x: 501, startPoint y: 228, endPoint x: 500, endPoint y: 221, distance: 7.8
click at [500, 227] on button "Proceed" at bounding box center [493, 234] width 46 height 18
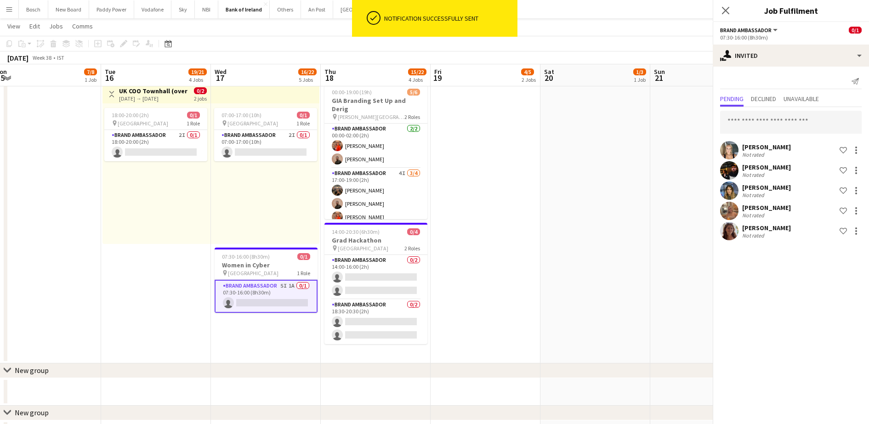
click at [488, 57] on div "[DATE] Week 38 • IST" at bounding box center [434, 57] width 869 height 13
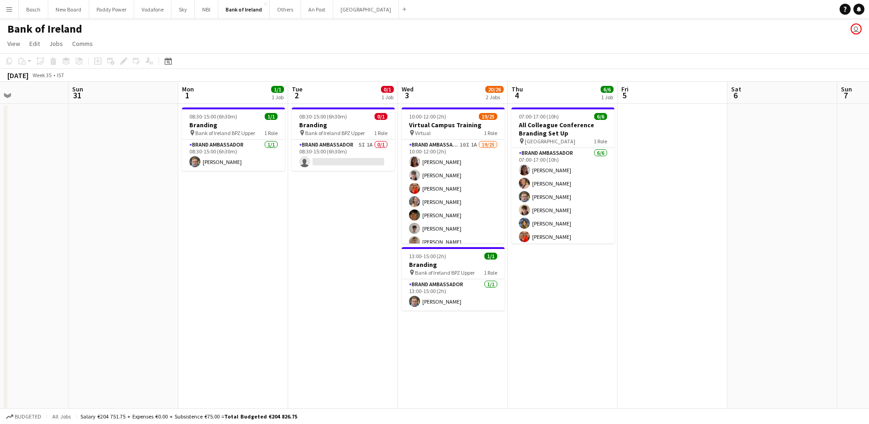
scroll to position [0, 370]
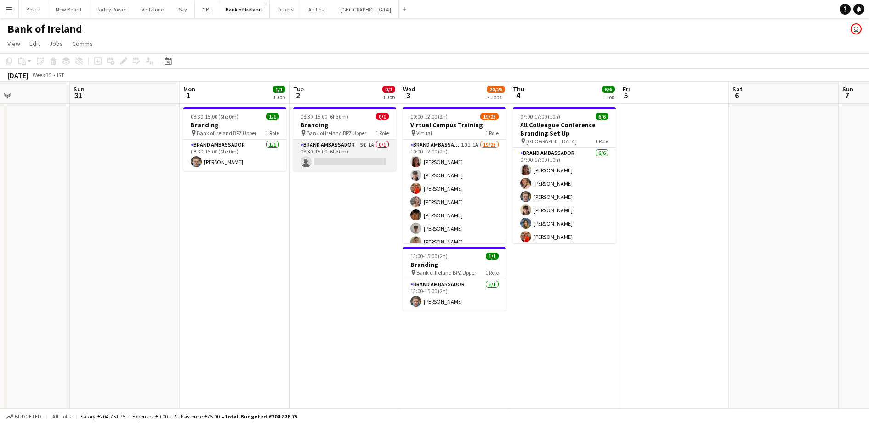
click at [360, 151] on app-card-role "Brand Ambassador 5I 1A 0/1 08:30-15:00 (6h30m) single-neutral-actions" at bounding box center [344, 155] width 103 height 31
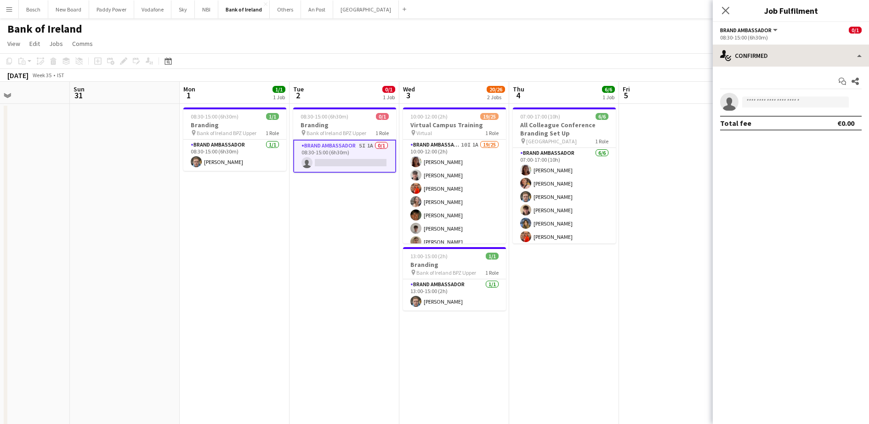
click at [772, 65] on div "single-neutral-actions-check-2 Confirmed single-neutral-actions-check-2 Confirm…" at bounding box center [791, 235] width 156 height 380
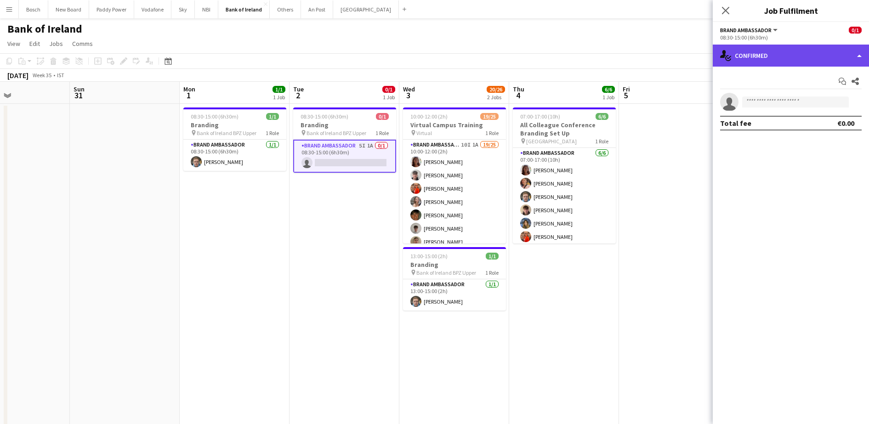
click at [776, 60] on div "single-neutral-actions-check-2 Confirmed" at bounding box center [791, 56] width 156 height 22
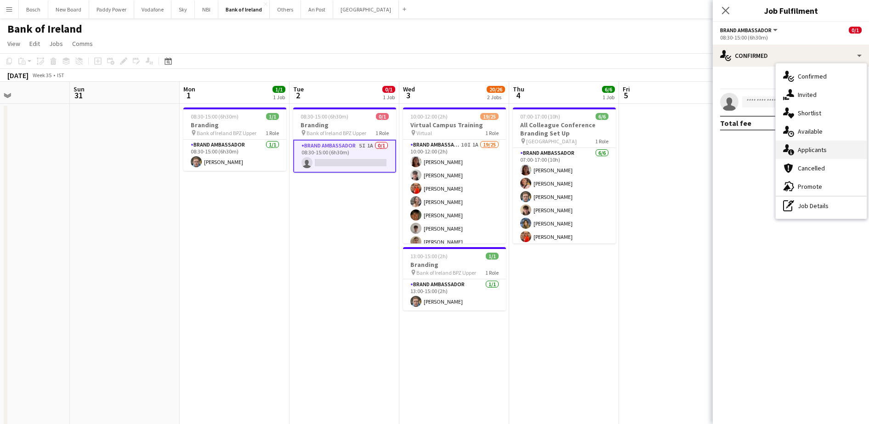
click at [810, 154] on div "single-neutral-actions-information Applicants" at bounding box center [821, 150] width 91 height 18
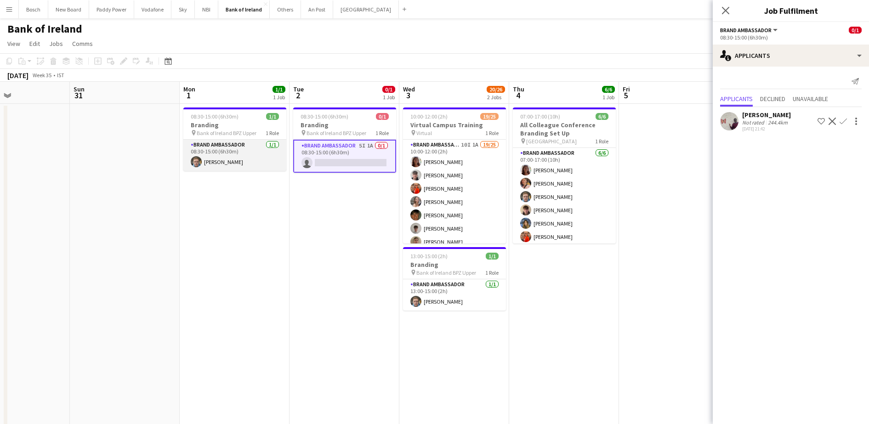
click at [251, 165] on app-card-role "Brand Ambassador [DATE] 08:30-15:00 (6h30m) [PERSON_NAME]" at bounding box center [234, 155] width 103 height 31
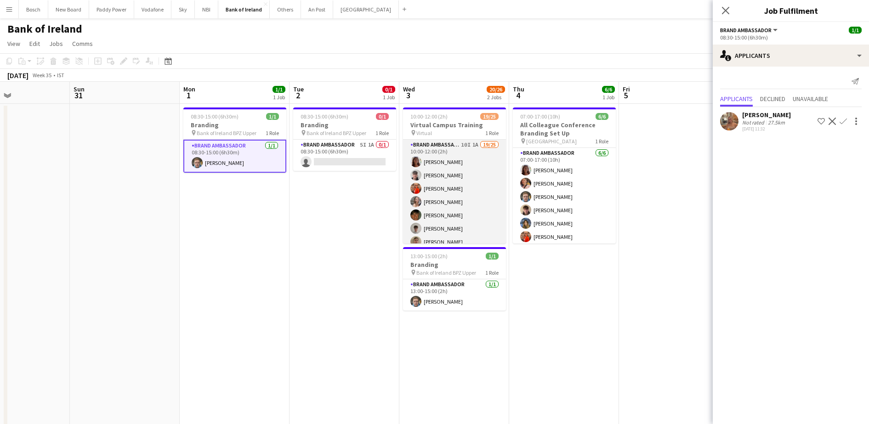
click at [474, 176] on app-card-role "Brand Ambassador 10I 1A 19/25 10:00-12:00 (2h) [PERSON_NAME] [PERSON_NAME] [PER…" at bounding box center [454, 315] width 103 height 351
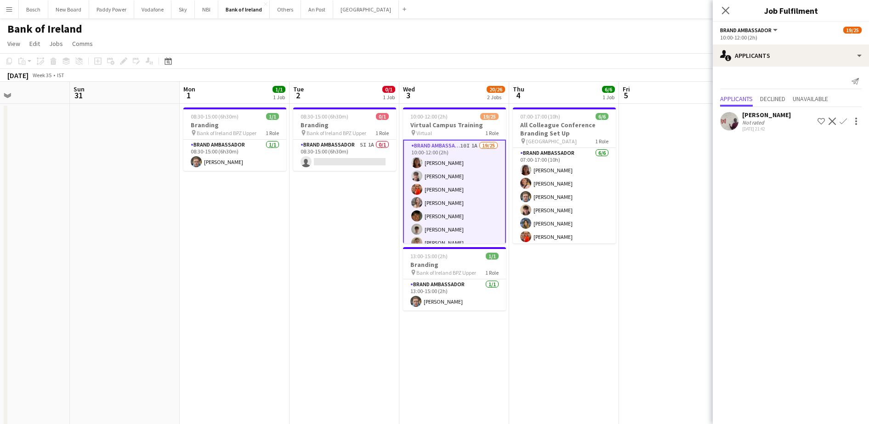
click at [580, 86] on app-board-header-date "Thu 4 6/6 1 Job" at bounding box center [564, 93] width 110 height 22
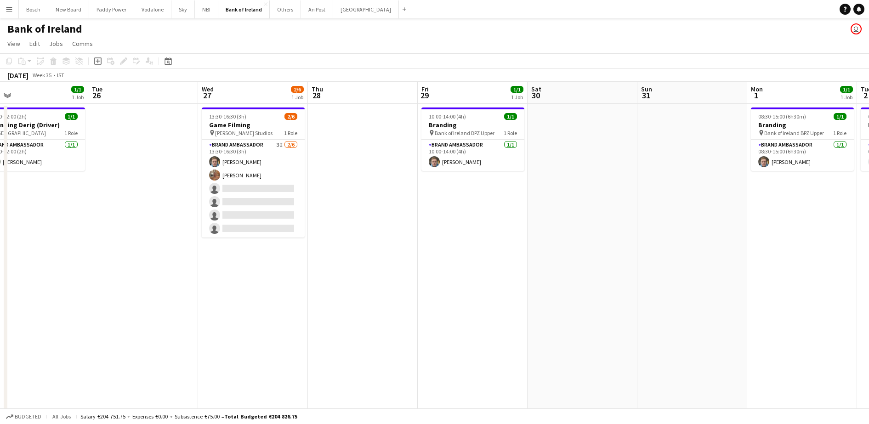
scroll to position [0, 241]
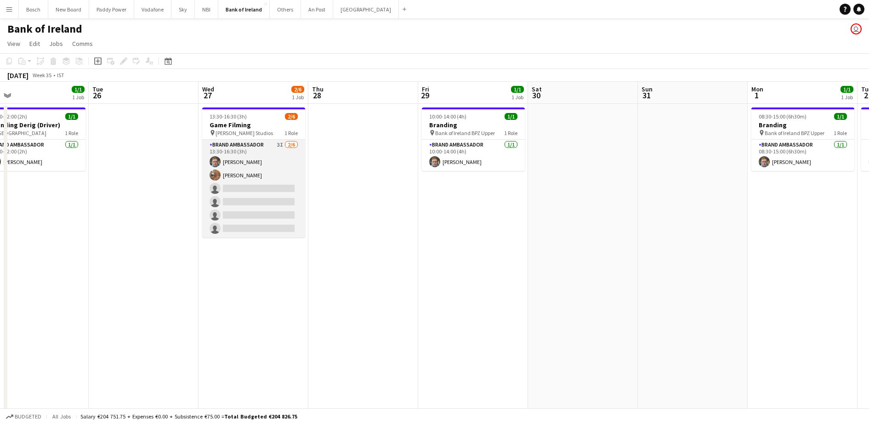
click at [254, 178] on app-card-role "Brand Ambassador 3I [DATE] 13:30-16:30 (3h) [PERSON_NAME] [PERSON_NAME] single-…" at bounding box center [253, 189] width 103 height 98
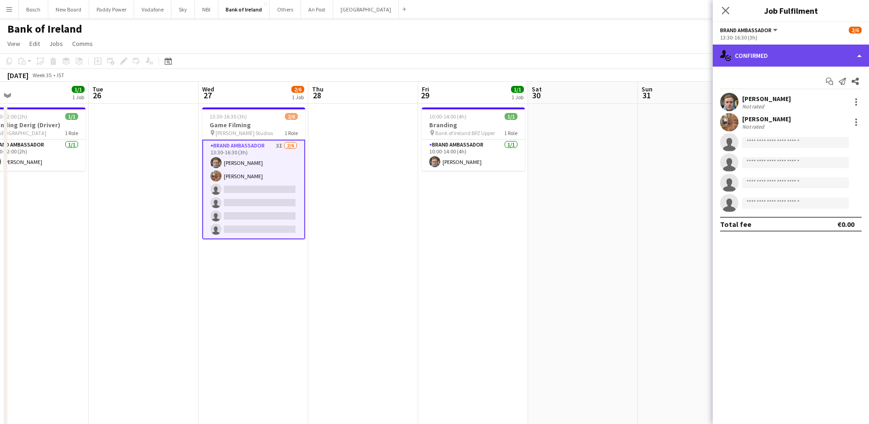
click at [778, 59] on div "single-neutral-actions-check-2 Confirmed" at bounding box center [791, 56] width 156 height 22
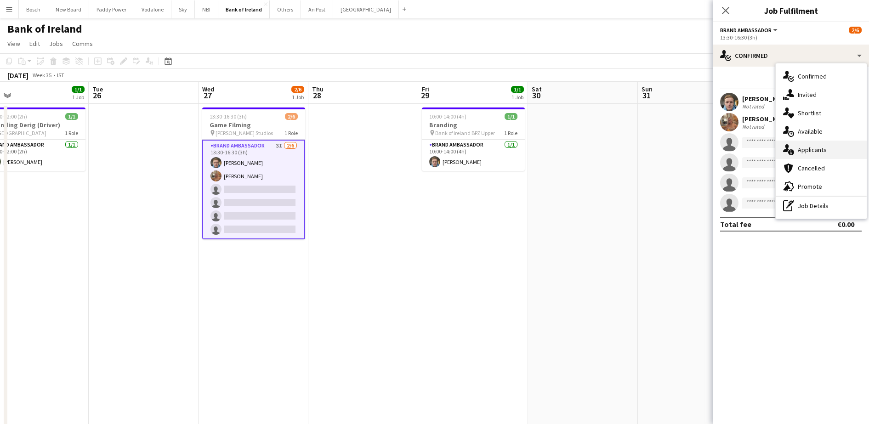
click at [803, 151] on div "single-neutral-actions-information Applicants" at bounding box center [821, 150] width 91 height 18
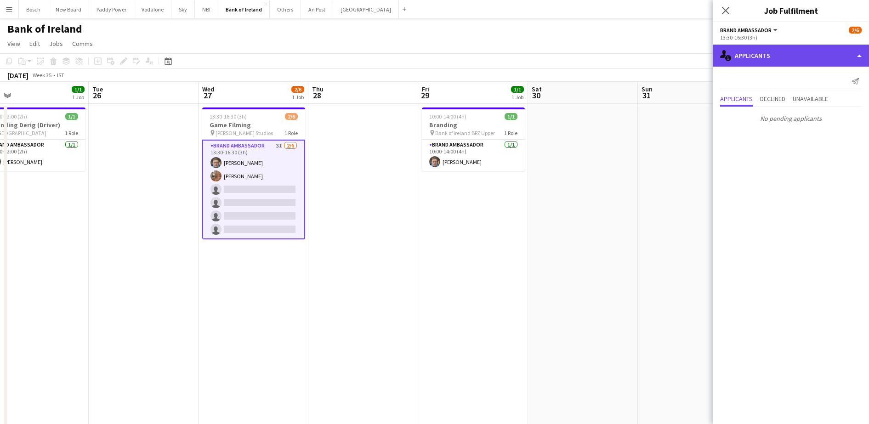
click at [771, 63] on div "single-neutral-actions-information Applicants" at bounding box center [791, 56] width 156 height 22
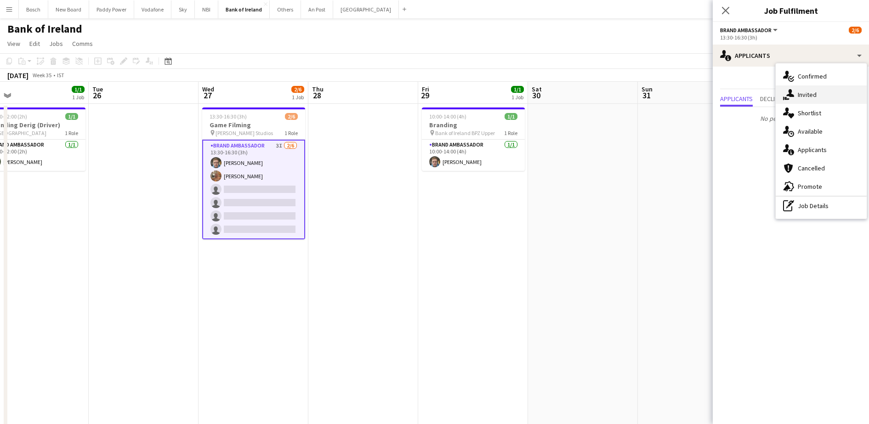
click at [800, 89] on div "single-neutral-actions-share-1 Invited" at bounding box center [821, 94] width 91 height 18
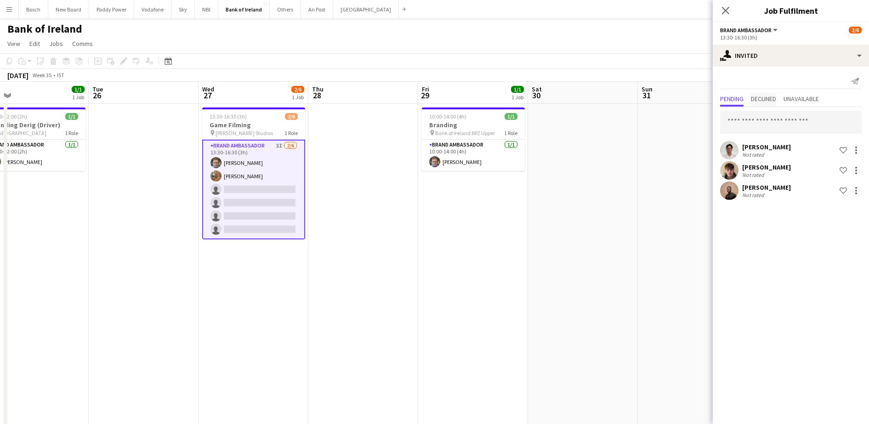
click at [760, 100] on span "Declined" at bounding box center [763, 99] width 25 height 6
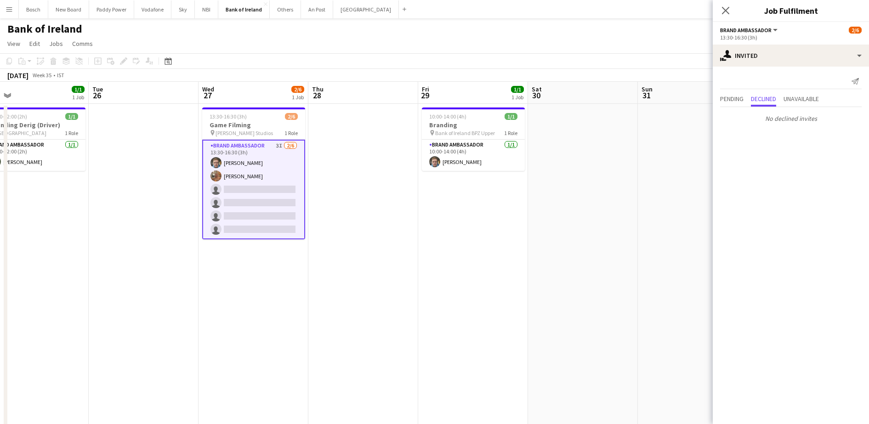
click at [540, 80] on div "[DATE] Week 35 • IST" at bounding box center [434, 75] width 869 height 13
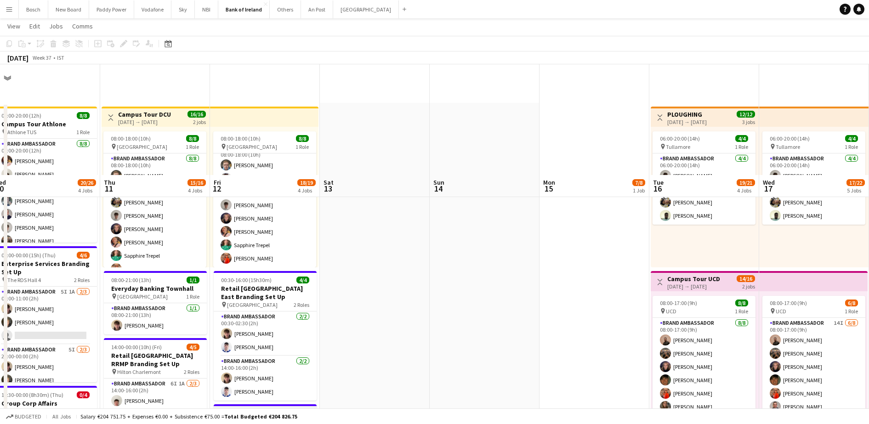
scroll to position [287, 0]
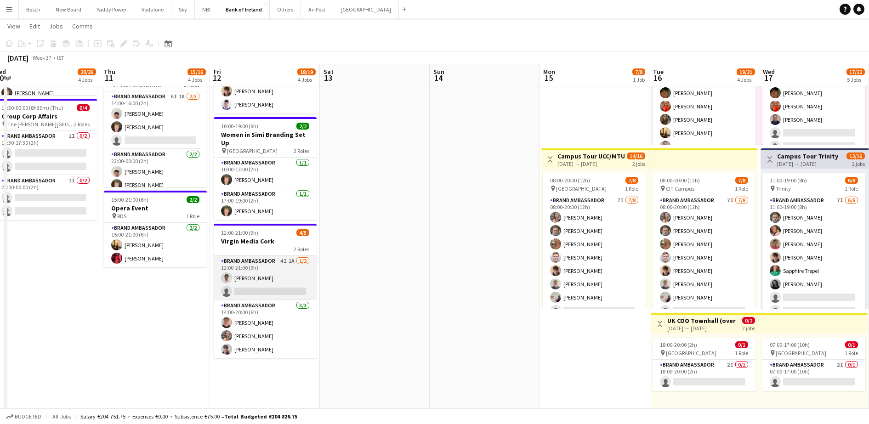
click at [268, 277] on app-card-role "Brand Ambassador 4I 1A [DATE] 12:00-21:00 (9h) [PERSON_NAME] single-neutral-act…" at bounding box center [265, 278] width 103 height 45
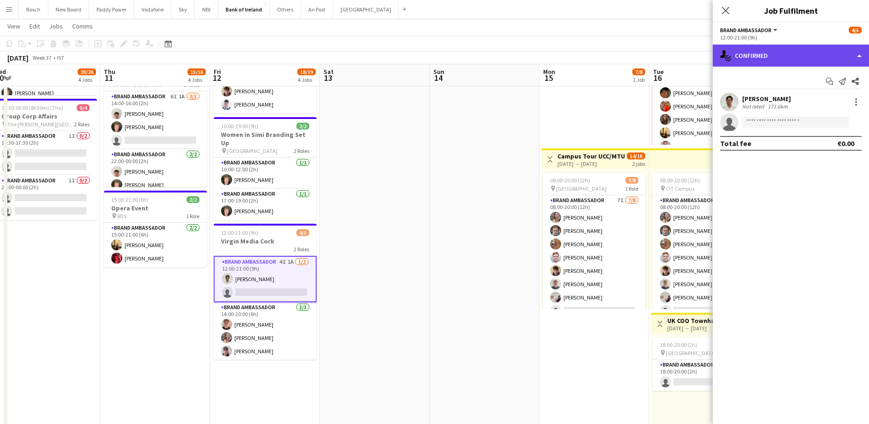
click at [809, 59] on div "single-neutral-actions-check-2 Confirmed" at bounding box center [791, 56] width 156 height 22
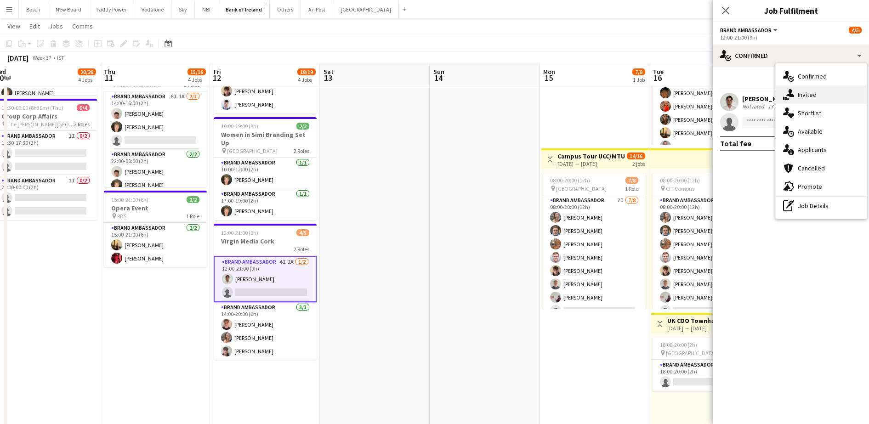
click at [826, 96] on div "single-neutral-actions-share-1 Invited" at bounding box center [821, 94] width 91 height 18
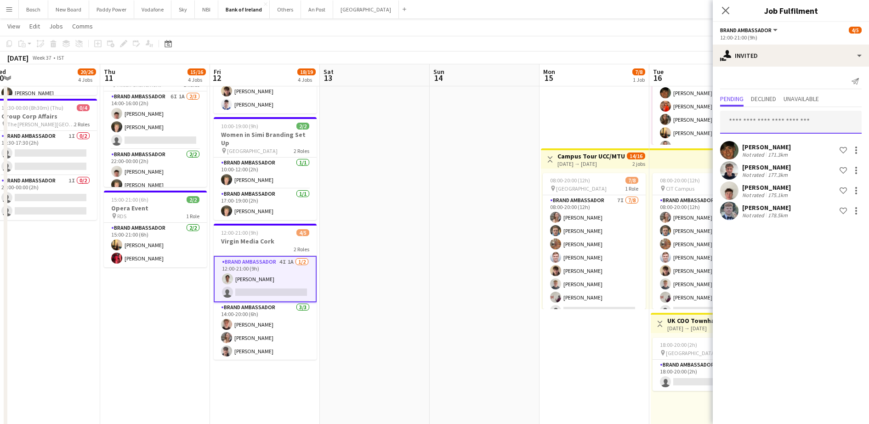
click at [785, 125] on input "text" at bounding box center [791, 122] width 142 height 23
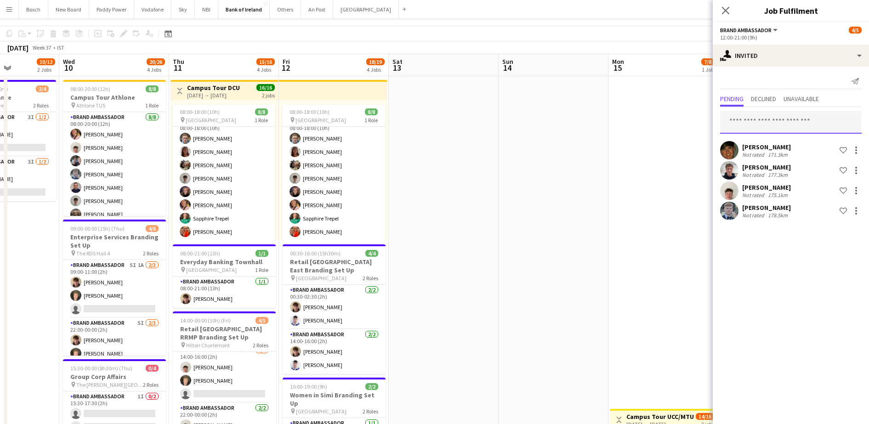
scroll to position [0, 0]
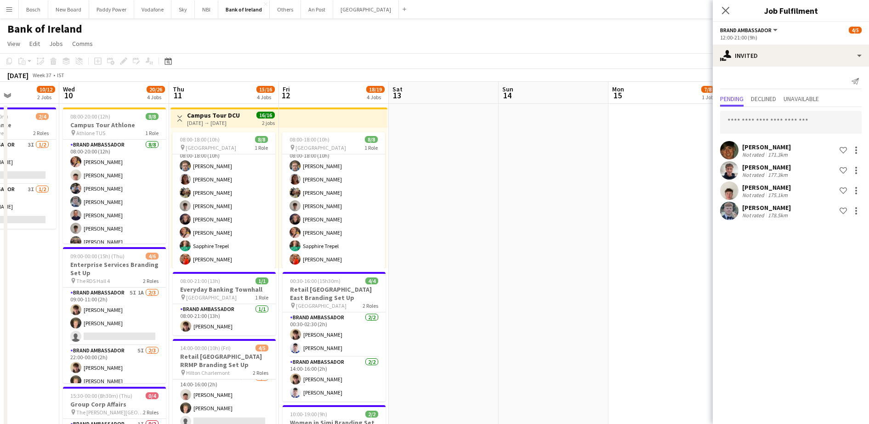
click at [470, 41] on app-page-menu "View Day view expanded Day view collapsed Month view Date picker Jump to [DATE]…" at bounding box center [434, 44] width 869 height 17
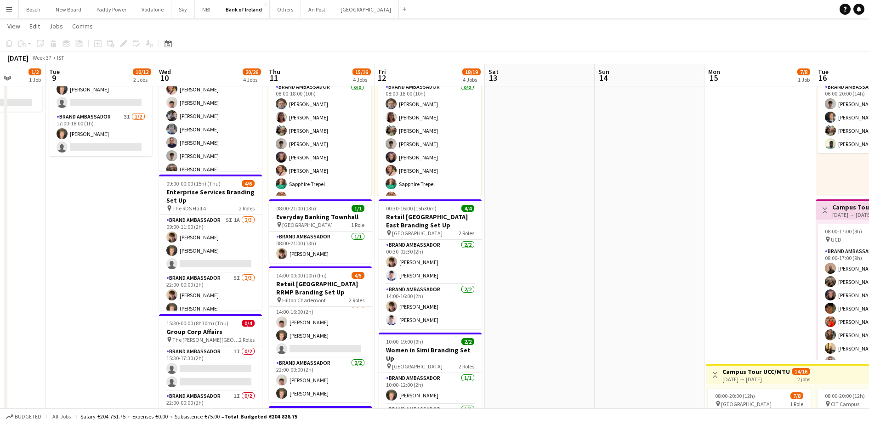
scroll to position [57, 0]
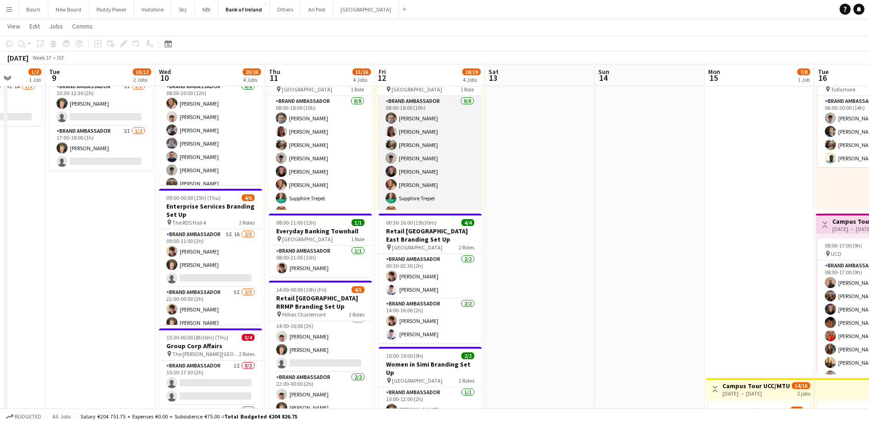
click at [405, 209] on app-card-role "Brand Ambassador [DATE] 08:00-18:00 (10h) [PERSON_NAME] [PERSON_NAME] [PERSON_N…" at bounding box center [429, 158] width 103 height 125
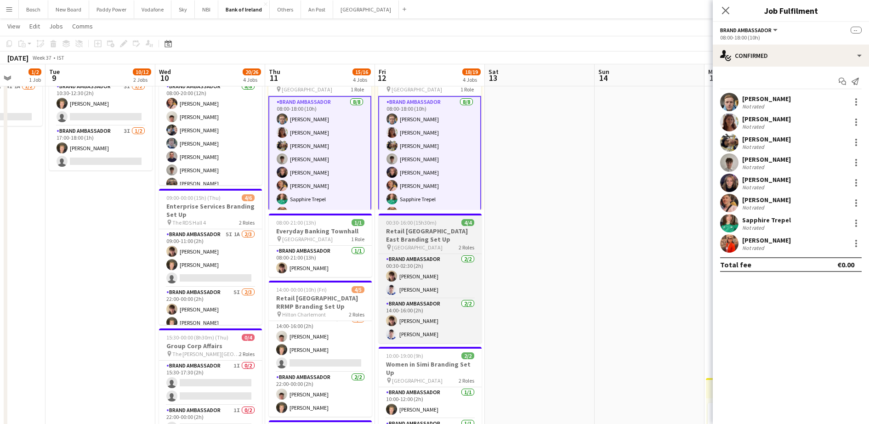
click at [419, 233] on h3 "Retail [GEOGRAPHIC_DATA] East Branding Set Up" at bounding box center [430, 235] width 103 height 17
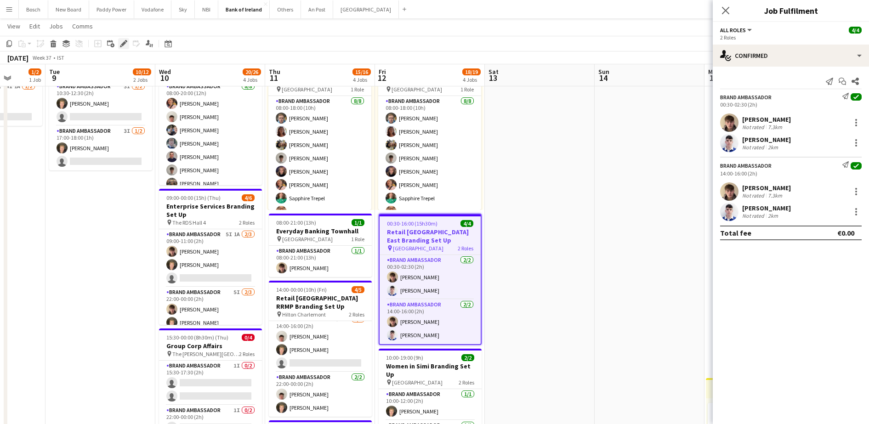
click at [120, 41] on div "Edit" at bounding box center [123, 43] width 11 height 11
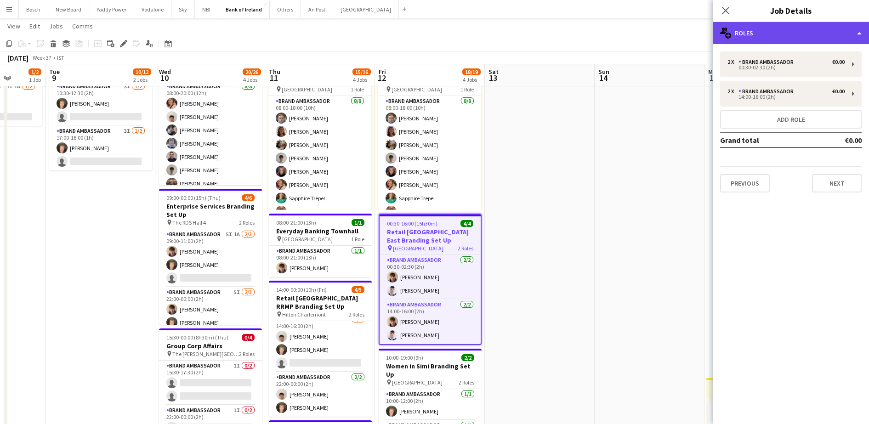
click at [775, 36] on div "multiple-users-add Roles" at bounding box center [791, 33] width 156 height 22
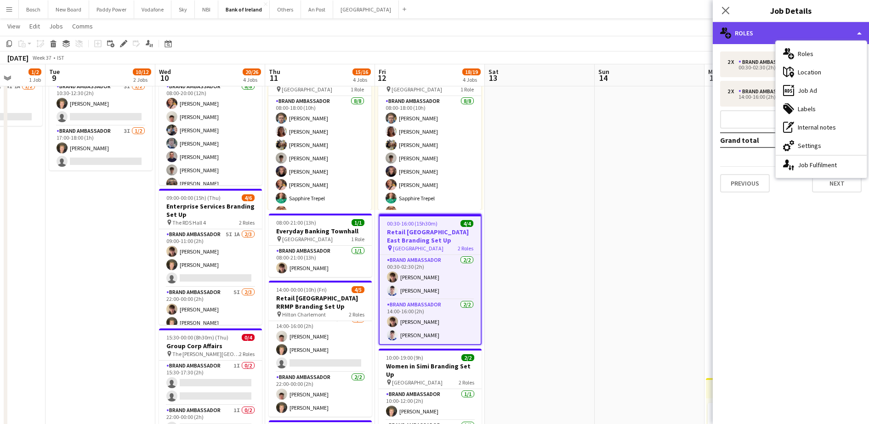
click at [747, 34] on div "multiple-users-add Roles" at bounding box center [791, 33] width 156 height 22
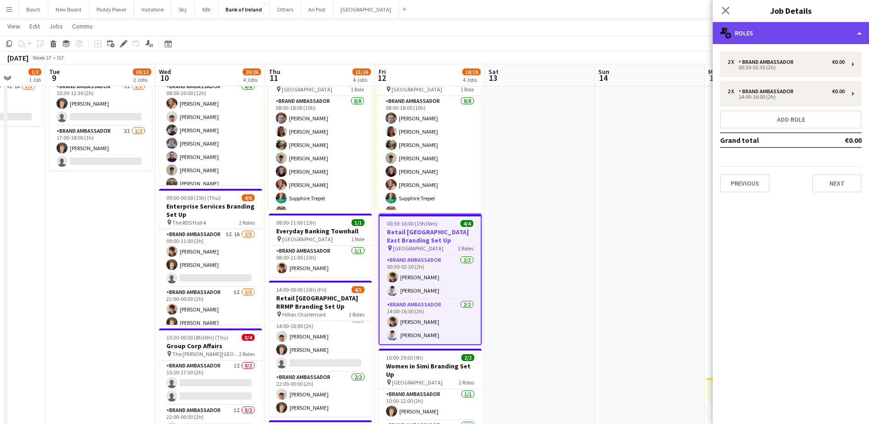
click at [748, 38] on div "multiple-users-add Roles" at bounding box center [791, 33] width 156 height 22
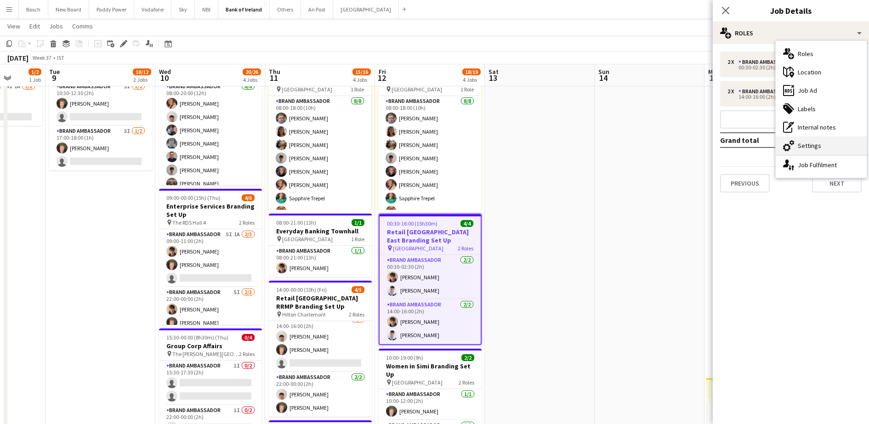
click at [828, 144] on div "cog-double-3 Settings" at bounding box center [821, 146] width 91 height 18
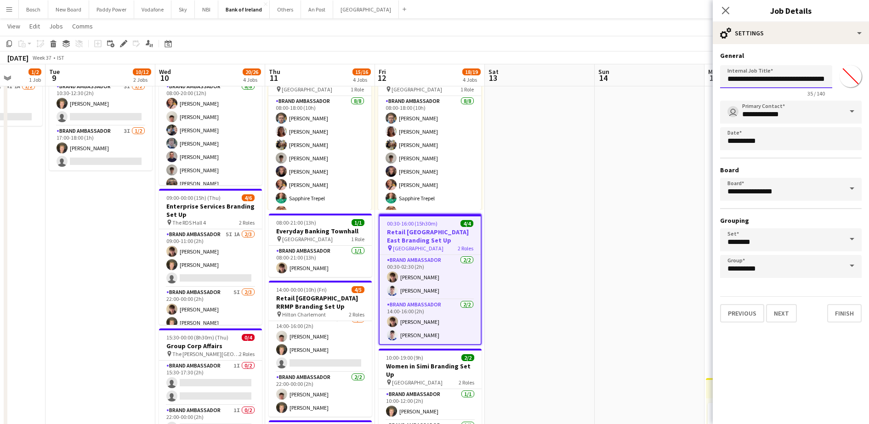
click at [785, 72] on input "**********" at bounding box center [776, 76] width 112 height 23
type input "**********"
click at [708, 32] on app-page-menu "View Day view expanded Day view collapsed Month view Date picker Jump to [DATE]…" at bounding box center [434, 26] width 869 height 17
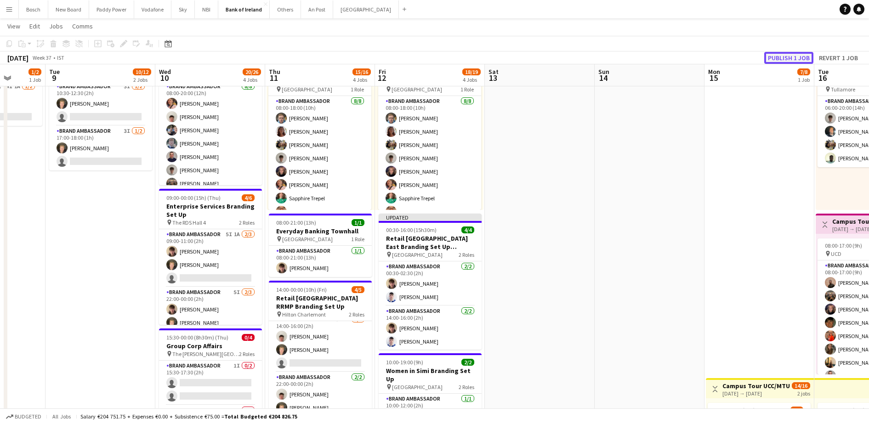
click at [805, 55] on button "Publish 1 job" at bounding box center [788, 58] width 49 height 12
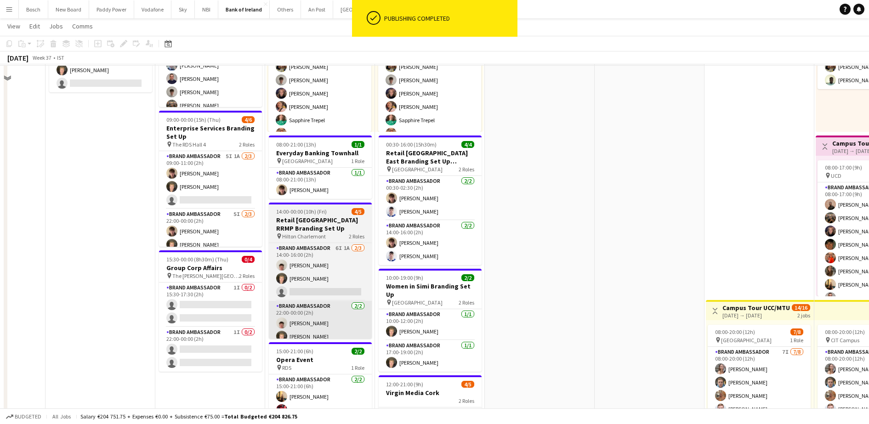
scroll to position [115, 0]
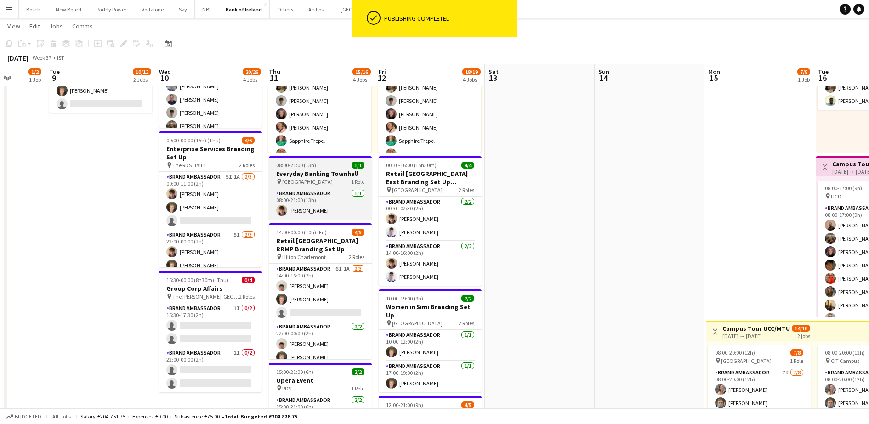
click at [323, 181] on div "pin [GEOGRAPHIC_DATA] 1 Role" at bounding box center [320, 181] width 103 height 7
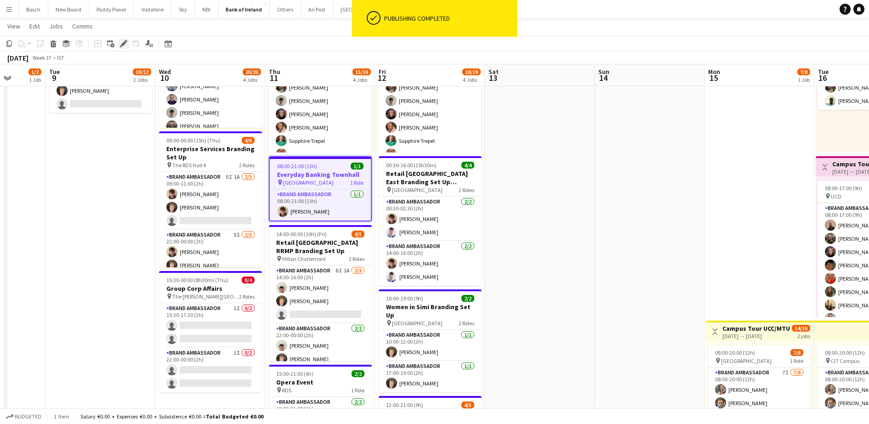
click at [128, 45] on div "Edit" at bounding box center [123, 43] width 11 height 11
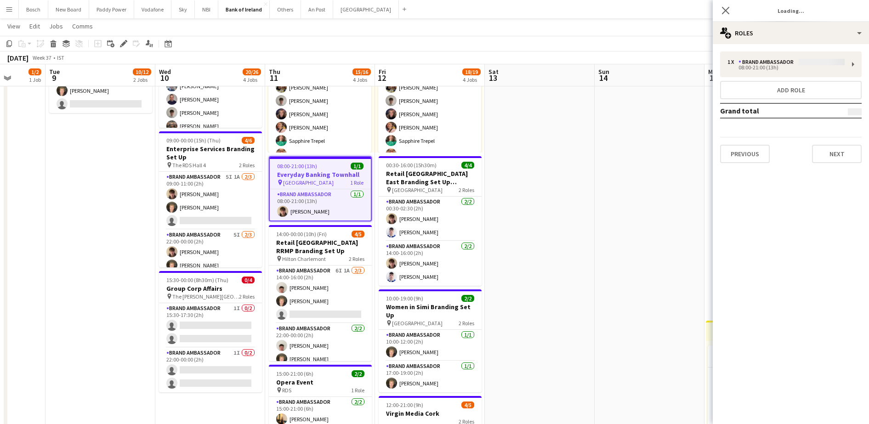
type input "*******"
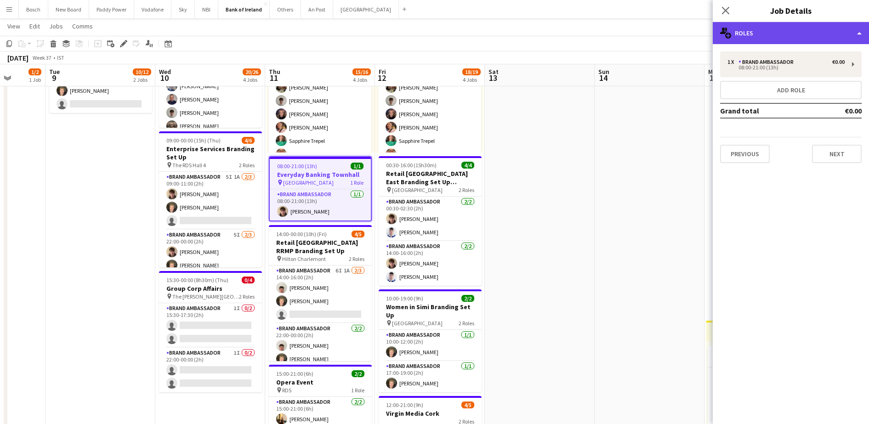
click at [794, 26] on div "multiple-users-add Roles" at bounding box center [791, 33] width 156 height 22
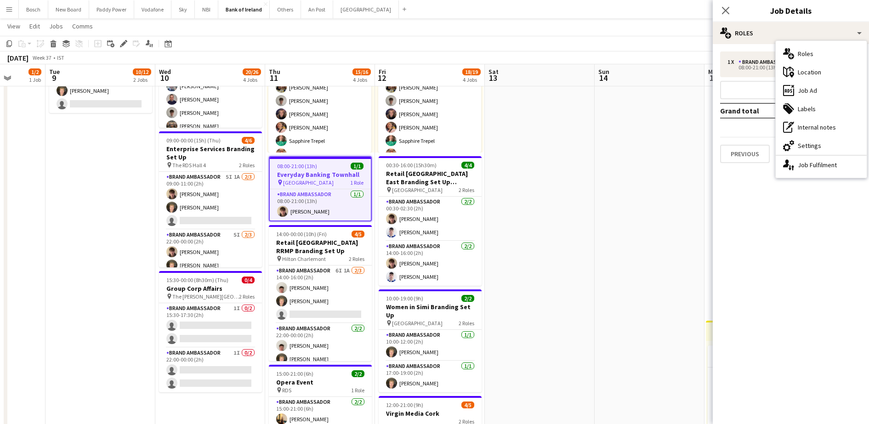
click at [810, 147] on div "cog-double-3 Settings" at bounding box center [821, 146] width 91 height 18
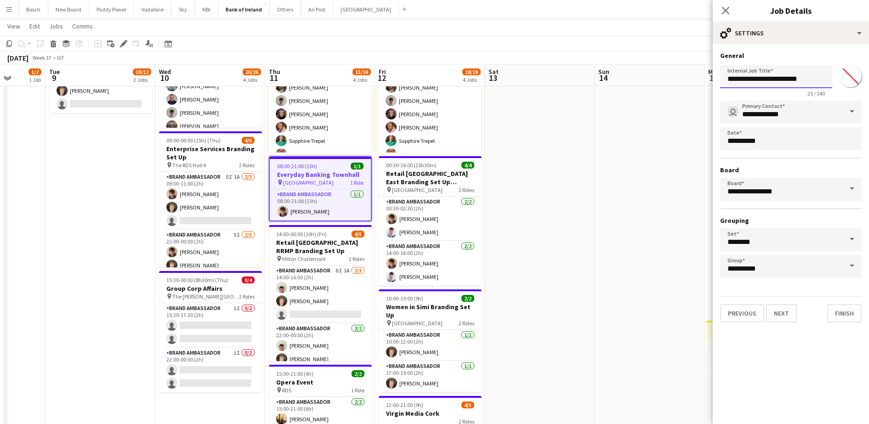
click at [807, 79] on input "**********" at bounding box center [776, 76] width 112 height 23
click at [818, 81] on input "**********" at bounding box center [776, 76] width 112 height 23
type input "**********"
click at [602, 20] on app-page-menu "View Day view expanded Day view collapsed Month view Date picker Jump to [DATE]…" at bounding box center [434, 26] width 869 height 17
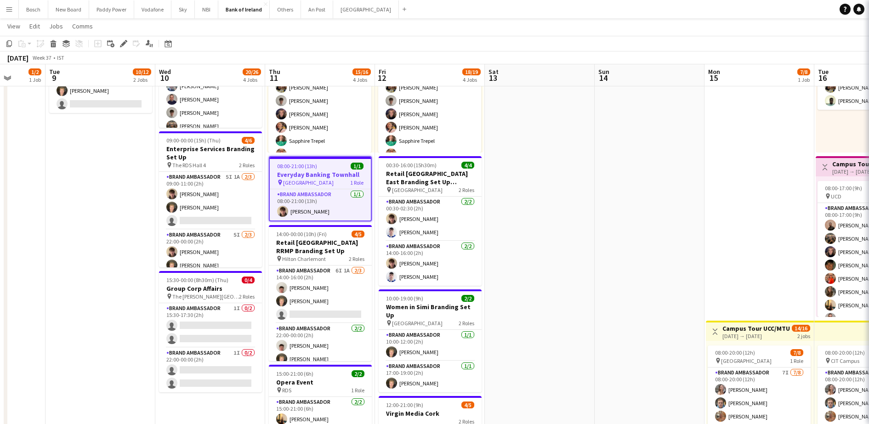
scroll to position [0, 0]
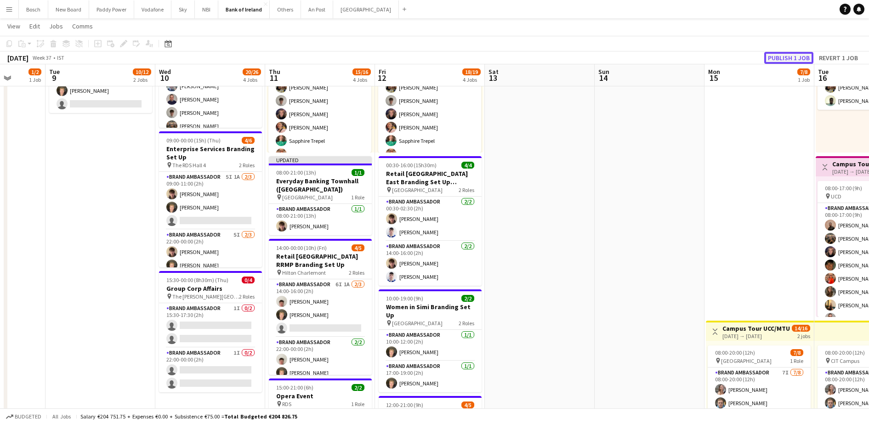
click at [789, 57] on button "Publish 1 job" at bounding box center [788, 58] width 49 height 12
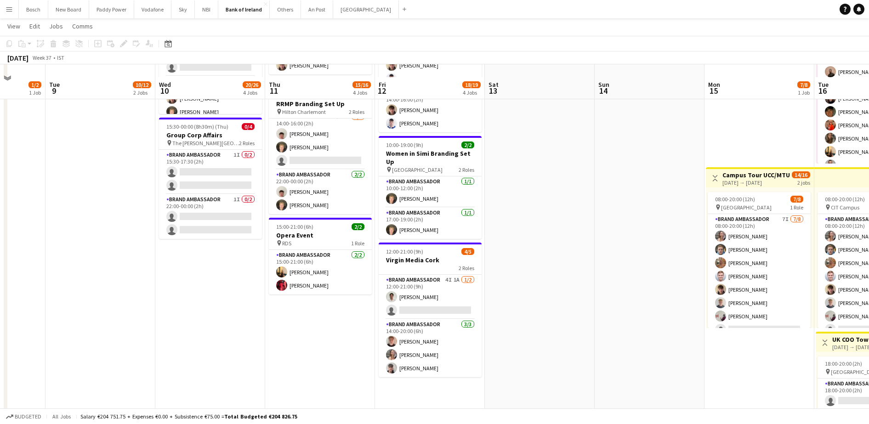
scroll to position [287, 0]
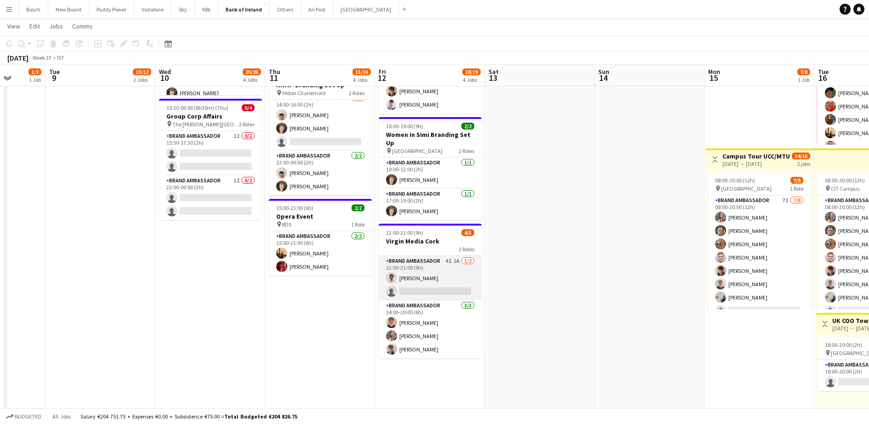
click at [426, 285] on app-card-role "Brand Ambassador 4I 1A [DATE] 12:00-21:00 (9h) [PERSON_NAME] single-neutral-act…" at bounding box center [430, 278] width 103 height 45
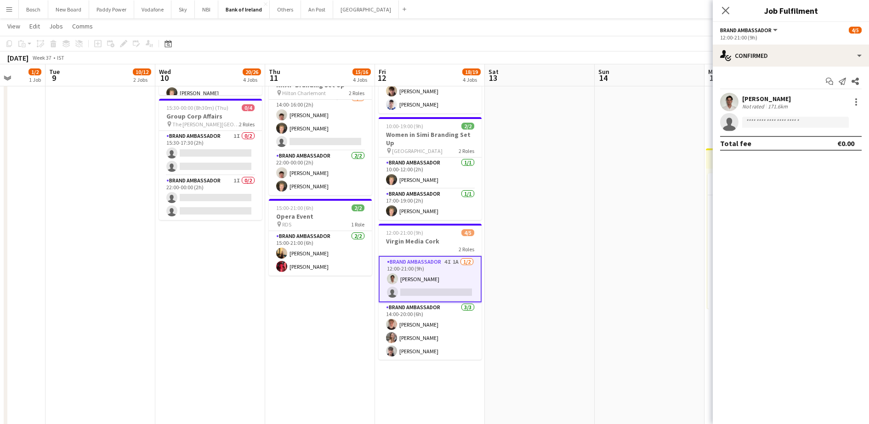
click at [758, 67] on div "Start chat Send notification Share [PERSON_NAME] Not rated 171.6km single-neutr…" at bounding box center [791, 112] width 156 height 91
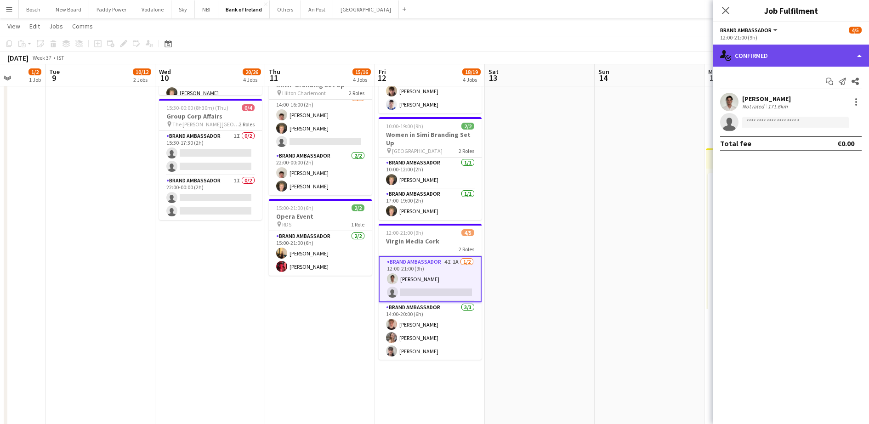
click at [764, 58] on div "single-neutral-actions-check-2 Confirmed" at bounding box center [791, 56] width 156 height 22
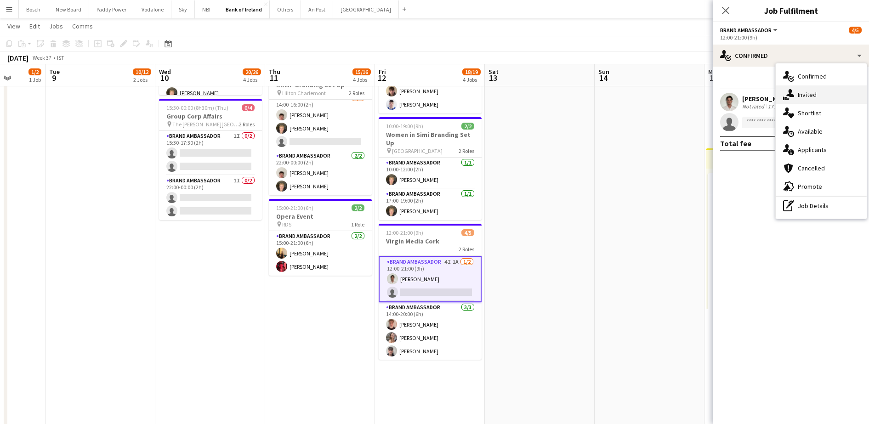
click at [814, 93] on div "single-neutral-actions-share-1 Invited" at bounding box center [821, 94] width 91 height 18
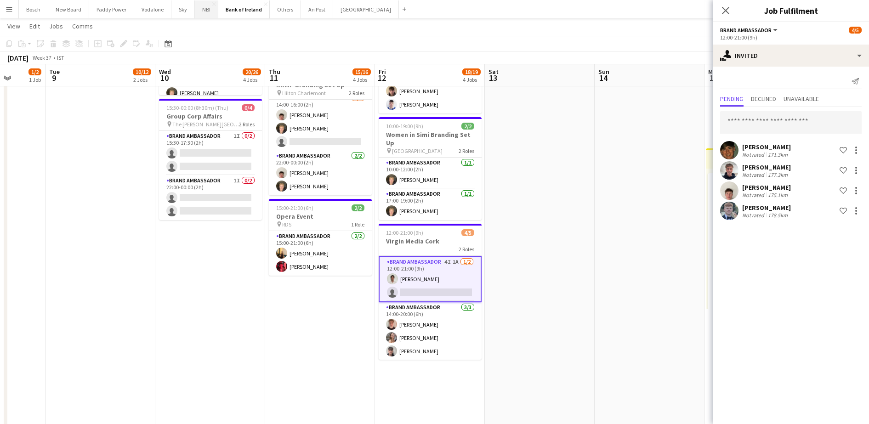
click at [214, 6] on button "NBI Close" at bounding box center [206, 9] width 23 height 18
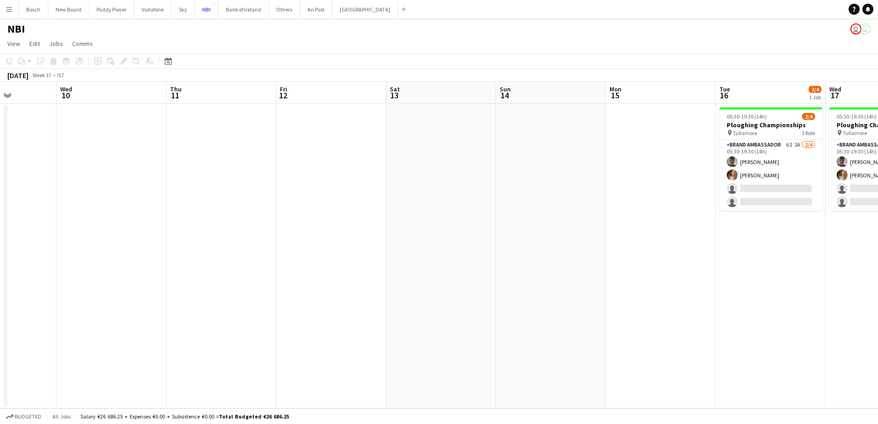
scroll to position [0, 268]
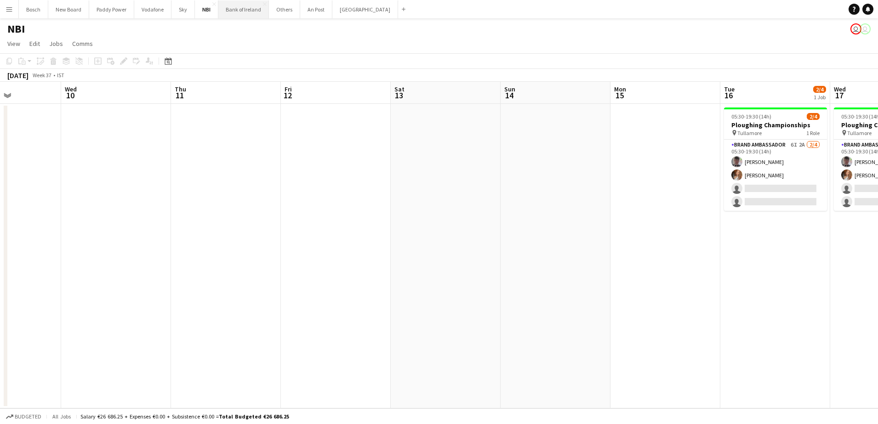
click at [223, 16] on button "Bank of Ireland Close" at bounding box center [243, 9] width 51 height 18
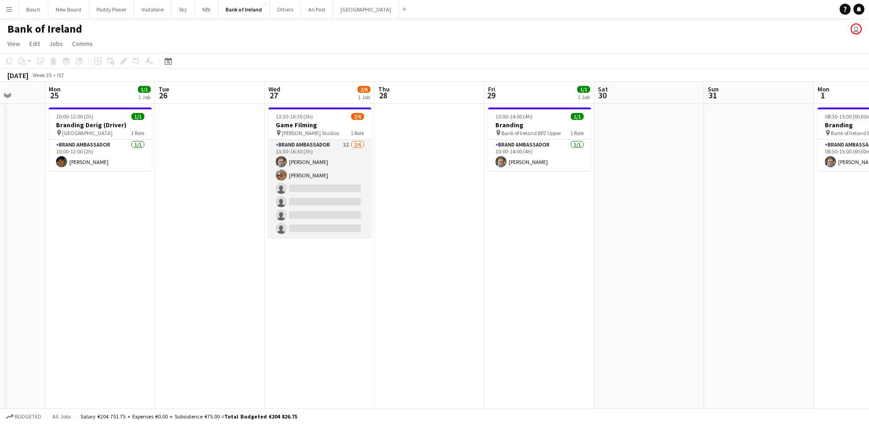
scroll to position [0, 284]
click at [282, 208] on app-card-role "Brand Ambassador 3I [DATE] 13:30-16:30 (3h) [PERSON_NAME] [PERSON_NAME] single-…" at bounding box center [320, 189] width 103 height 98
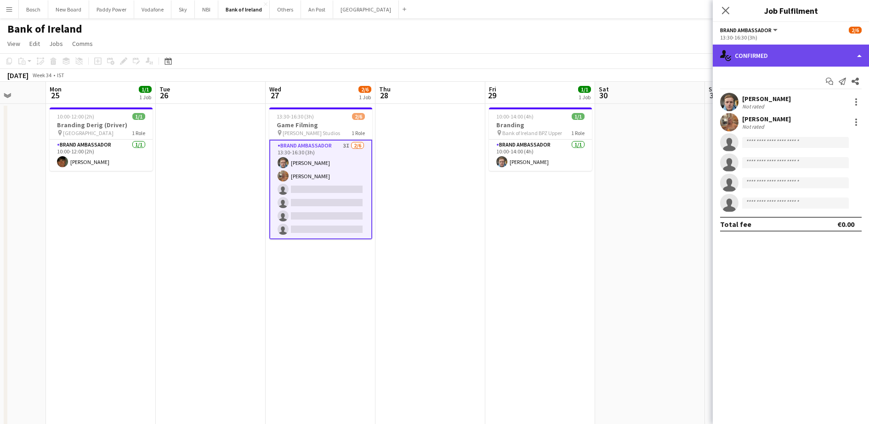
click at [776, 60] on div "single-neutral-actions-check-2 Confirmed" at bounding box center [791, 56] width 156 height 22
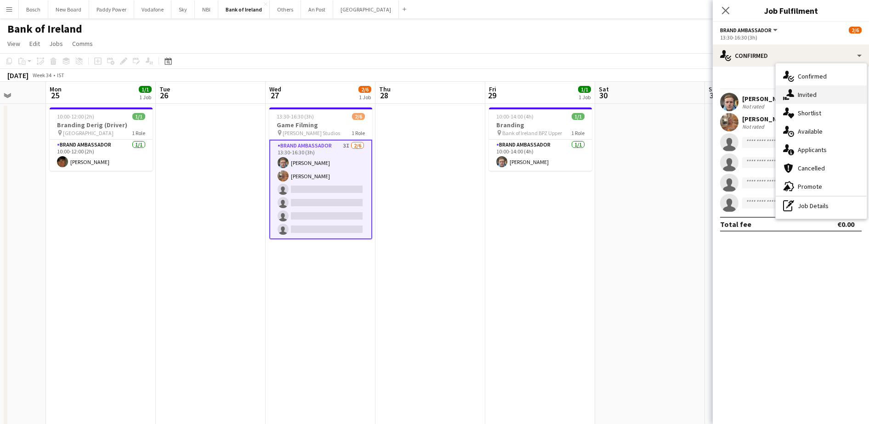
click at [796, 97] on div "single-neutral-actions-share-1 Invited" at bounding box center [821, 94] width 91 height 18
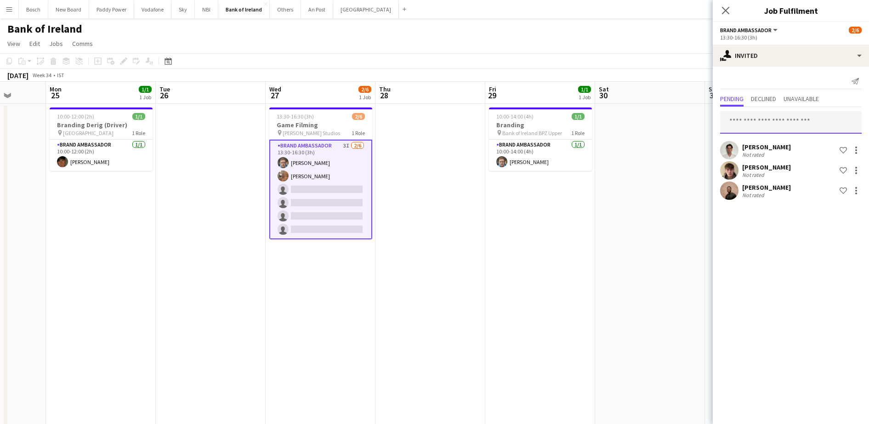
click at [778, 117] on input "text" at bounding box center [791, 122] width 142 height 23
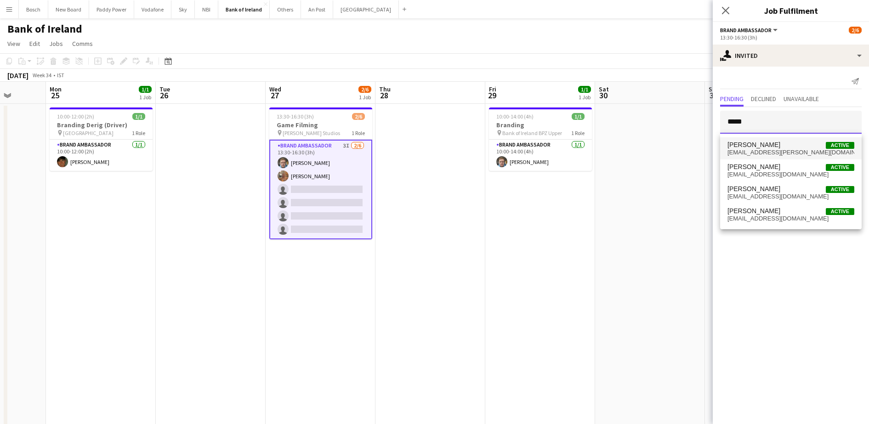
type input "*****"
click at [804, 155] on span "[EMAIL_ADDRESS][PERSON_NAME][DOMAIN_NAME]" at bounding box center [791, 152] width 127 height 7
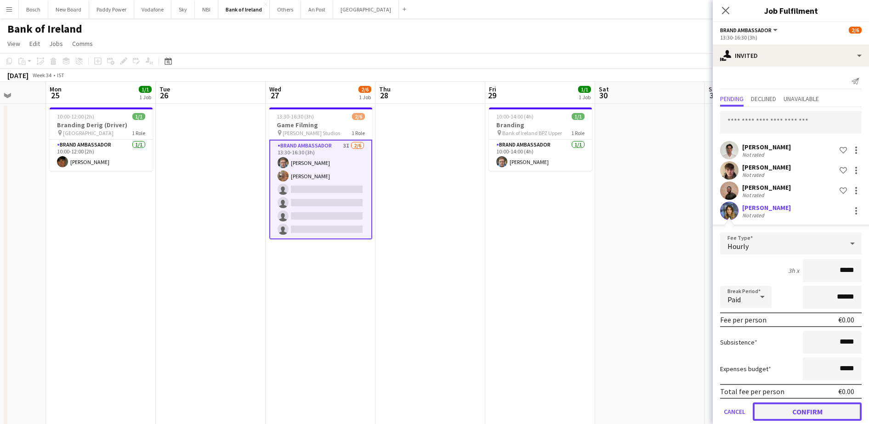
click at [797, 413] on button "Confirm" at bounding box center [807, 412] width 109 height 18
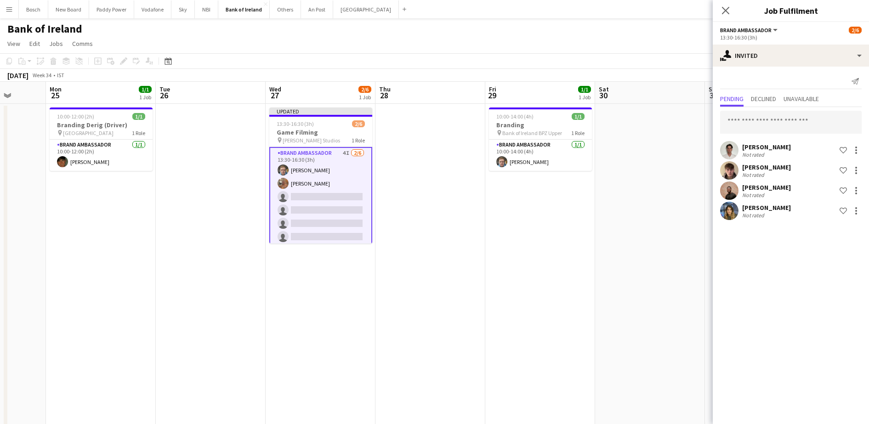
click at [634, 57] on app-toolbar "Copy Paste Paste Ctrl+V Paste with crew Ctrl+Shift+V Paste linked Job [GEOGRAPH…" at bounding box center [434, 61] width 869 height 16
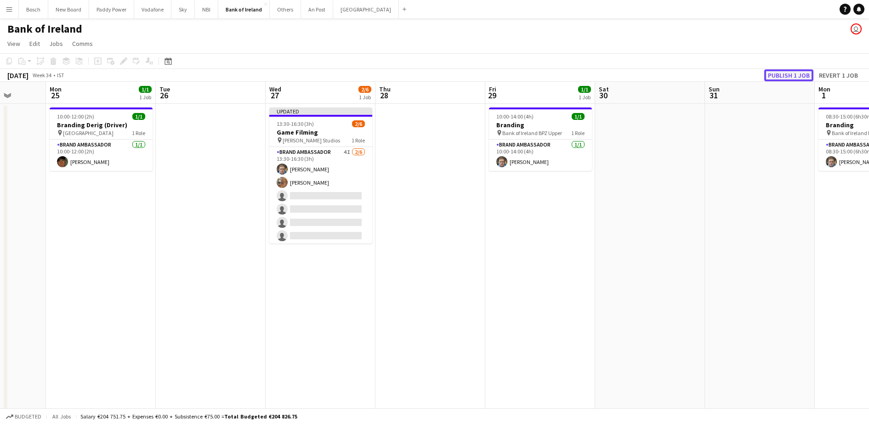
click at [811, 77] on button "Publish 1 job" at bounding box center [788, 75] width 49 height 12
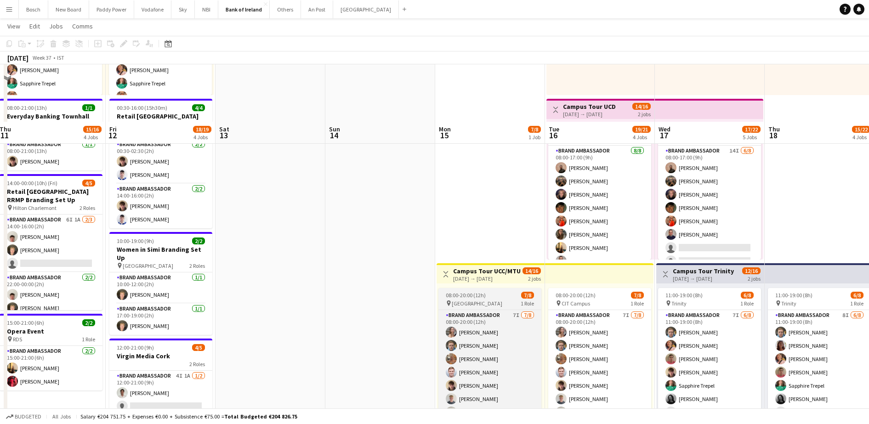
scroll to position [230, 0]
